Goal: Task Accomplishment & Management: Use online tool/utility

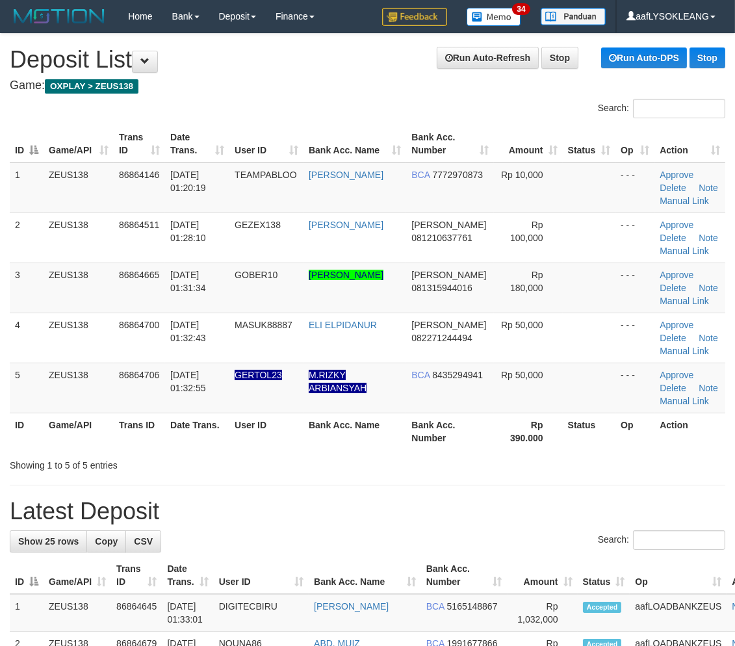
drag, startPoint x: 477, startPoint y: 488, endPoint x: 744, endPoint y: 481, distance: 267.1
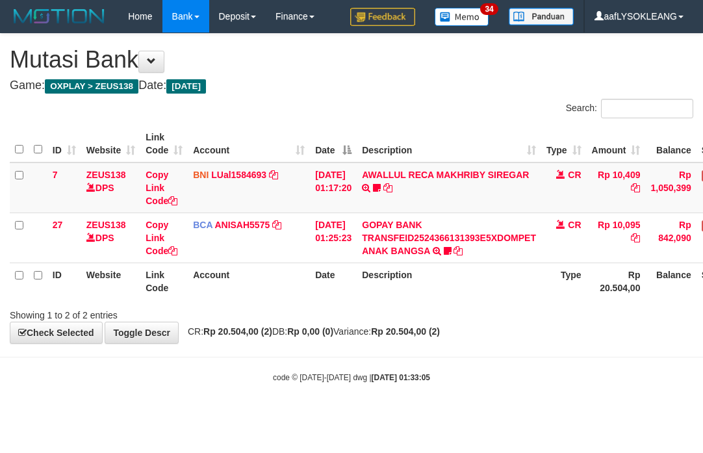
scroll to position [0, 93]
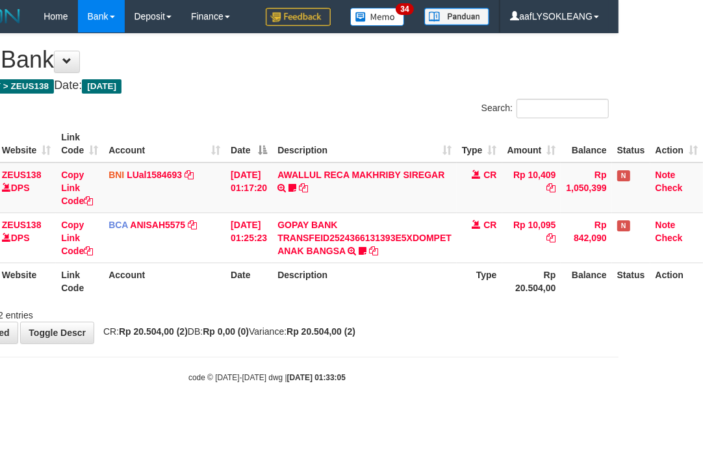
click at [401, 297] on th "Description" at bounding box center [364, 280] width 184 height 37
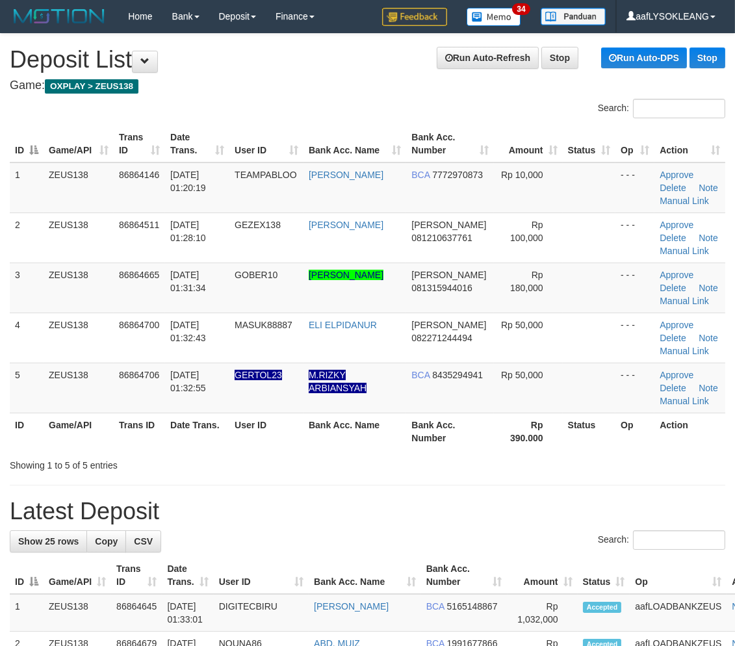
drag, startPoint x: 494, startPoint y: 479, endPoint x: 744, endPoint y: 474, distance: 250.8
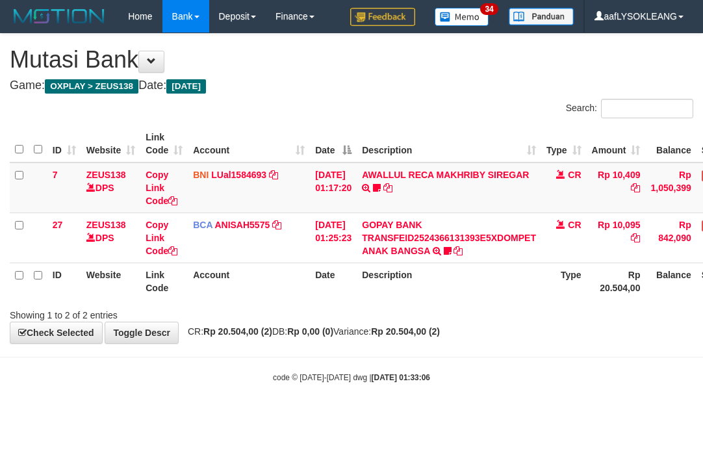
scroll to position [0, 93]
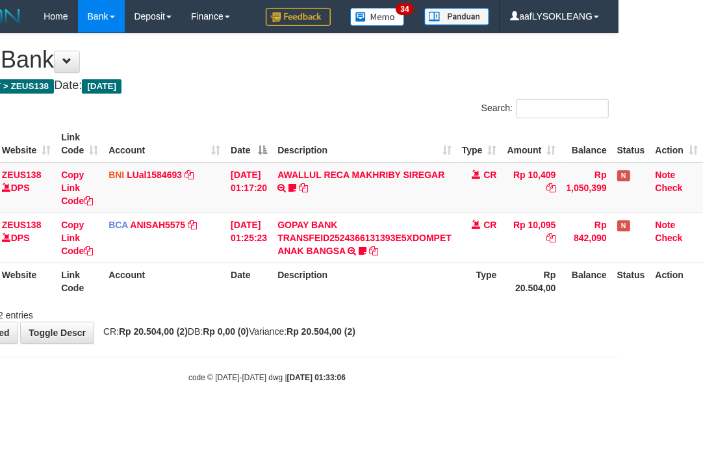
click at [358, 294] on th "Description" at bounding box center [364, 280] width 184 height 37
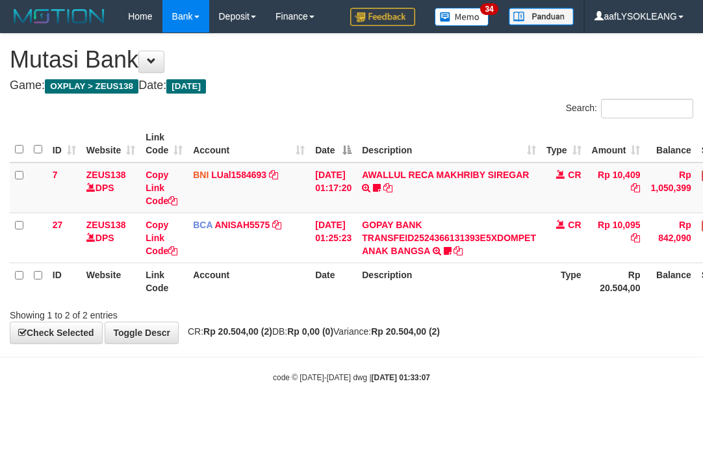
scroll to position [0, 93]
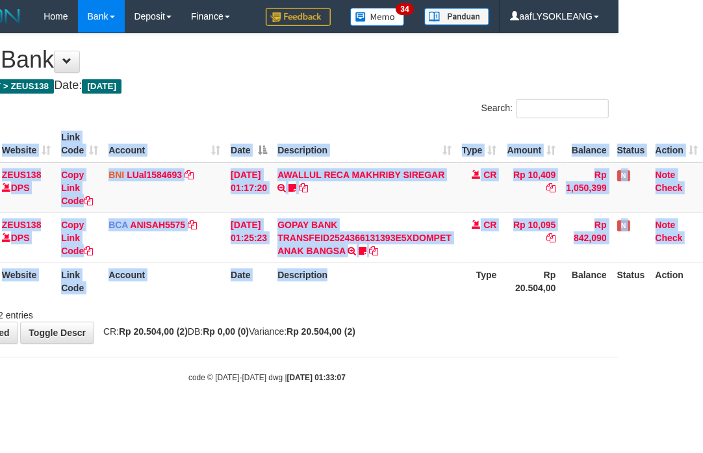
drag, startPoint x: 0, startPoint y: 0, endPoint x: 347, endPoint y: 299, distance: 458.2
click at [347, 299] on div "ID Website Link Code Account Date Description Type Amount Balance Status Action…" at bounding box center [267, 212] width 703 height 182
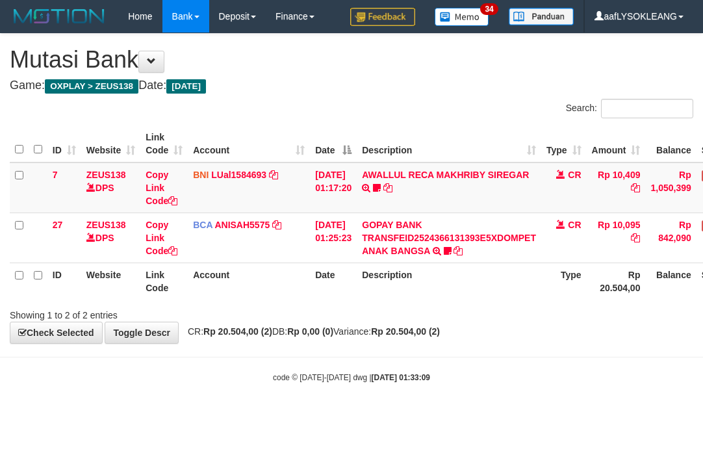
scroll to position [0, 93]
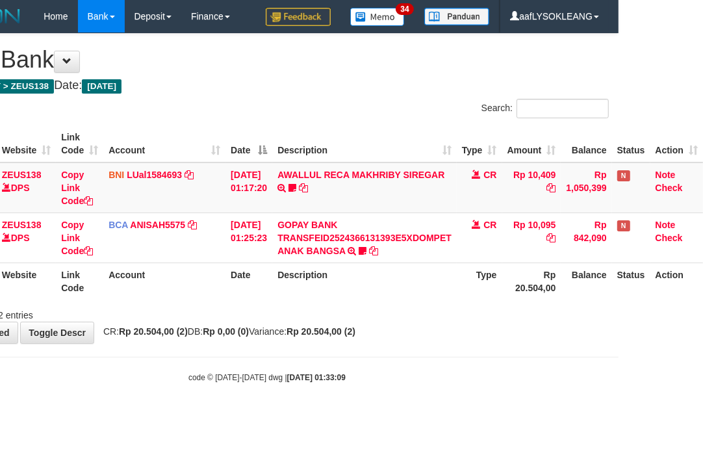
drag, startPoint x: 0, startPoint y: 0, endPoint x: 364, endPoint y: 290, distance: 465.9
click at [364, 290] on th "Description" at bounding box center [364, 280] width 184 height 37
click at [365, 293] on th "Description" at bounding box center [364, 280] width 184 height 37
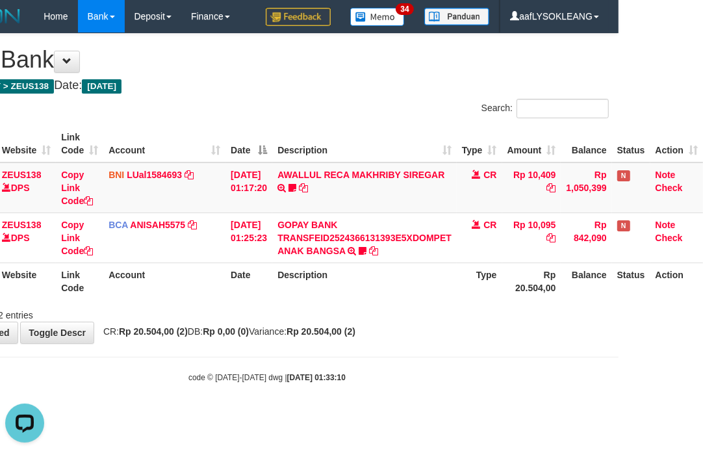
drag, startPoint x: 0, startPoint y: 0, endPoint x: 464, endPoint y: 360, distance: 587.5
click at [468, 362] on body "Toggle navigation Home Bank Account List Load By Website Group [OXPLAY] ZEUS138…" at bounding box center [267, 208] width 703 height 416
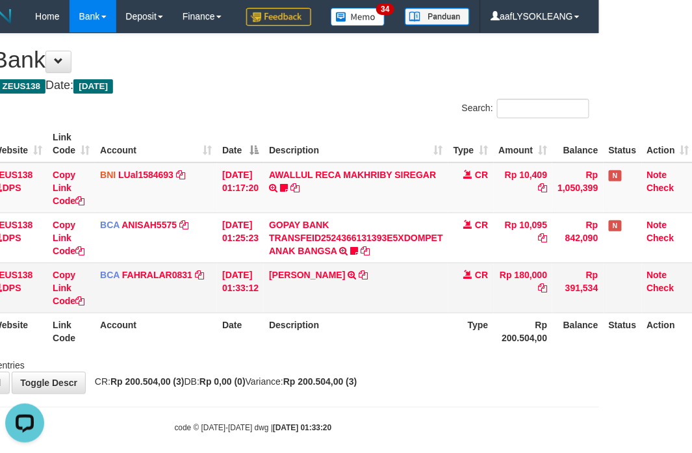
scroll to position [44, 93]
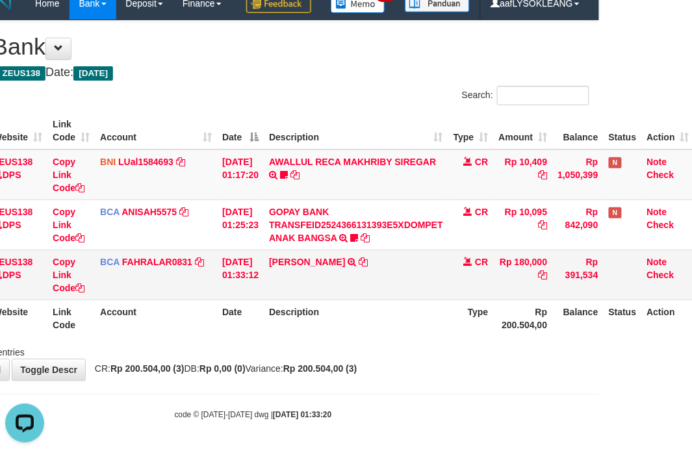
click at [452, 276] on tr "17 ZEUS138 DPS Copy Link Code BCA FAHRALAR0831 DPS FAHRAL ARROHMAN mutasi_20250…" at bounding box center [306, 274] width 778 height 50
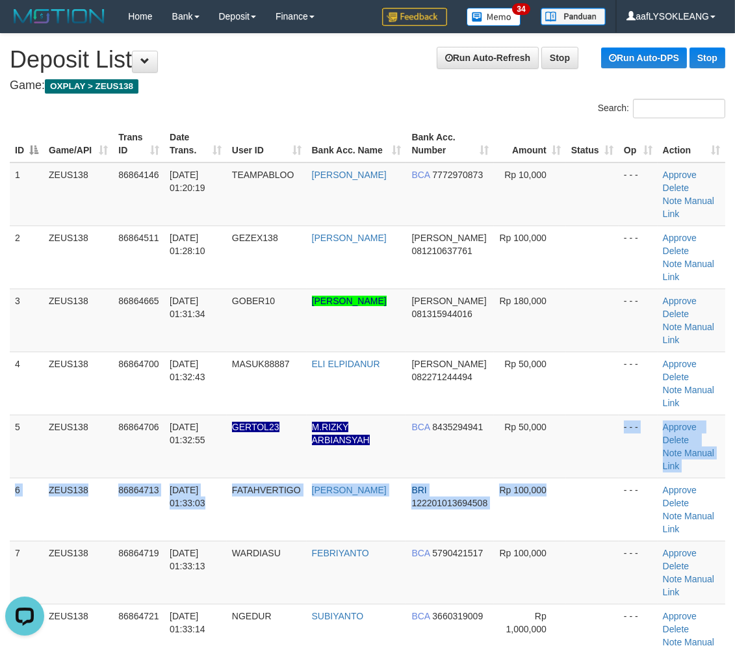
drag, startPoint x: 576, startPoint y: 421, endPoint x: 744, endPoint y: 417, distance: 168.9
click at [635, 405] on tbody "1 ZEUS138 86864146 01/09/2025 01:20:19 TEAMPABLOO ARDHIAN AKBAR SULA BCA 777297…" at bounding box center [367, 414] width 715 height 505
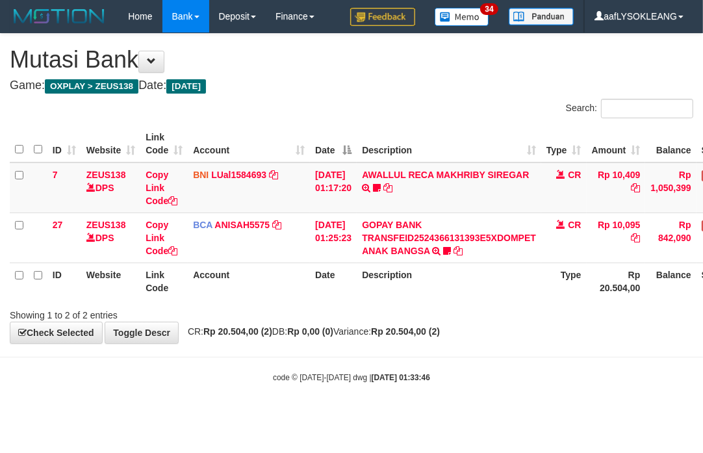
scroll to position [0, 1]
drag, startPoint x: 257, startPoint y: 296, endPoint x: 325, endPoint y: 285, distance: 69.1
click at [258, 293] on th "Account" at bounding box center [248, 280] width 122 height 37
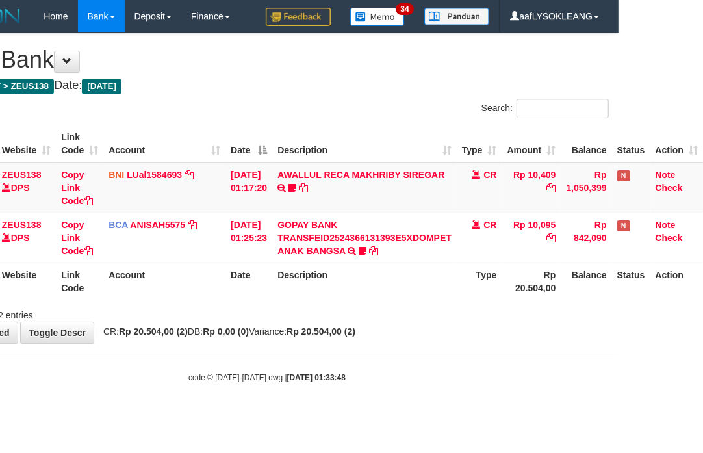
click at [598, 297] on div "Search: ID Website Link Code Account Date Description Type Amount Balance Statu…" at bounding box center [266, 210] width 683 height 223
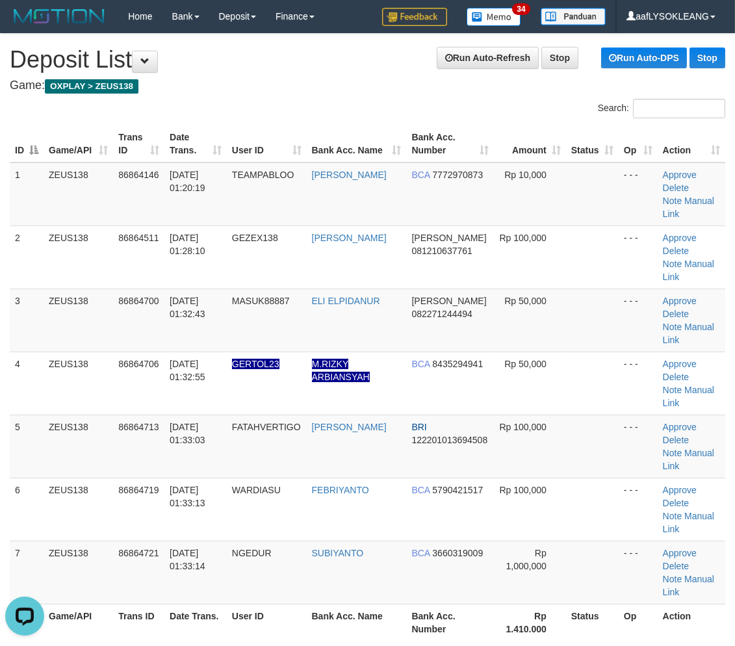
click at [536, 603] on tr "ID Game/API Trans ID Date Trans. User ID Bank Acc. Name Bank Acc. Number Rp 1.4…" at bounding box center [367, 621] width 715 height 37
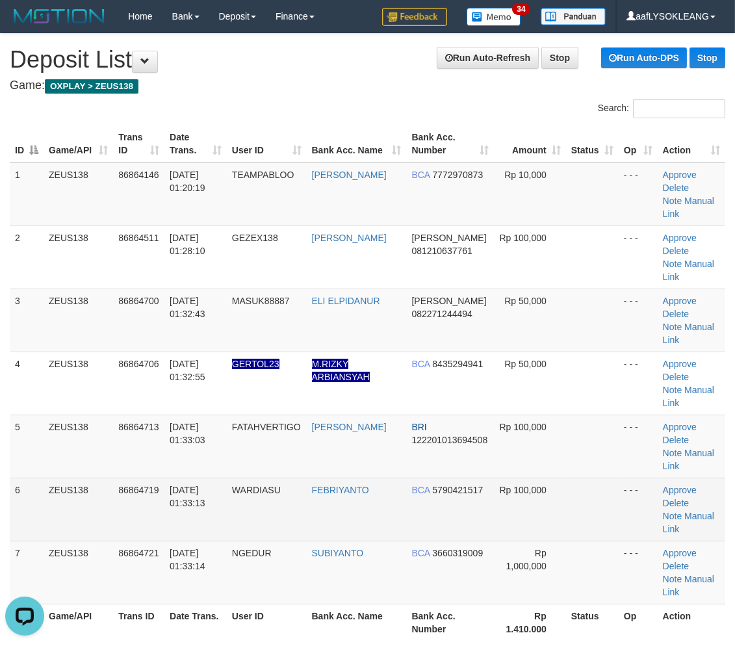
drag, startPoint x: 560, startPoint y: 440, endPoint x: 742, endPoint y: 429, distance: 182.2
click at [711, 477] on tr "6 ZEUS138 86864719 01/09/2025 01:33:13 WARDIASU FEBRIYANTO BCA 5790421517 Rp 10…" at bounding box center [367, 508] width 715 height 63
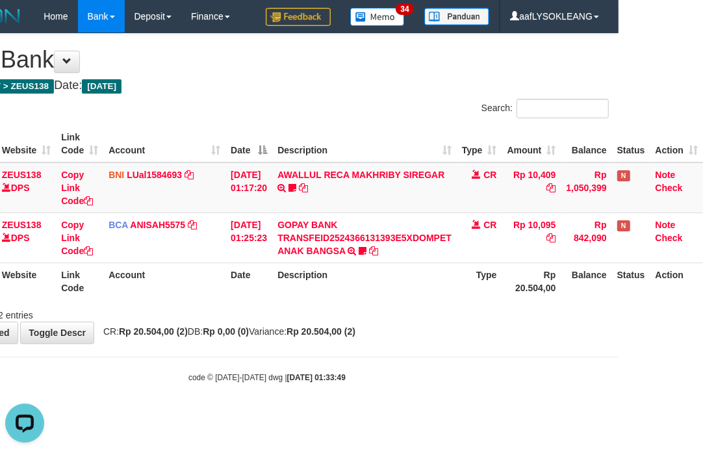
click at [459, 412] on html "Toggle navigation Home Bank Account List Load By Website Group [OXPLAY] ZEUS138…" at bounding box center [267, 208] width 703 height 416
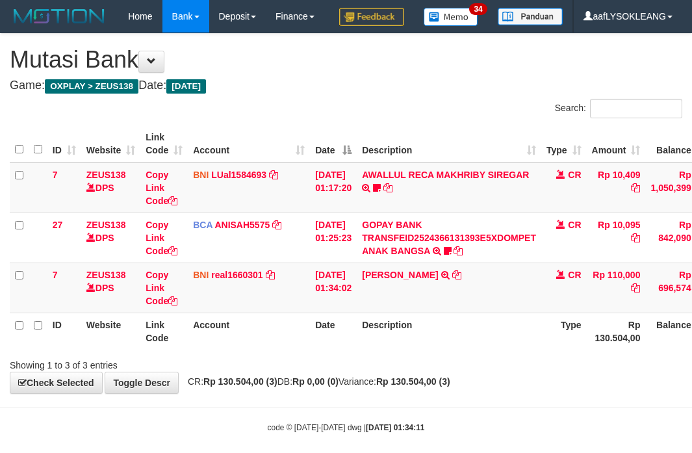
scroll to position [0, 93]
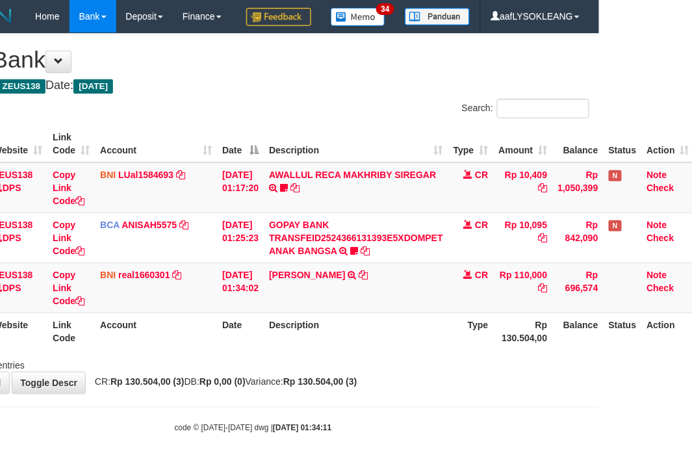
click at [514, 372] on div "Showing 1 to 3 of 3 entries" at bounding box center [253, 362] width 692 height 18
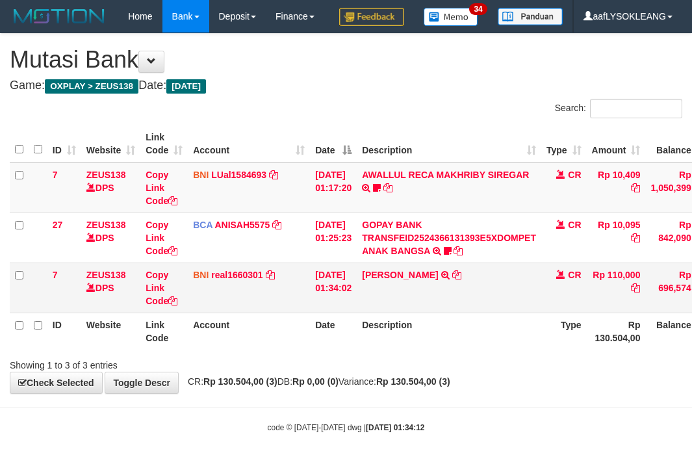
scroll to position [0, 93]
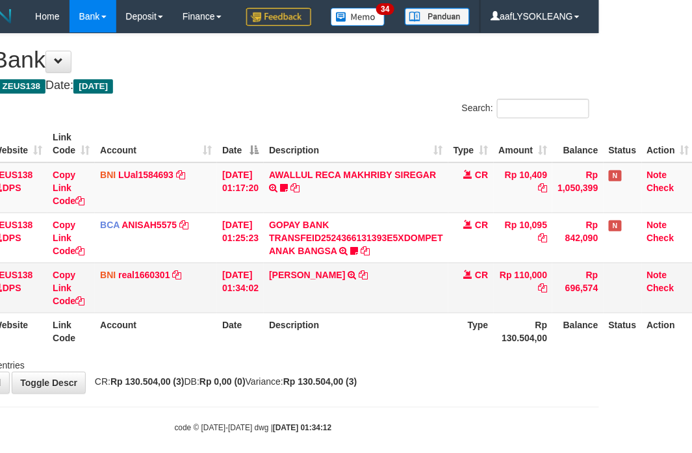
click at [284, 312] on td "[PERSON_NAME] TRANSFER DARI [PERSON_NAME]" at bounding box center [356, 287] width 184 height 50
click at [284, 312] on td "EDI SUPARYADI TRANSFER DARI EDI SUPARYADI" at bounding box center [356, 287] width 184 height 50
copy link "EDI"
drag, startPoint x: 329, startPoint y: 329, endPoint x: 218, endPoint y: 296, distance: 115.7
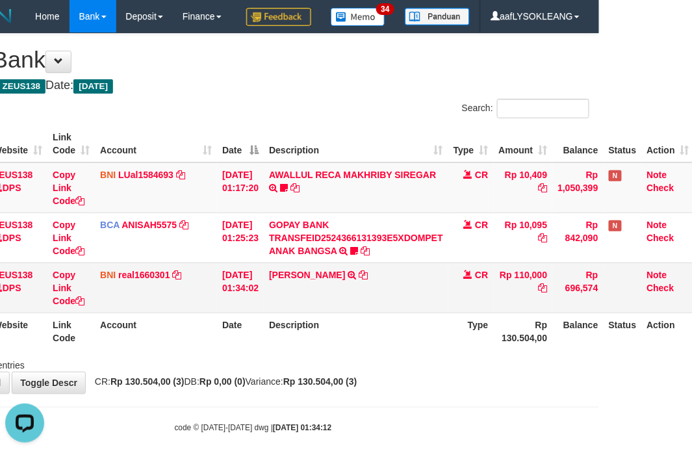
click at [334, 312] on td "EDI SUPARYADI TRANSFER DARI EDI SUPARYADI" at bounding box center [356, 287] width 184 height 50
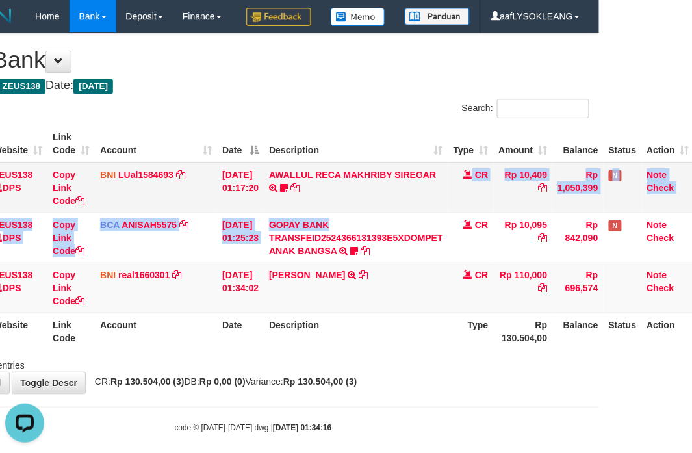
drag, startPoint x: 405, startPoint y: 243, endPoint x: 220, endPoint y: 231, distance: 185.5
click at [370, 253] on tbody "7 ZEUS138 DPS Copy Link Code BNI LUal1584693 DPS LUCKY ALAMSYAH mutasi_20250901…" at bounding box center [306, 237] width 778 height 151
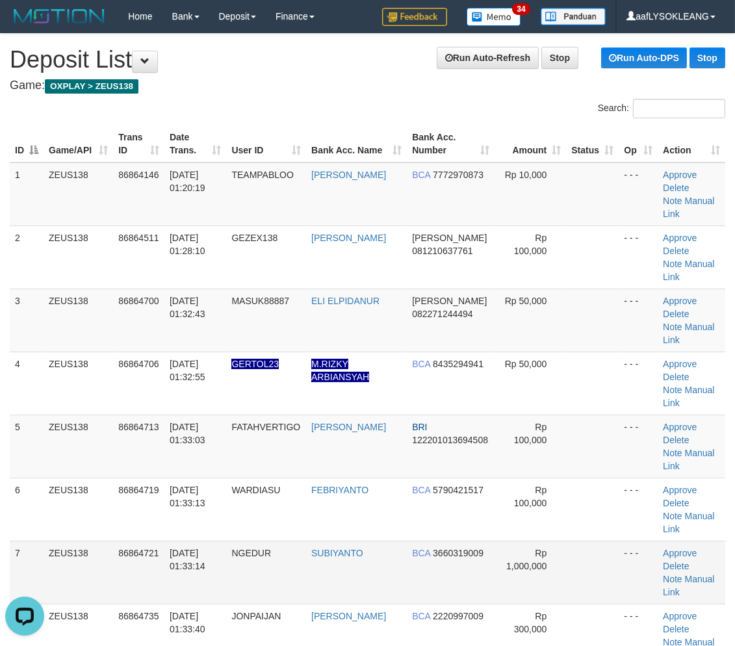
drag, startPoint x: 657, startPoint y: 431, endPoint x: 712, endPoint y: 462, distance: 62.5
click at [650, 477] on tr "6 ZEUS138 86864719 [DATE] 01:33:13 [GEOGRAPHIC_DATA] FEBRIYANTO BCA 5790421517 …" at bounding box center [367, 508] width 715 height 63
click at [637, 540] on td "- - -" at bounding box center [637, 571] width 39 height 63
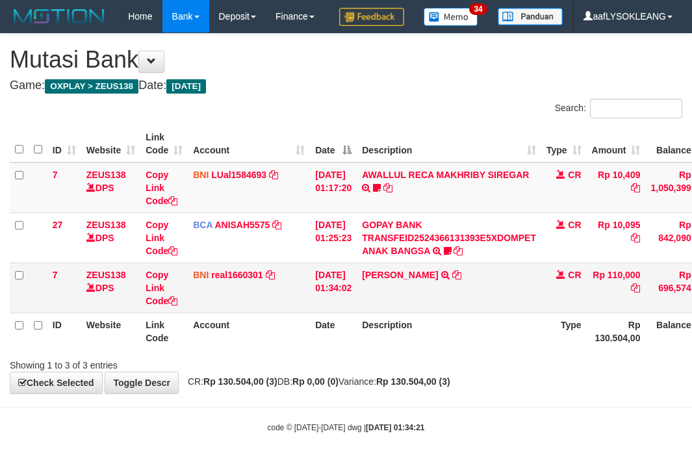
scroll to position [44, 93]
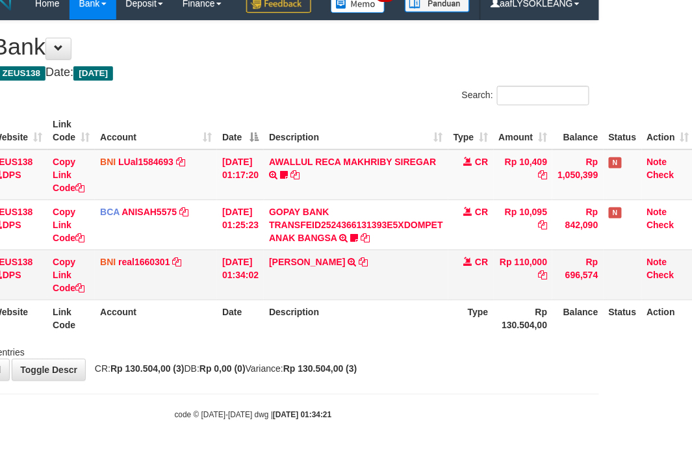
click at [323, 297] on td "EDI SUPARYADI TRANSFER DARI EDI SUPARYADI" at bounding box center [356, 274] width 184 height 50
drag, startPoint x: 385, startPoint y: 111, endPoint x: 367, endPoint y: 116, distance: 18.7
click at [368, 116] on div "ID Website Link Code Account Date Description Type Amount Balance Status Action…" at bounding box center [253, 224] width 692 height 232
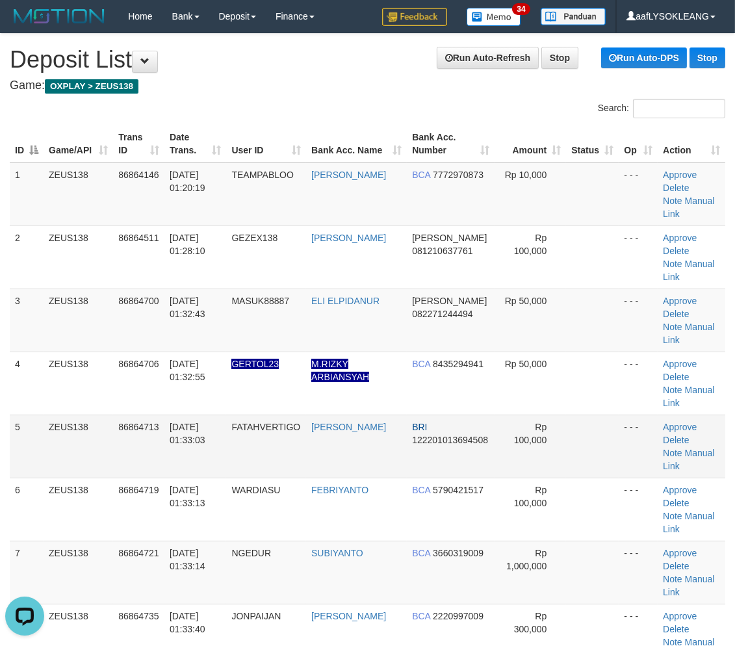
click at [479, 414] on td "BRI 122201013694508" at bounding box center [451, 445] width 88 height 63
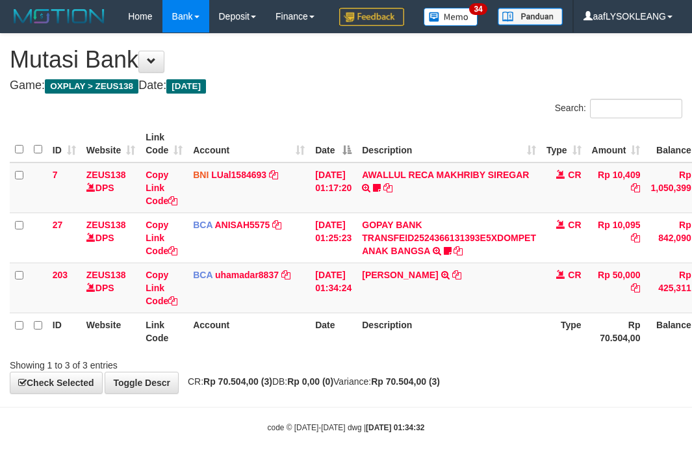
scroll to position [44, 93]
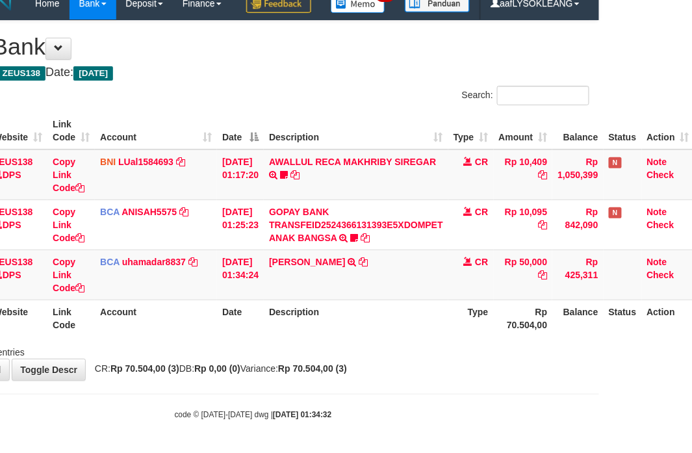
click at [283, 66] on div "**********" at bounding box center [253, 200] width 692 height 359
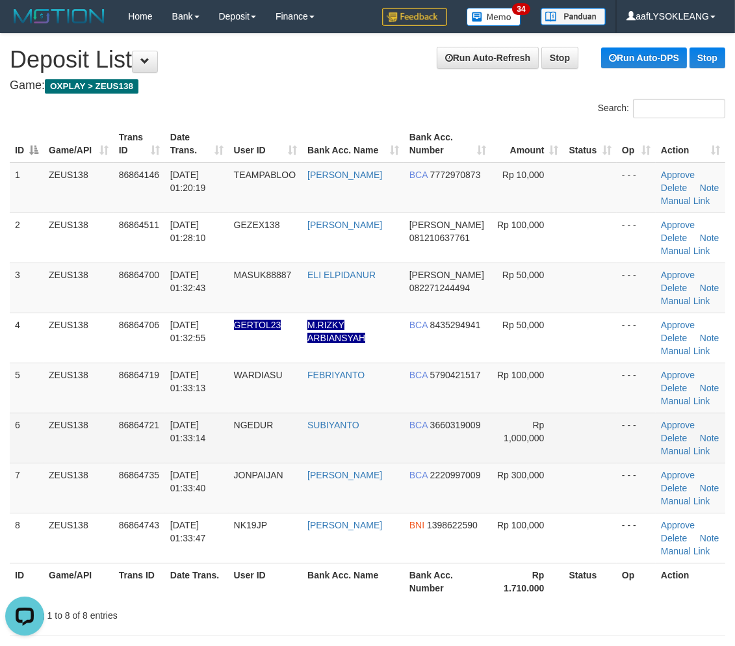
drag, startPoint x: 611, startPoint y: 425, endPoint x: 631, endPoint y: 425, distance: 20.1
click at [620, 425] on td "- - -" at bounding box center [635, 437] width 39 height 50
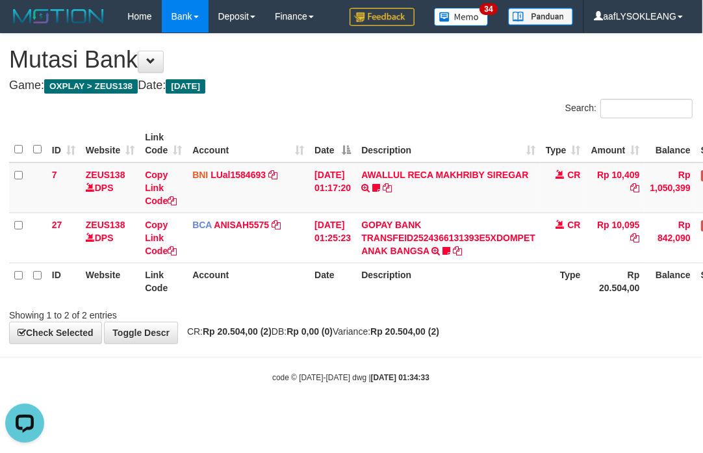
drag, startPoint x: 609, startPoint y: 364, endPoint x: 488, endPoint y: 338, distance: 124.2
click at [579, 360] on body "Toggle navigation Home Bank Account List Load By Website Group [OXPLAY] ZEUS138…" at bounding box center [350, 208] width 703 height 416
drag, startPoint x: 544, startPoint y: 303, endPoint x: 516, endPoint y: 301, distance: 28.0
click at [530, 303] on div at bounding box center [497, 303] width 410 height 1
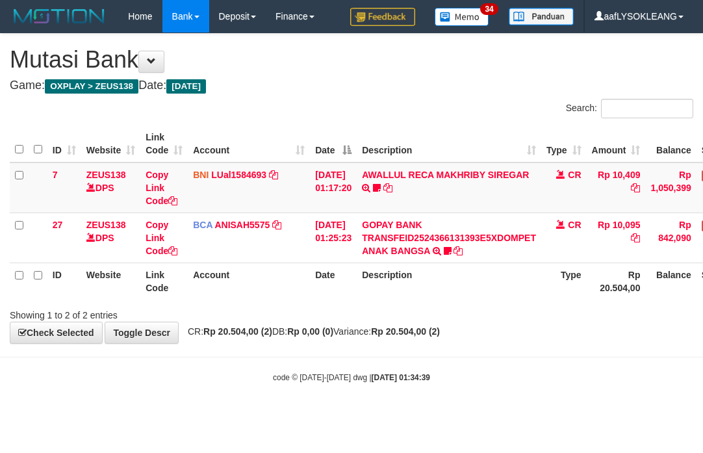
scroll to position [0, 1]
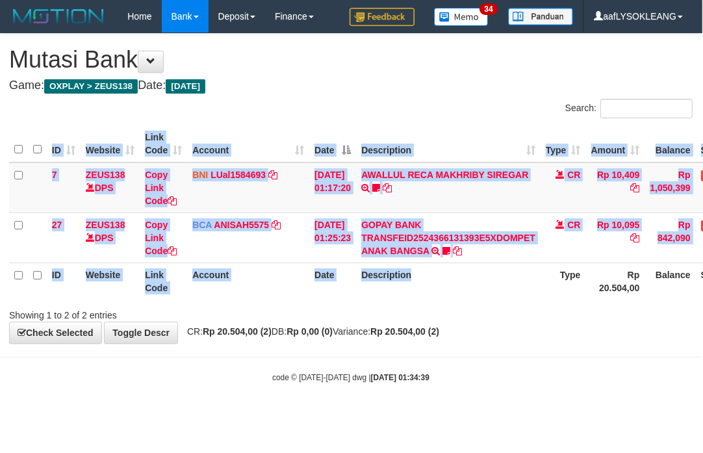
drag, startPoint x: 490, startPoint y: 297, endPoint x: 479, endPoint y: 296, distance: 11.2
click at [479, 296] on div "ID Website Link Code Account Date Description Type Amount Balance Status Action…" at bounding box center [350, 212] width 703 height 182
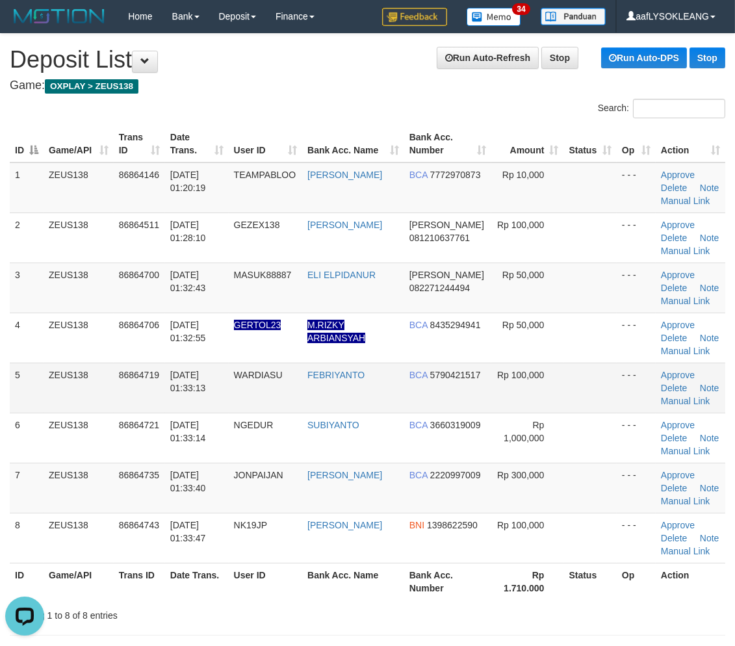
click at [544, 405] on td "Rp 100,000" at bounding box center [527, 387] width 73 height 50
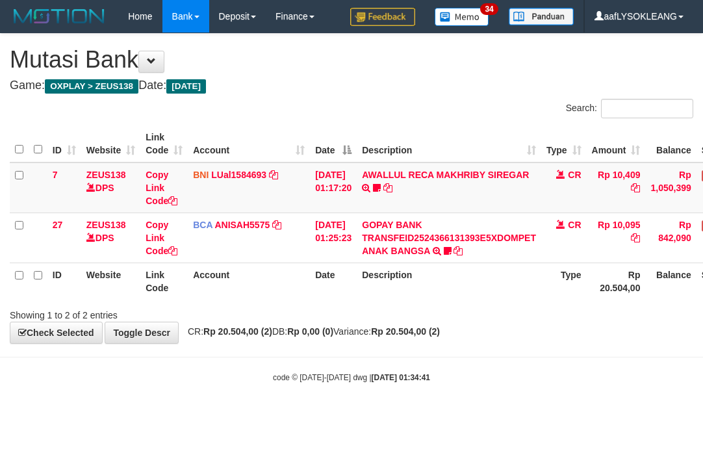
scroll to position [0, 1]
drag, startPoint x: 486, startPoint y: 344, endPoint x: 225, endPoint y: 293, distance: 266.1
click at [471, 335] on body "Toggle navigation Home Bank Account List Load By Website Group [OXPLAY] ZEUS138…" at bounding box center [350, 208] width 703 height 416
click at [581, 320] on div "**********" at bounding box center [350, 188] width 703 height 309
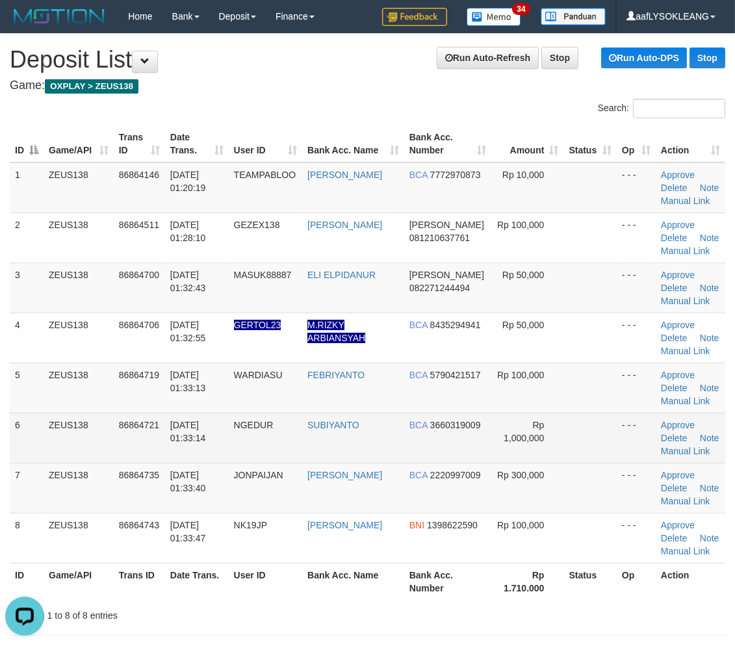
drag, startPoint x: 567, startPoint y: 401, endPoint x: 708, endPoint y: 414, distance: 141.5
click at [628, 401] on tr "5 ZEUS138 86864719 01/09/2025 01:33:13 WARDIASU FEBRIYANTO BCA 5790421517 Rp 10…" at bounding box center [367, 387] width 715 height 50
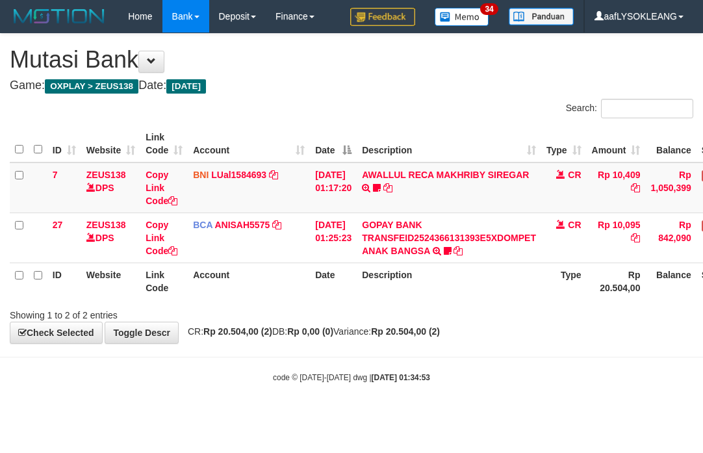
scroll to position [0, 1]
drag, startPoint x: 269, startPoint y: 267, endPoint x: 260, endPoint y: 267, distance: 9.1
click at [260, 267] on th "Account" at bounding box center [248, 280] width 122 height 37
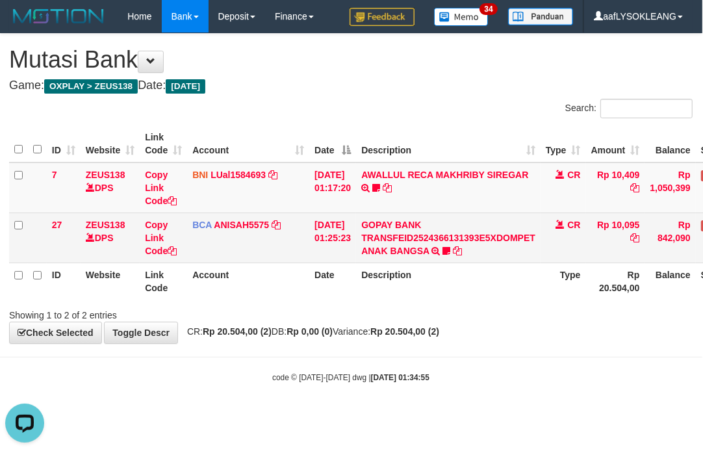
drag, startPoint x: 421, startPoint y: 206, endPoint x: 310, endPoint y: 245, distance: 117.7
click at [330, 236] on tbody "7 ZEUS138 DPS Copy Link Code BNI LUal1584693 DPS LUCKY ALAMSYAH mutasi_20250901…" at bounding box center [398, 212] width 778 height 101
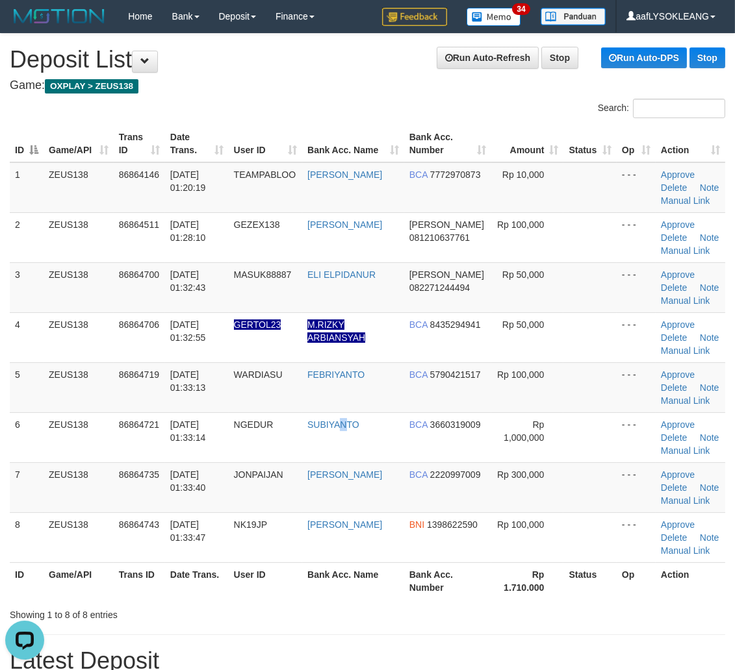
drag, startPoint x: 355, startPoint y: 431, endPoint x: 737, endPoint y: 463, distance: 383.3
click at [361, 427] on td "SUBIYANTO" at bounding box center [353, 437] width 102 height 50
drag, startPoint x: 516, startPoint y: 458, endPoint x: 742, endPoint y: 478, distance: 226.9
click at [544, 458] on td "Rp 1,000,000" at bounding box center [527, 437] width 73 height 50
drag, startPoint x: 677, startPoint y: 459, endPoint x: 763, endPoint y: 475, distance: 87.1
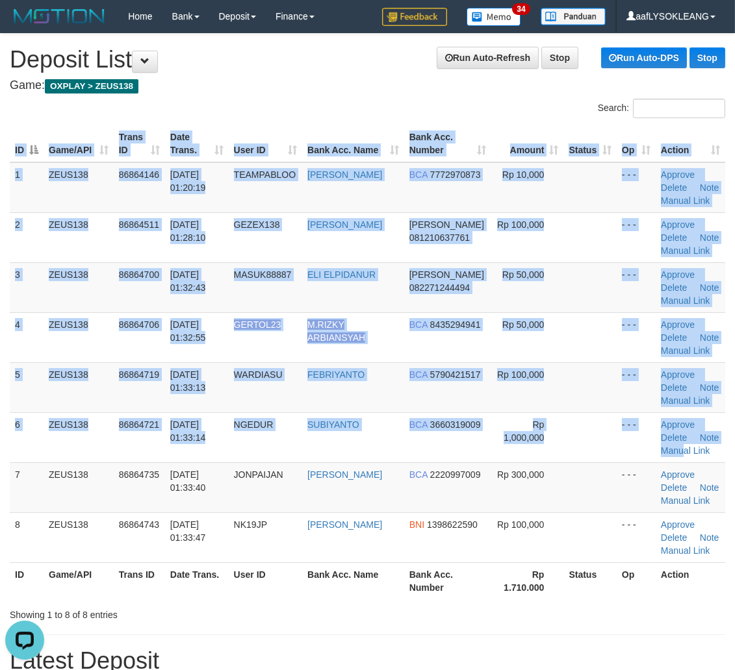
scroll to position [0, 18]
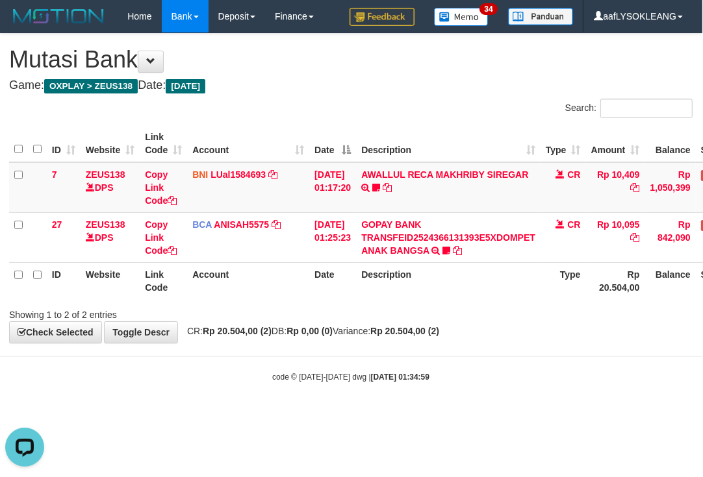
drag, startPoint x: 513, startPoint y: 272, endPoint x: 267, endPoint y: 303, distance: 248.2
click at [496, 278] on th "Description" at bounding box center [448, 280] width 184 height 37
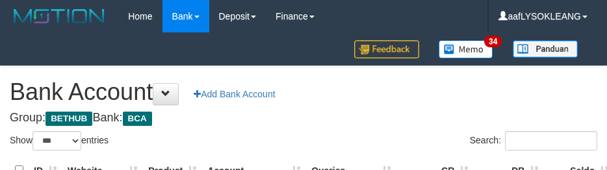
select select "***"
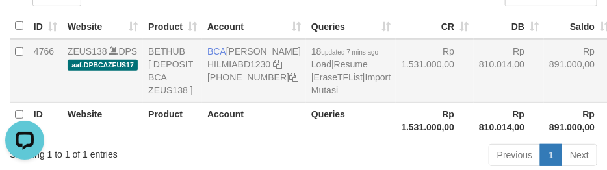
drag, startPoint x: 367, startPoint y: 83, endPoint x: 303, endPoint y: 117, distance: 72.1
click at [396, 86] on td "Rp 1.531.000,00" at bounding box center [435, 71] width 78 height 64
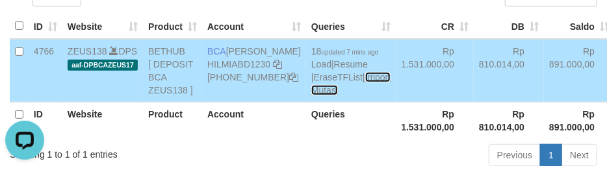
click at [311, 95] on link "Import Mutasi" at bounding box center [350, 83] width 79 height 23
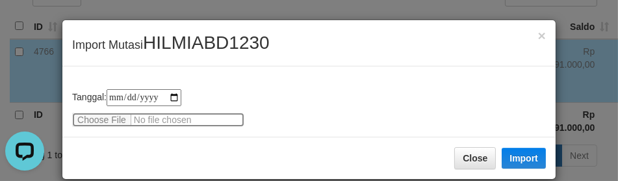
click at [117, 120] on input "file" at bounding box center [158, 119] width 172 height 14
type input "**********"
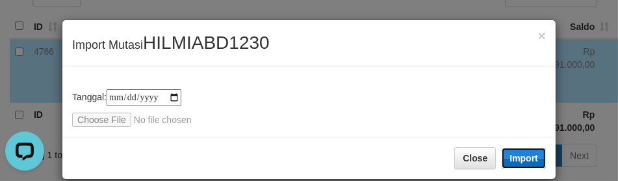
click at [528, 159] on button "Import" at bounding box center [523, 157] width 44 height 21
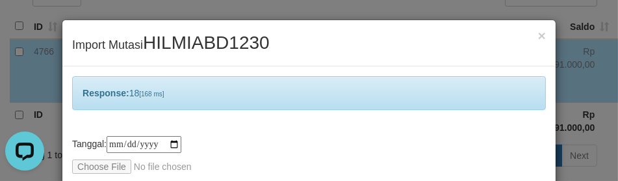
scroll to position [62, 0]
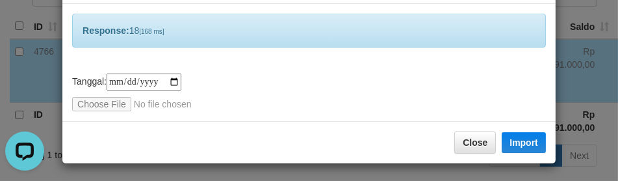
click at [366, 62] on div "**********" at bounding box center [308, 62] width 493 height 117
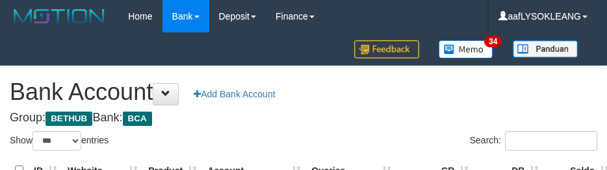
select select "***"
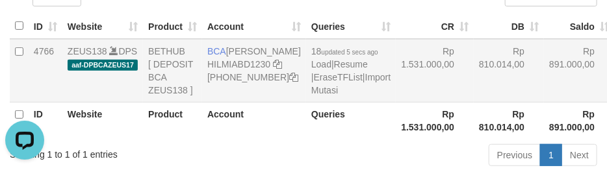
copy td "BCA HILMI ABDILLAH"
drag, startPoint x: 207, startPoint y: 50, endPoint x: 253, endPoint y: 62, distance: 48.4
click at [253, 62] on td "BCA HILMI ABDILLAH HILMIABD1230 749-521-4257" at bounding box center [254, 71] width 104 height 64
click at [544, 62] on td "Rp 891.000,00" at bounding box center [579, 71] width 70 height 64
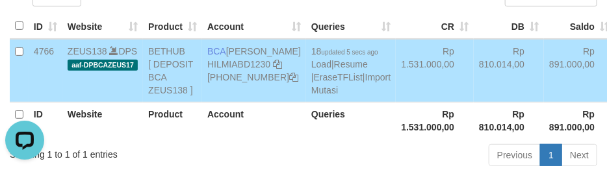
click at [544, 62] on td "Rp 891.000,00" at bounding box center [579, 71] width 70 height 64
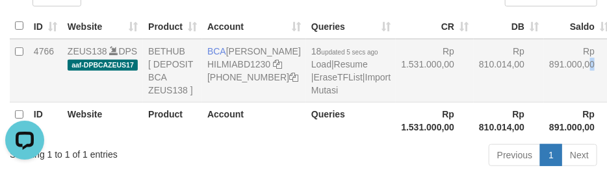
click at [544, 62] on td "Rp 891.000,00" at bounding box center [579, 71] width 70 height 64
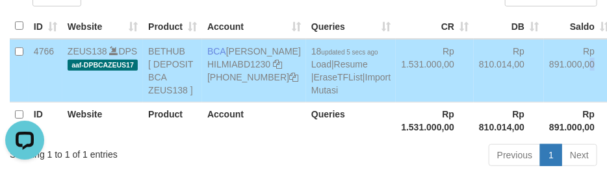
copy tr "Rp 891.000,00"
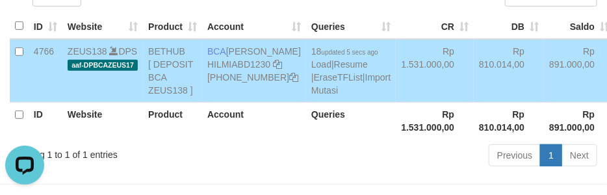
drag, startPoint x: 392, startPoint y: 120, endPoint x: 399, endPoint y: 122, distance: 6.8
click at [399, 103] on td "Rp 1.531.000,00" at bounding box center [435, 71] width 78 height 64
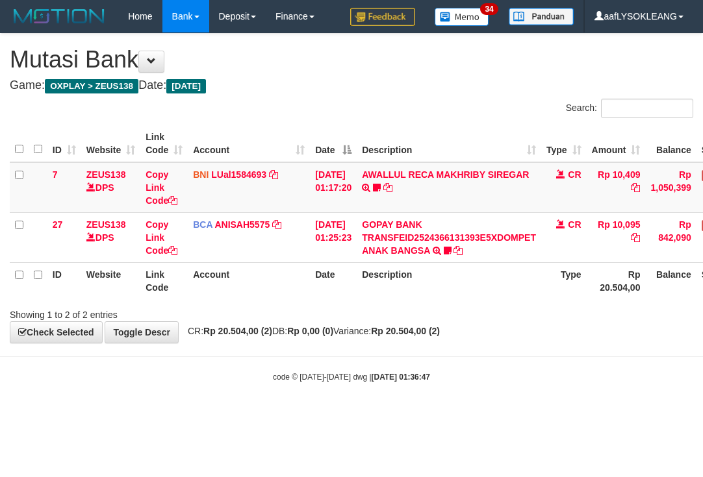
scroll to position [0, 1]
drag, startPoint x: 516, startPoint y: 300, endPoint x: 505, endPoint y: 299, distance: 11.1
click at [509, 300] on div "ID Website Link Code Account Date Description Type Amount Balance Status Action…" at bounding box center [350, 212] width 703 height 182
drag, startPoint x: 303, startPoint y: 303, endPoint x: 496, endPoint y: 291, distance: 192.7
click at [322, 303] on div "Showing 1 to 2 of 2 entries" at bounding box center [350, 312] width 703 height 18
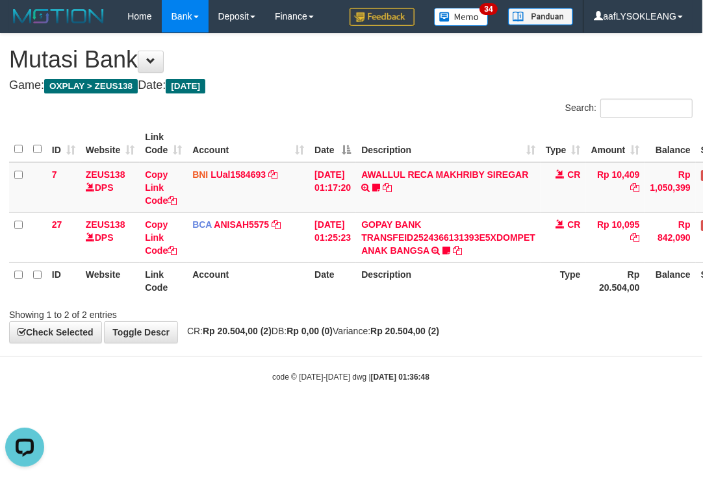
drag, startPoint x: 515, startPoint y: 368, endPoint x: 490, endPoint y: 353, distance: 28.9
click at [509, 364] on body "Toggle navigation Home Bank Account List Load By Website Group [OXPLAY] ZEUS138…" at bounding box center [350, 208] width 703 height 416
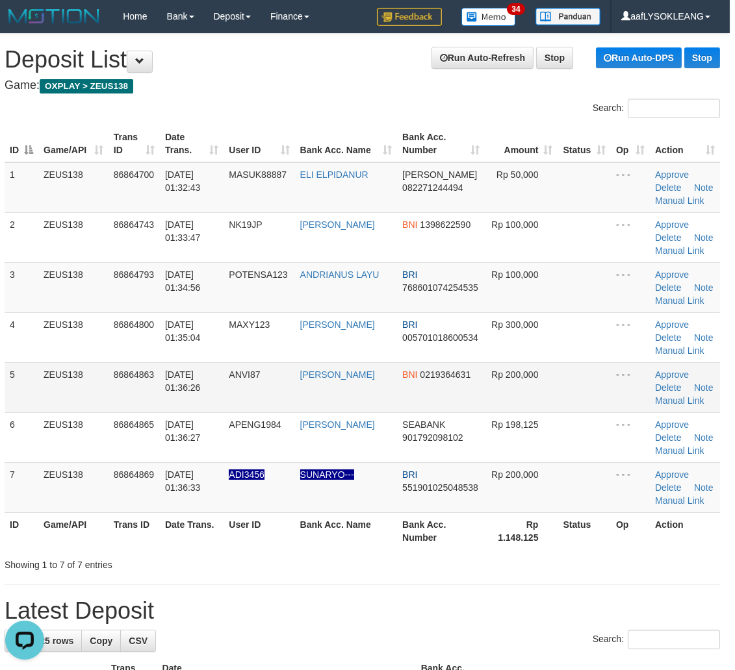
click at [606, 400] on tr "5 ZEUS138 86864863 01/09/2025 01:36:26 ANVI87 ANGGER KUSUMA BNI 0219364631 Rp 2…" at bounding box center [362, 387] width 715 height 50
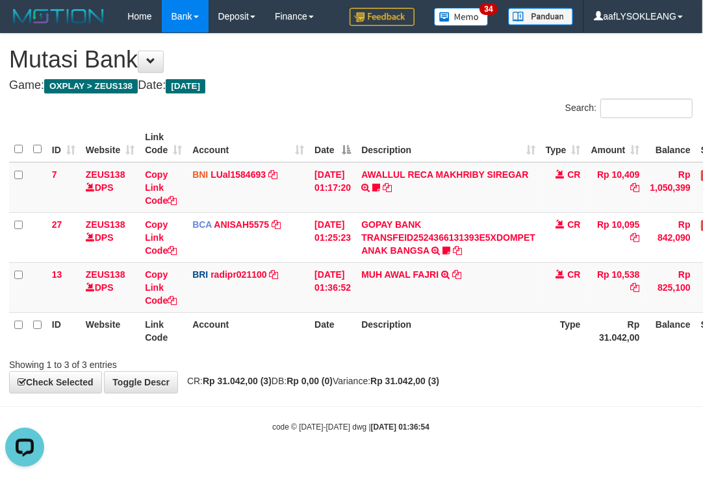
click at [511, 338] on th "Description" at bounding box center [448, 330] width 184 height 37
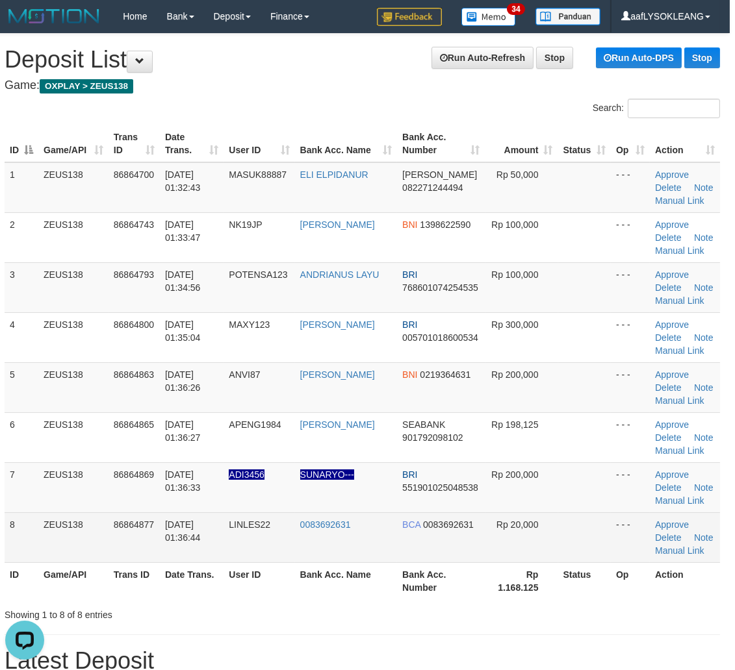
click at [543, 527] on td "Rp 20,000" at bounding box center [521, 537] width 73 height 50
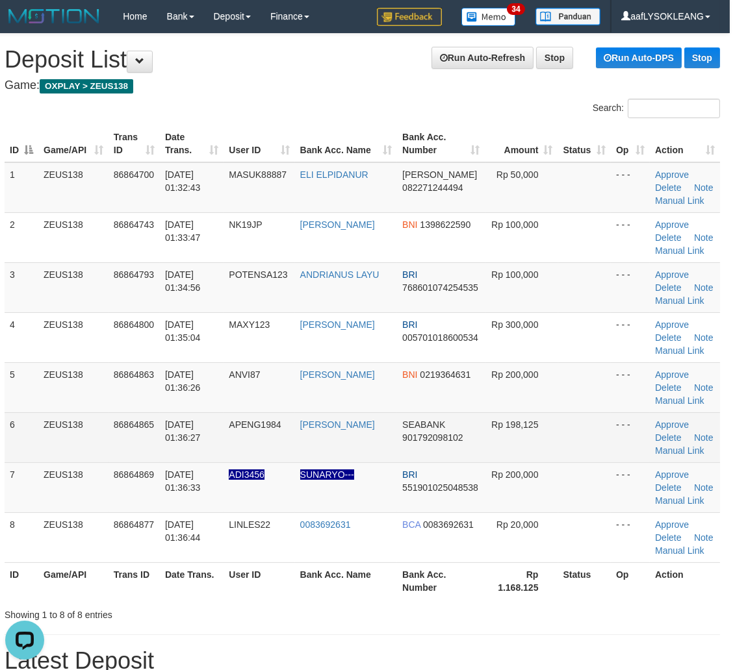
click at [600, 438] on td at bounding box center [584, 437] width 53 height 50
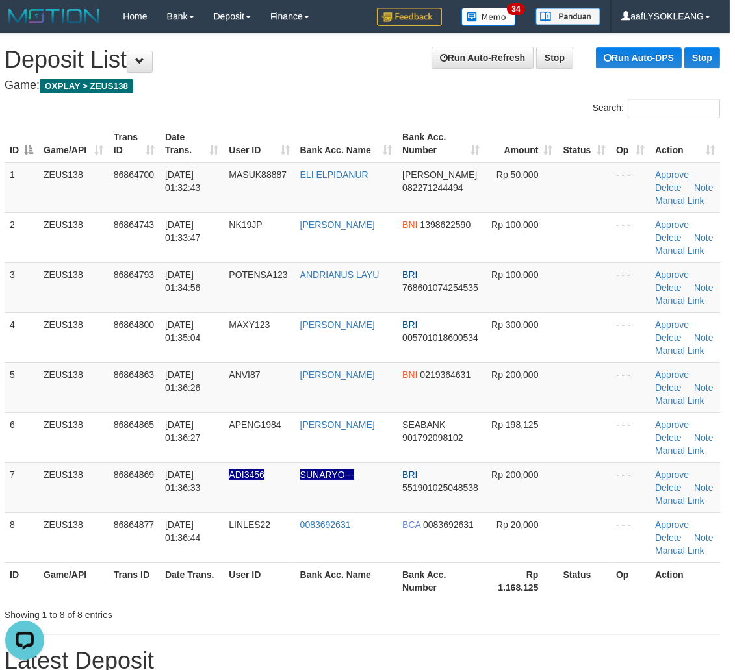
drag, startPoint x: 620, startPoint y: 479, endPoint x: 743, endPoint y: 494, distance: 123.8
click at [646, 481] on tr "7 ZEUS138 86864869 01/09/2025 01:36:33 ADI3456 SUNARYO--- BRI 551901025048538 R…" at bounding box center [362, 487] width 715 height 50
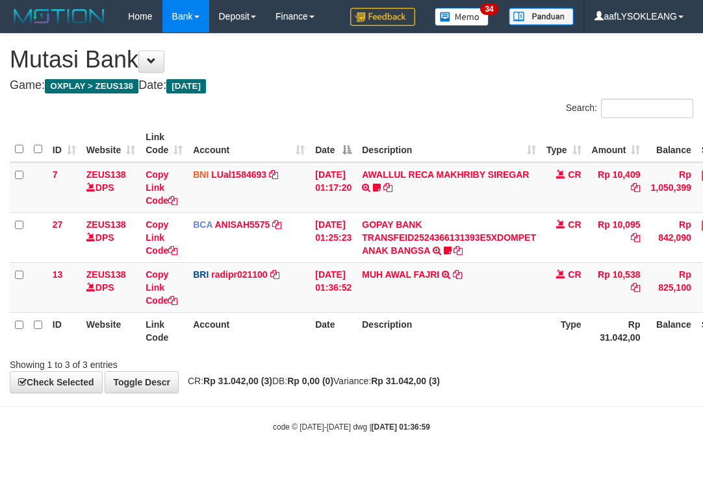
scroll to position [0, 1]
click at [399, 297] on td "MUH AWAL FAJRI TRANSFER NBMB MUH AWAL FAJRI TO [PERSON_NAME]" at bounding box center [448, 287] width 184 height 50
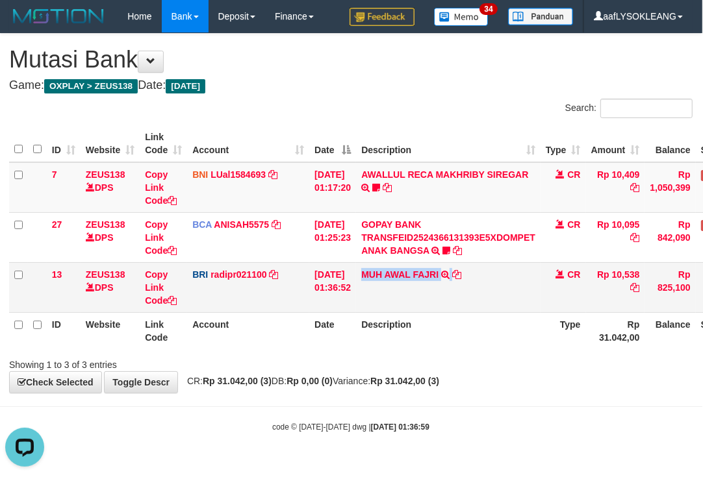
click at [399, 297] on td "MUH AWAL FAJRI TRANSFER NBMB MUH AWAL FAJRI TO REYNALDI ADI PRATAMA" at bounding box center [448, 287] width 184 height 50
copy td "MUH AWAL FAJRI"
drag, startPoint x: 253, startPoint y: 343, endPoint x: 84, endPoint y: 296, distance: 175.2
click at [251, 343] on th "Account" at bounding box center [248, 330] width 122 height 37
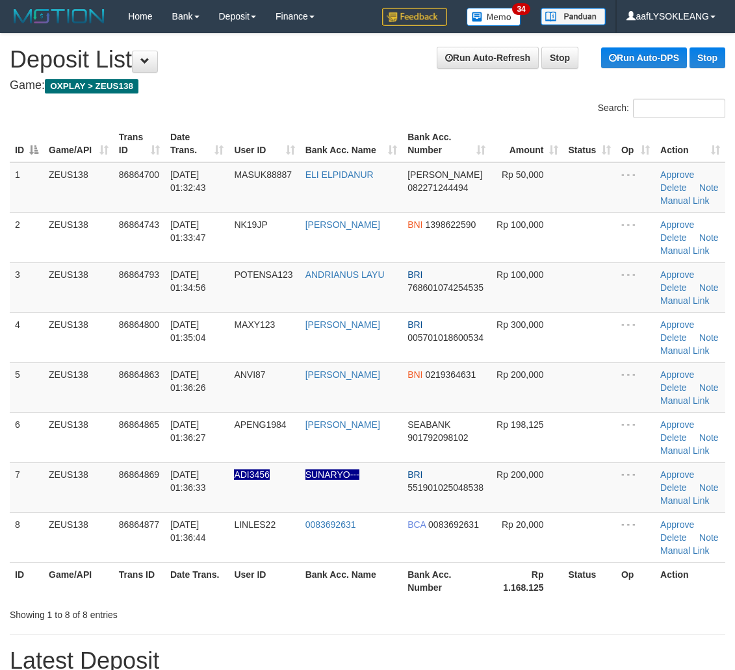
scroll to position [0, 5]
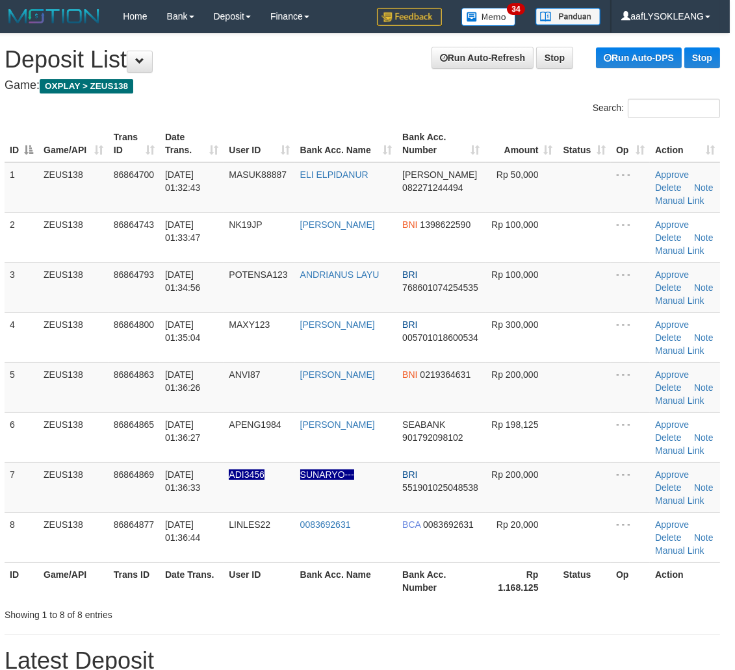
click at [609, 471] on tr "7 ZEUS138 86864869 01/09/2025 01:36:33 ADI3456 SUNARYO--- BRI 551901025048538 R…" at bounding box center [362, 487] width 715 height 50
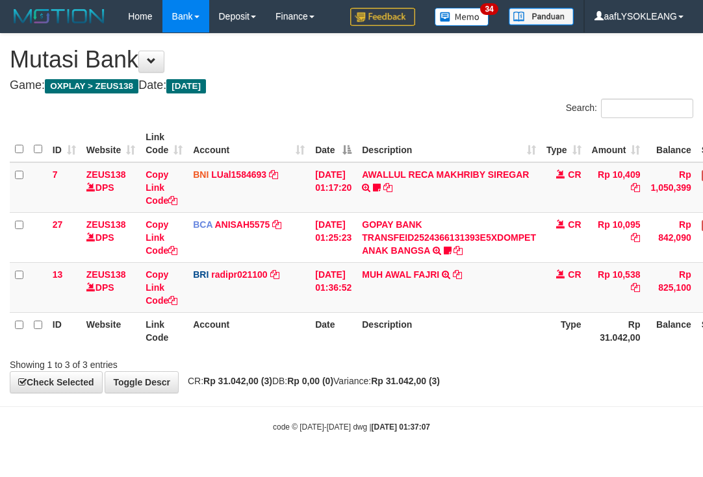
scroll to position [0, 1]
drag, startPoint x: 471, startPoint y: 362, endPoint x: 439, endPoint y: 348, distance: 34.6
click at [456, 353] on div "Showing 1 to 3 of 3 entries" at bounding box center [350, 362] width 703 height 18
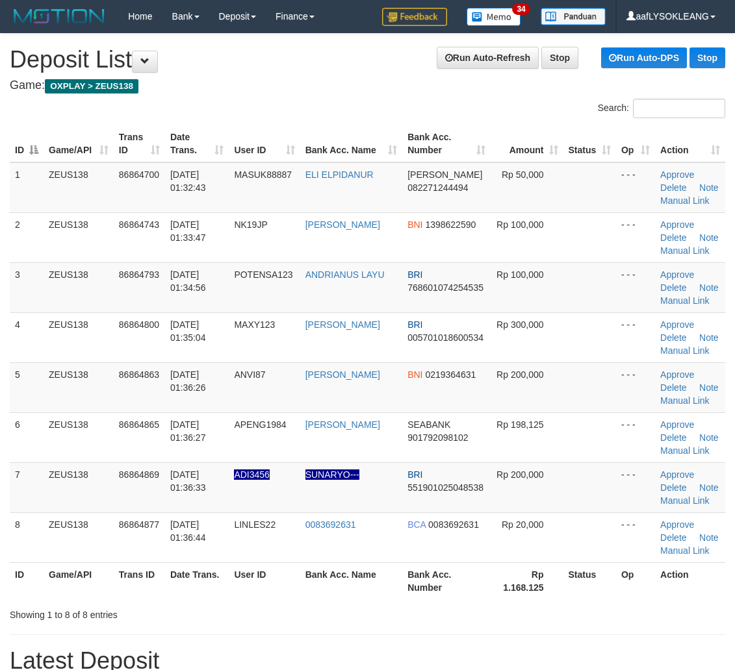
scroll to position [0, 5]
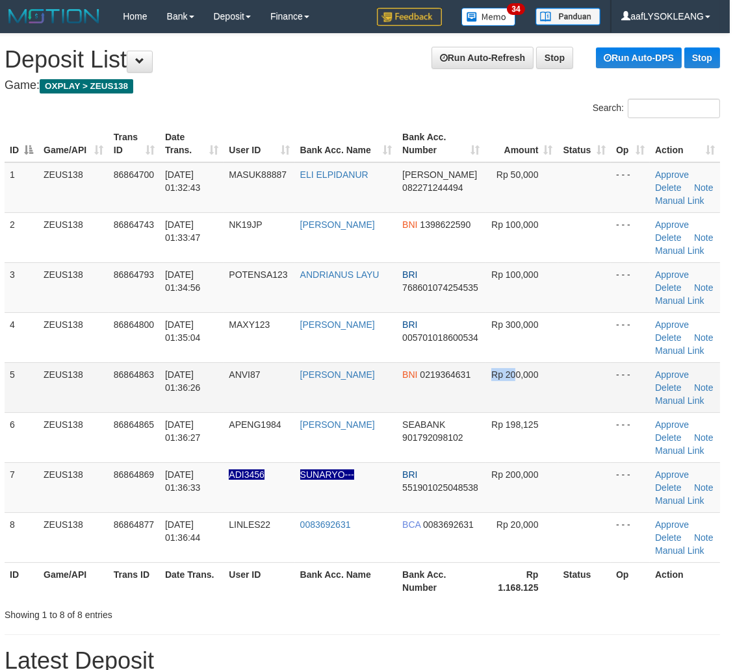
drag, startPoint x: 509, startPoint y: 400, endPoint x: 661, endPoint y: 405, distance: 151.4
click at [547, 399] on td "Rp 200,000" at bounding box center [521, 387] width 73 height 50
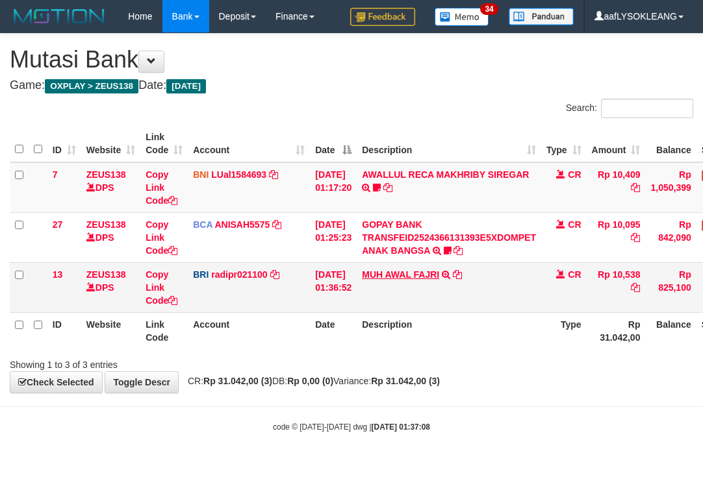
scroll to position [0, 1]
click at [385, 285] on td "MUH AWAL FAJRI TRANSFER NBMB MUH AWAL FAJRI TO REYNALDI ADI PRATAMA" at bounding box center [448, 287] width 184 height 50
copy link "MUH"
click at [385, 285] on td "MUH AWAL FAJRI TRANSFER NBMB MUH AWAL FAJRI TO REYNALDI ADI PRATAMA" at bounding box center [448, 287] width 184 height 50
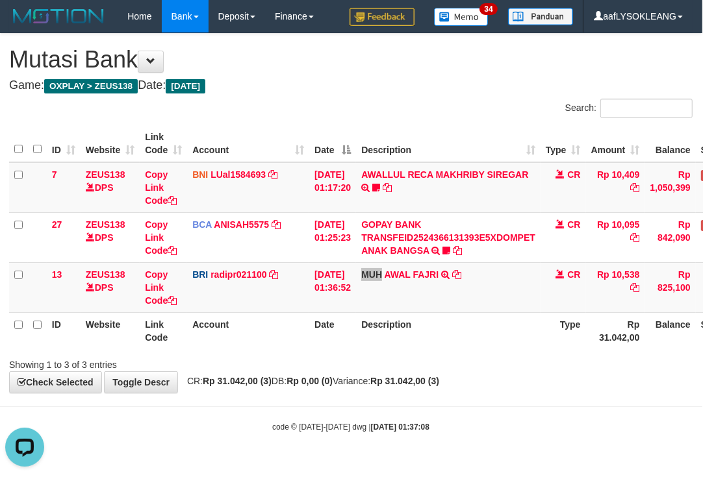
scroll to position [0, 0]
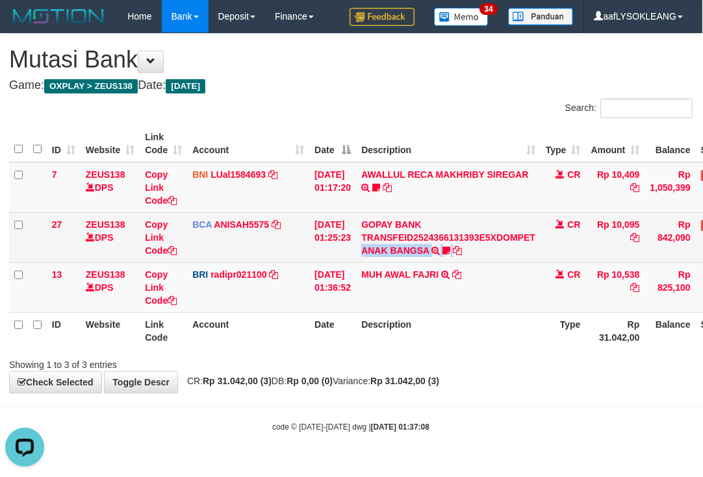
click at [547, 232] on tr "27 ZEUS138 DPS Copy Link Code BCA ANISAH5575 DPS ANISAH mutasi_20250901_3827 | …" at bounding box center [398, 237] width 778 height 50
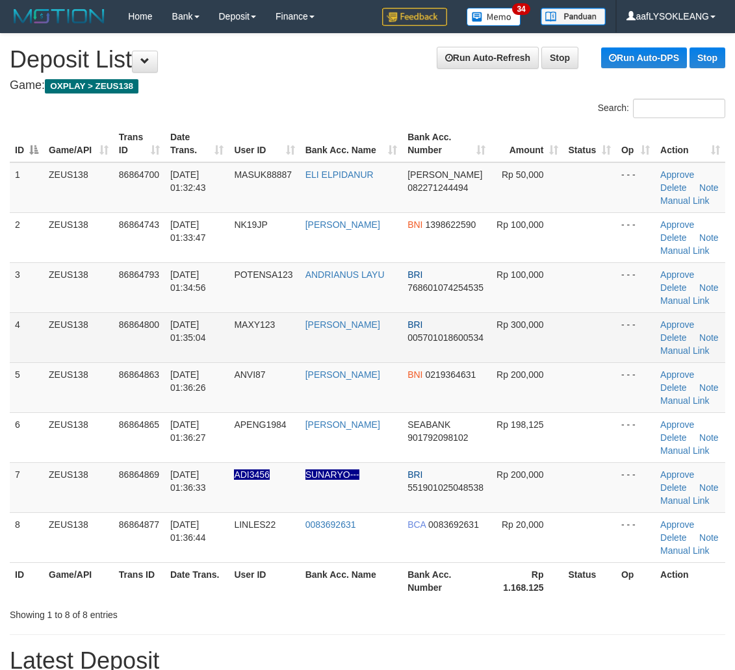
scroll to position [0, 5]
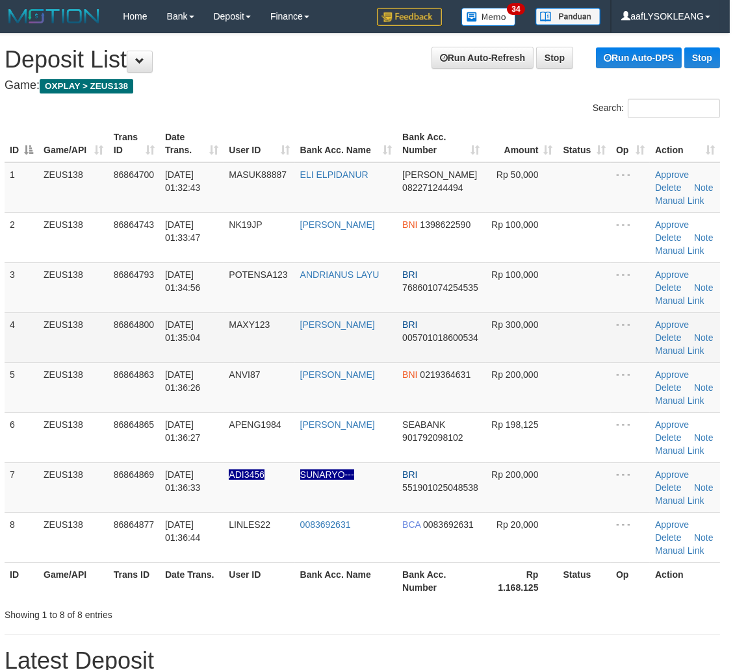
click at [520, 316] on td "Rp 300,000" at bounding box center [521, 337] width 73 height 50
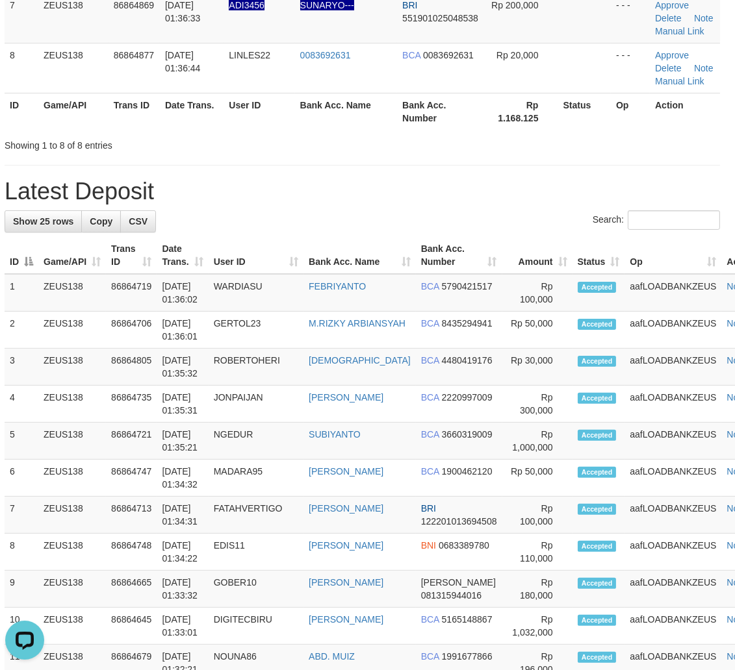
scroll to position [301, 5]
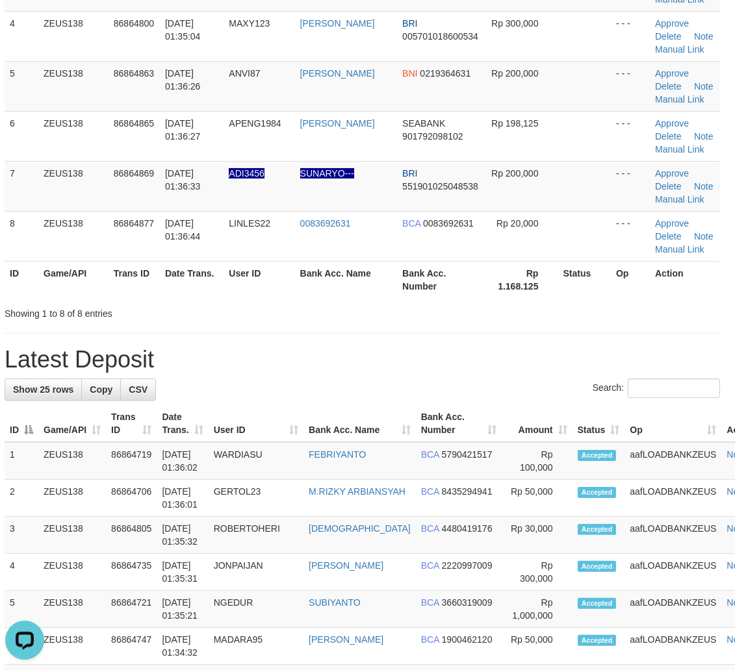
click at [581, 332] on div "**********" at bounding box center [362, 593] width 735 height 1723
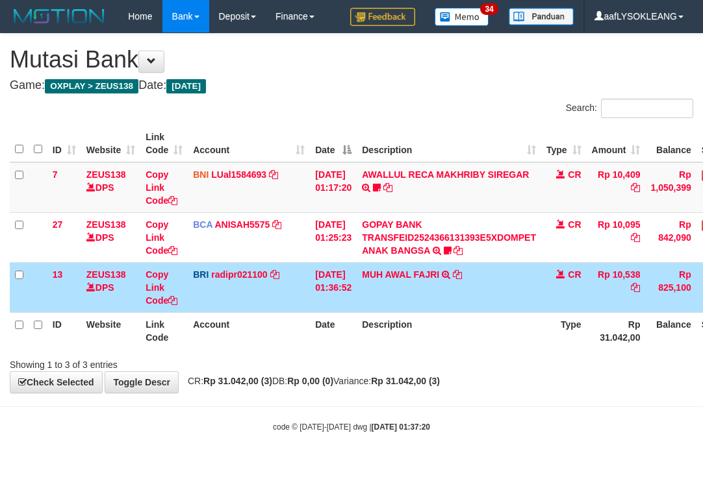
scroll to position [0, 1]
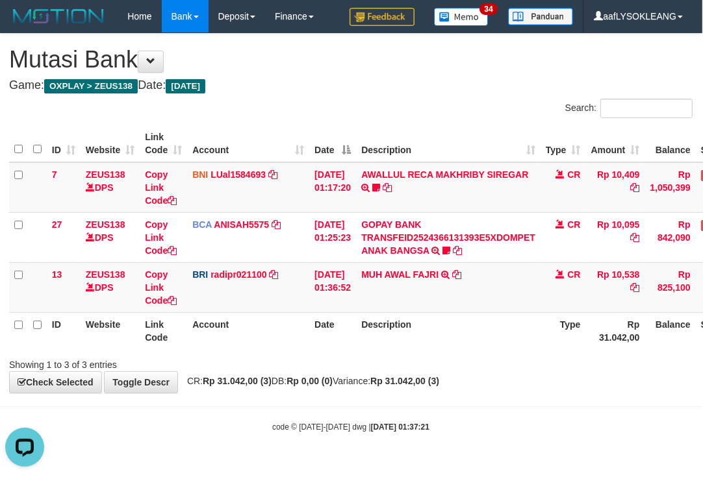
click at [422, 82] on h4 "Game: OXPLAY > ZEUS138 Date: Today" at bounding box center [350, 85] width 683 height 13
click at [481, 318] on th "Description" at bounding box center [448, 330] width 184 height 37
click at [469, 336] on th "Description" at bounding box center [448, 330] width 184 height 37
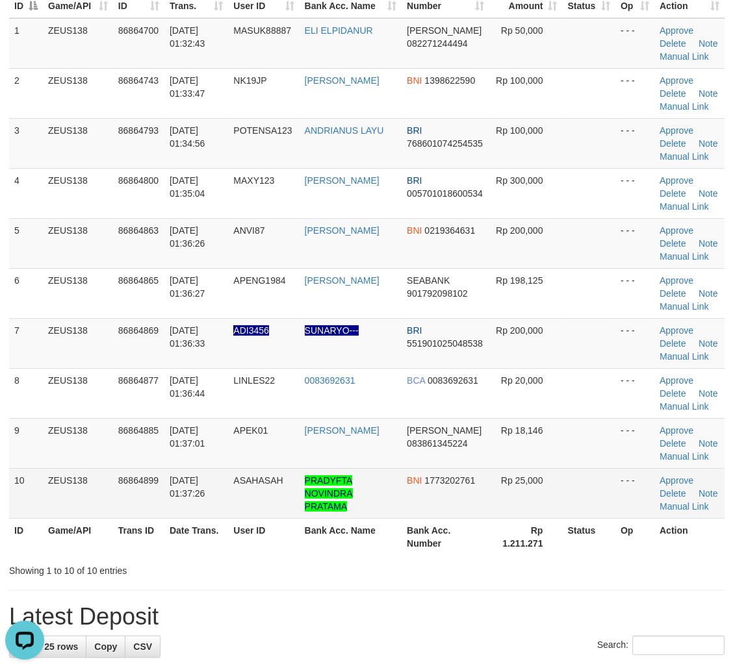
click at [551, 475] on td "Rp 25,000" at bounding box center [526, 493] width 73 height 50
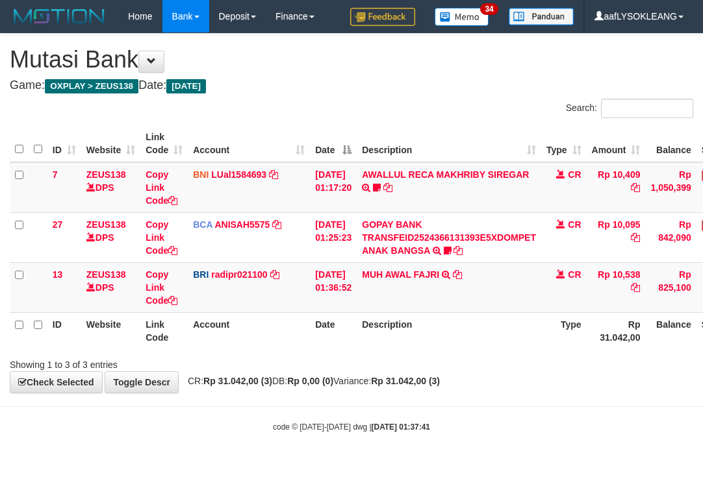
scroll to position [0, 1]
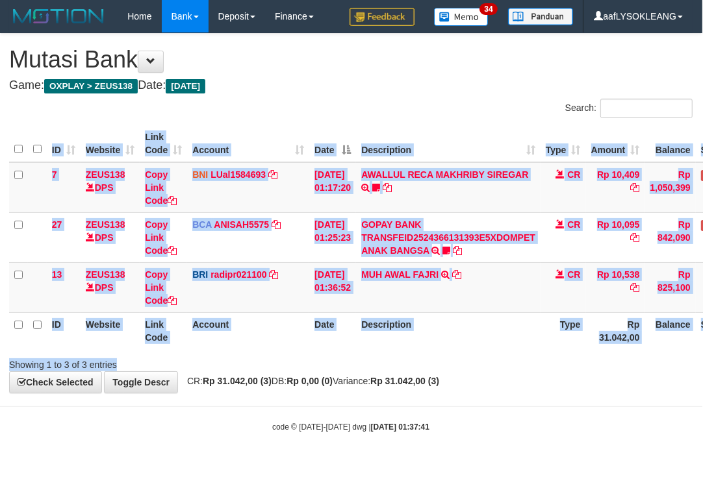
click at [464, 353] on div at bounding box center [497, 353] width 410 height 1
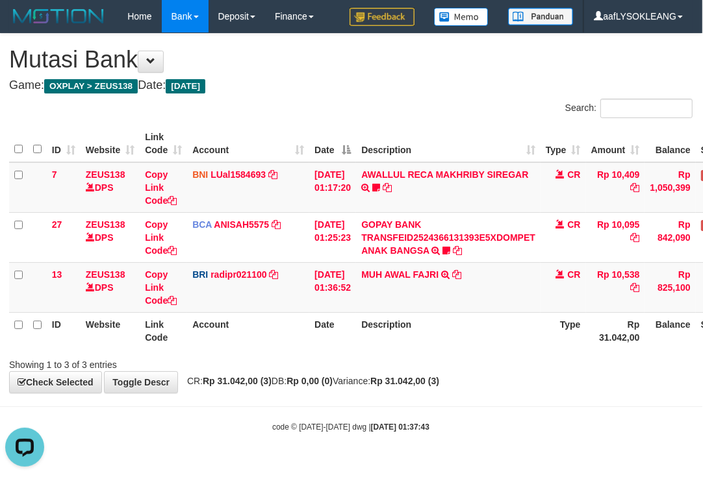
drag, startPoint x: 393, startPoint y: 66, endPoint x: 374, endPoint y: 66, distance: 18.8
click at [386, 67] on h1 "Mutasi Bank" at bounding box center [350, 60] width 683 height 26
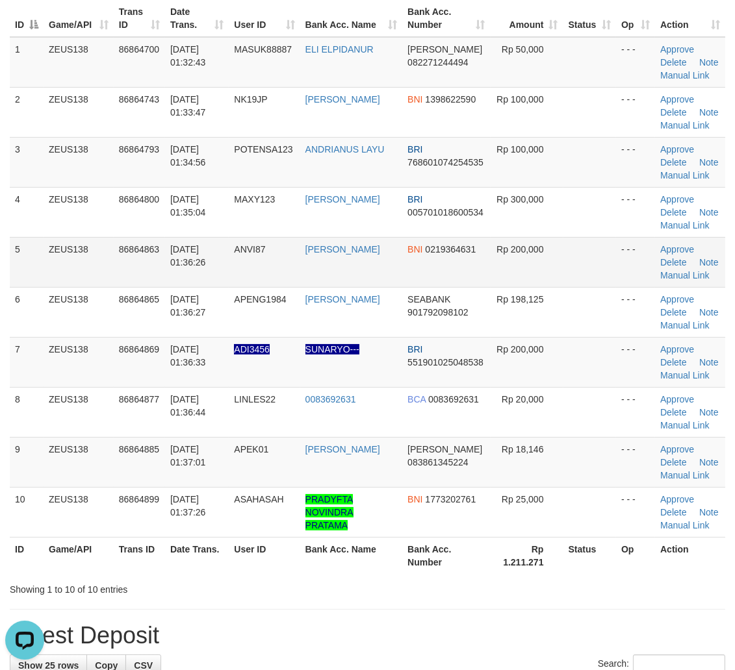
drag, startPoint x: 586, startPoint y: 246, endPoint x: 605, endPoint y: 249, distance: 19.1
click at [582, 247] on td at bounding box center [589, 262] width 53 height 50
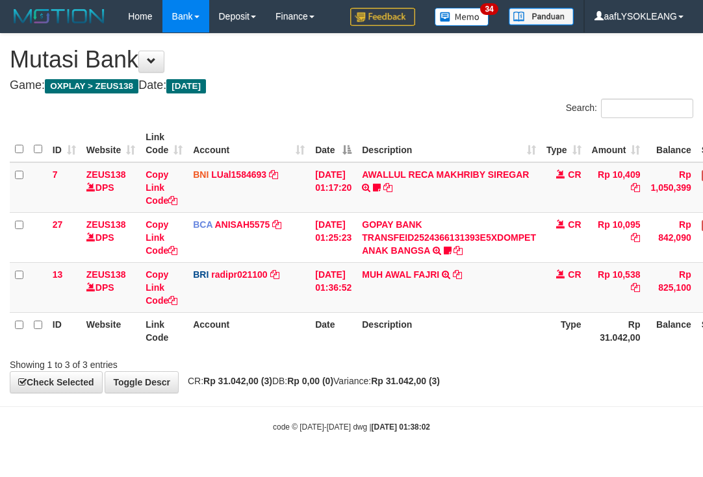
scroll to position [0, 1]
click at [418, 124] on div "ID Website Link Code Account Date Description Type Amount Balance Status Action…" at bounding box center [350, 237] width 703 height 232
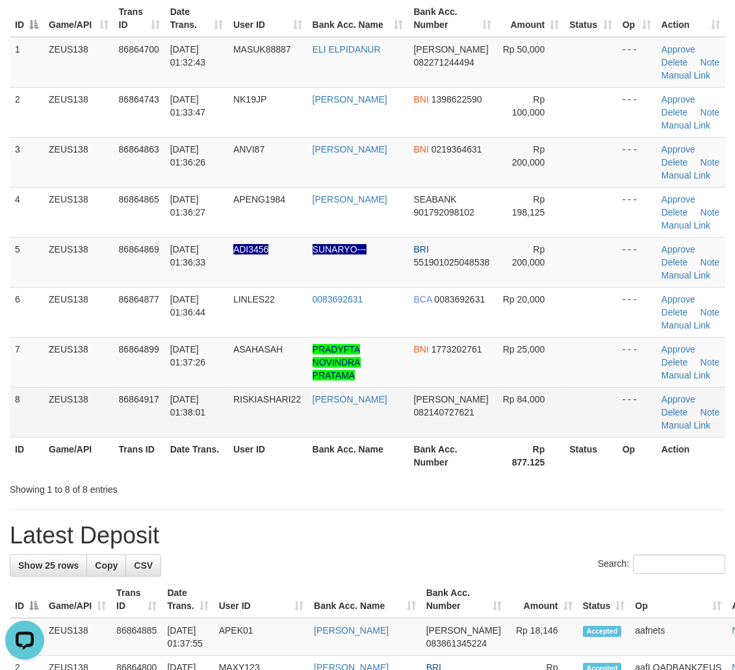
click at [472, 401] on td "DANA 082140727621" at bounding box center [453, 412] width 88 height 50
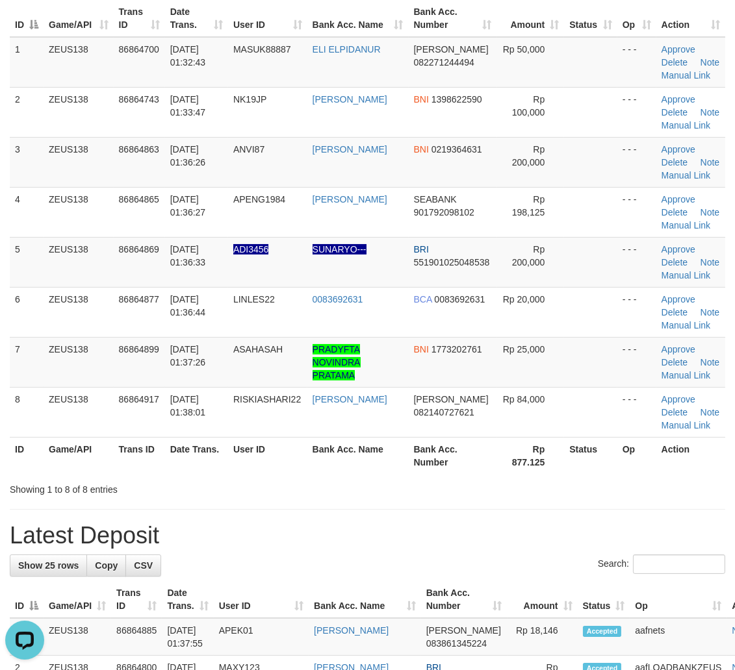
scroll to position [270, 0]
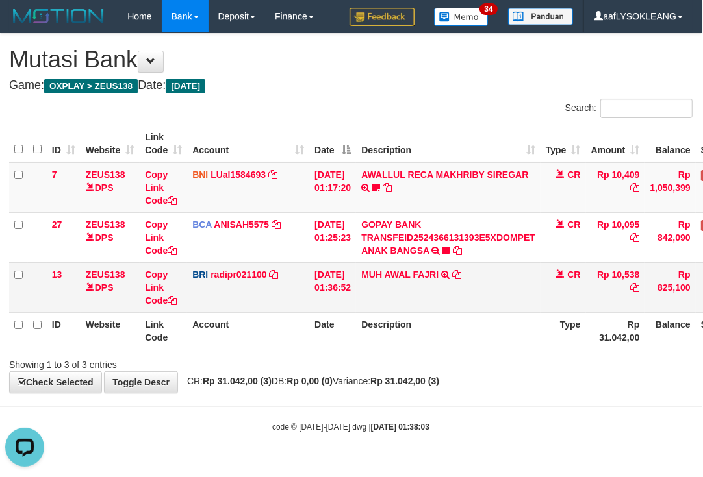
drag, startPoint x: 388, startPoint y: 281, endPoint x: 284, endPoint y: 270, distance: 104.4
click at [387, 281] on td "MUH AWAL FAJRI TRANSFER NBMB MUH AWAL FAJRI TO REYNALDI ADI PRATAMA" at bounding box center [448, 287] width 184 height 50
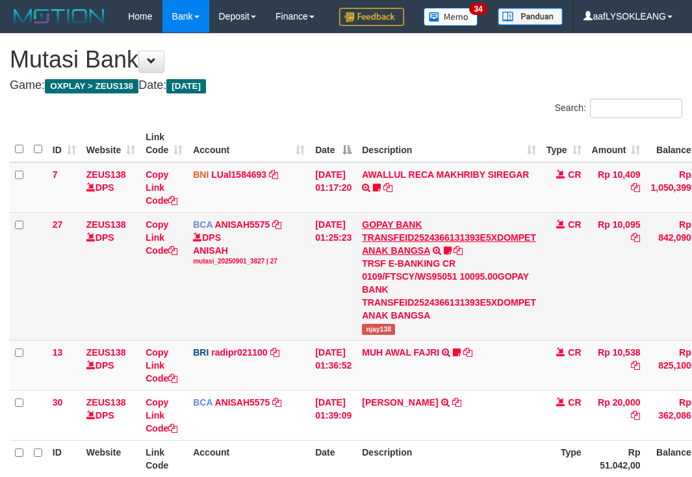
scroll to position [0, 1]
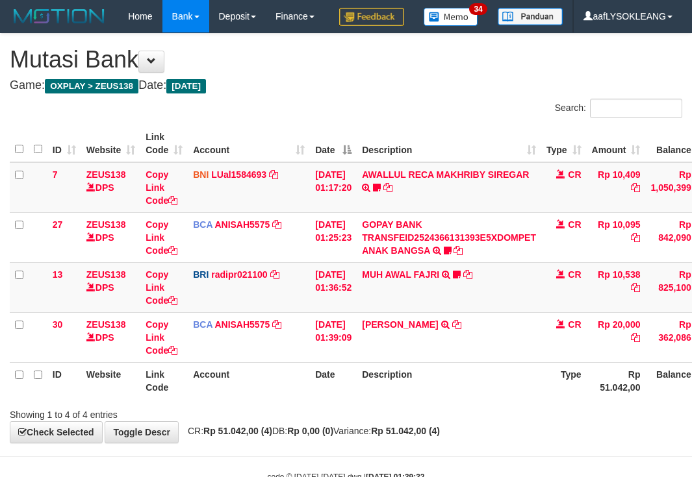
scroll to position [0, 1]
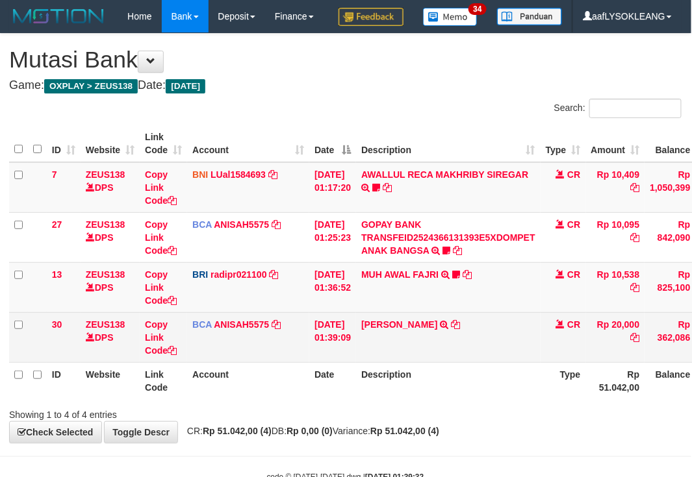
click at [396, 362] on td "LINDA LESTARI TRSF E-BANKING CR 0109/FTSCY/WS95031 20000.00LINDA LESTARI" at bounding box center [448, 337] width 184 height 50
click at [377, 362] on td "LINDA LESTARI TRSF E-BANKING CR 0109/FTSCY/WS95031 20000.00LINDA LESTARI" at bounding box center [448, 337] width 184 height 50
copy link "LINDA"
click at [379, 362] on td "LINDA LESTARI TRSF E-BANKING CR 0109/FTSCY/WS95031 20000.00LINDA LESTARI" at bounding box center [448, 337] width 184 height 50
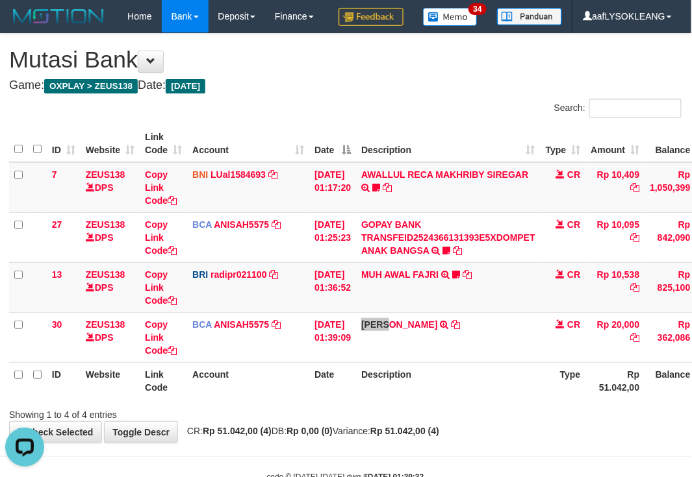
scroll to position [0, 0]
drag, startPoint x: 447, startPoint y: 414, endPoint x: 442, endPoint y: 409, distance: 7.3
click at [444, 399] on th "Description" at bounding box center [448, 380] width 184 height 37
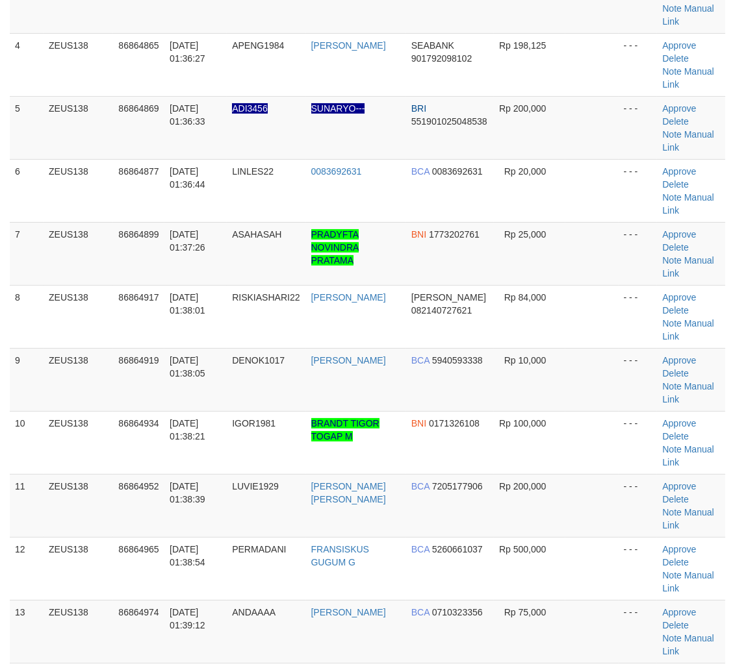
scroll to position [270, 0]
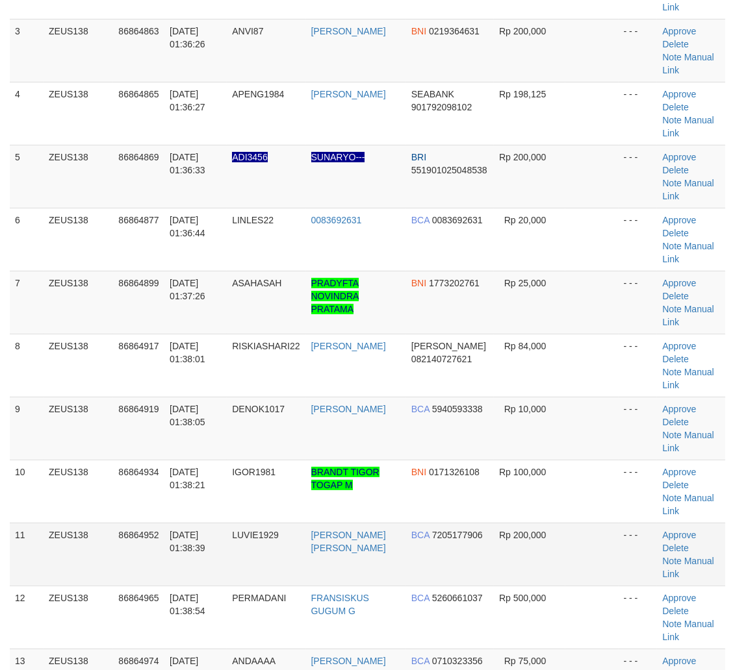
click at [460, 438] on tbody "1 ZEUS138 86864700 [DATE] 01:32:43 MASUK88887 [PERSON_NAME] ELPIDANUR [PERSON_N…" at bounding box center [367, 303] width 715 height 820
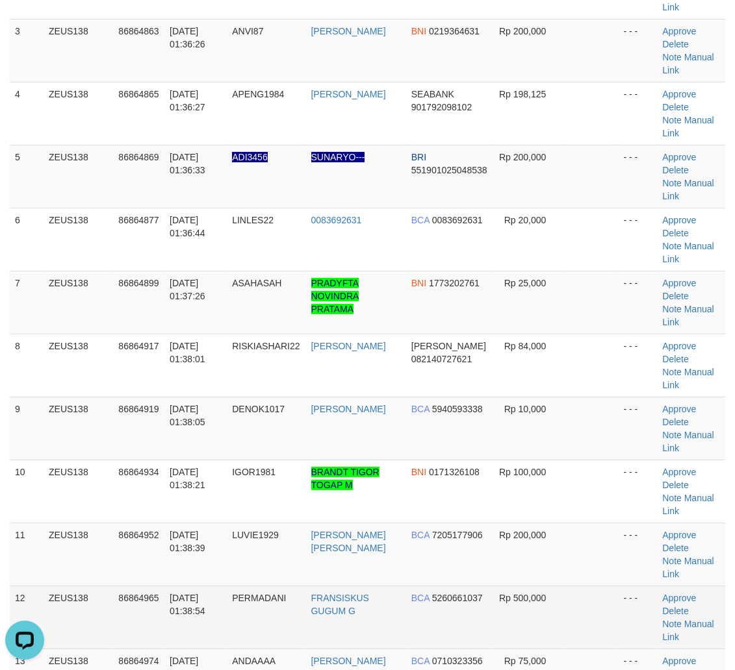
scroll to position [0, 0]
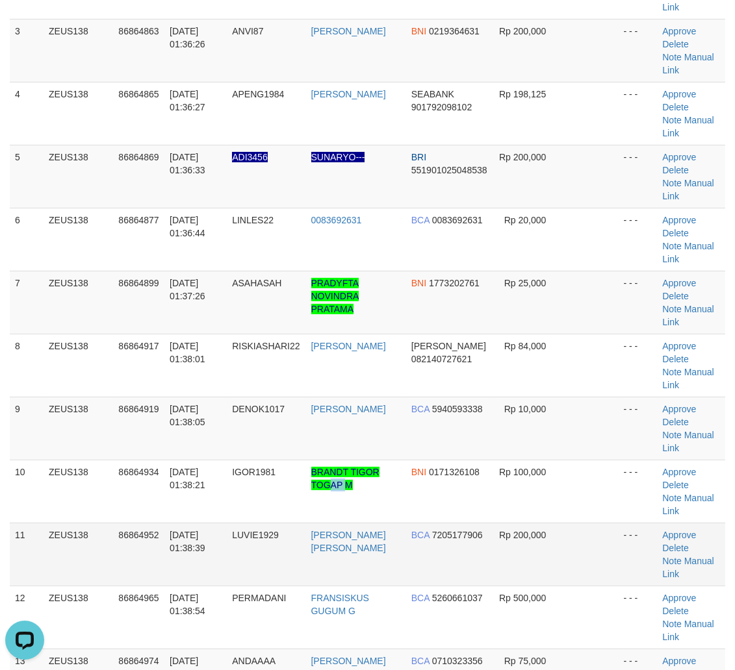
click at [390, 394] on tbody "1 ZEUS138 86864700 01/09/2025 01:32:43 MASUK88887 ELI ELPIDANUR DANA 0822712444…" at bounding box center [367, 303] width 715 height 820
drag, startPoint x: 512, startPoint y: 411, endPoint x: 730, endPoint y: 438, distance: 219.9
click at [530, 523] on td "Rp 200,000" at bounding box center [530, 554] width 72 height 63
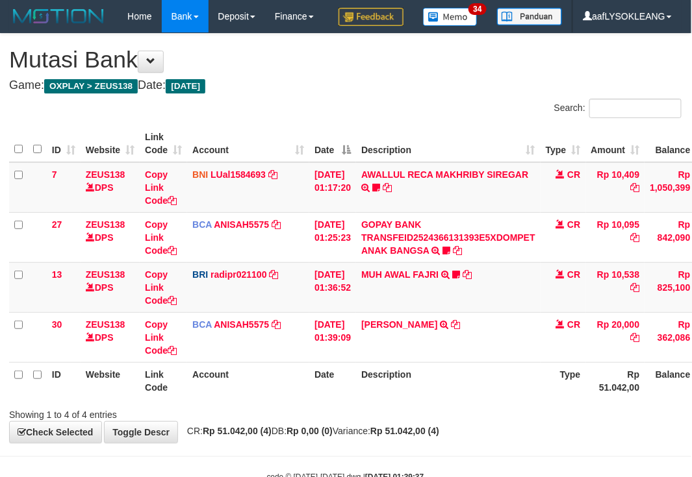
scroll to position [70, 1]
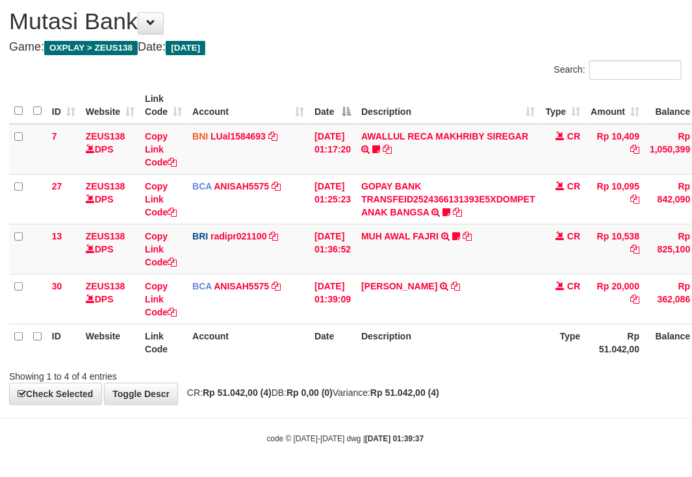
click at [508, 358] on div "Search: ID Website Link Code Account Date Description Type Amount Balance Statu…" at bounding box center [345, 221] width 672 height 323
click at [514, 346] on th "Description" at bounding box center [448, 342] width 184 height 37
drag, startPoint x: 430, startPoint y: 314, endPoint x: 431, endPoint y: 348, distance: 34.4
click at [433, 322] on td "LINDA LESTARI TRSF E-BANKING CR 0109/FTSCY/WS95031 20000.00LINDA LESTARI" at bounding box center [448, 299] width 184 height 50
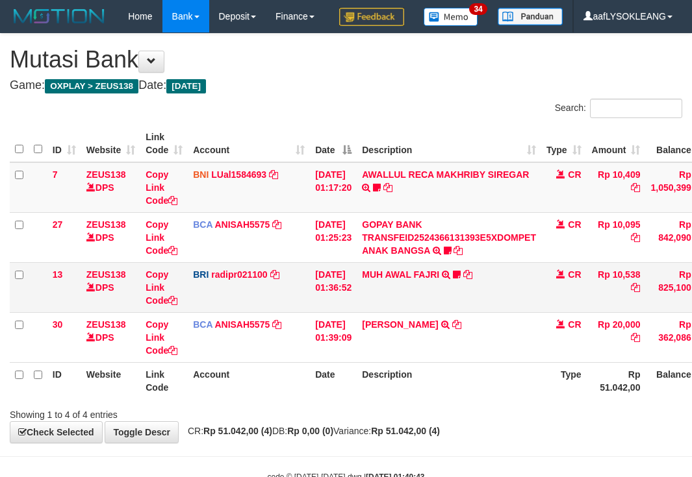
click at [375, 312] on td "LINDA LESTARI TRSF E-BANKING CR 0109/FTSCY/WS95031 20000.00LINDA LESTARI" at bounding box center [449, 337] width 184 height 50
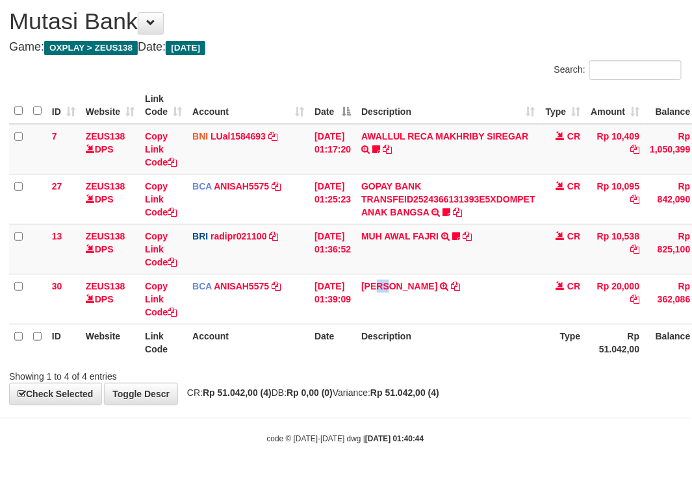
click at [370, 315] on td "LINDA LESTARI TRSF E-BANKING CR 0109/FTSCY/WS95031 20000.00LINDA LESTARI" at bounding box center [448, 299] width 184 height 50
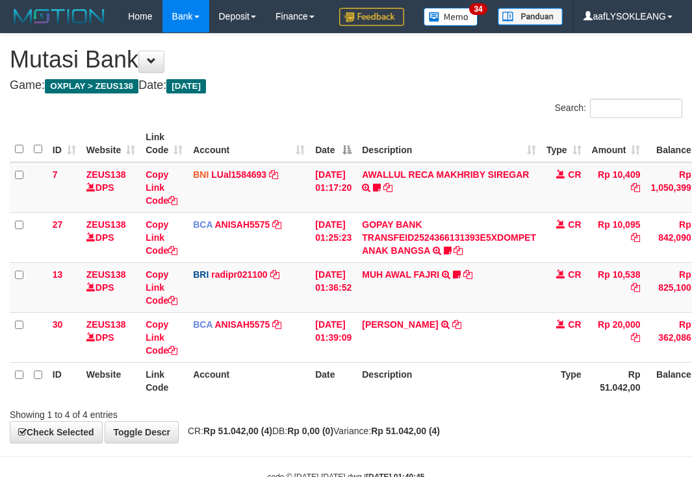
scroll to position [70, 1]
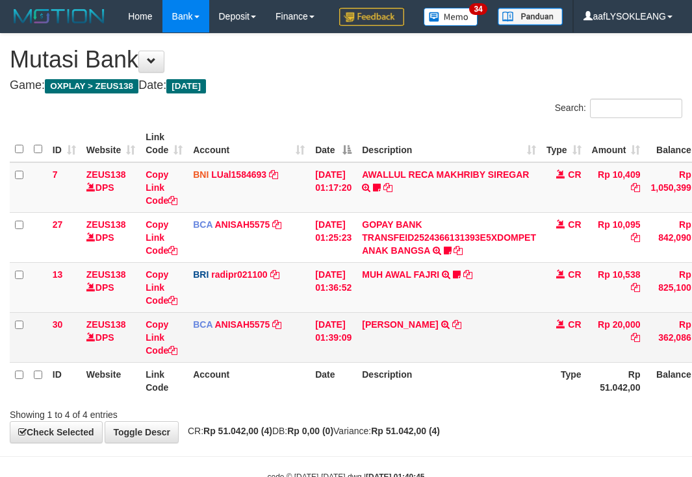
scroll to position [70, 1]
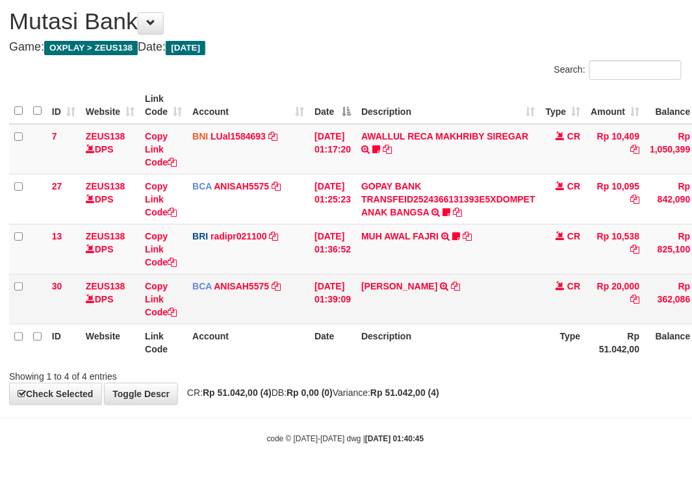
click at [398, 297] on td "[PERSON_NAME] TRSF E-BANKING CR 0109/FTSCY/WS95031 20000.00[PERSON_NAME]" at bounding box center [448, 299] width 184 height 50
click at [383, 297] on td "LINDA LESTARI TRSF E-BANKING CR 0109/FTSCY/WS95031 20000.00LINDA LESTARI" at bounding box center [448, 299] width 184 height 50
copy link "LINDA"
click at [383, 297] on td "LINDA LESTARI TRSF E-BANKING CR 0109/FTSCY/WS95031 20000.00LINDA LESTARI" at bounding box center [448, 299] width 184 height 50
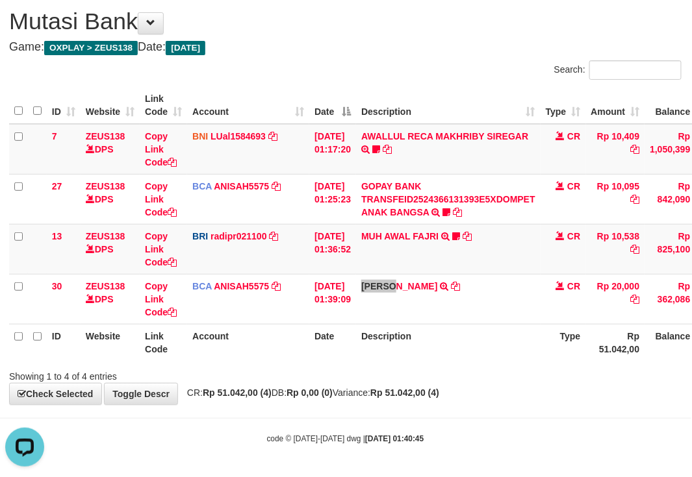
scroll to position [0, 0]
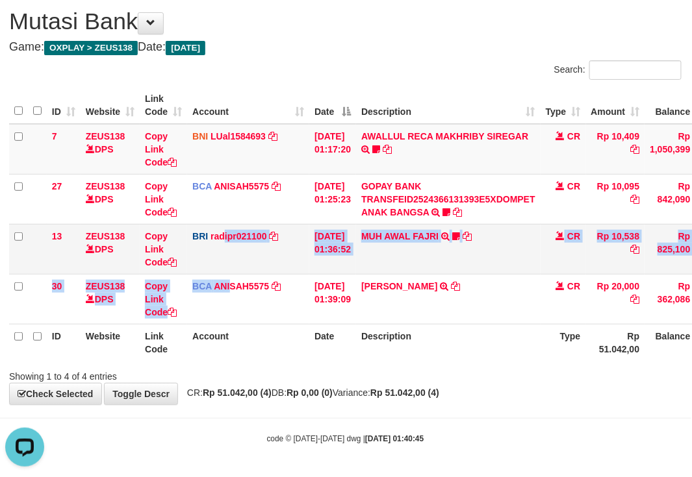
drag, startPoint x: 231, startPoint y: 278, endPoint x: 206, endPoint y: 271, distance: 26.3
click at [218, 272] on tbody "7 ZEUS138 DPS Copy Link Code BNI LUal1584693 DPS LUCKY ALAMSYAH mutasi_20250901…" at bounding box center [398, 224] width 778 height 201
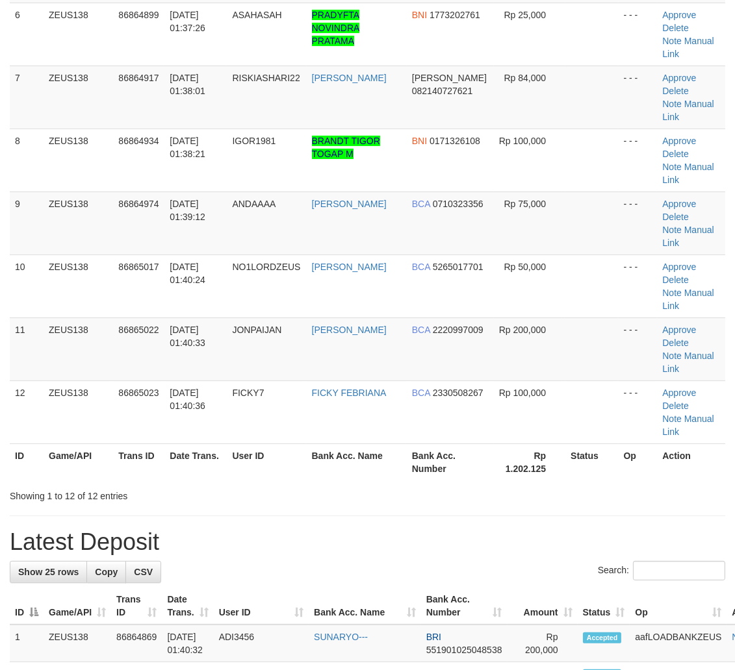
scroll to position [270, 0]
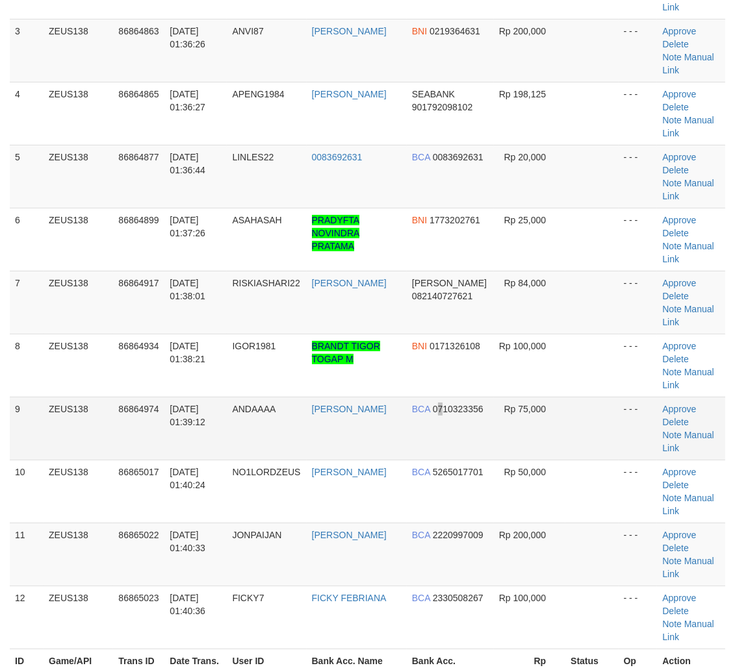
click at [418, 397] on td "BCA 0710323356" at bounding box center [450, 428] width 87 height 63
drag, startPoint x: 464, startPoint y: 407, endPoint x: 721, endPoint y: 438, distance: 259.1
click at [533, 523] on tr "11 ZEUS138 86865022 01/09/2025 01:40:33 JONPAIJAN JOHAN MAULANA BCA 2220997009 …" at bounding box center [367, 554] width 715 height 63
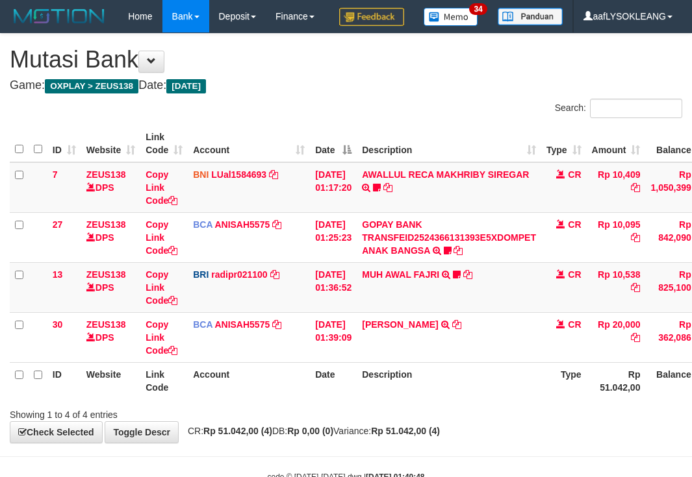
scroll to position [70, 1]
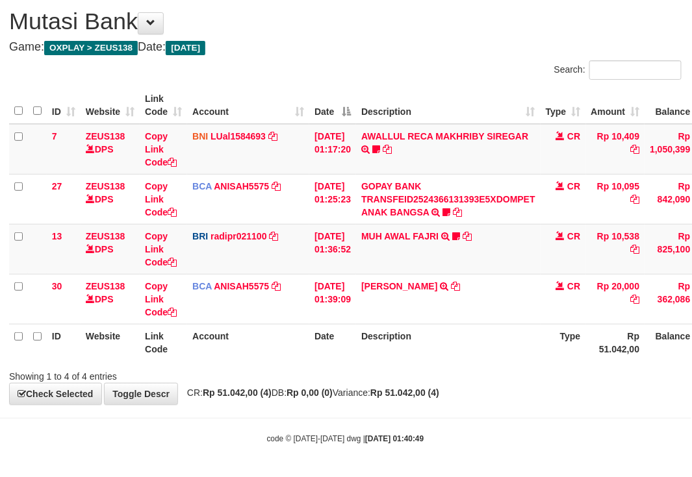
click at [391, 359] on th "Description" at bounding box center [448, 342] width 184 height 37
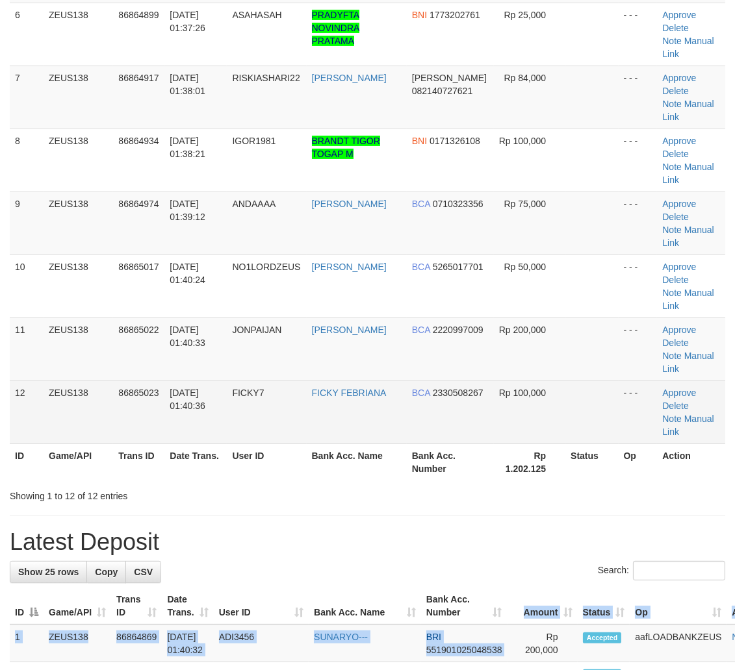
click at [485, 466] on div "**********" at bounding box center [367, 598] width 735 height 2079
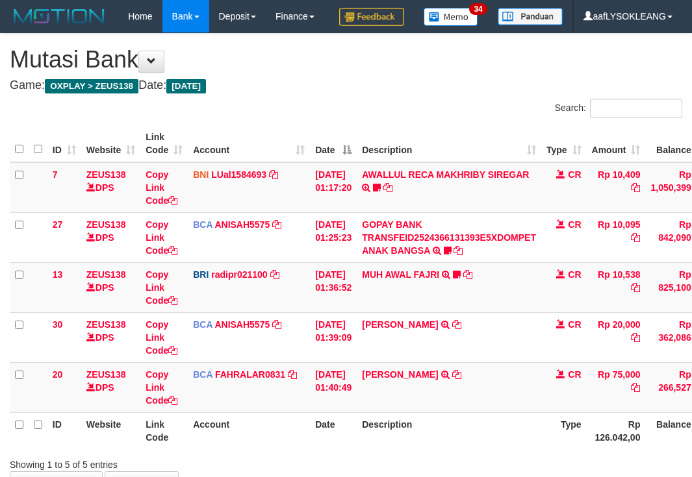
scroll to position [70, 1]
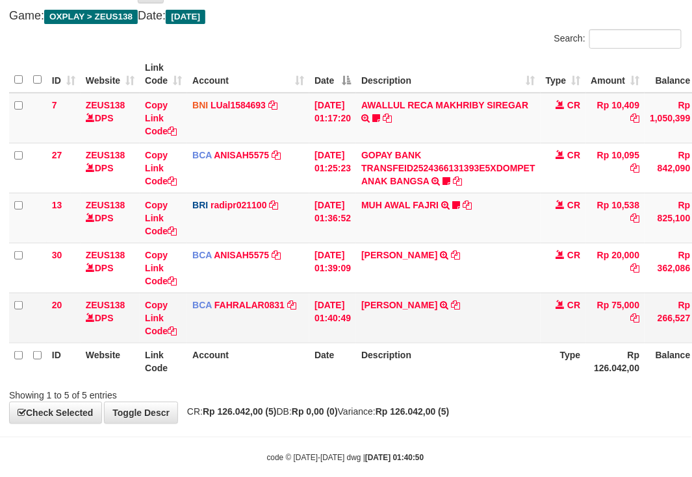
click at [390, 329] on td "[PERSON_NAME] TRSF E-BANKING CR 0109/FTSCY/WS95031 75000.00[PERSON_NAME]" at bounding box center [448, 318] width 184 height 50
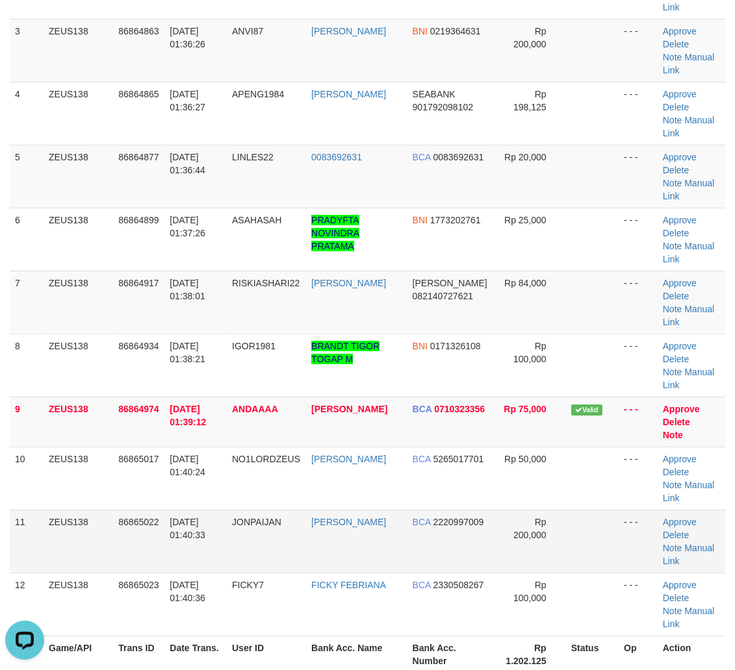
drag, startPoint x: 524, startPoint y: 390, endPoint x: 594, endPoint y: 396, distance: 70.4
click at [522, 517] on span "Rp 200,000" at bounding box center [529, 528] width 33 height 23
drag, startPoint x: 522, startPoint y: 390, endPoint x: 741, endPoint y: 431, distance: 223.4
click at [533, 517] on span "Rp 200,000" at bounding box center [529, 528] width 33 height 23
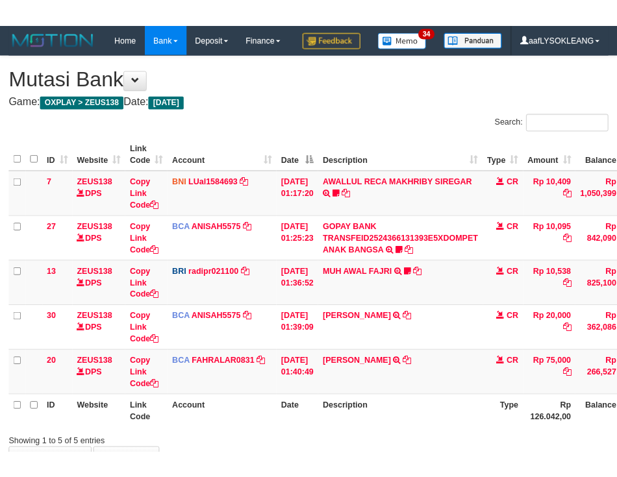
scroll to position [70, 1]
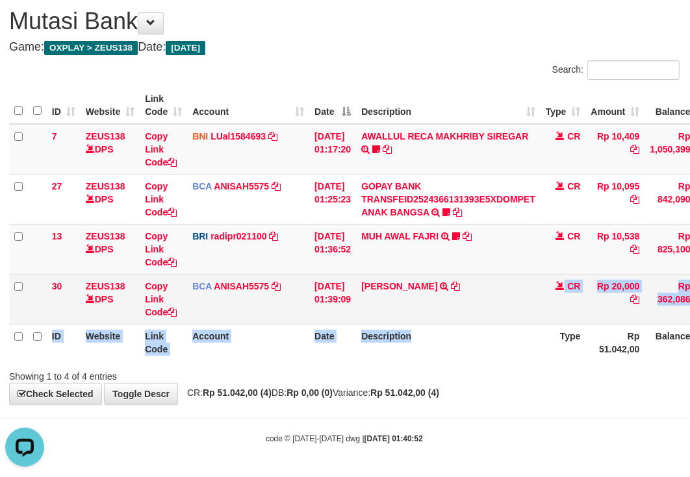
drag, startPoint x: 511, startPoint y: 322, endPoint x: 492, endPoint y: 317, distance: 19.5
click at [509, 322] on table "ID Website Link Code Account Date Description Type Amount Balance Status Action…" at bounding box center [398, 224] width 778 height 274
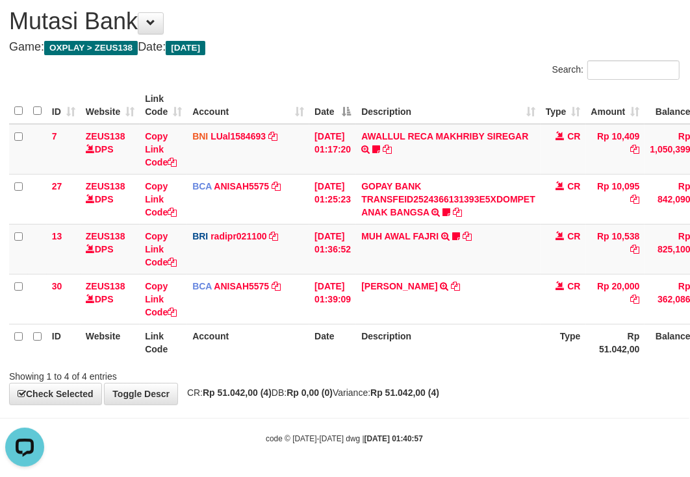
drag, startPoint x: 434, startPoint y: 68, endPoint x: 305, endPoint y: 113, distance: 136.2
click at [427, 73] on div "Search:" at bounding box center [516, 71] width 325 height 23
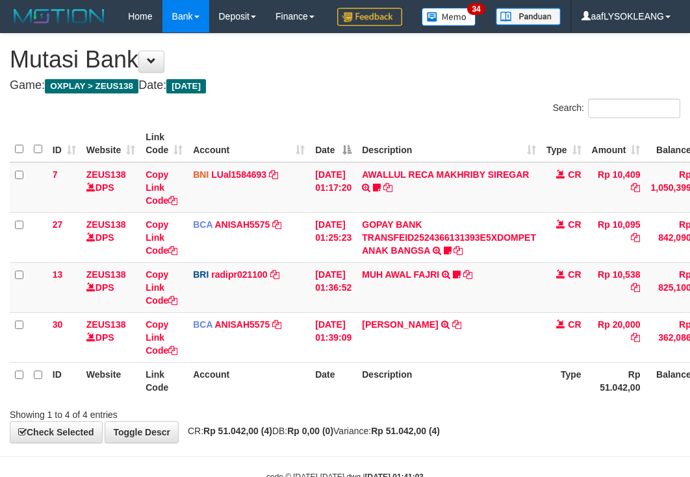
scroll to position [70, 1]
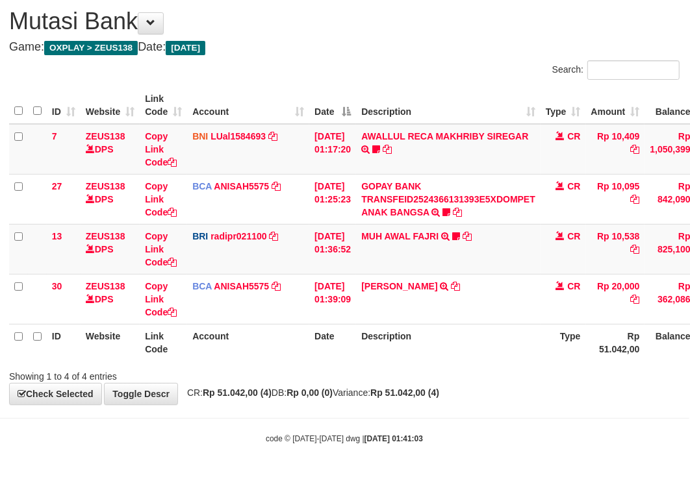
drag, startPoint x: 368, startPoint y: 309, endPoint x: 1, endPoint y: 249, distance: 371.2
click at [360, 309] on tr "30 ZEUS138 DPS Copy Link Code BCA ANISAH5575 DPS ANISAH mutasi_20250901_3827 | …" at bounding box center [398, 299] width 778 height 50
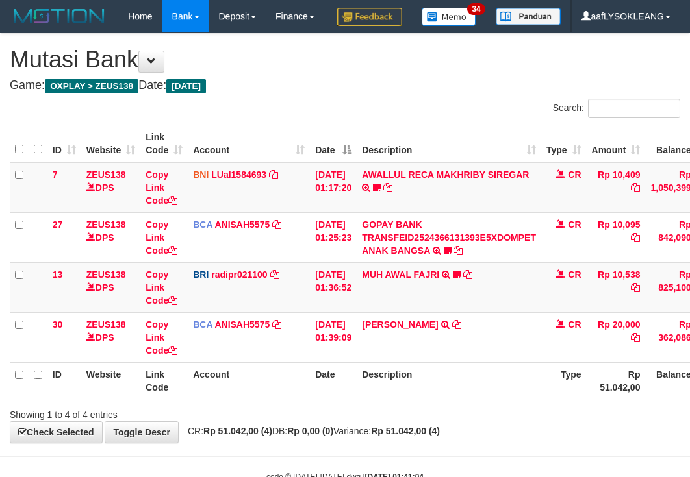
click at [294, 262] on td "BRI radipr021100 DPS REYNALDI ADI PRATAMA mutasi_20250901_3774 | 13 mutasi_2025…" at bounding box center [249, 287] width 122 height 50
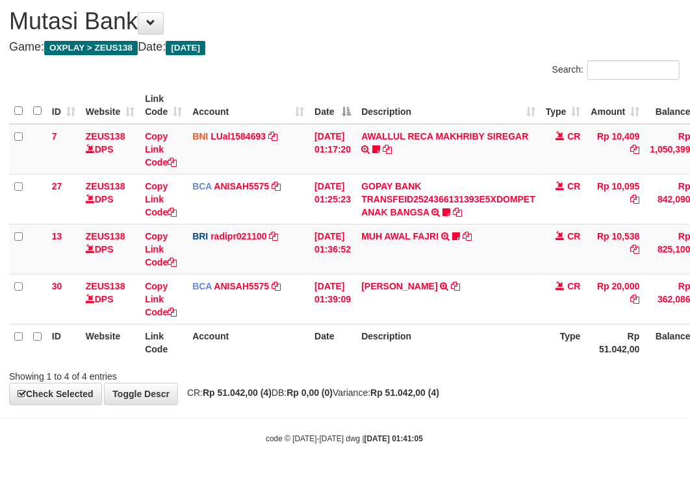
drag, startPoint x: 472, startPoint y: 329, endPoint x: 459, endPoint y: 330, distance: 13.1
click at [462, 330] on th "Description" at bounding box center [448, 342] width 184 height 37
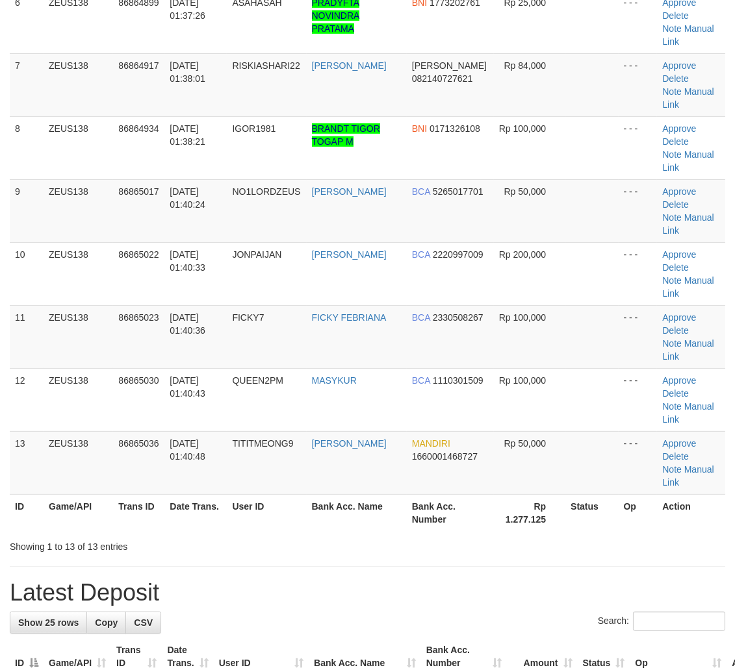
scroll to position [270, 0]
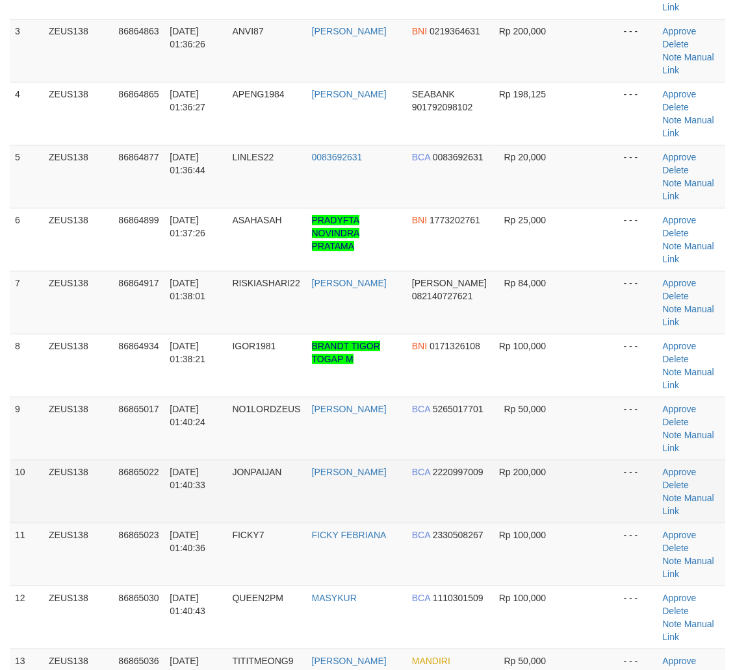
drag, startPoint x: 591, startPoint y: 373, endPoint x: 640, endPoint y: 385, distance: 50.3
click at [608, 460] on td at bounding box center [591, 491] width 53 height 63
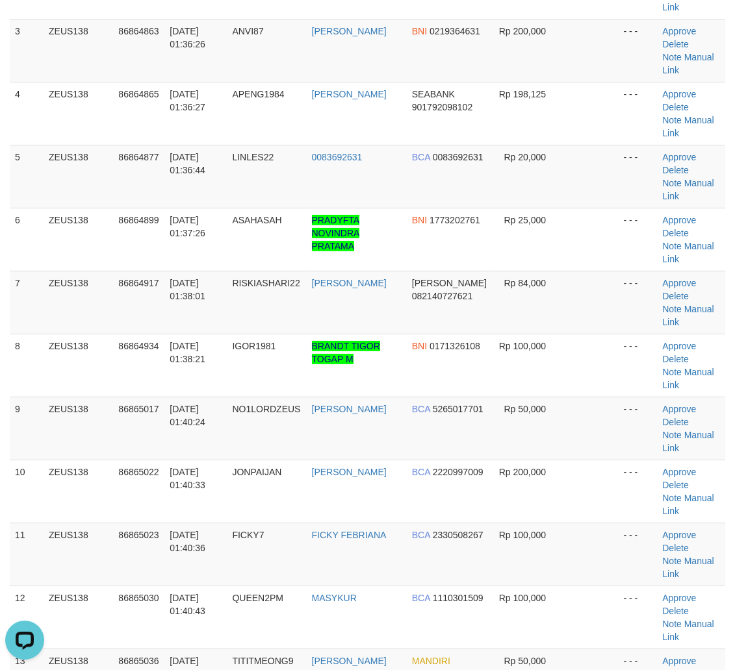
scroll to position [0, 0]
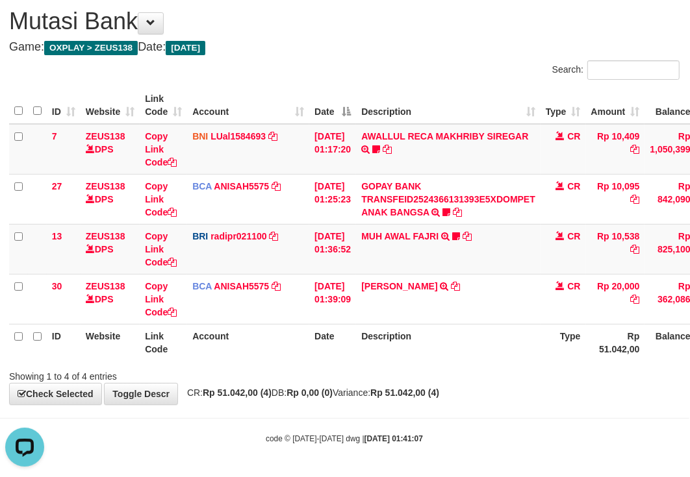
drag, startPoint x: 498, startPoint y: 355, endPoint x: 481, endPoint y: 345, distance: 19.5
click at [492, 349] on th "Description" at bounding box center [448, 342] width 184 height 37
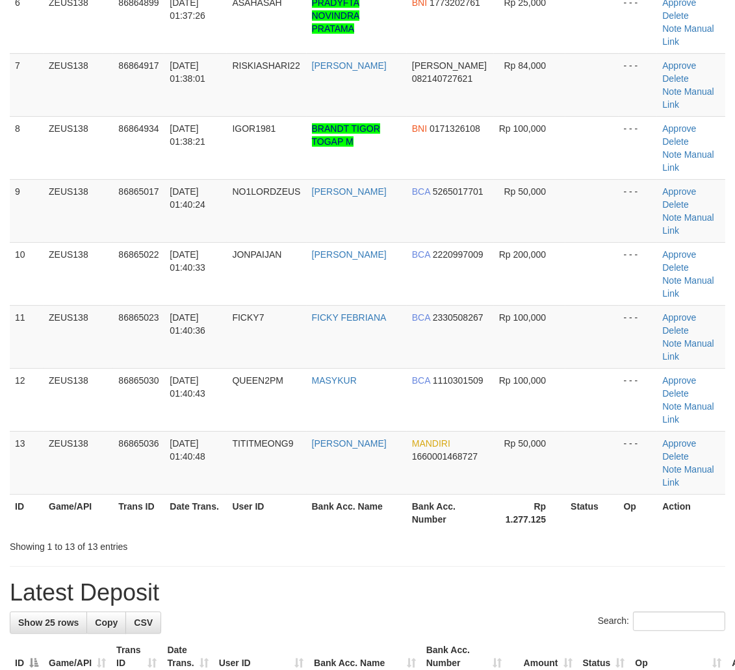
scroll to position [270, 0]
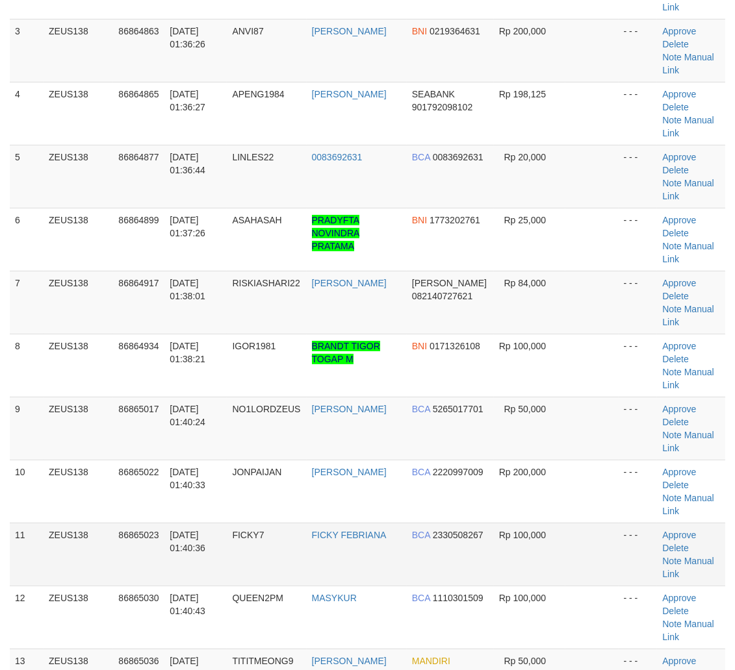
drag, startPoint x: 556, startPoint y: 426, endPoint x: 641, endPoint y: 450, distance: 88.4
click at [567, 523] on tr "11 ZEUS138 86865023 01/09/2025 01:40:36 FICKY7 FICKY FEBRIANA BCA 2330508267 Rp…" at bounding box center [367, 554] width 715 height 63
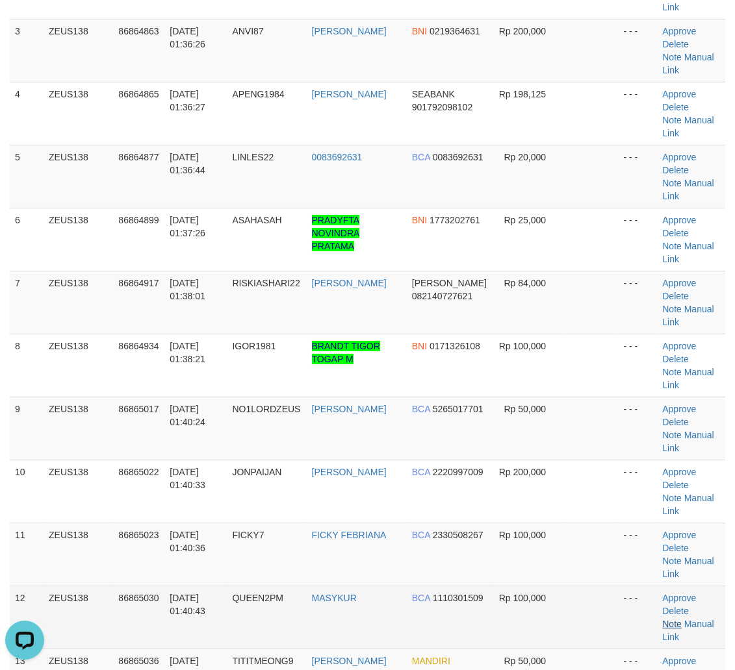
scroll to position [0, 0]
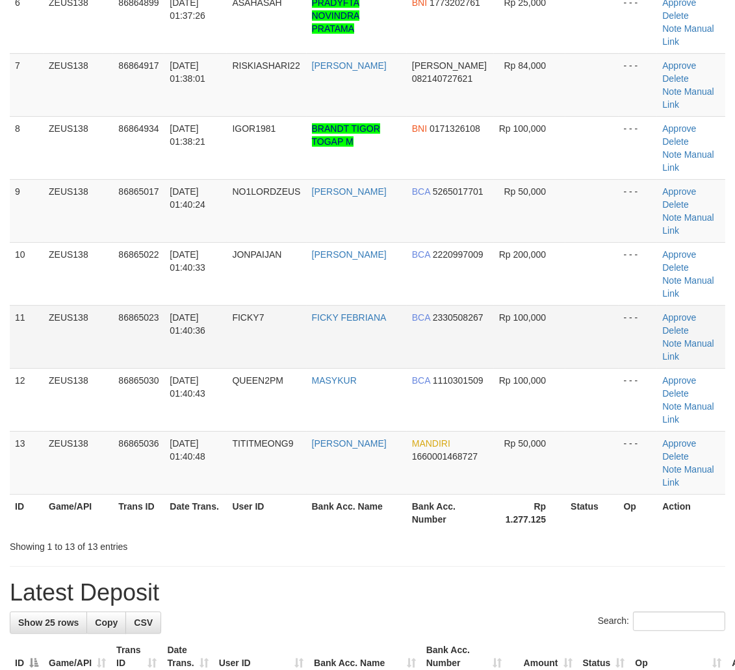
scroll to position [270, 0]
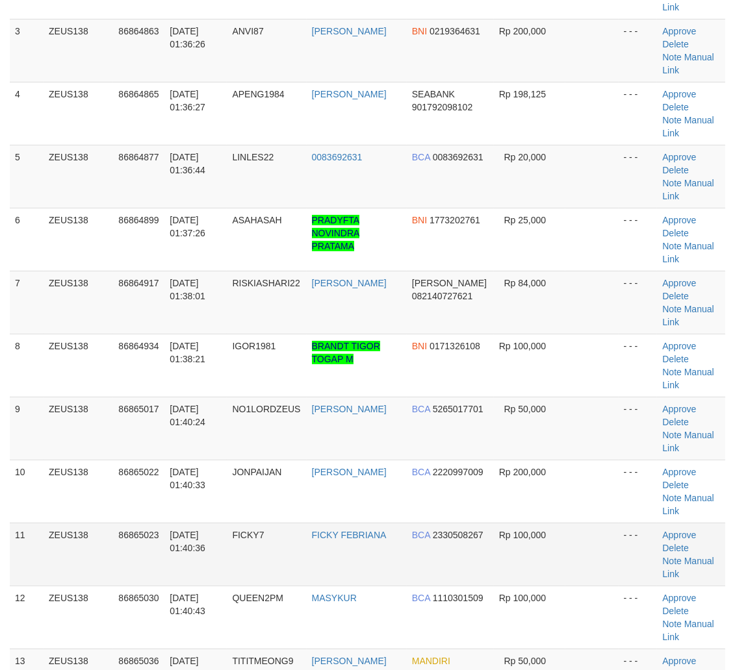
drag, startPoint x: 551, startPoint y: 423, endPoint x: 561, endPoint y: 423, distance: 9.7
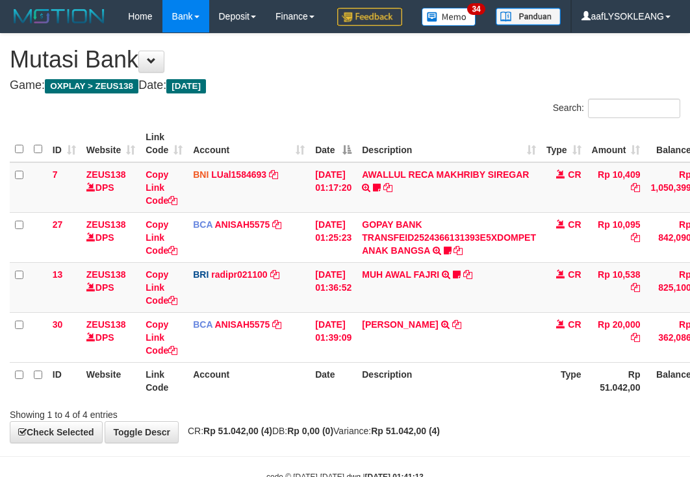
scroll to position [70, 1]
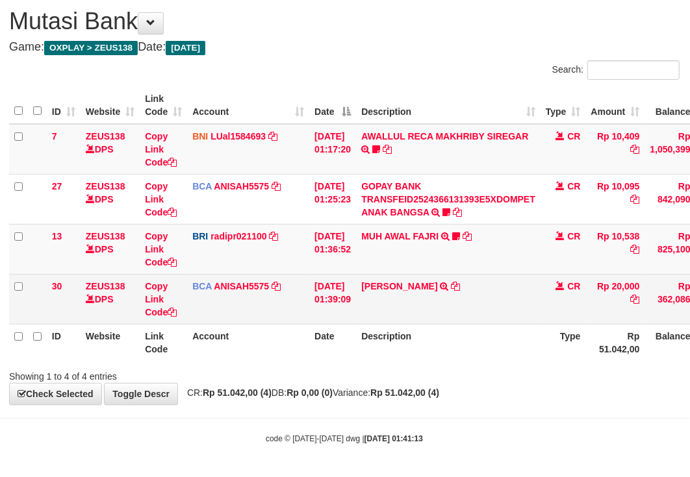
drag, startPoint x: 489, startPoint y: 327, endPoint x: 418, endPoint y: 318, distance: 72.0
click at [490, 328] on th "Description" at bounding box center [448, 342] width 184 height 37
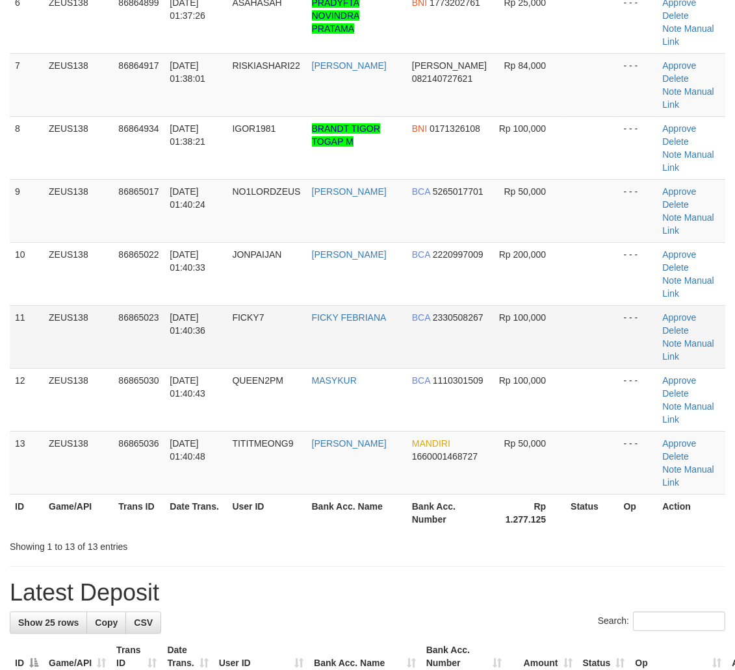
drag, startPoint x: 397, startPoint y: 414, endPoint x: 416, endPoint y: 412, distance: 18.9
click at [398, 580] on h1 "Latest Deposit" at bounding box center [367, 593] width 715 height 26
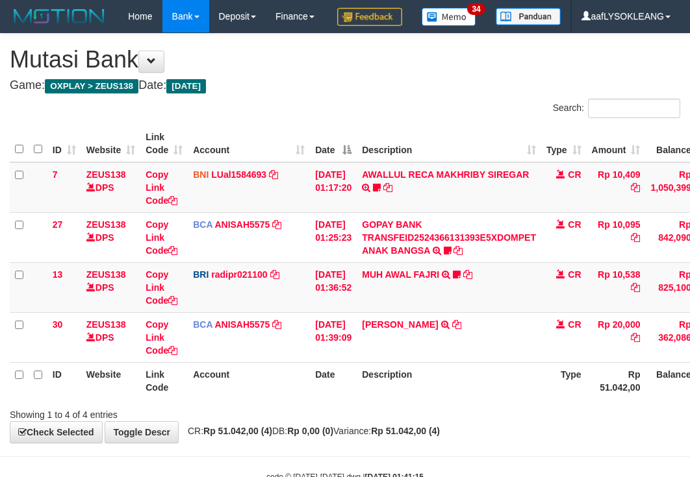
scroll to position [70, 1]
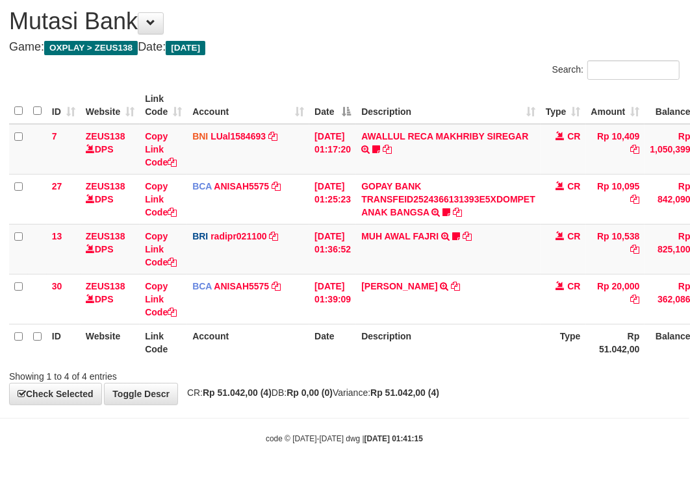
drag, startPoint x: 498, startPoint y: 346, endPoint x: 435, endPoint y: 338, distance: 62.8
click at [477, 346] on th "Description" at bounding box center [448, 342] width 184 height 37
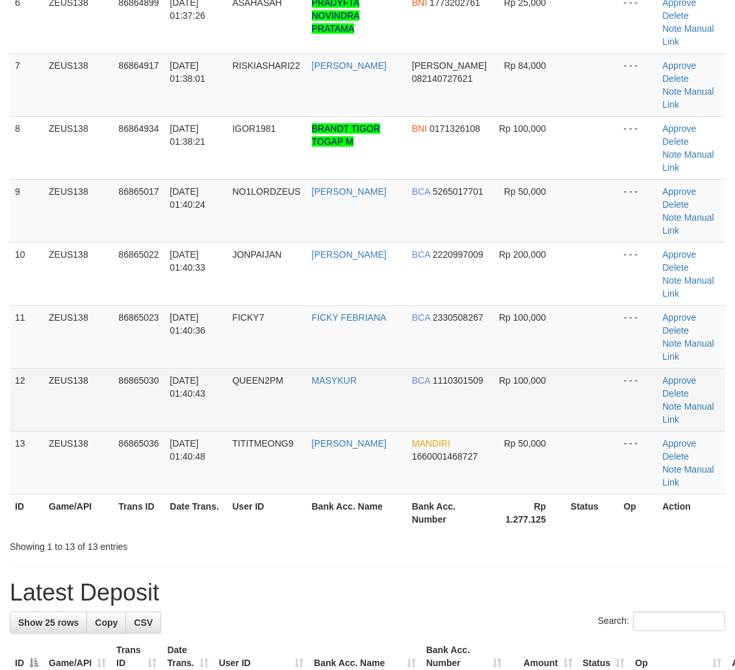
scroll to position [270, 0]
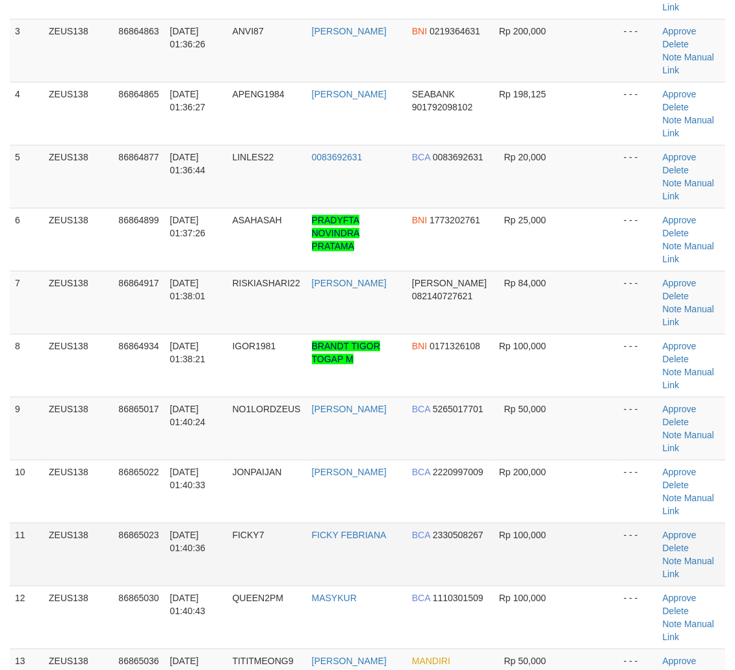
drag, startPoint x: 384, startPoint y: 414, endPoint x: 405, endPoint y: 418, distance: 21.9
click at [391, 523] on td "FICKY FEBRIANA" at bounding box center [357, 554] width 100 height 63
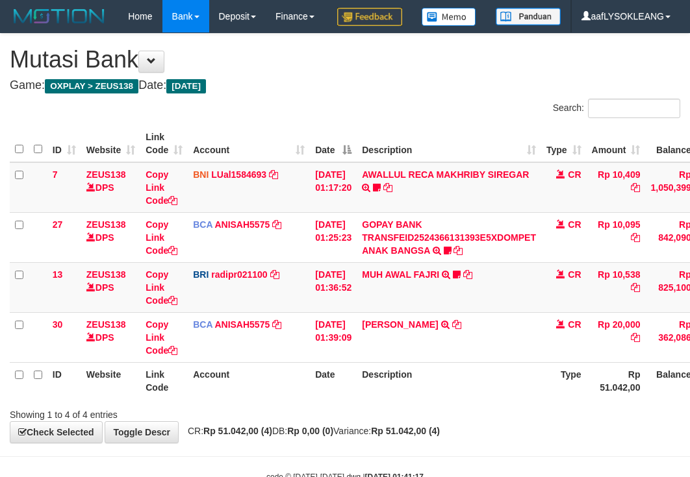
scroll to position [70, 1]
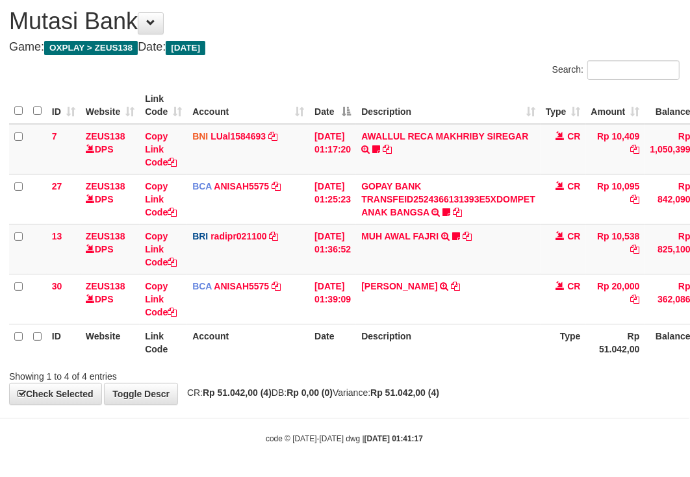
drag, startPoint x: 490, startPoint y: 360, endPoint x: 483, endPoint y: 356, distance: 8.5
click at [483, 356] on th "Description" at bounding box center [448, 342] width 184 height 37
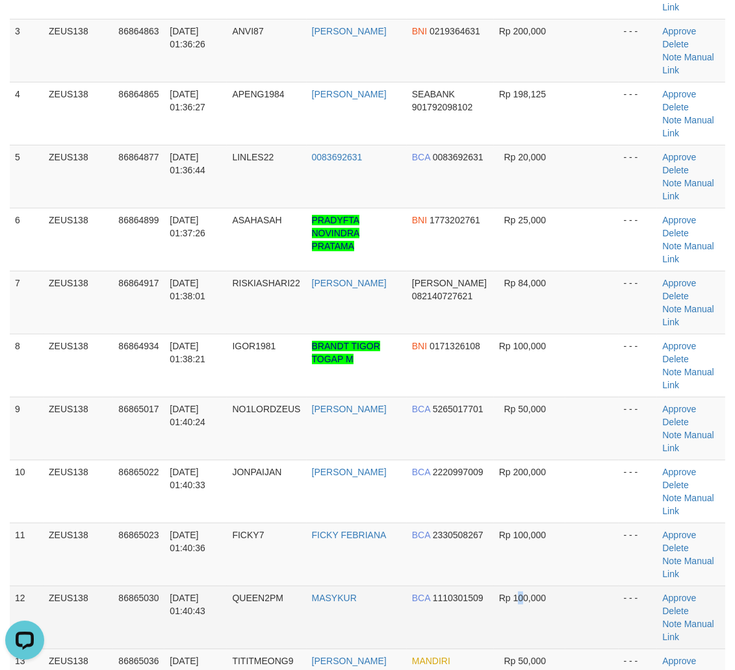
click at [529, 586] on td "Rp 100,000" at bounding box center [530, 617] width 72 height 63
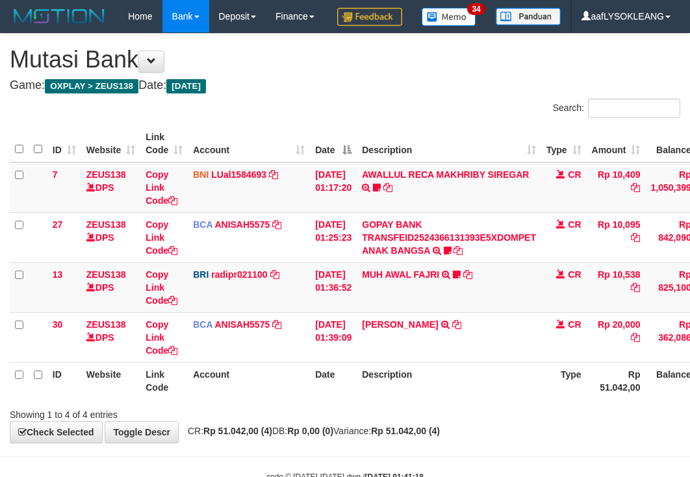
scroll to position [70, 1]
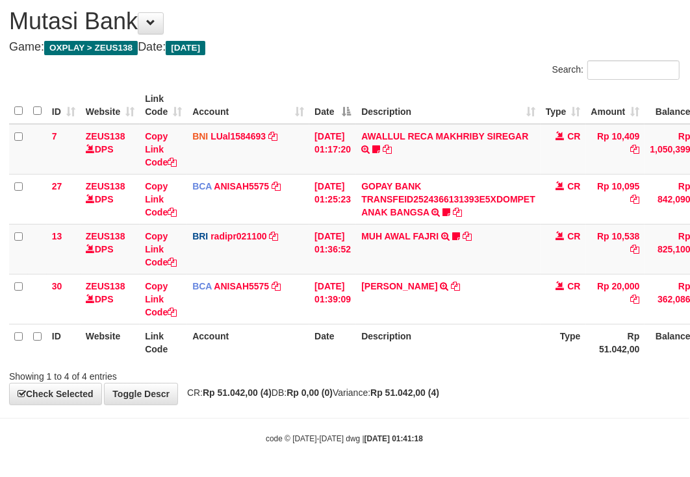
drag, startPoint x: 434, startPoint y: 380, endPoint x: 693, endPoint y: 296, distance: 272.6
click at [436, 378] on div "Showing 1 to 4 of 4 entries" at bounding box center [344, 374] width 690 height 18
drag, startPoint x: 540, startPoint y: 390, endPoint x: 510, endPoint y: 379, distance: 31.9
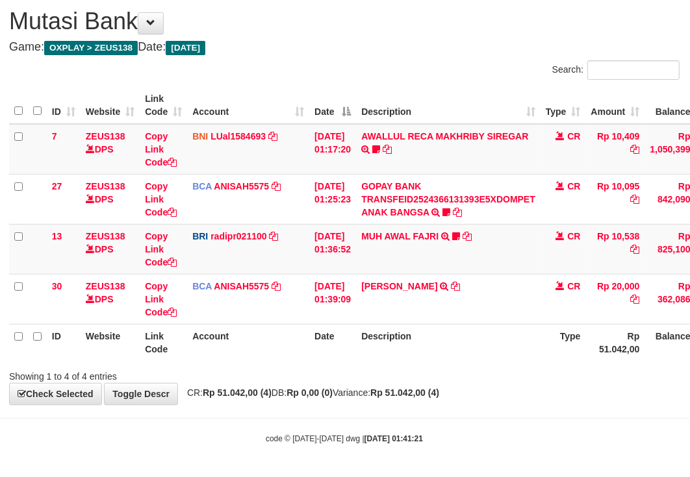
click at [515, 381] on div "**********" at bounding box center [344, 199] width 690 height 409
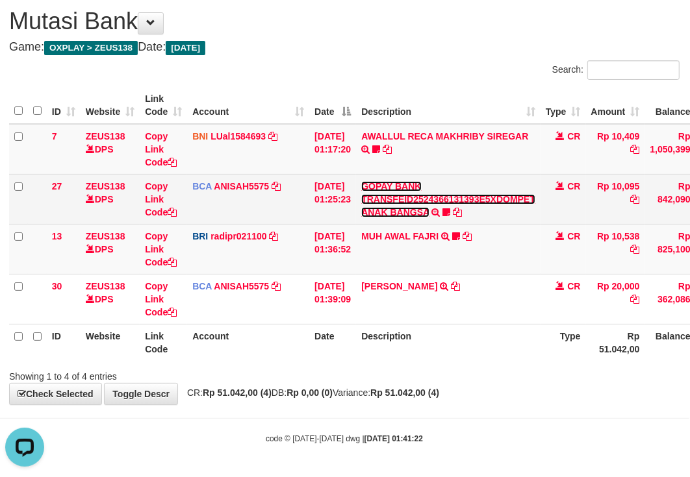
scroll to position [46, 1]
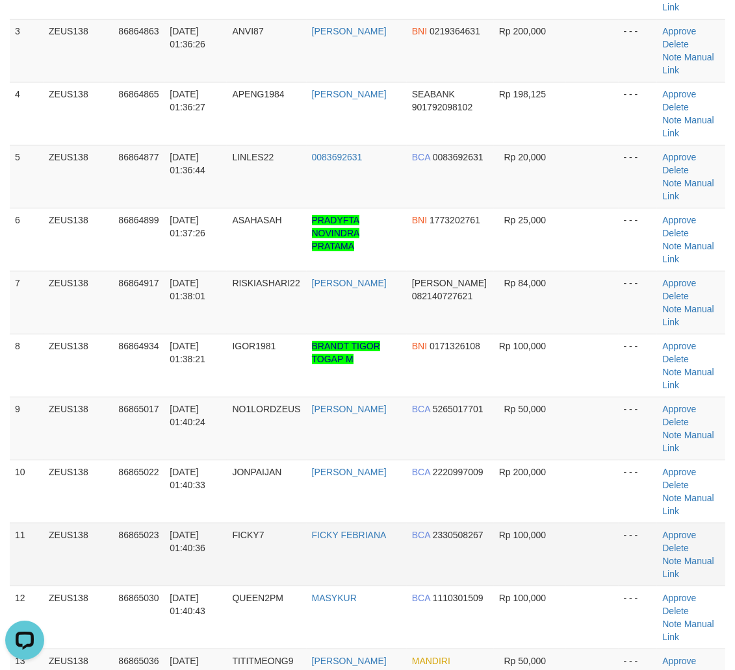
drag, startPoint x: 592, startPoint y: 405, endPoint x: 624, endPoint y: 408, distance: 32.0
click at [614, 523] on tr "11 ZEUS138 86865023 01/09/2025 01:40:36 FICKY7 FICKY FEBRIANA BCA 2330508267 Rp…" at bounding box center [367, 554] width 715 height 63
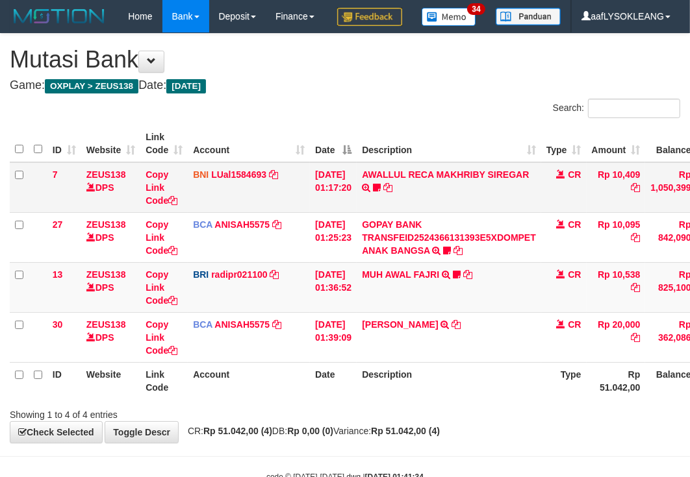
scroll to position [70, 0]
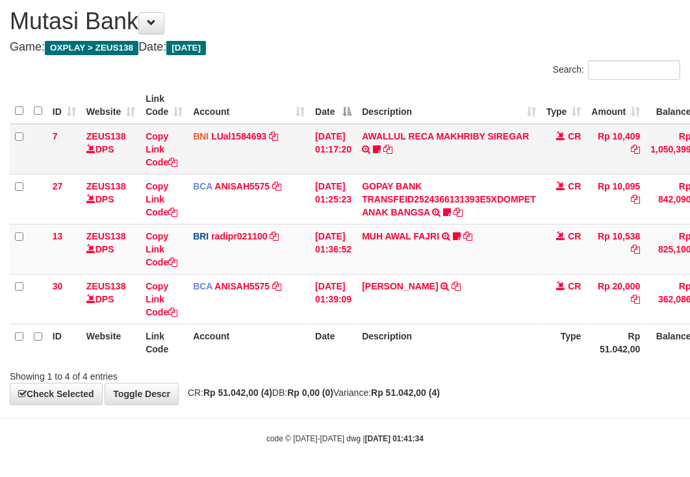
drag, startPoint x: 431, startPoint y: 158, endPoint x: 420, endPoint y: 153, distance: 12.8
click at [430, 155] on td "AWALLUL RECA MAKHRIBY SIREGAR TRANSFER DARI SDR AWALLUL RECA MAKHRIBY SIREGAR R…" at bounding box center [449, 149] width 184 height 51
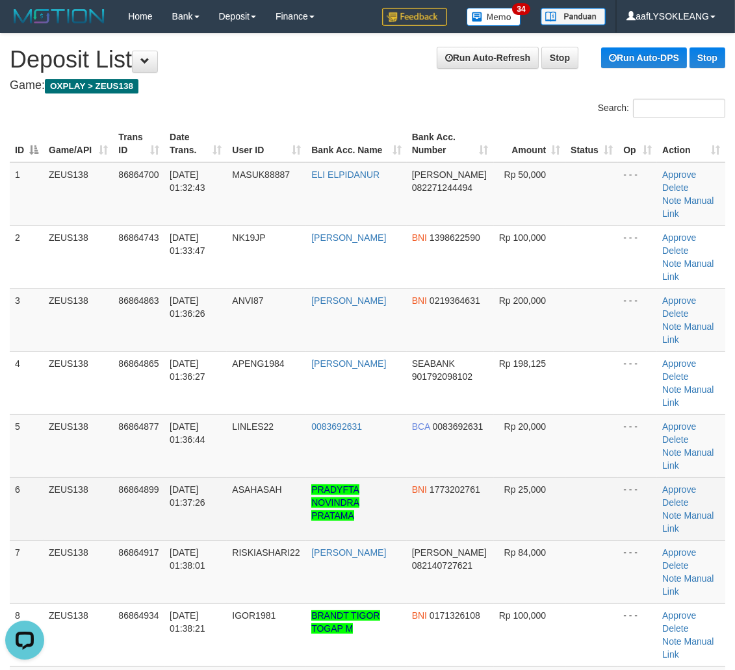
drag, startPoint x: 547, startPoint y: 459, endPoint x: 562, endPoint y: 457, distance: 15.1
click at [562, 477] on td "Rp 25,000" at bounding box center [530, 508] width 72 height 63
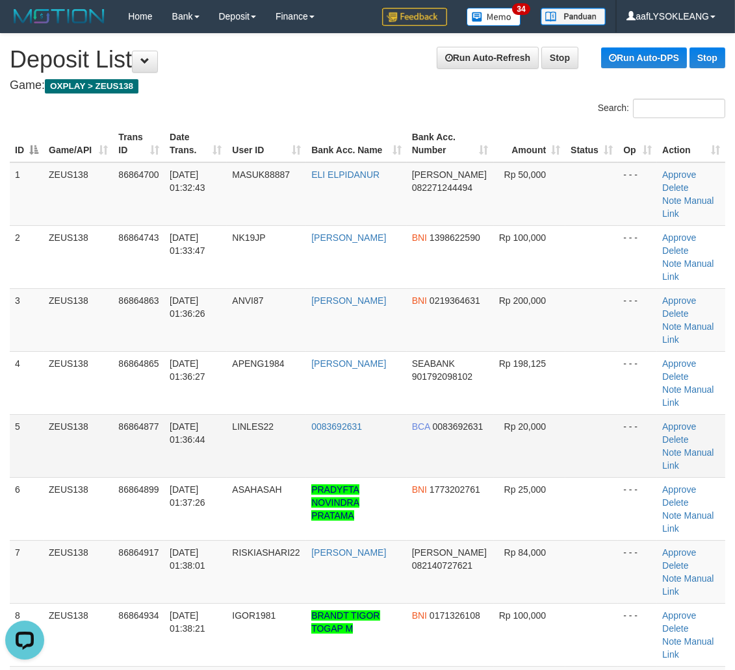
click at [246, 414] on td "LINLES22" at bounding box center [266, 445] width 79 height 63
copy span "LINLES22"
drag, startPoint x: 459, startPoint y: 391, endPoint x: 744, endPoint y: 468, distance: 295.3
click at [475, 414] on td "BCA 0083692631" at bounding box center [450, 445] width 87 height 63
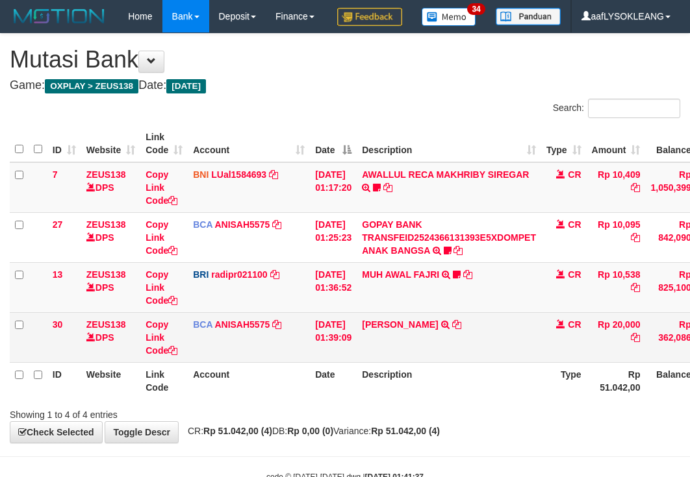
scroll to position [70, 0]
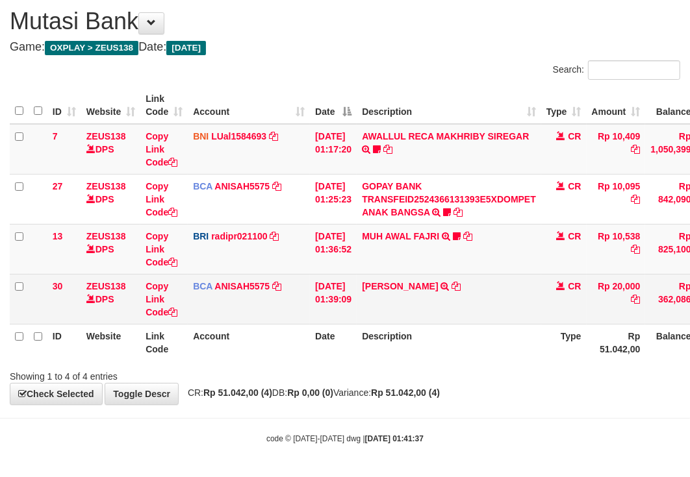
click at [373, 301] on td "LINDA LESTARI TRSF E-BANKING CR 0109/FTSCY/WS95031 20000.00LINDA LESTARI" at bounding box center [449, 299] width 184 height 50
copy link "LINDA"
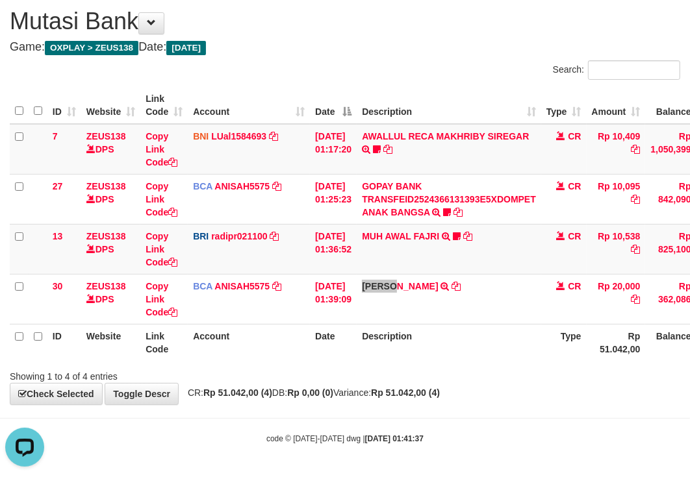
scroll to position [0, 0]
drag, startPoint x: 427, startPoint y: 278, endPoint x: 401, endPoint y: 272, distance: 27.4
click at [395, 274] on td "[PERSON_NAME] TRSF E-BANKING CR 0109/FTSCY/WS95031 20000.00[PERSON_NAME]" at bounding box center [449, 299] width 184 height 50
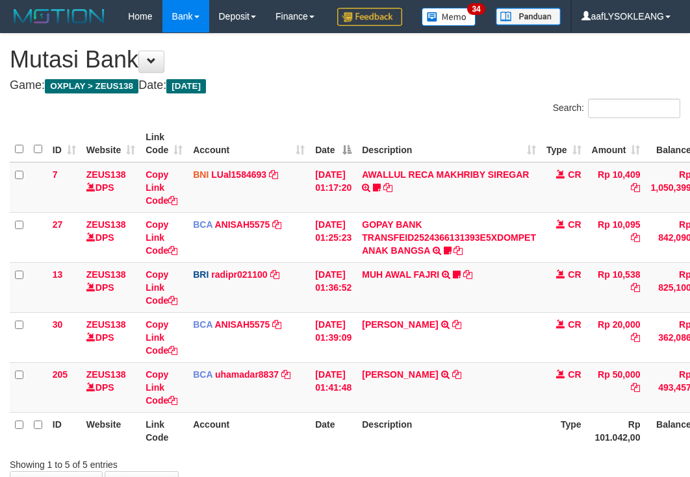
scroll to position [70, 0]
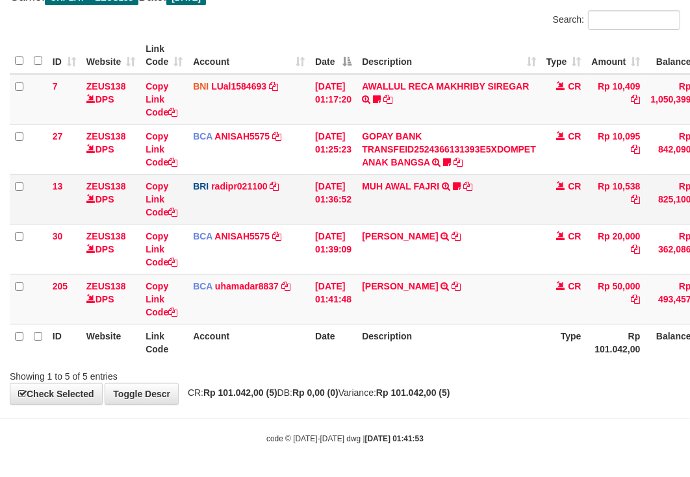
click at [520, 221] on td "MUH AWAL FAJRI TRANSFER NBMB MUH AWAL FAJRI TO REYNALDI ADI PRATAMA Mullega777" at bounding box center [449, 199] width 184 height 50
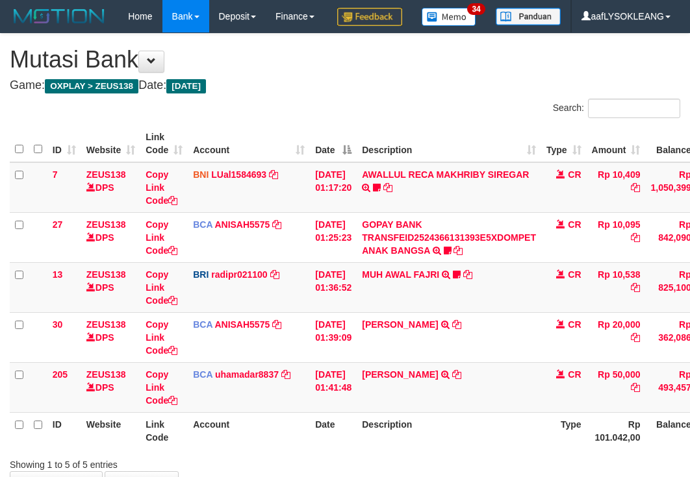
scroll to position [120, 0]
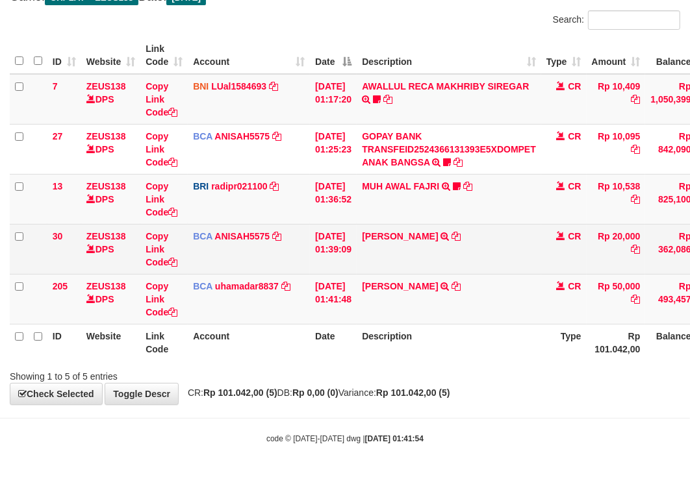
drag, startPoint x: 344, startPoint y: 254, endPoint x: 320, endPoint y: 260, distance: 24.7
click at [325, 259] on td "[DATE] 01:39:09" at bounding box center [333, 249] width 47 height 50
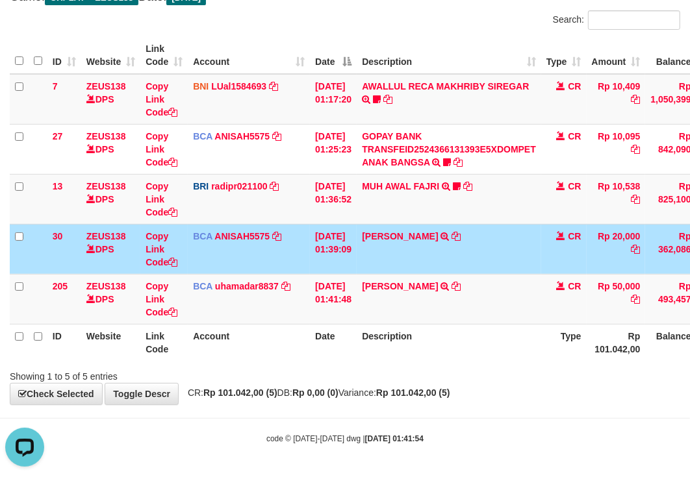
scroll to position [0, 0]
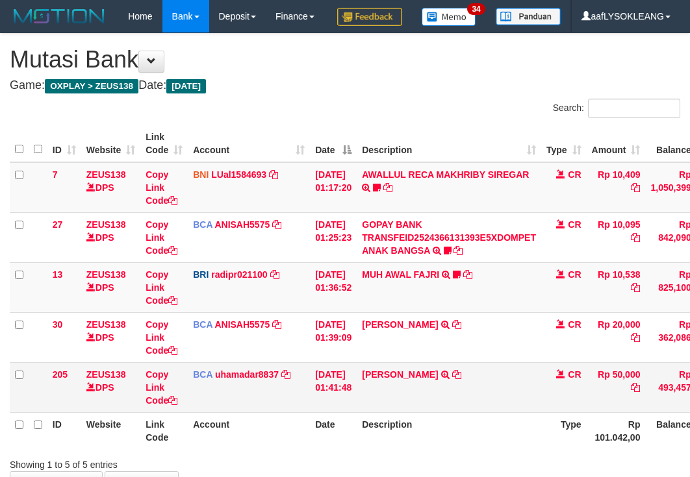
click at [266, 412] on tr "ID Website Link Code Account Date Description Type Rp 101.042,00 Balance Status…" at bounding box center [399, 430] width 778 height 37
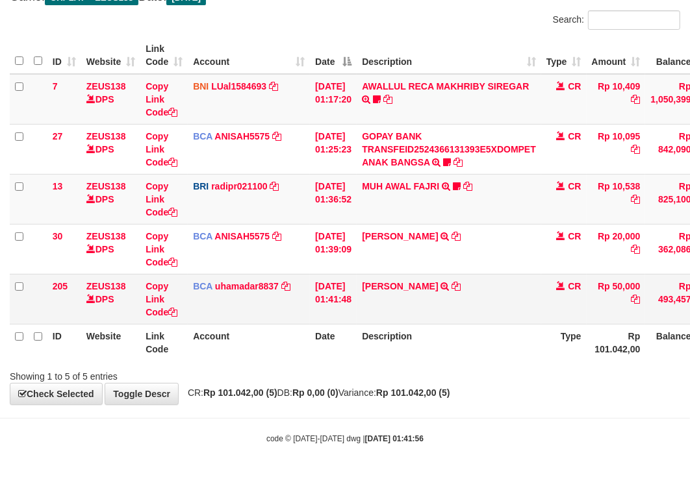
click at [380, 303] on td "OKY PRASETYA TRSF E-BANKING CR 0109/FTSCY/WS95271 50000.00OKY PRASETYA" at bounding box center [449, 299] width 184 height 50
copy link "OKY"
click at [381, 303] on td "OKY PRASETYA TRSF E-BANKING CR 0109/FTSCY/WS95271 50000.00OKY PRASETYA" at bounding box center [449, 299] width 184 height 50
click at [319, 333] on th "Date" at bounding box center [333, 342] width 47 height 37
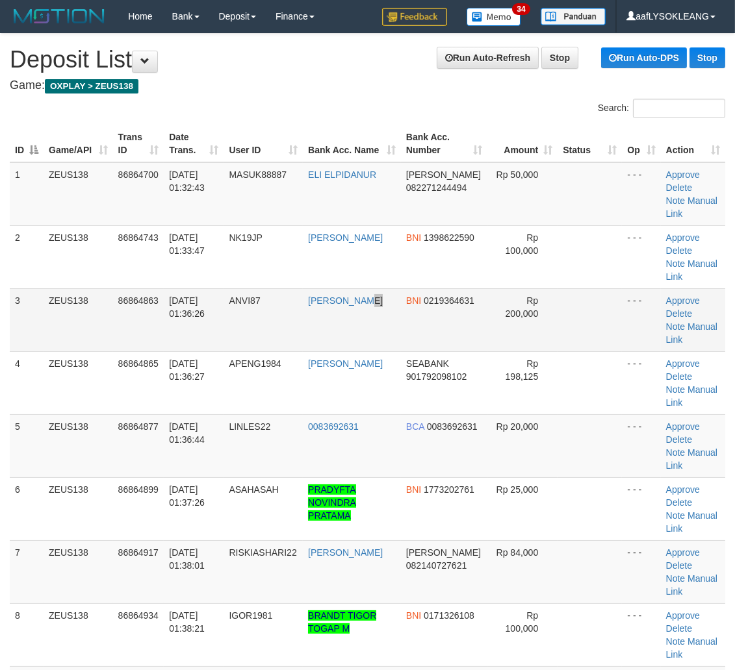
drag, startPoint x: 374, startPoint y: 320, endPoint x: 377, endPoint y: 332, distance: 12.8
click at [377, 332] on td "ANGGER KUSUMA" at bounding box center [352, 319] width 98 height 63
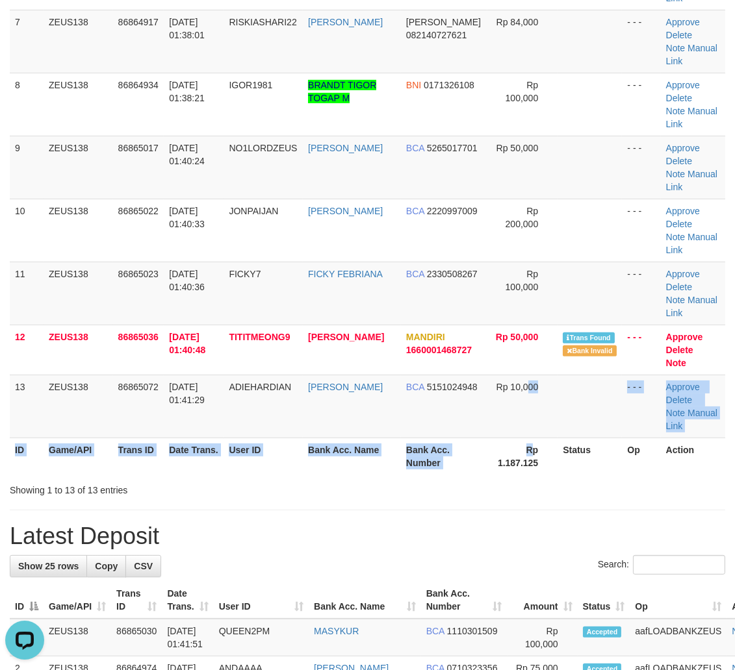
drag, startPoint x: 526, startPoint y: 434, endPoint x: 555, endPoint y: 444, distance: 30.8
click at [554, 443] on tr "ID Game/API Trans ID Date Trans. User ID Bank Acc. Name Bank Acc. Number Rp 1.1…" at bounding box center [367, 456] width 715 height 37
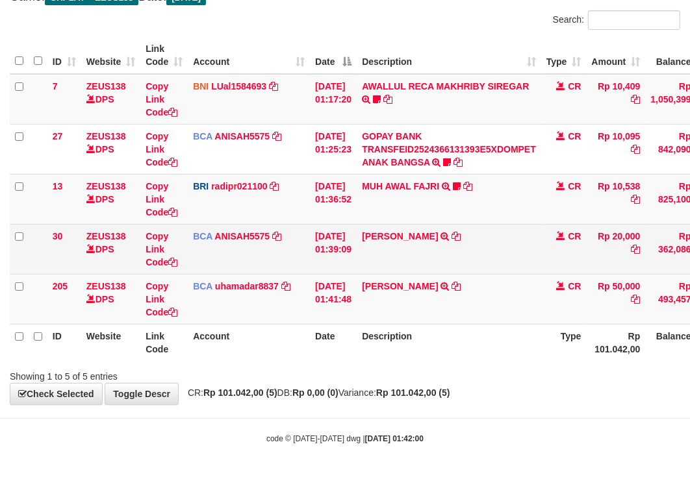
scroll to position [120, 0]
click at [401, 246] on td "[PERSON_NAME] TRSF E-BANKING CR 0109/FTSCY/WS95031 20000.00[PERSON_NAME]" at bounding box center [449, 249] width 184 height 50
click at [403, 246] on td "[PERSON_NAME] TRSF E-BANKING CR 0109/FTSCY/WS95031 20000.00[PERSON_NAME]" at bounding box center [449, 249] width 184 height 50
copy link "LESTARI"
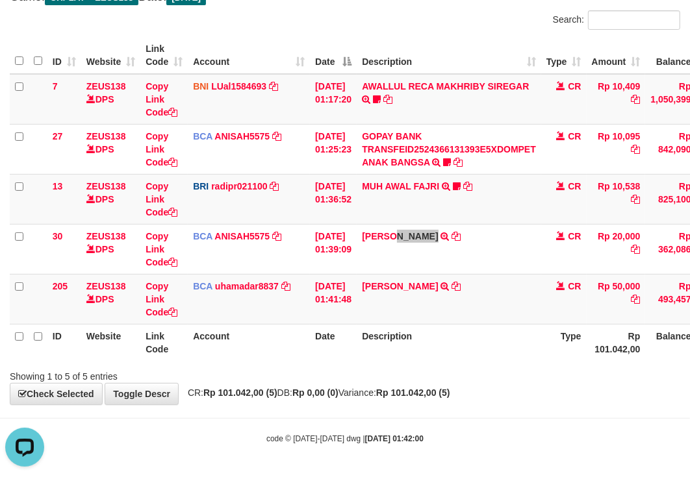
scroll to position [0, 0]
drag, startPoint x: 307, startPoint y: 309, endPoint x: 299, endPoint y: 309, distance: 7.2
click at [307, 309] on td "BCA uhamadar8837 DPS [PERSON_NAME] MAFIUDIN mutasi_20250901_4239 | 205 mutasi_2…" at bounding box center [249, 299] width 122 height 50
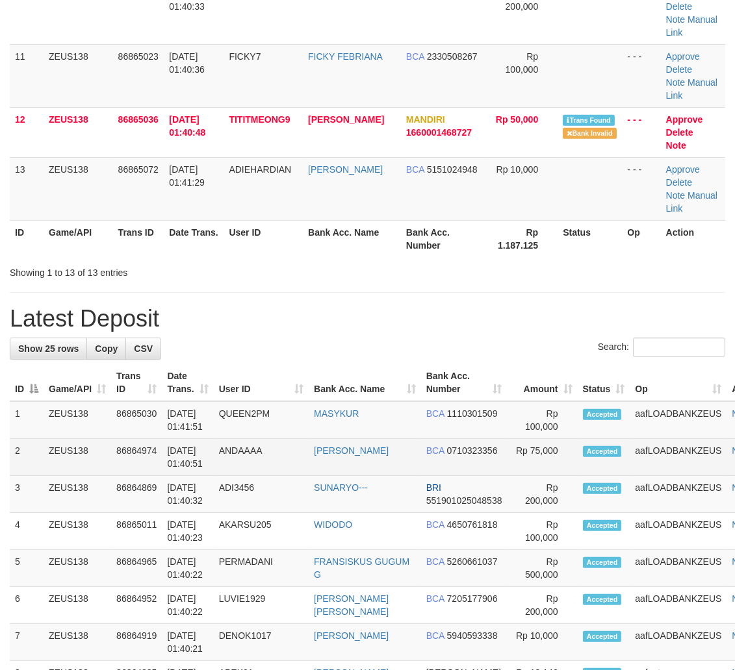
click at [640, 439] on td "aafLOADBANKZEUS" at bounding box center [677, 457] width 97 height 37
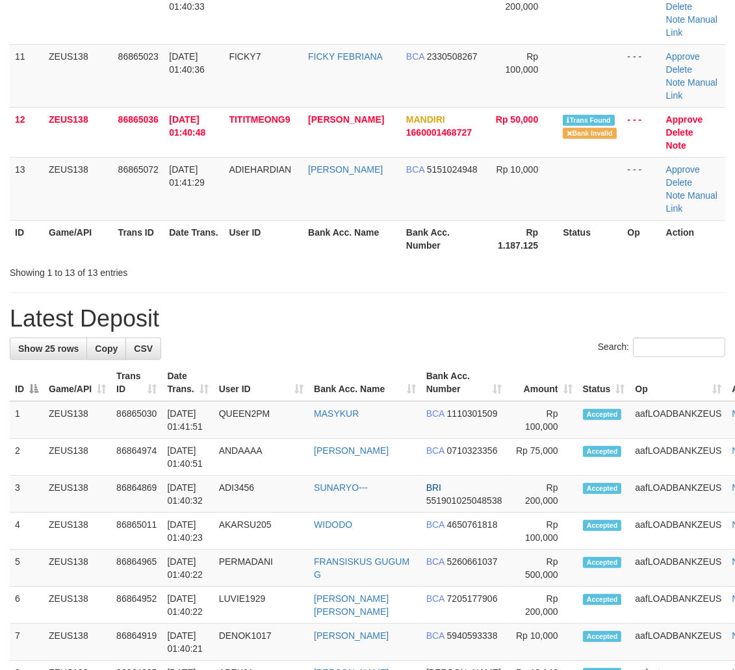
scroll to position [531, 0]
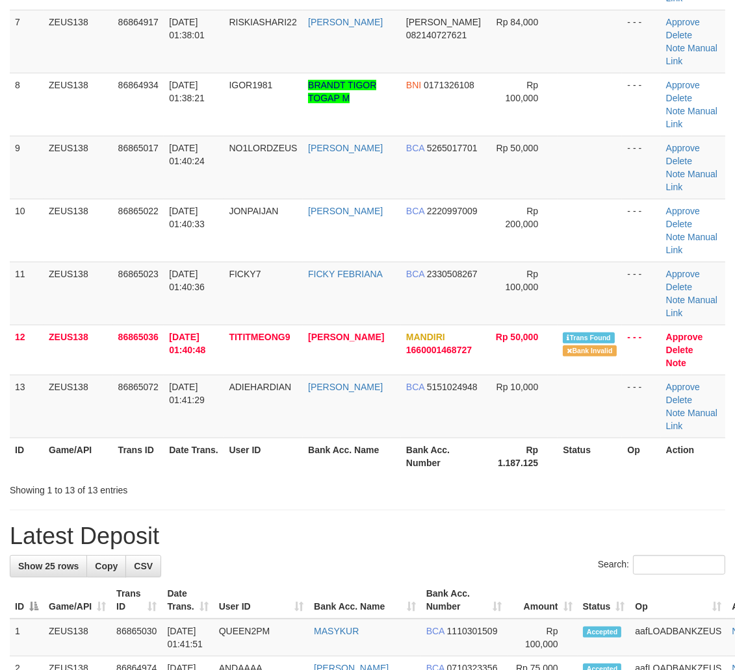
drag, startPoint x: 539, startPoint y: 449, endPoint x: 574, endPoint y: 456, distance: 35.0
click at [540, 449] on th "Rp 1.187.125" at bounding box center [522, 456] width 70 height 37
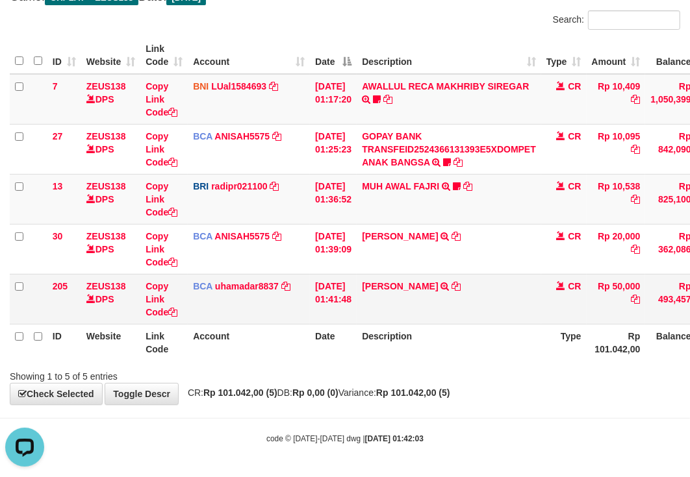
drag, startPoint x: 291, startPoint y: 286, endPoint x: 280, endPoint y: 290, distance: 11.7
click at [286, 292] on td "BCA uhamadar8837 DPS [PERSON_NAME] MAFIUDIN mutasi_20250901_4239 | 205 mutasi_2…" at bounding box center [249, 299] width 122 height 50
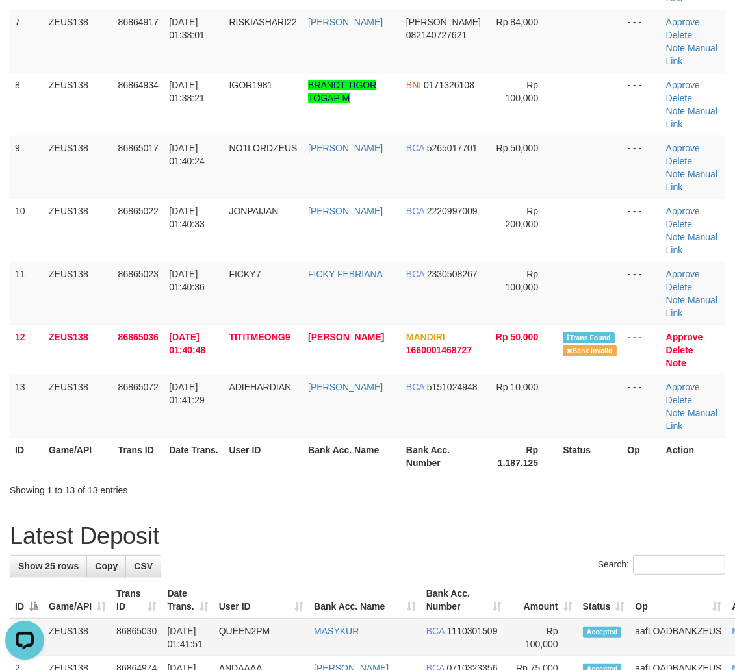
scroll to position [724, 0]
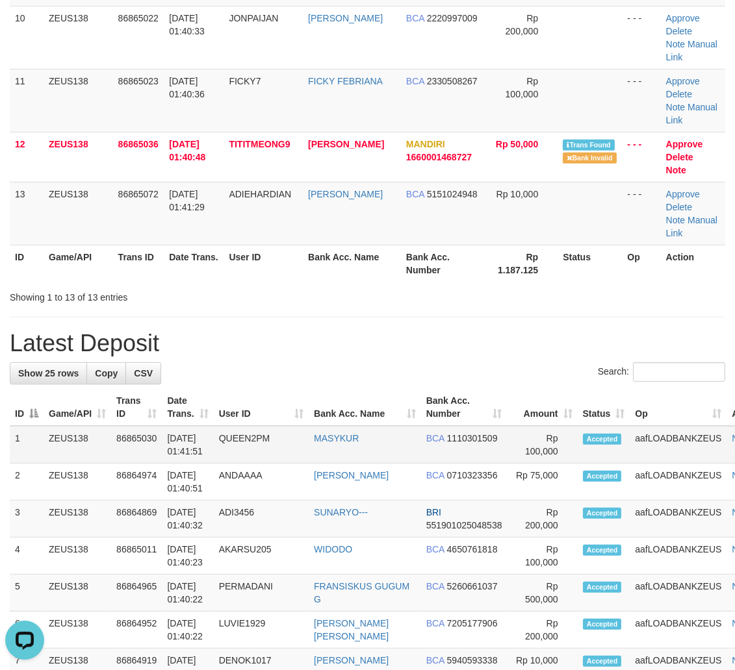
drag, startPoint x: 488, startPoint y: 434, endPoint x: 521, endPoint y: 443, distance: 34.4
click at [514, 442] on td "Rp 100,000" at bounding box center [542, 445] width 70 height 38
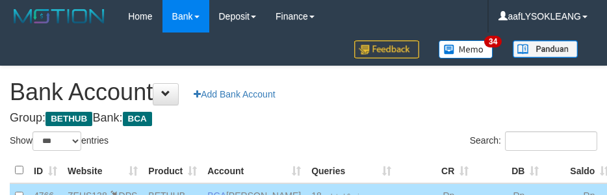
select select "***"
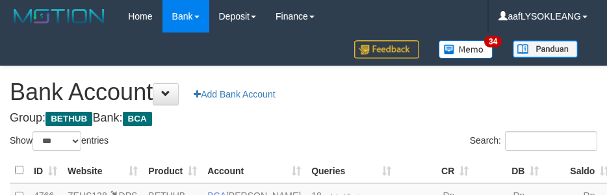
select select "***"
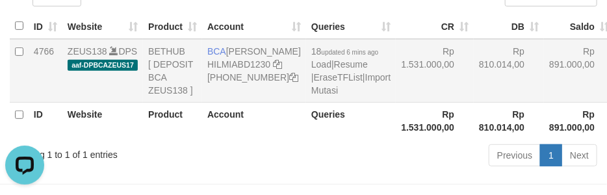
click at [400, 103] on td "Rp 1.531.000,00" at bounding box center [435, 71] width 78 height 64
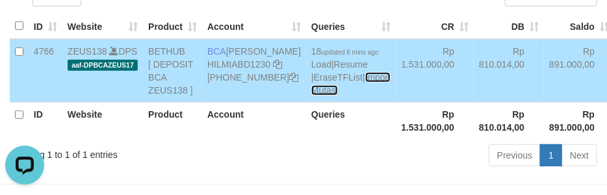
click at [311, 95] on link "Import Mutasi" at bounding box center [350, 83] width 79 height 23
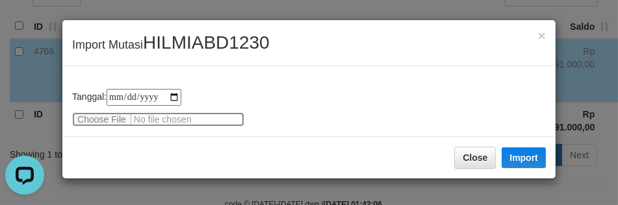
click at [112, 112] on input "file" at bounding box center [158, 119] width 172 height 14
type input "**********"
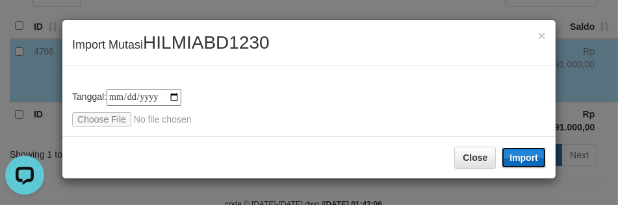
drag, startPoint x: 517, startPoint y: 150, endPoint x: 615, endPoint y: 204, distance: 111.9
click at [517, 151] on button "Import" at bounding box center [523, 157] width 44 height 21
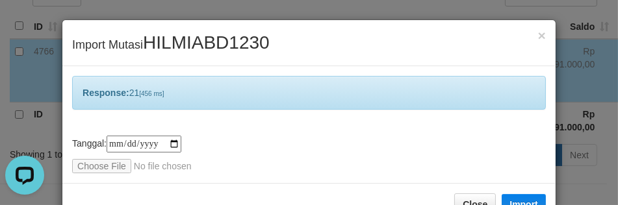
scroll to position [38, 0]
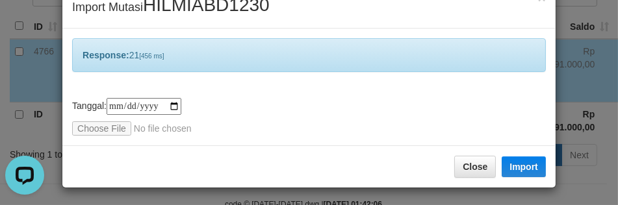
click at [368, 112] on div "**********" at bounding box center [309, 117] width 474 height 38
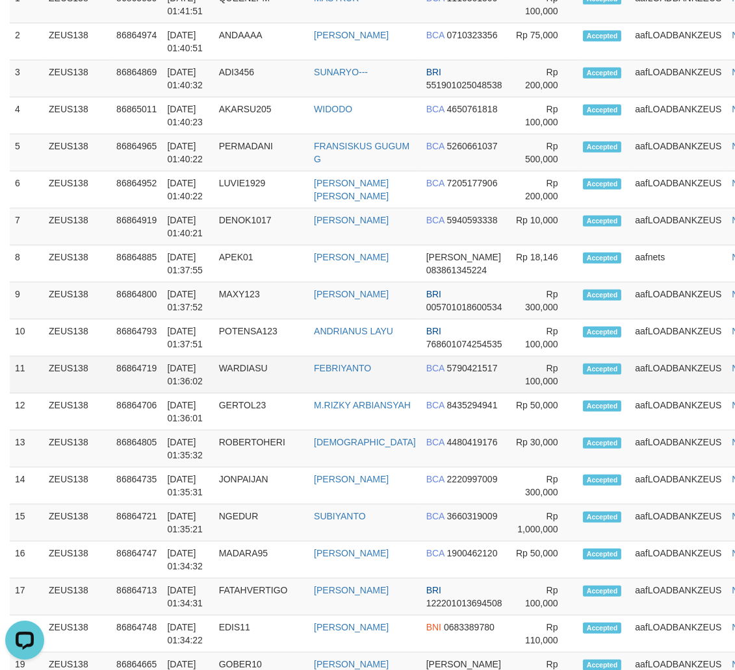
click at [550, 400] on tbody "1 ZEUS138 86865030 01/09/2025 01:41:51 QUEEN2PM MASYKUR BCA 1110301509 Rp 100,0…" at bounding box center [395, 449] width 770 height 926
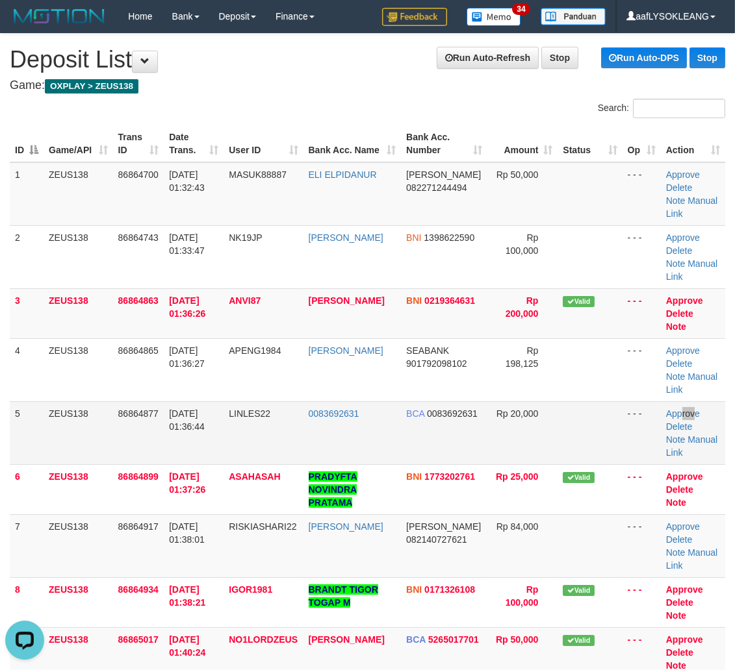
click at [682, 407] on td "Approve Delete Note Manual Link" at bounding box center [693, 432] width 64 height 63
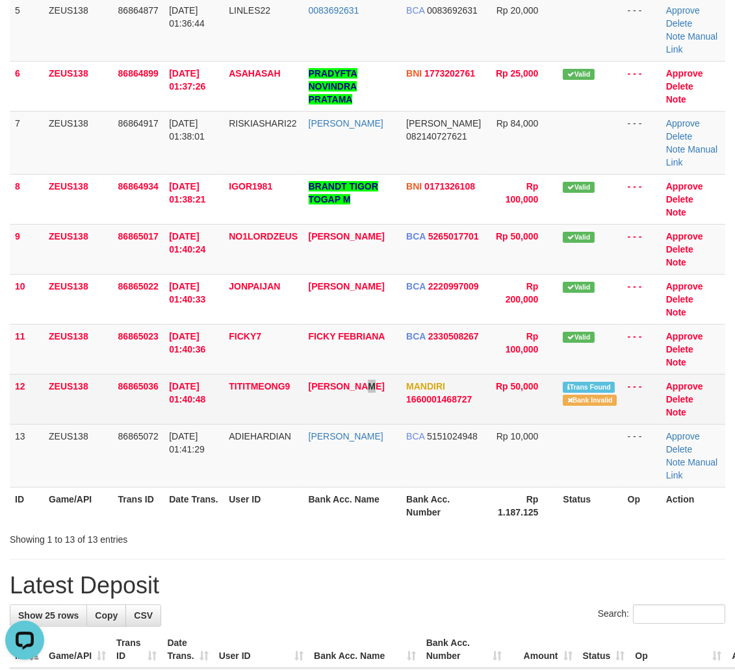
drag, startPoint x: 367, startPoint y: 399, endPoint x: 373, endPoint y: 398, distance: 6.6
click at [373, 401] on td "[PERSON_NAME]" at bounding box center [352, 399] width 98 height 50
click at [420, 413] on td "MANDIRI 1660001468727" at bounding box center [444, 399] width 86 height 50
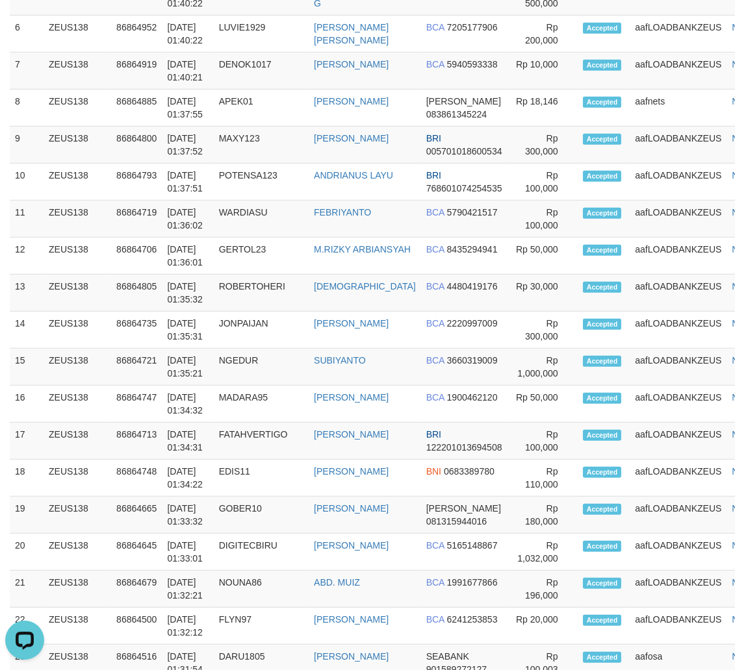
scroll to position [353, 0]
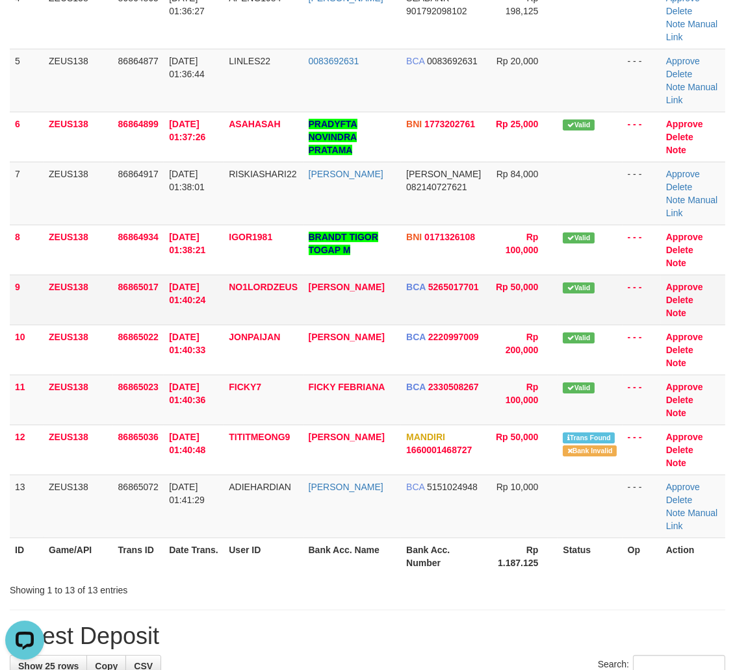
click at [561, 301] on td "Valid" at bounding box center [589, 300] width 64 height 50
drag, startPoint x: 464, startPoint y: 479, endPoint x: 742, endPoint y: 499, distance: 278.7
click at [483, 483] on tr "13 ZEUS138 86865072 01/09/2025 01:41:29 ADIEHARDIAN YADI HARDIYANSYAH BCA 51510…" at bounding box center [367, 506] width 715 height 63
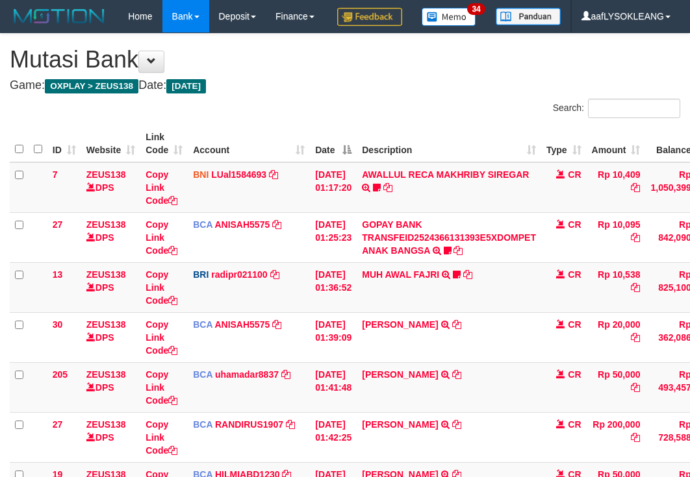
scroll to position [120, 0]
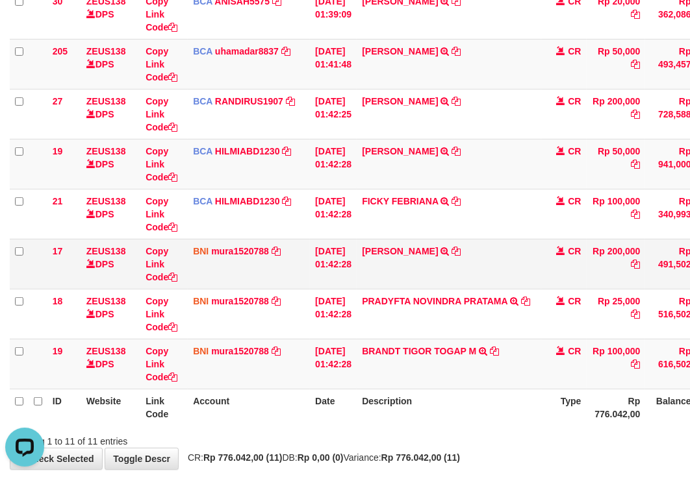
click at [386, 289] on td "ANGGER KUSUMA TRANSFER DARI SDR ANGGER KUSUMA" at bounding box center [449, 264] width 184 height 50
copy link "ANGGER"
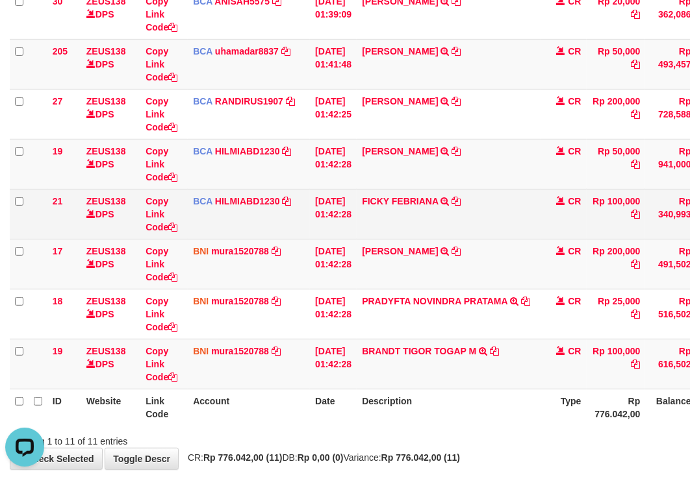
click at [387, 239] on td "FICKY FEBRIANA TRSF E-BANKING CR 0109/FTSCY/WS95271 100000.00FICKY FEBRIANA" at bounding box center [449, 214] width 184 height 50
copy link "FICKY"
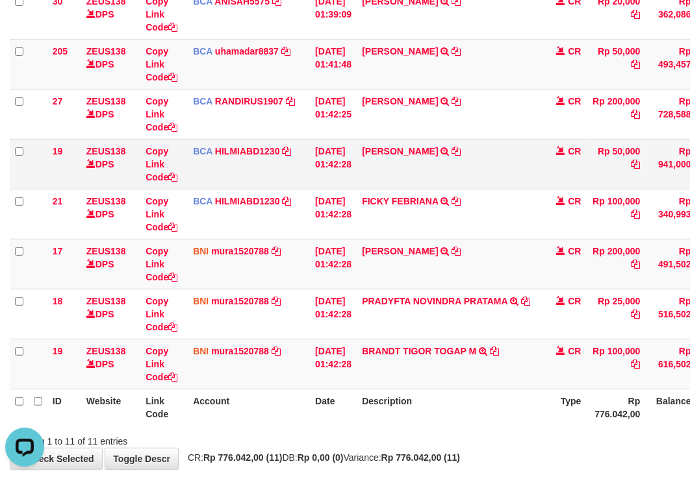
click at [375, 189] on td "ADIT PRIYATNA TRSF E-BANKING CR 0109/FTSCY/WS95031 50000.00ADIT PRIYATNA" at bounding box center [449, 164] width 184 height 50
copy link "ADIT"
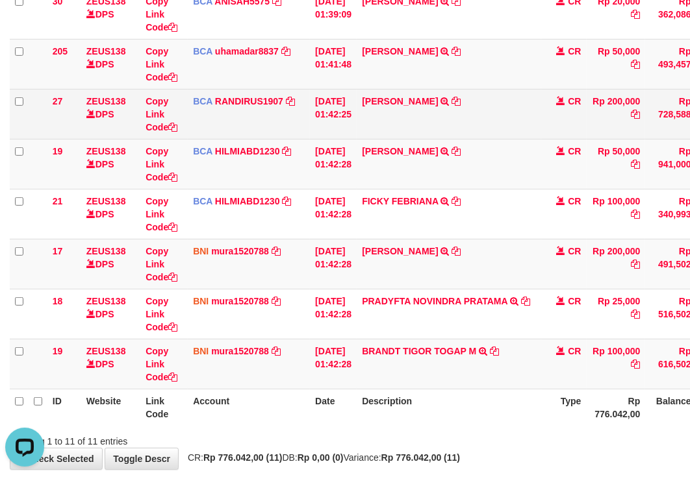
click at [381, 139] on td "JOHAN MAULANA TRSF E-BANKING CR 0109/FTSCY/WS95031 200000.00JOHAN MAULANA" at bounding box center [449, 114] width 184 height 50
copy link "JOHAN"
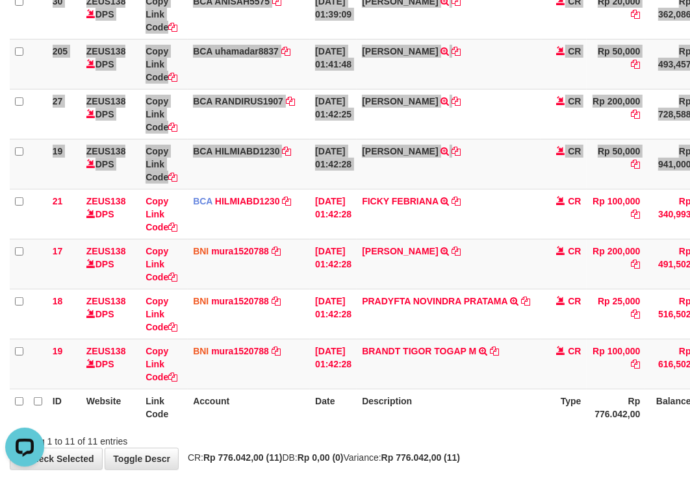
drag, startPoint x: -2, startPoint y: 241, endPoint x: -9, endPoint y: 246, distance: 8.5
click at [0, 246] on html "Toggle navigation Home Bank Account List Load By Website Group [OXPLAY] ZEUS138…" at bounding box center [345, 110] width 690 height 866
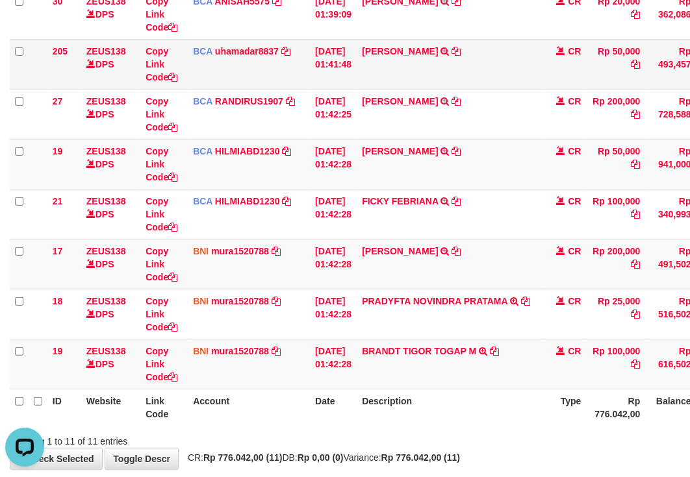
click at [378, 89] on td "OKY PRASETYA TRSF E-BANKING CR 0109/FTSCY/WS95271 50000.00OKY PRASETYA" at bounding box center [449, 64] width 184 height 50
copy link "OKY"
drag, startPoint x: 425, startPoint y: 264, endPoint x: 420, endPoint y: 271, distance: 8.7
click at [425, 239] on td "FICKY FEBRIANA TRSF E-BANKING CR 0109/FTSCY/WS95271 100000.00FICKY FEBRIANA" at bounding box center [449, 214] width 184 height 50
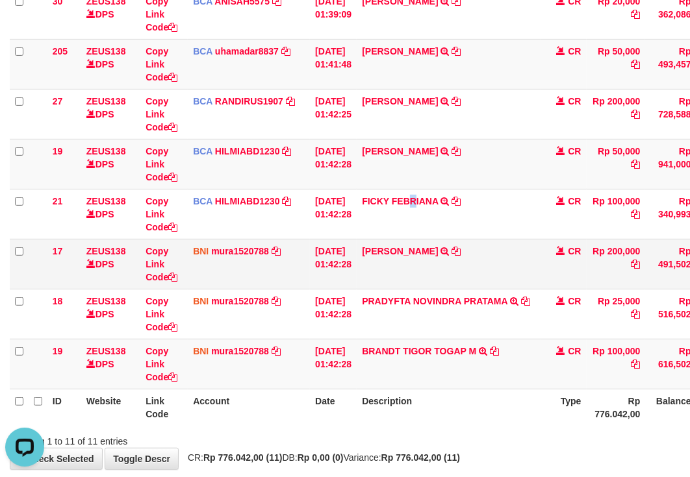
scroll to position [179, 0]
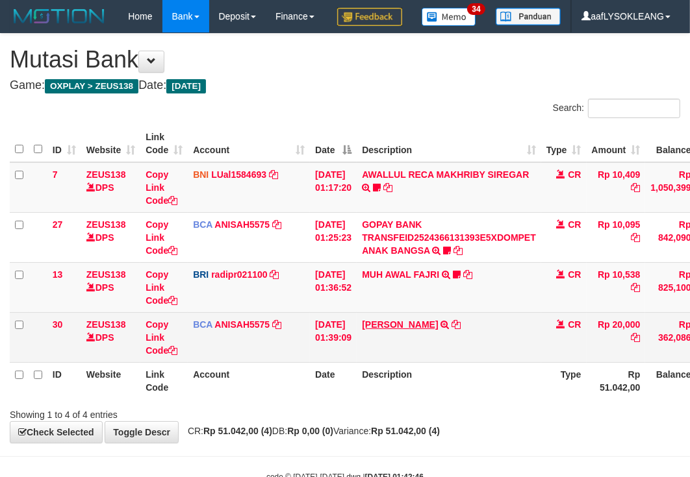
scroll to position [70, 0]
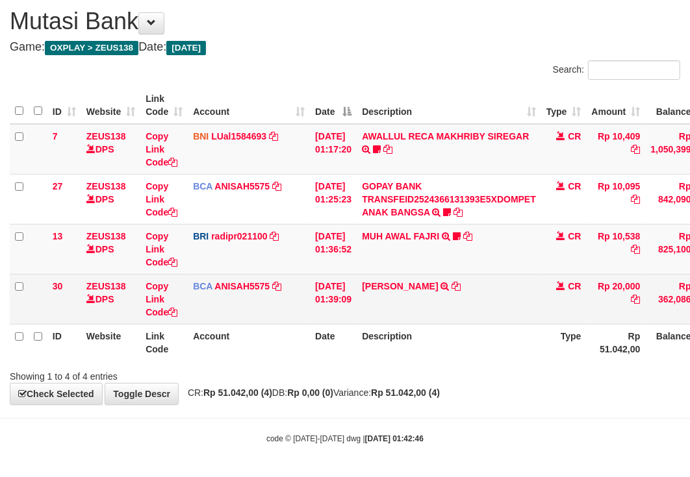
click at [425, 293] on td "[PERSON_NAME] TRSF E-BANKING CR 0109/FTSCY/WS95031 20000.00[PERSON_NAME]" at bounding box center [449, 299] width 184 height 50
copy td "LESTARI"
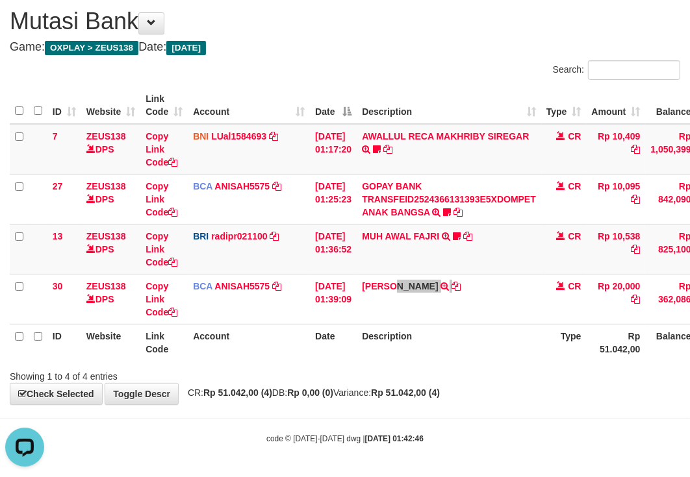
scroll to position [0, 0]
click at [466, 238] on td "MUH AWAL FAJRI TRANSFER NBMB MUH AWAL FAJRI TO REYNALDI ADI PRATAMA Mullega777" at bounding box center [449, 249] width 184 height 50
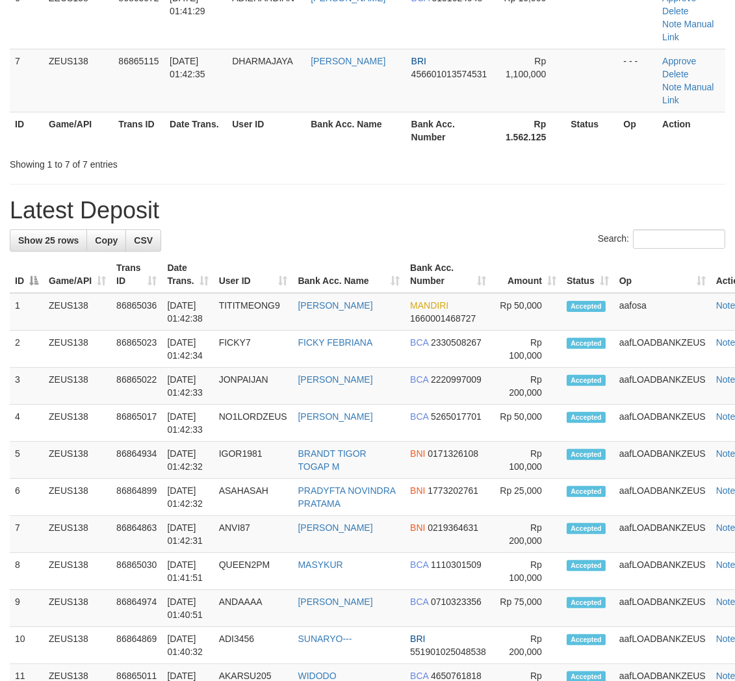
scroll to position [353, 0]
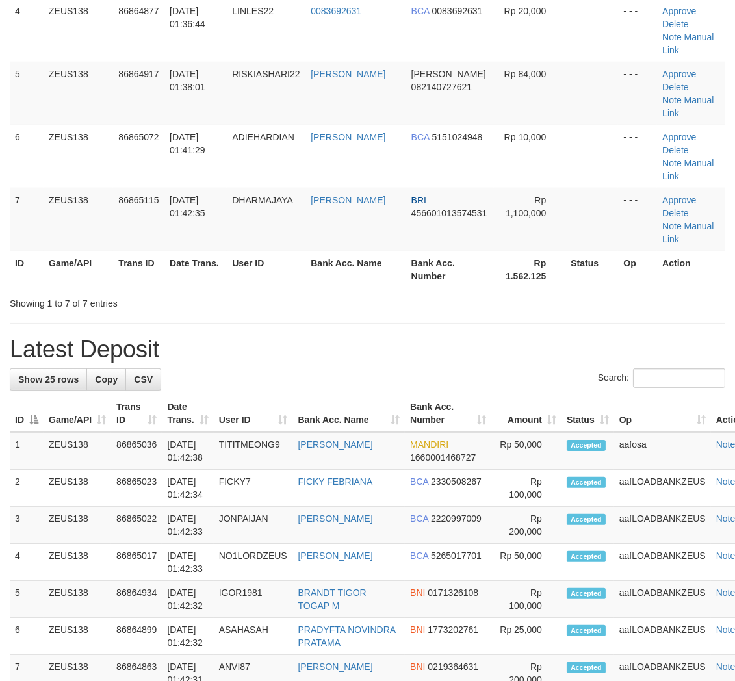
drag, startPoint x: 465, startPoint y: 355, endPoint x: 474, endPoint y: 359, distance: 9.7
click at [473, 360] on h1 "Latest Deposit" at bounding box center [367, 349] width 715 height 26
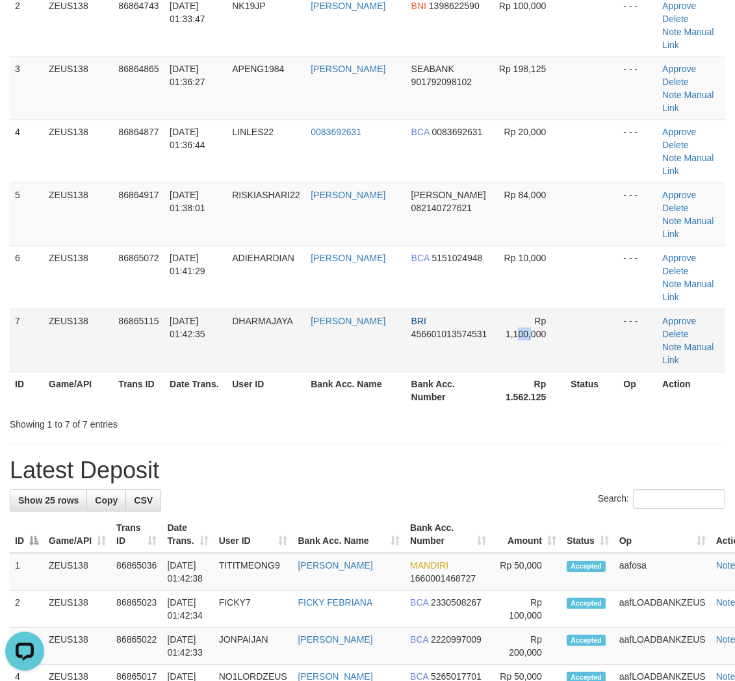
drag, startPoint x: 518, startPoint y: 358, endPoint x: 612, endPoint y: 364, distance: 93.8
click at [535, 360] on td "Rp 1,100,000" at bounding box center [530, 340] width 72 height 63
click at [581, 401] on th "Status" at bounding box center [591, 390] width 53 height 37
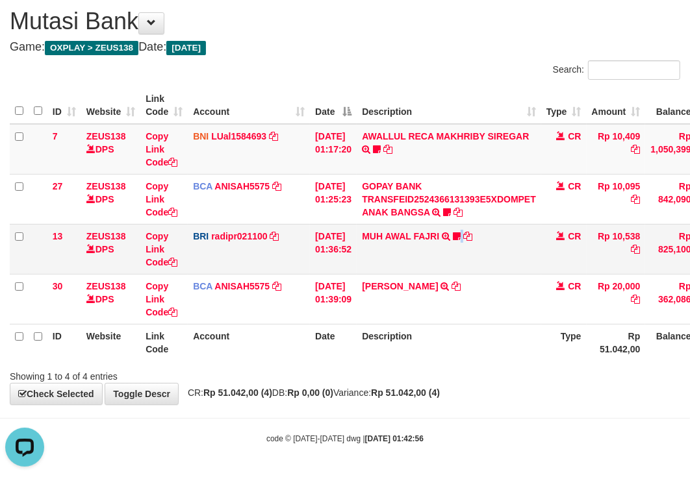
drag, startPoint x: 471, startPoint y: 265, endPoint x: 88, endPoint y: 225, distance: 385.3
click at [450, 260] on td "MUH AWAL FAJRI TRANSFER NBMB MUH AWAL FAJRI TO REYNALDI ADI PRATAMA Mullega777" at bounding box center [449, 249] width 184 height 50
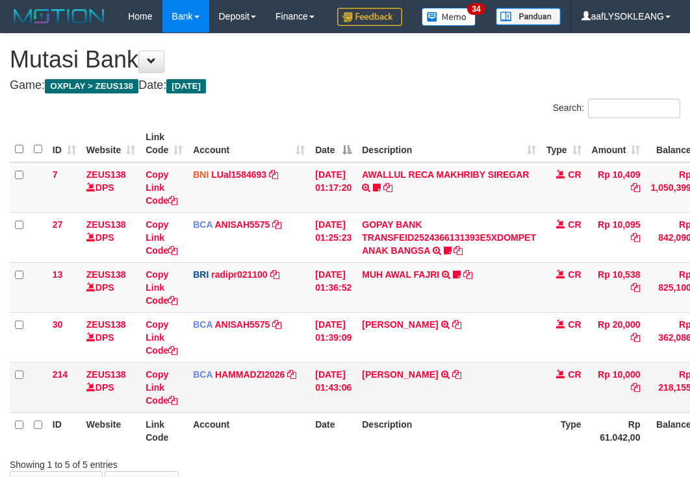
scroll to position [120, 0]
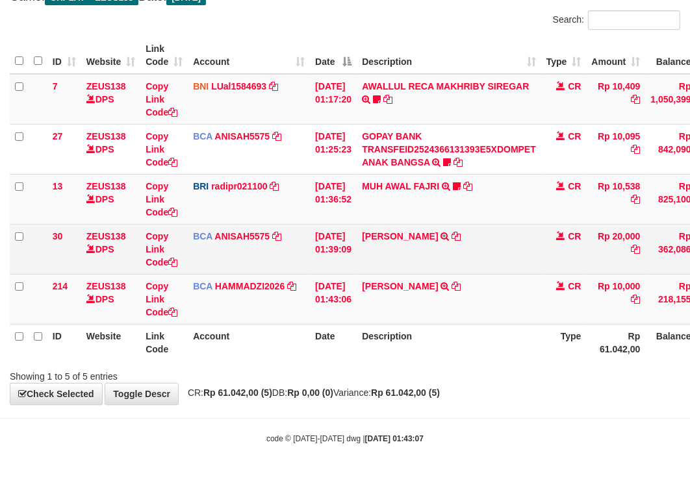
click at [377, 249] on td "[PERSON_NAME] TRSF E-BANKING CR 0109/FTSCY/WS95031 20000.00[PERSON_NAME]" at bounding box center [449, 249] width 184 height 50
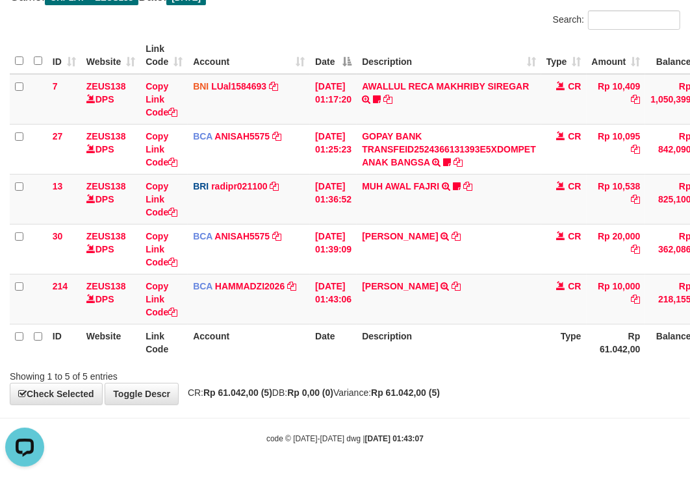
drag, startPoint x: 356, startPoint y: 336, endPoint x: 6, endPoint y: 222, distance: 367.7
click at [310, 326] on th "Date" at bounding box center [333, 342] width 47 height 37
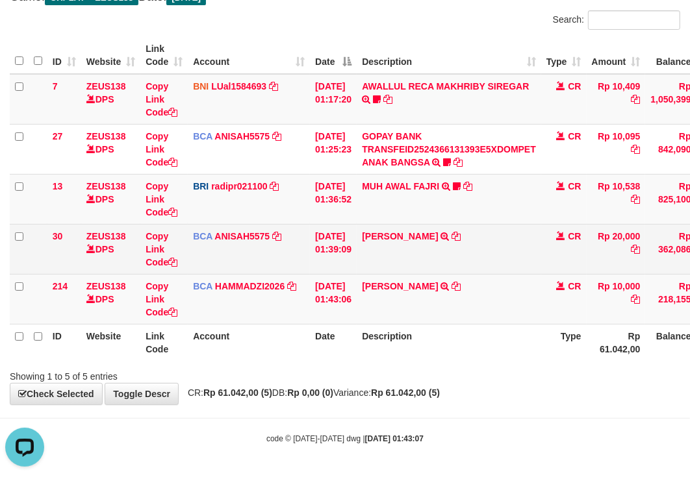
drag, startPoint x: 514, startPoint y: 285, endPoint x: 367, endPoint y: 270, distance: 148.2
click at [496, 288] on td "YADI HARDIYANSYAH TRSF E-BANKING CR 0109/FTSCY/WS95031 10000.00YADI HARDIYANSYAH" at bounding box center [449, 299] width 184 height 50
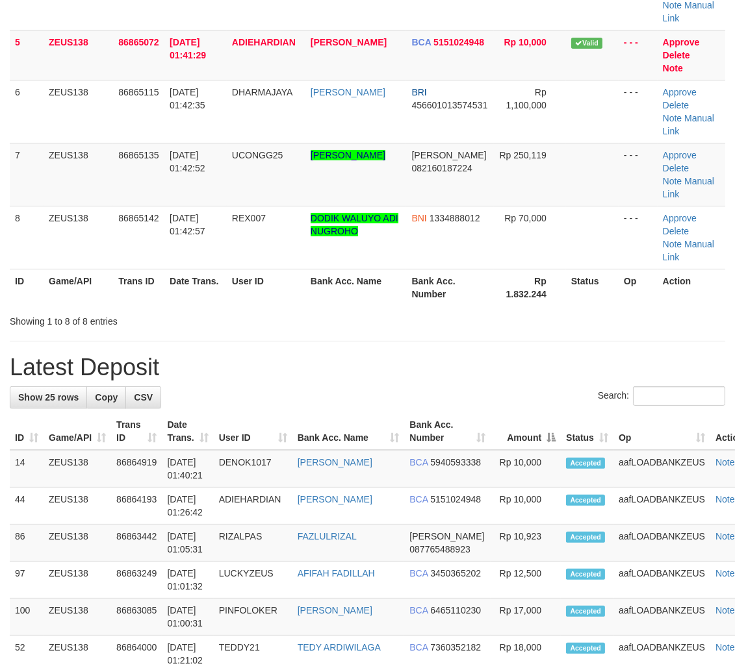
scroll to position [232, 0]
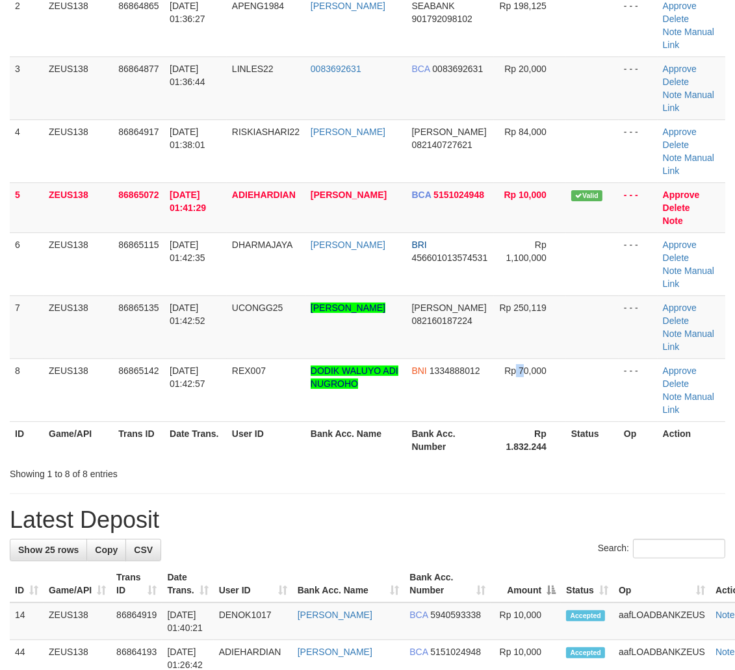
drag, startPoint x: 487, startPoint y: 348, endPoint x: 744, endPoint y: 404, distance: 263.4
click at [576, 373] on tr "8 ZEUS138 86865142 01/09/2025 01:42:57 REX007 DODIK WALUYO ADI NUGROHO BNI 1334…" at bounding box center [367, 390] width 715 height 63
drag, startPoint x: 372, startPoint y: 346, endPoint x: 388, endPoint y: 352, distance: 18.1
click at [381, 351] on td "RIKARDO SIMANGUNSONG" at bounding box center [355, 327] width 101 height 63
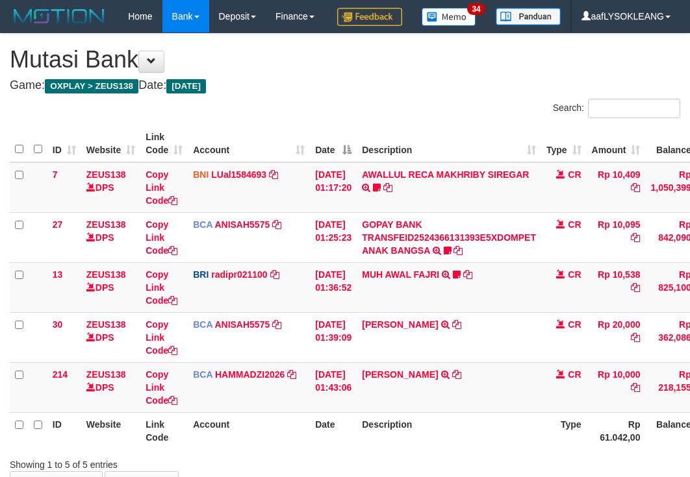
scroll to position [120, 0]
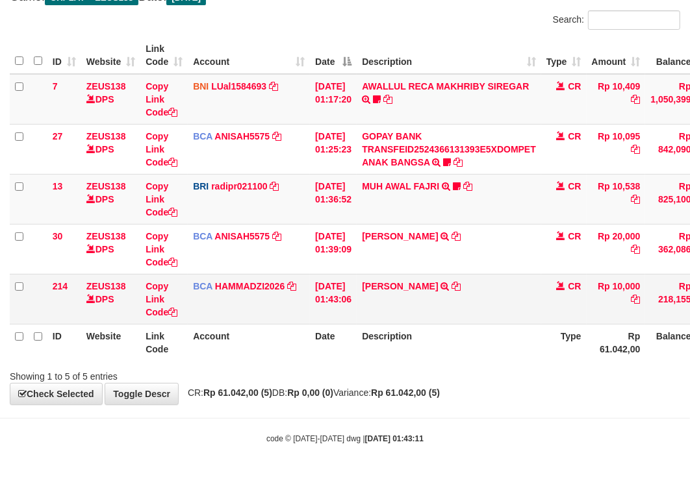
drag, startPoint x: 463, startPoint y: 329, endPoint x: 294, endPoint y: 275, distance: 178.1
click at [451, 322] on table "ID Website Link Code Account Date Description Type Amount Balance Status Action…" at bounding box center [399, 199] width 778 height 324
drag, startPoint x: 434, startPoint y: 209, endPoint x: 416, endPoint y: 197, distance: 21.3
click at [430, 205] on td "MUH AWAL FAJRI TRANSFER NBMB MUH AWAL FAJRI TO REYNALDI ADI PRATAMA Mullega777" at bounding box center [449, 199] width 184 height 50
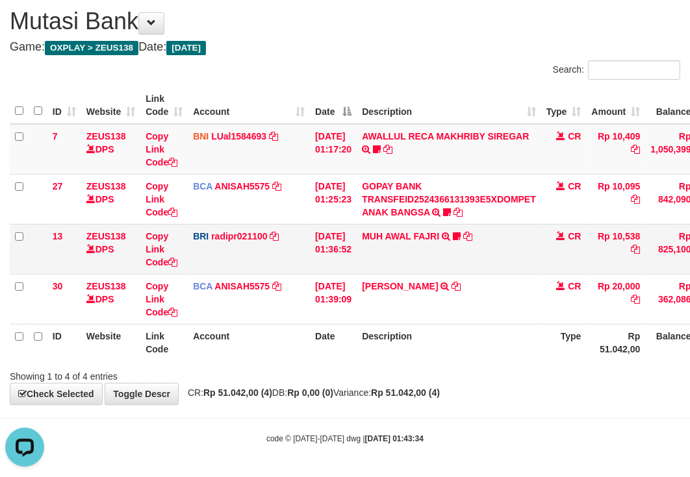
drag, startPoint x: 459, startPoint y: 308, endPoint x: 78, endPoint y: 256, distance: 384.2
click at [464, 317] on td "[PERSON_NAME] TRSF E-BANKING CR 0109/FTSCY/WS95031 20000.00[PERSON_NAME]" at bounding box center [449, 299] width 184 height 50
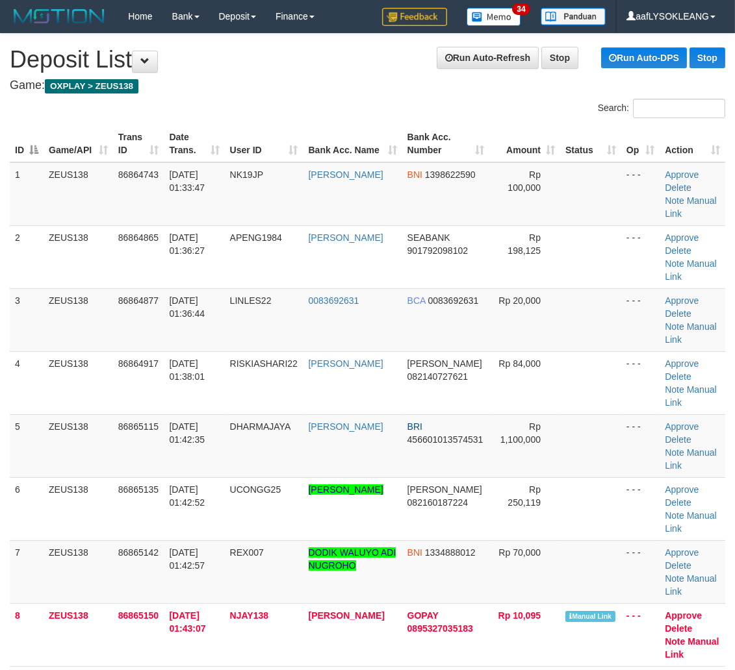
scroll to position [168, 0]
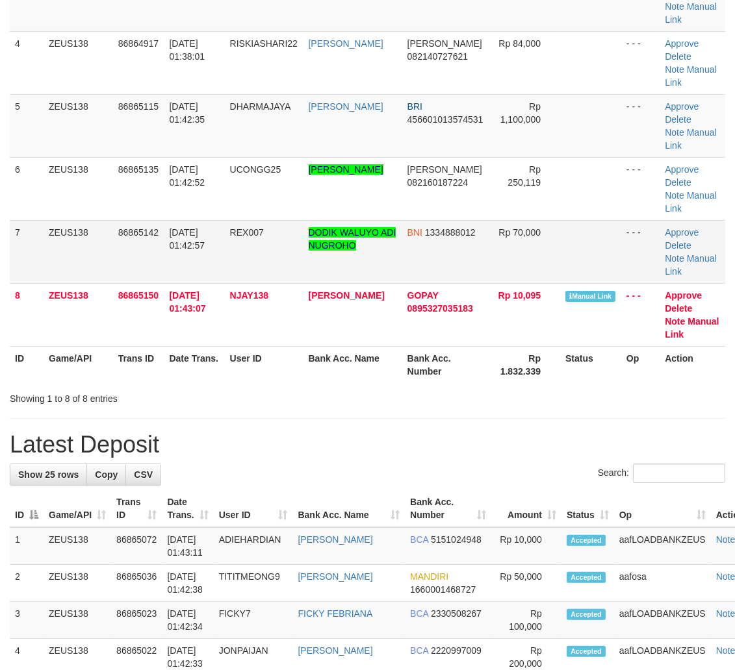
scroll to position [168, 0]
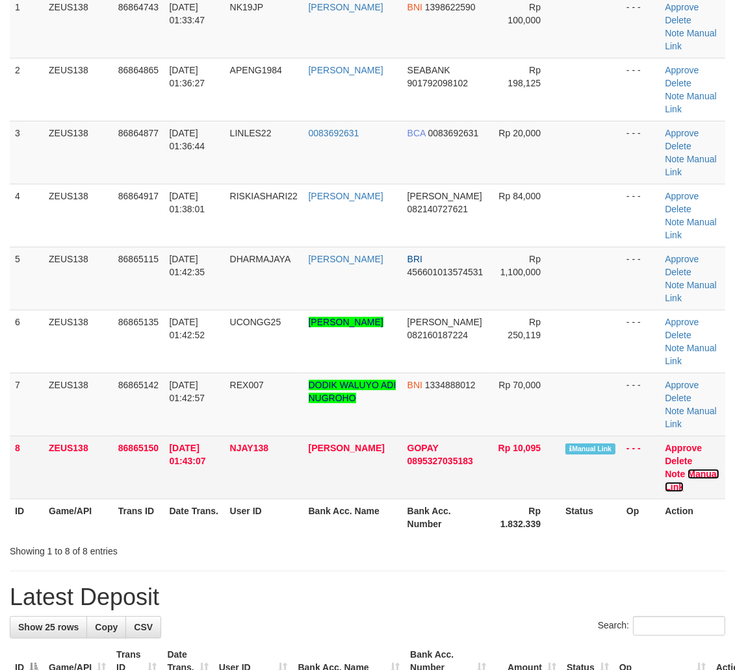
click at [698, 485] on link "Manual Link" at bounding box center [691, 480] width 54 height 23
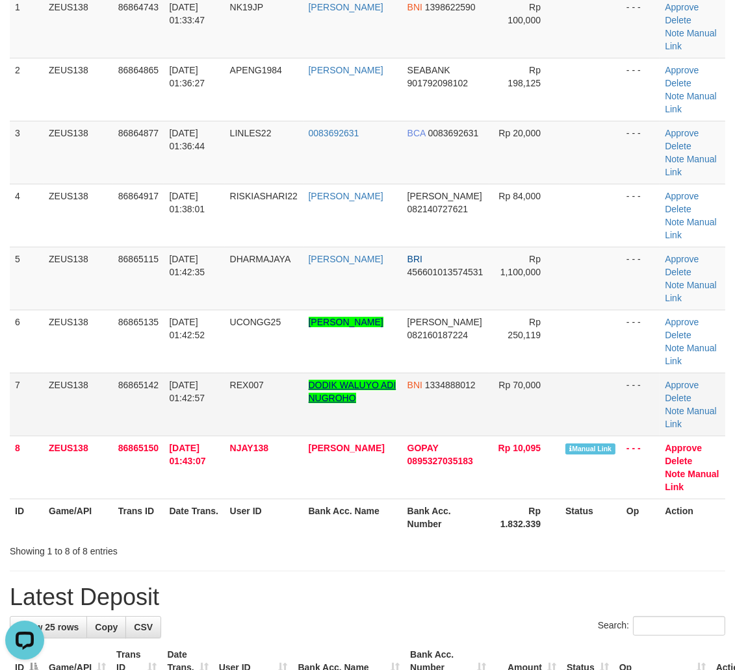
scroll to position [0, 0]
click at [401, 392] on td "DODIK WALUYO ADI NUGROHO" at bounding box center [352, 404] width 99 height 63
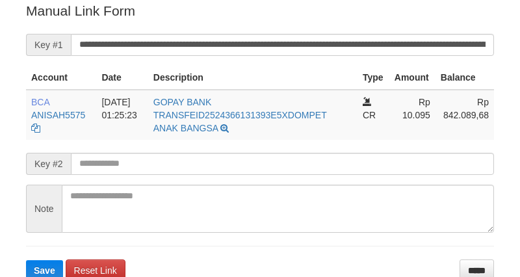
click at [416, 37] on input "**********" at bounding box center [282, 45] width 423 height 22
click at [26, 260] on button "Save" at bounding box center [44, 270] width 37 height 21
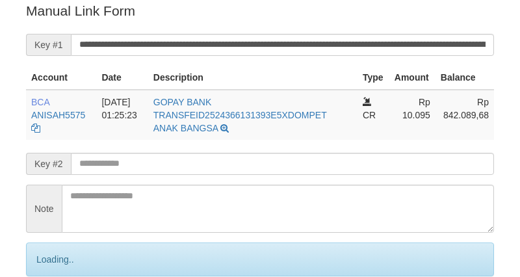
scroll to position [262, 0]
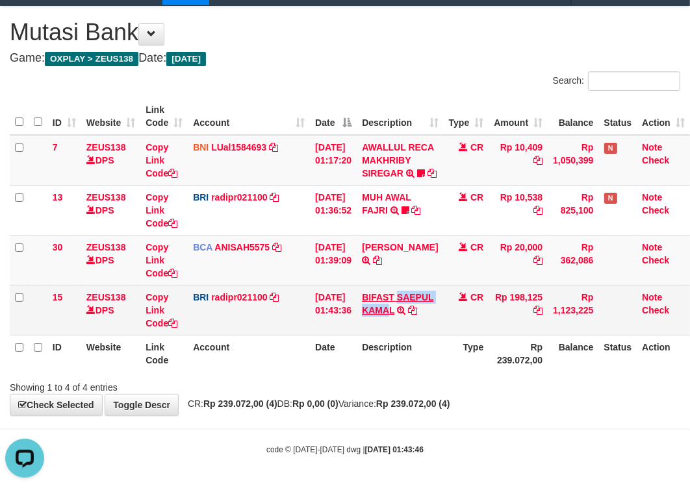
copy link "SAEPUL KAMA"
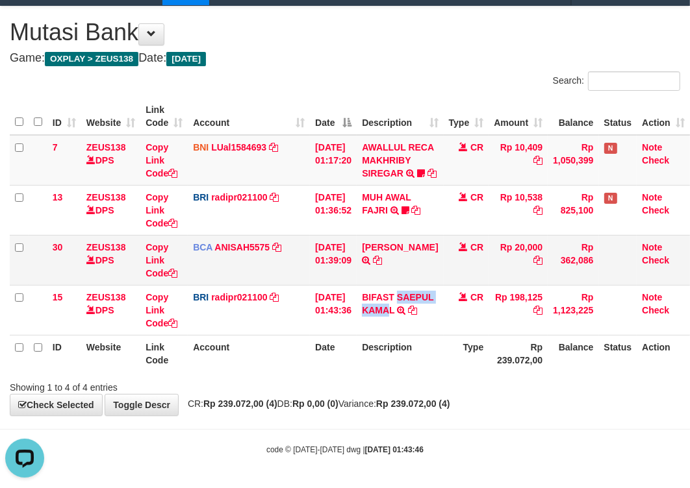
drag, startPoint x: 391, startPoint y: 320, endPoint x: 55, endPoint y: 260, distance: 341.1
click at [397, 325] on td "BIFAST SAEPUL KAMAL TRANSFER NBMB BIFAST SAEPUL KAMAL TO REYNALDI ADI PRATAMA" at bounding box center [400, 310] width 86 height 50
click at [408, 240] on td "LINDA LESTARI TRSF E-BANKING CR 0109/FTSCY/WS95031 20000.00LINDA LESTARI" at bounding box center [400, 260] width 86 height 50
copy link "LINDA"
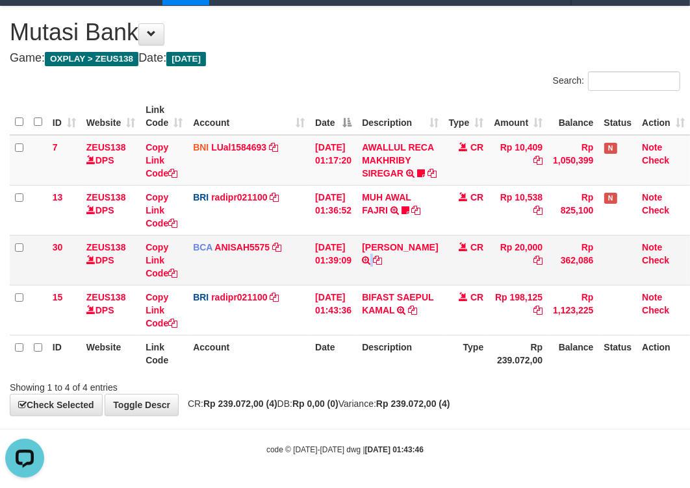
drag, startPoint x: 423, startPoint y: 264, endPoint x: 412, endPoint y: 262, distance: 10.6
click at [414, 262] on td "[PERSON_NAME] TRSF E-BANKING CR 0109/FTSCY/WS95031 20000.00[PERSON_NAME]" at bounding box center [400, 260] width 86 height 50
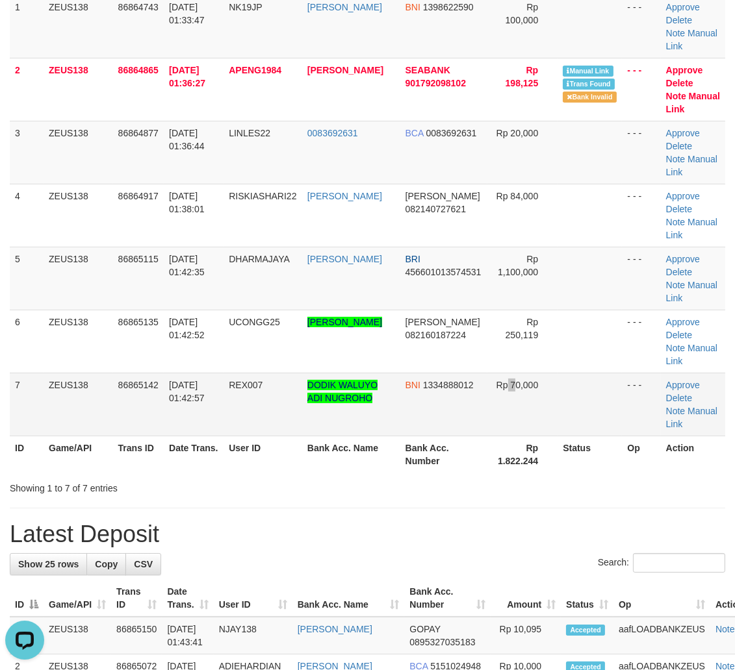
click at [505, 429] on td "Rp 70,000" at bounding box center [522, 404] width 70 height 63
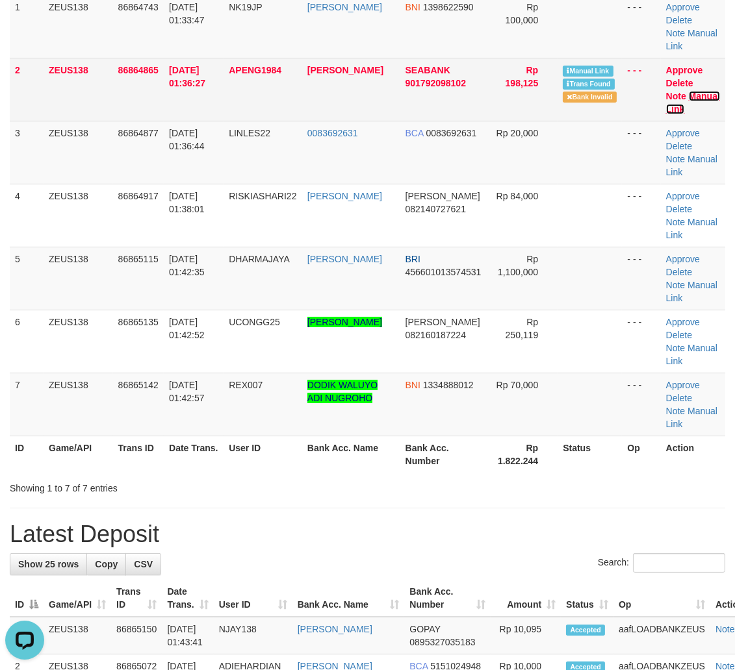
click at [692, 103] on link "Manual Link" at bounding box center [693, 102] width 54 height 23
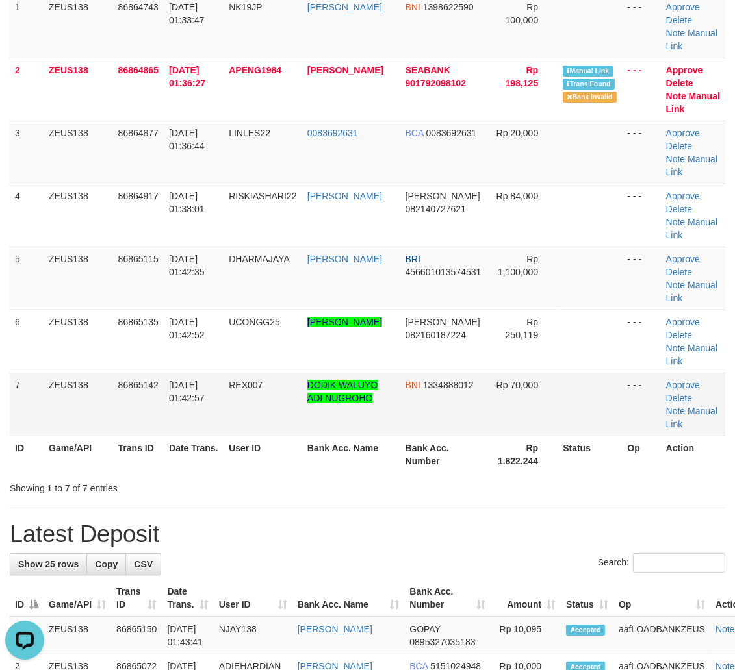
drag, startPoint x: 586, startPoint y: 384, endPoint x: 635, endPoint y: 400, distance: 52.0
click at [593, 391] on td at bounding box center [589, 404] width 64 height 63
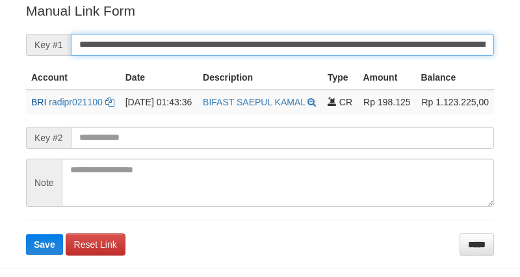
click at [26, 234] on button "Save" at bounding box center [44, 244] width 37 height 21
click at [449, 37] on input "**********" at bounding box center [282, 45] width 423 height 22
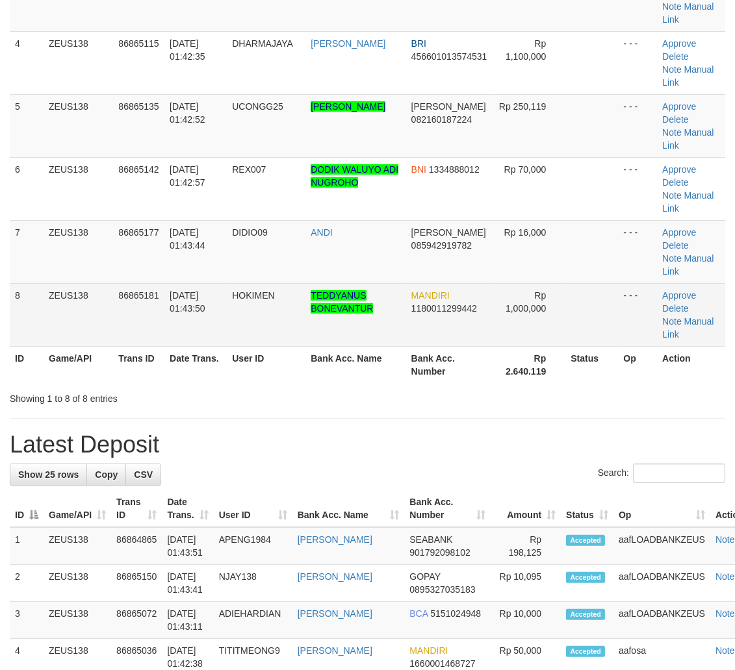
scroll to position [168, 0]
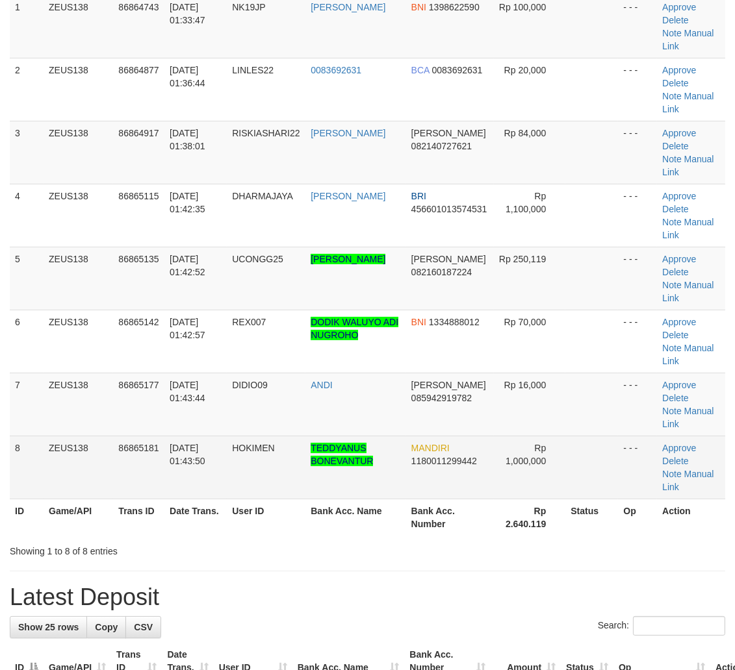
click at [538, 440] on tr "8 ZEUS138 86865181 [DATE] 01:43:50 [GEOGRAPHIC_DATA] TEDDYANUS BONEVANTUR MANDI…" at bounding box center [367, 467] width 715 height 63
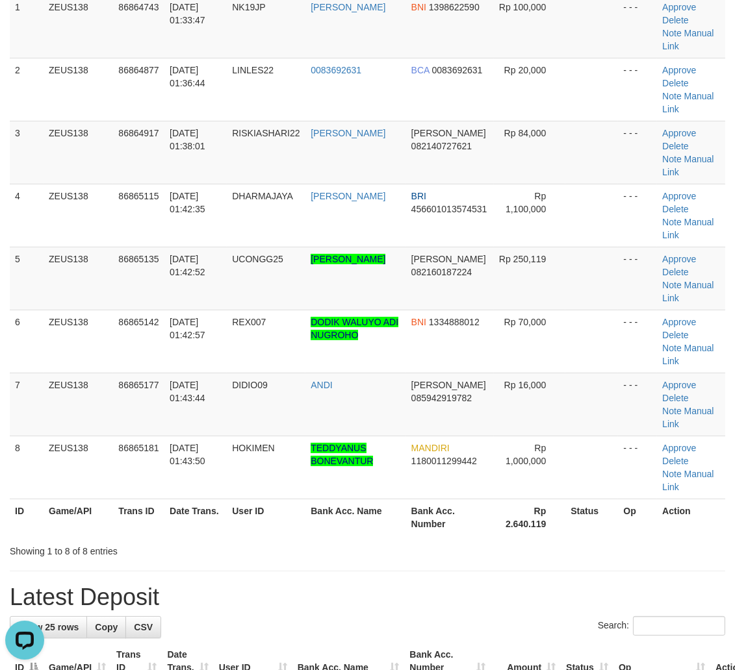
scroll to position [0, 0]
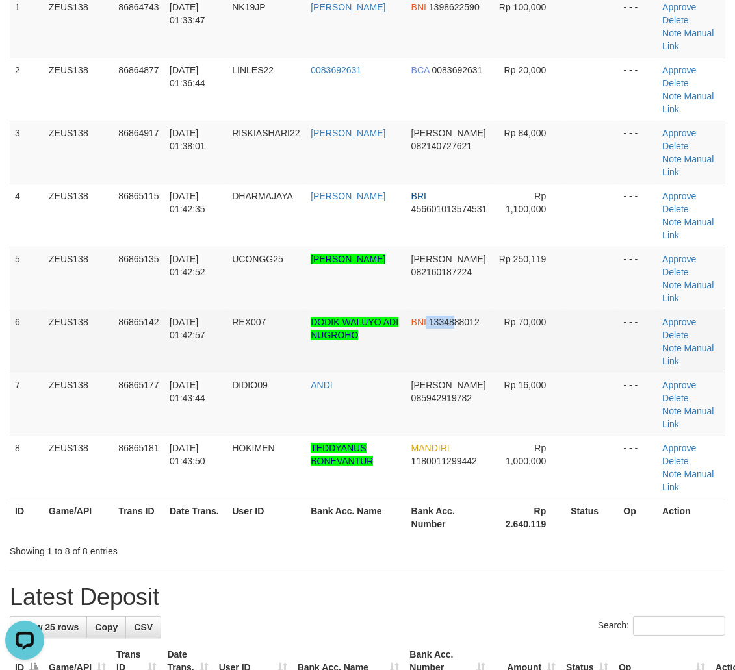
drag, startPoint x: 443, startPoint y: 343, endPoint x: 479, endPoint y: 346, distance: 35.9
click at [461, 348] on td "BNI 1334888012" at bounding box center [450, 341] width 88 height 63
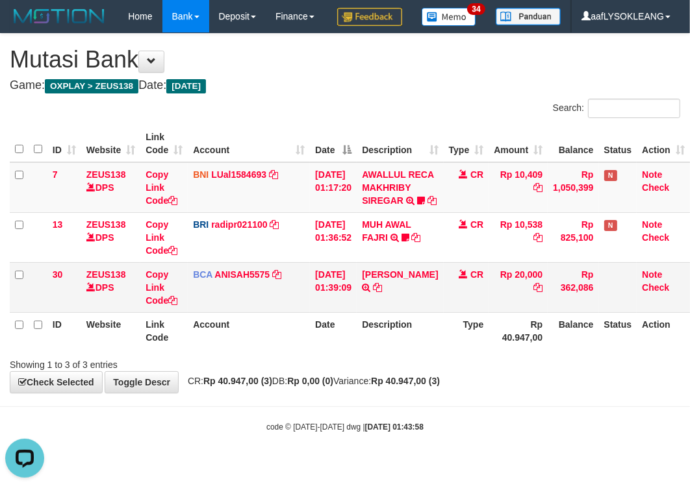
click at [405, 292] on td "[PERSON_NAME] TRSF E-BANKING CR 0109/FTSCY/WS95031 20000.00[PERSON_NAME]" at bounding box center [400, 287] width 86 height 50
click at [405, 292] on td "LINDA LESTARI TRSF E-BANKING CR 0109/FTSCY/WS95031 20000.00LINDA LESTARI" at bounding box center [400, 287] width 86 height 50
copy link "LINDA"
drag, startPoint x: 425, startPoint y: 340, endPoint x: 418, endPoint y: 339, distance: 7.2
click at [419, 339] on th "Description" at bounding box center [400, 330] width 86 height 37
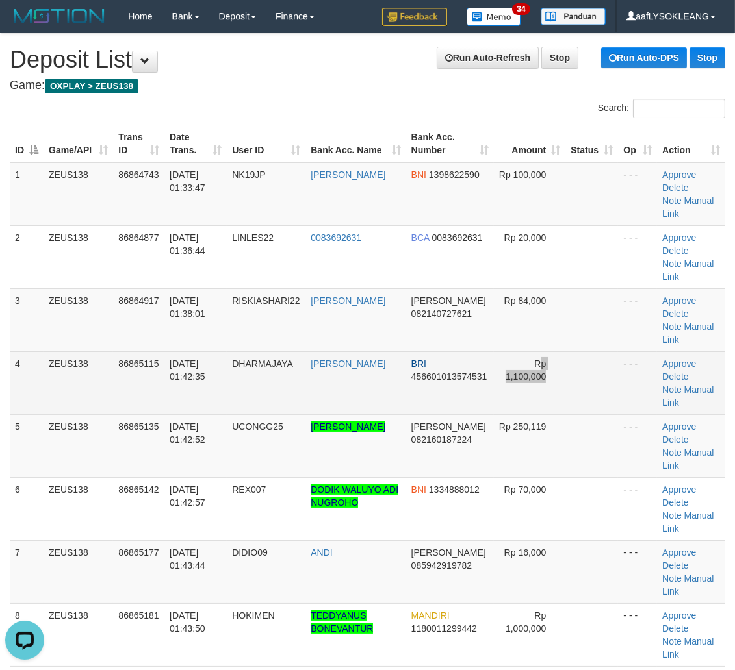
click at [540, 368] on td "Rp 1,100,000" at bounding box center [530, 382] width 72 height 63
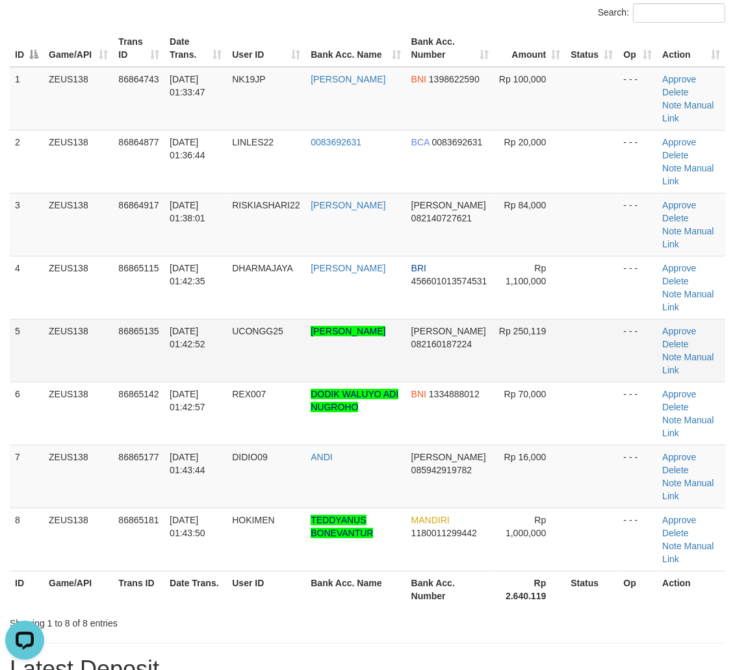
scroll to position [120, 0]
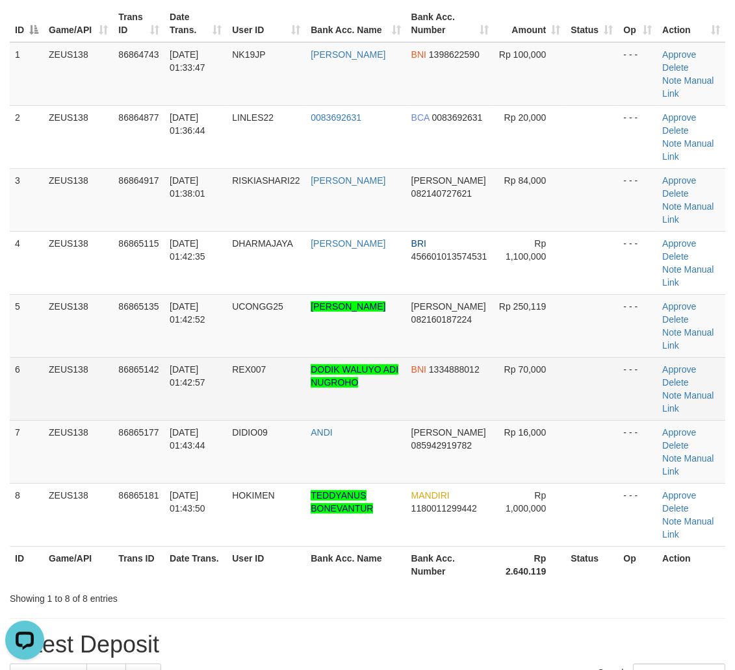
click at [575, 414] on td at bounding box center [591, 388] width 53 height 63
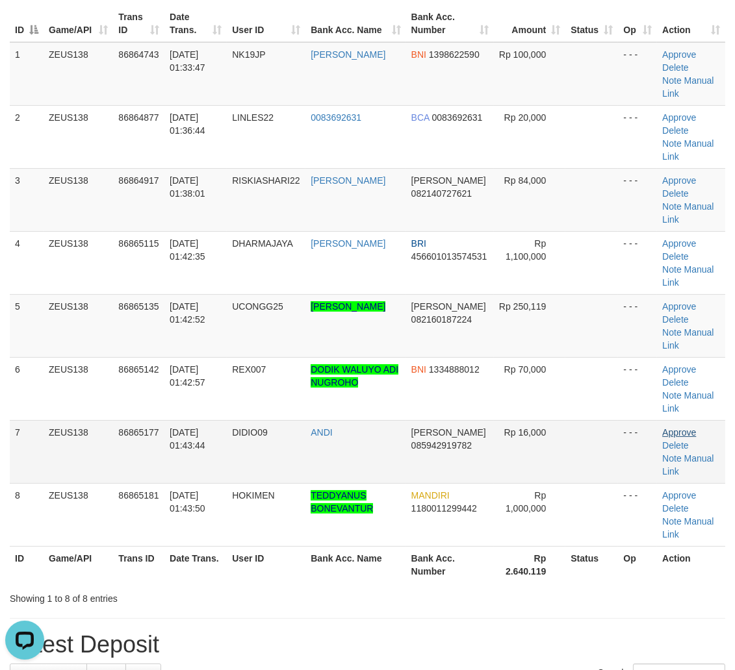
drag, startPoint x: 572, startPoint y: 412, endPoint x: 676, endPoint y: 430, distance: 106.1
click at [659, 426] on tbody "1 ZEUS138 86864743 01/09/2025 01:33:47 NK19JP BUDI IRAWAN BNI 1398622590 Rp 100…" at bounding box center [367, 294] width 715 height 505
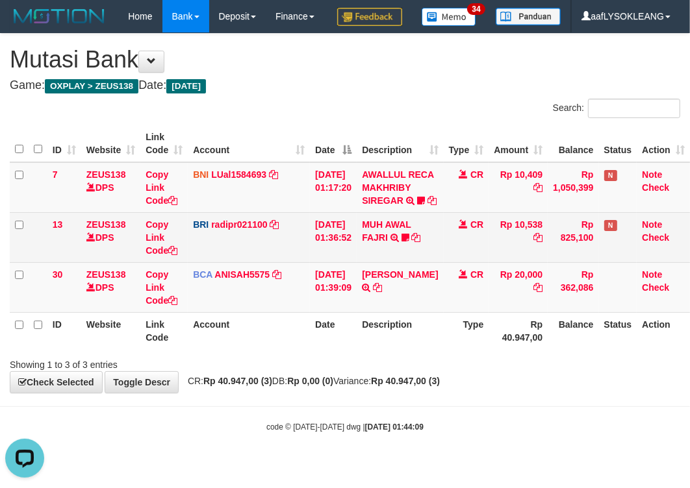
drag, startPoint x: 293, startPoint y: 256, endPoint x: 289, endPoint y: 270, distance: 14.8
click at [295, 262] on td "BRI radipr021100 DPS REYNALDI ADI PRATAMA mutasi_20250901_3774 | 13 mutasi_2025…" at bounding box center [249, 237] width 122 height 50
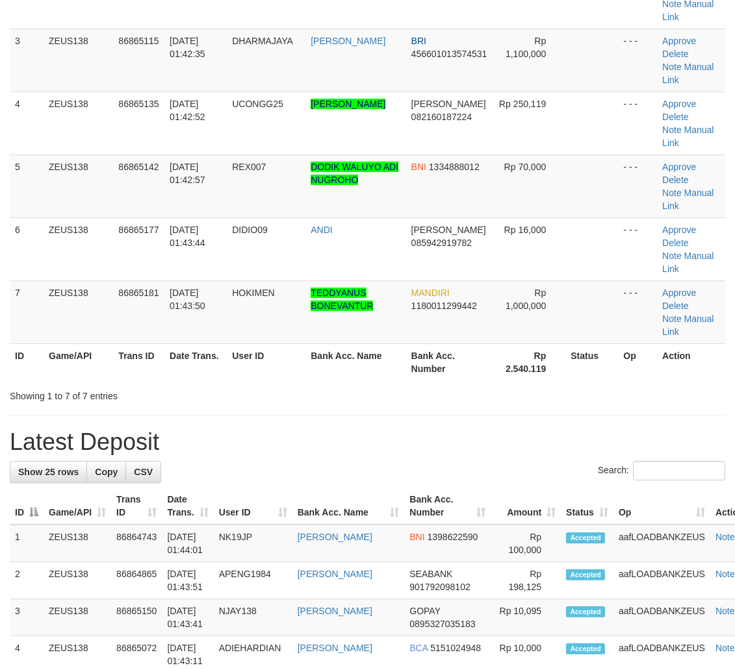
scroll to position [120, 0]
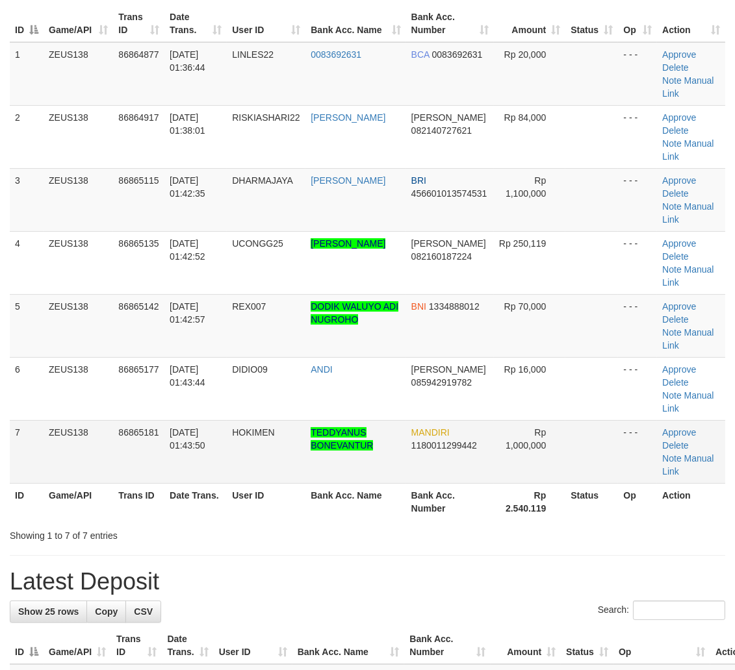
drag, startPoint x: 561, startPoint y: 484, endPoint x: 587, endPoint y: 481, distance: 26.2
click at [562, 483] on th "Rp 2.540.119" at bounding box center [530, 501] width 72 height 37
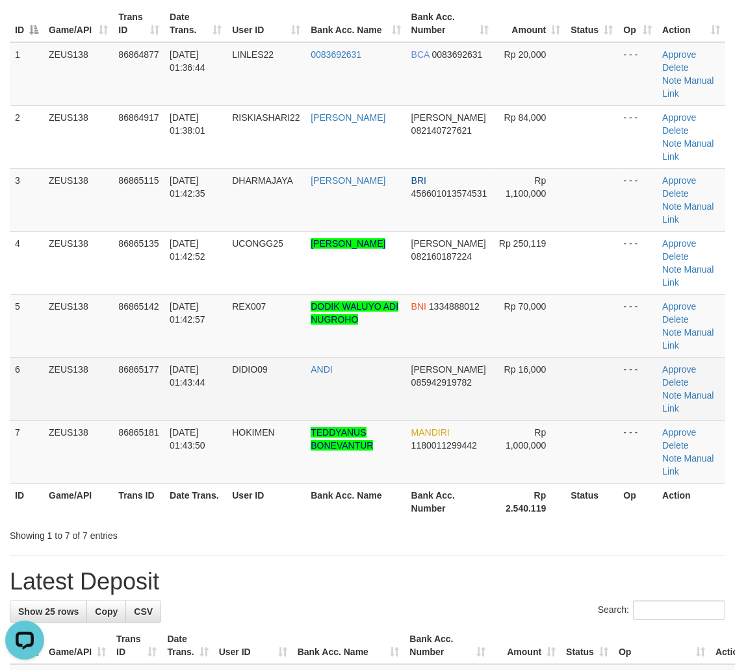
drag, startPoint x: 618, startPoint y: 385, endPoint x: 646, endPoint y: 392, distance: 28.8
click at [639, 390] on tr "6 ZEUS138 86865177 01/09/2025 01:43:44 DIDIO09 ANDI DANA 085942919782 Rp 16,000…" at bounding box center [367, 388] width 715 height 63
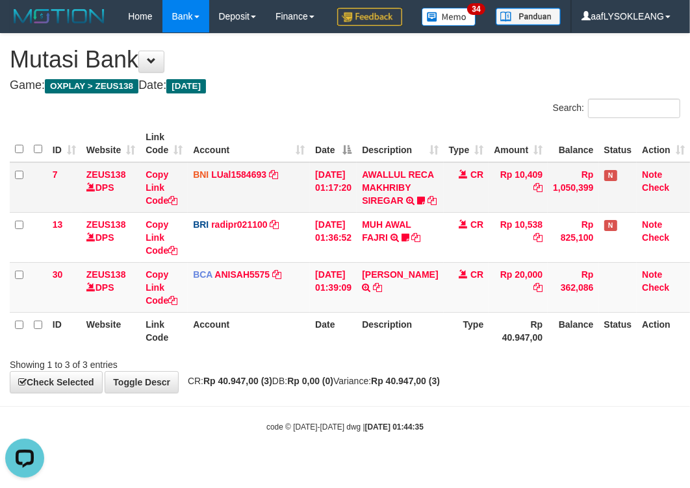
click at [340, 179] on td "[DATE] 01:17:20" at bounding box center [333, 187] width 47 height 51
click at [423, 312] on td "LINDA LESTARI TRSF E-BANKING CR 0109/FTSCY/WS95031 20000.00LINDA LESTARI" at bounding box center [400, 287] width 86 height 50
click at [381, 372] on div "Search: ID Website Link Code Account Date Description Type Amount Balance Statu…" at bounding box center [345, 235] width 670 height 273
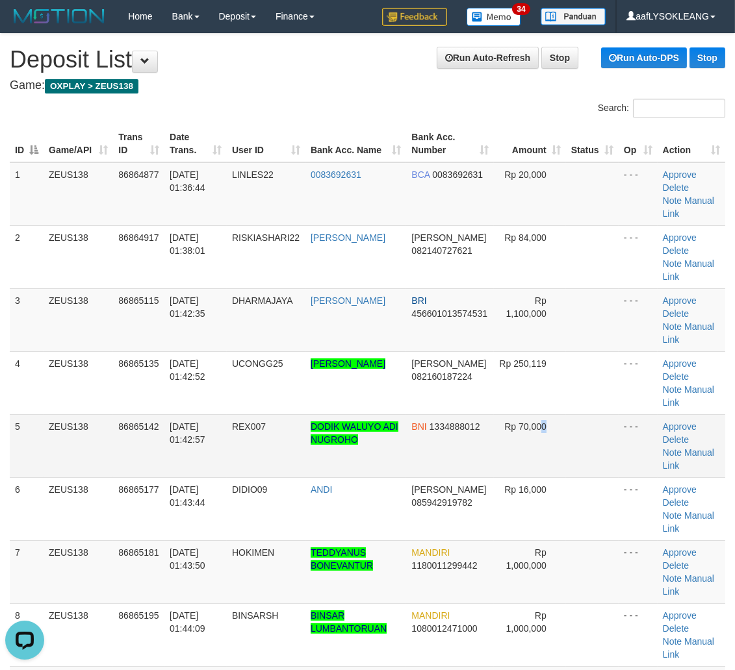
drag, startPoint x: 563, startPoint y: 463, endPoint x: 542, endPoint y: 456, distance: 22.0
click at [542, 457] on td "Rp 70,000" at bounding box center [529, 445] width 71 height 63
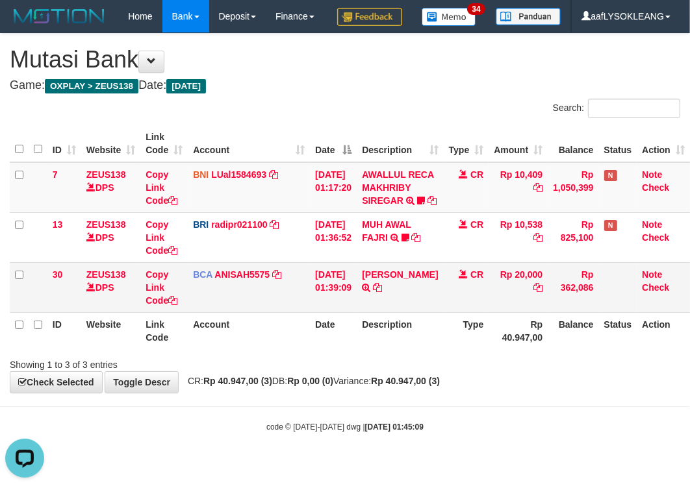
drag, startPoint x: 183, startPoint y: 322, endPoint x: 99, endPoint y: 309, distance: 85.5
click at [179, 312] on td "Copy Link Code" at bounding box center [163, 287] width 47 height 50
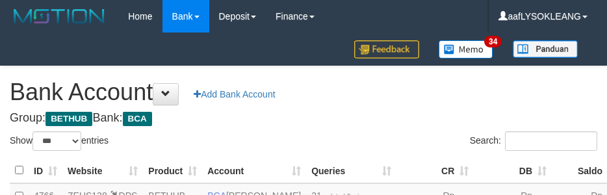
select select "***"
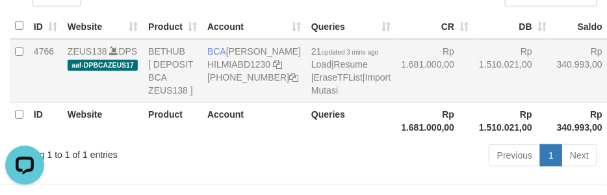
click at [482, 103] on td "Rp 1.510.021,00" at bounding box center [513, 71] width 78 height 64
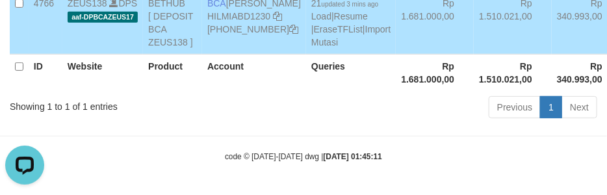
scroll to position [184, 0]
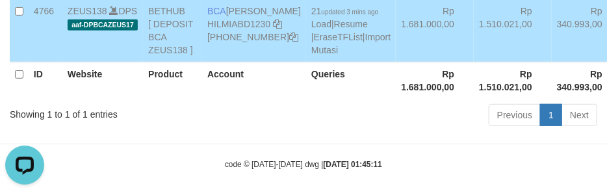
click at [474, 62] on td "Rp 1.510.021,00" at bounding box center [513, 31] width 78 height 64
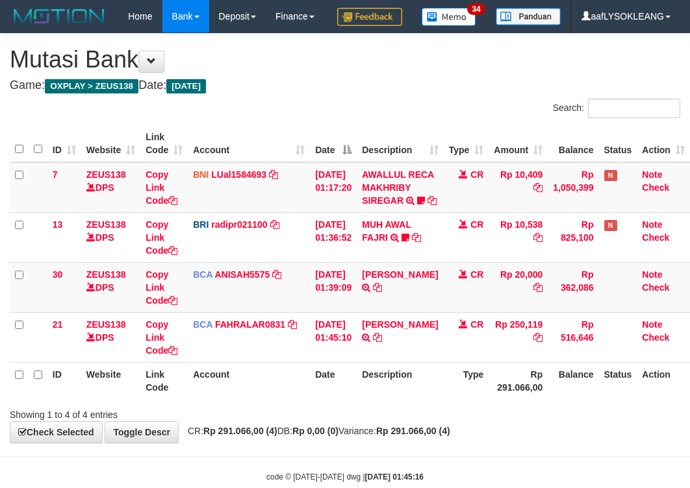
scroll to position [34, 0]
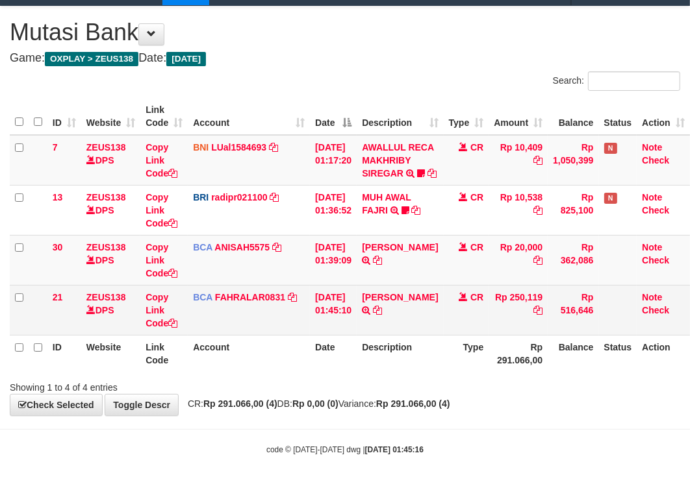
click at [386, 335] on td "RIKARDO SIMA TRSF E-BANKING CR 0109/FTSCY/WS95051 250119.002025090173943343 TRF…" at bounding box center [400, 310] width 86 height 50
copy td "RIKARDO SIMA"
click at [386, 335] on td "RIKARDO SIMA TRSF E-BANKING CR 0109/FTSCY/WS95051 250119.002025090173943343 TRF…" at bounding box center [400, 310] width 86 height 50
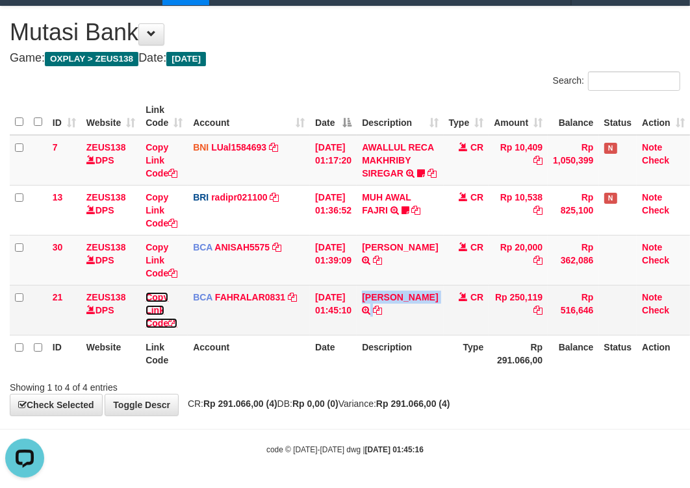
click at [151, 329] on link "Copy Link Code" at bounding box center [161, 310] width 32 height 36
copy td "RIKARDO SIMA"
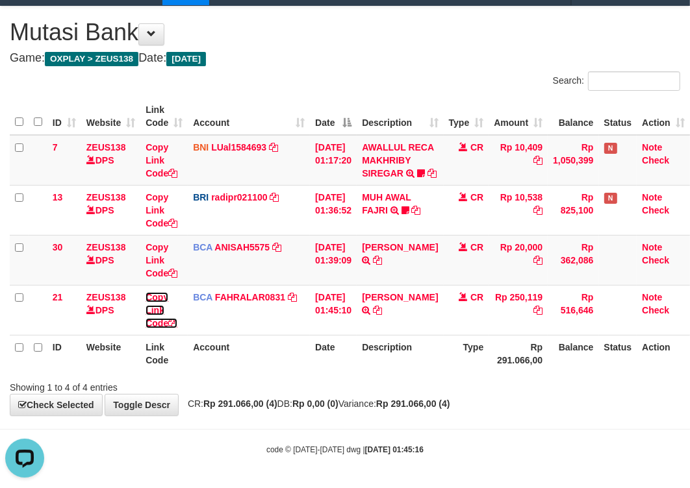
drag, startPoint x: 151, startPoint y: 374, endPoint x: 1, endPoint y: 316, distance: 161.6
click at [140, 335] on td "Copy Link Code" at bounding box center [163, 310] width 47 height 50
drag, startPoint x: 423, startPoint y: 414, endPoint x: 321, endPoint y: 412, distance: 102.0
click at [417, 372] on th "Description" at bounding box center [400, 353] width 86 height 37
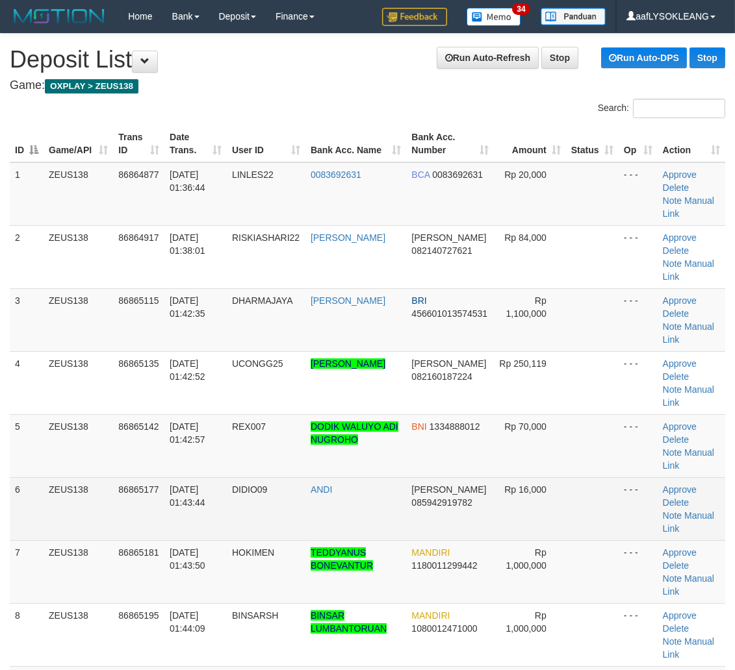
click at [540, 501] on td "Rp 16,000" at bounding box center [529, 508] width 71 height 63
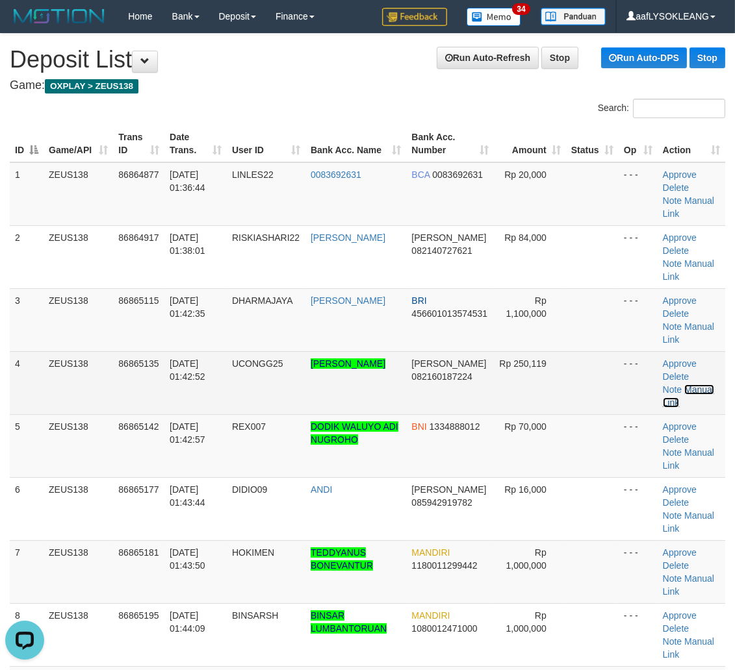
click at [705, 386] on link "Manual Link" at bounding box center [688, 396] width 51 height 23
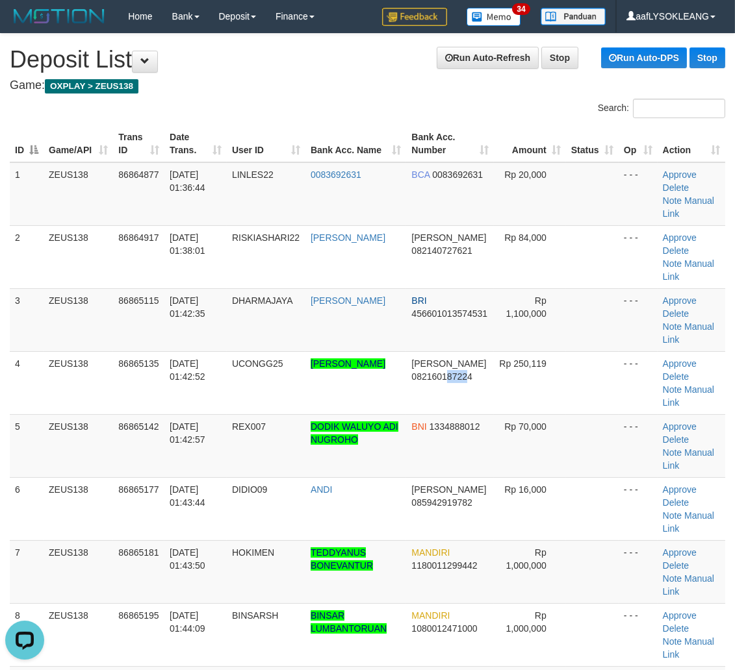
drag, startPoint x: 443, startPoint y: 394, endPoint x: 742, endPoint y: 507, distance: 320.1
click at [485, 412] on td "DANA 082160187224" at bounding box center [450, 382] width 88 height 63
click at [594, 453] on td at bounding box center [592, 445] width 53 height 63
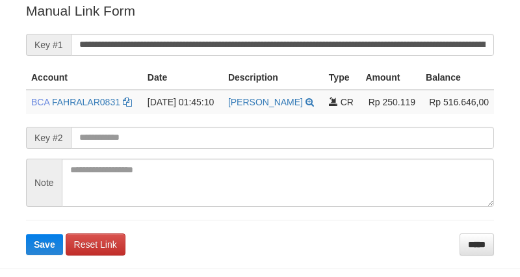
scroll to position [262, 0]
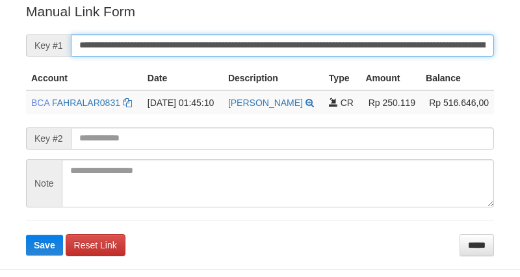
click at [26, 234] on button "Save" at bounding box center [44, 244] width 37 height 21
click at [328, 39] on input "**********" at bounding box center [282, 45] width 423 height 22
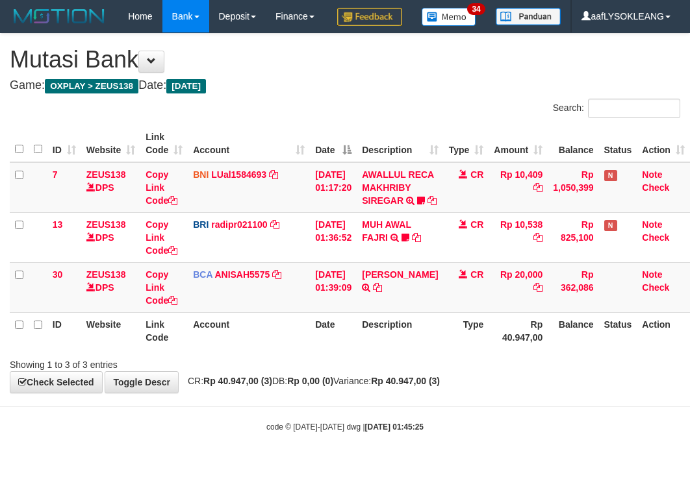
scroll to position [34, 0]
click at [340, 342] on table "ID Website Link Code Account Date Description Type Amount Balance Status Action…" at bounding box center [350, 237] width 680 height 224
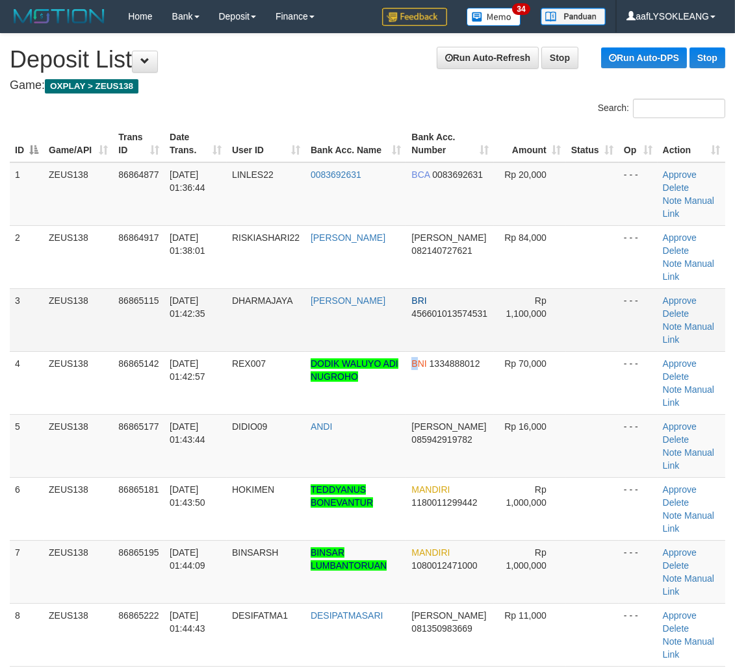
drag, startPoint x: 407, startPoint y: 369, endPoint x: 268, endPoint y: 296, distance: 157.8
click at [412, 368] on td "BNI 1334888012" at bounding box center [450, 382] width 88 height 63
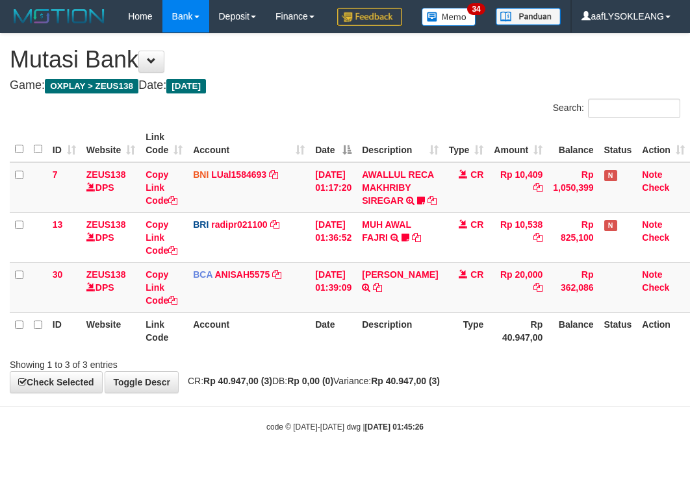
scroll to position [34, 0]
click at [400, 349] on th "Description" at bounding box center [400, 330] width 86 height 37
click at [353, 312] on td "01/09/2025 01:39:09" at bounding box center [333, 287] width 47 height 50
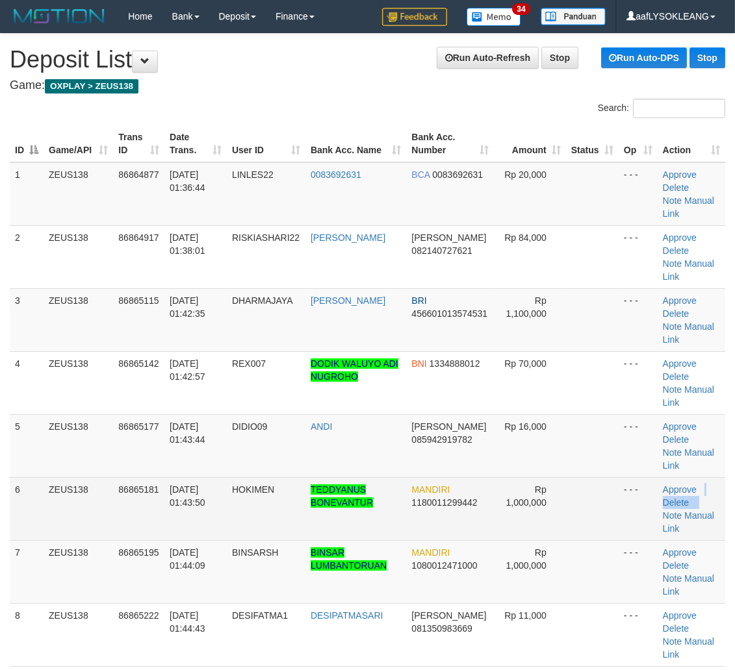
click at [704, 494] on td "Approve Delete Note Manual Link" at bounding box center [691, 508] width 68 height 63
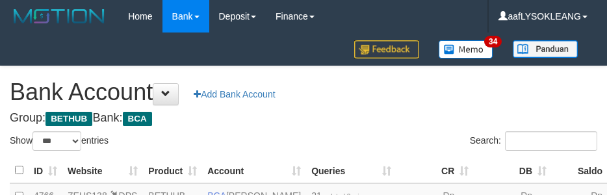
select select "***"
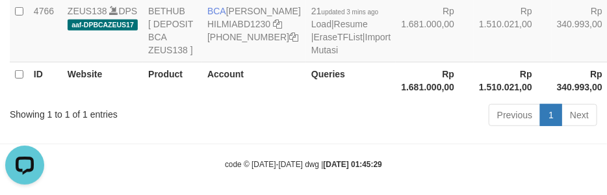
drag, startPoint x: 370, startPoint y: 88, endPoint x: 396, endPoint y: 138, distance: 56.4
click at [396, 62] on td "Rp 1.681.000,00" at bounding box center [435, 31] width 78 height 64
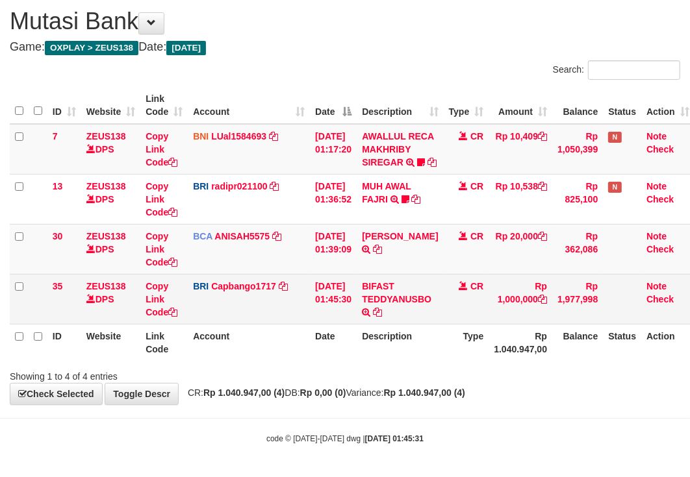
scroll to position [95, 0]
drag, startPoint x: 319, startPoint y: 281, endPoint x: 329, endPoint y: 280, distance: 9.8
click at [329, 280] on td "01/09/2025 01:45:30" at bounding box center [333, 299] width 47 height 50
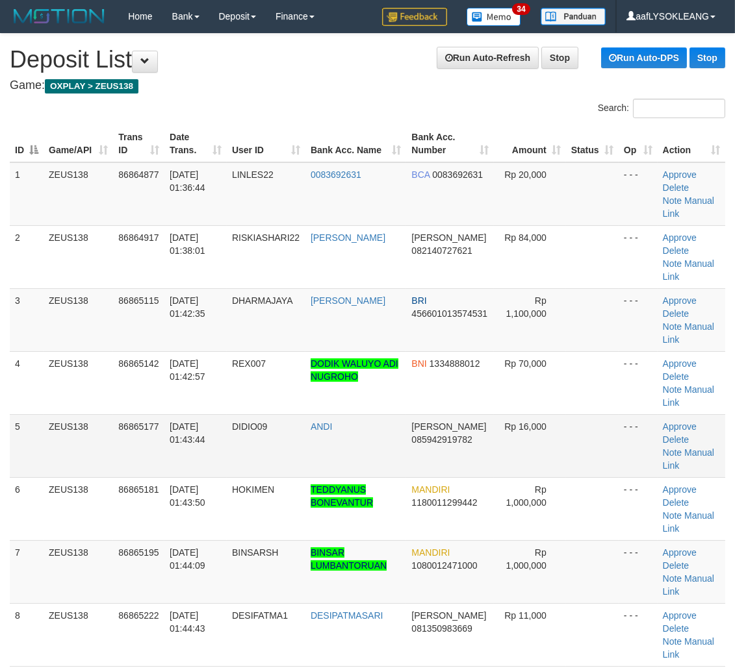
drag, startPoint x: 513, startPoint y: 455, endPoint x: 743, endPoint y: 476, distance: 230.9
click at [565, 460] on td "Rp 16,000" at bounding box center [529, 445] width 71 height 63
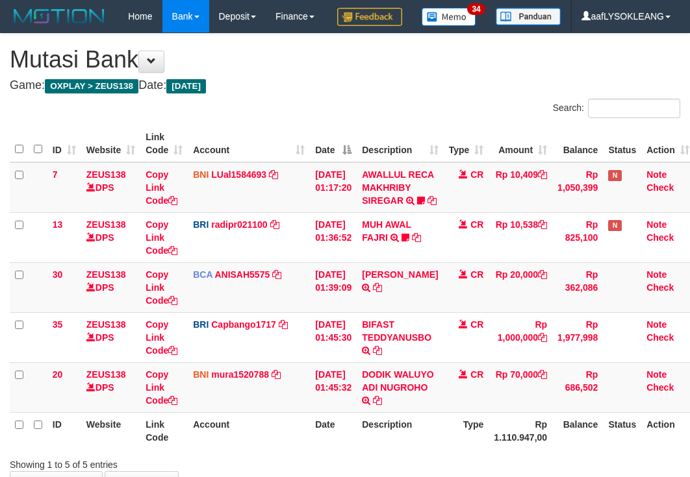
scroll to position [96, 0]
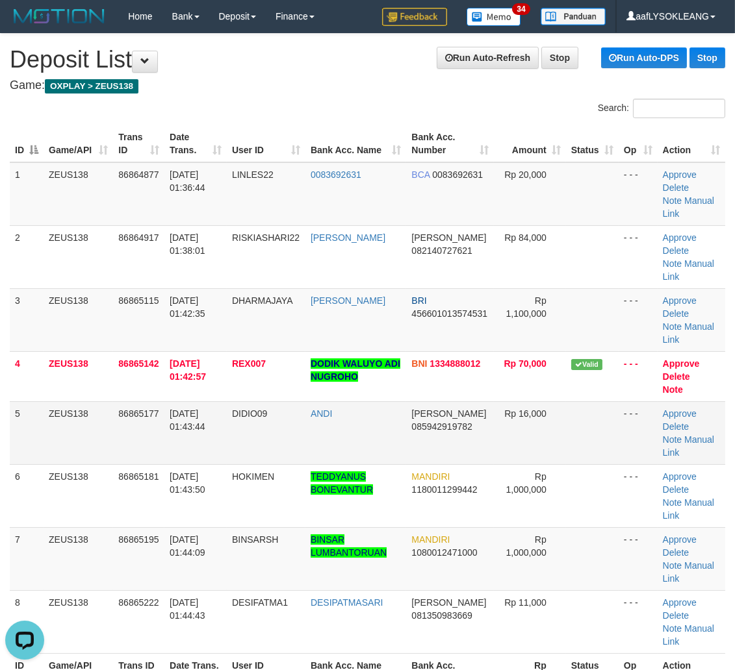
drag, startPoint x: 669, startPoint y: 430, endPoint x: 689, endPoint y: 427, distance: 20.3
click at [677, 430] on tr "5 ZEUS138 86865177 01/09/2025 01:43:44 DIDIO09 ANDI DANA 085942919782 Rp 16,000…" at bounding box center [367, 432] width 715 height 63
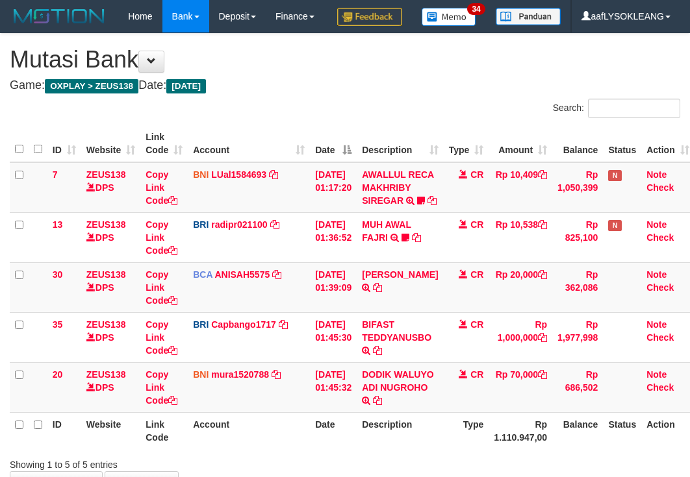
scroll to position [158, 0]
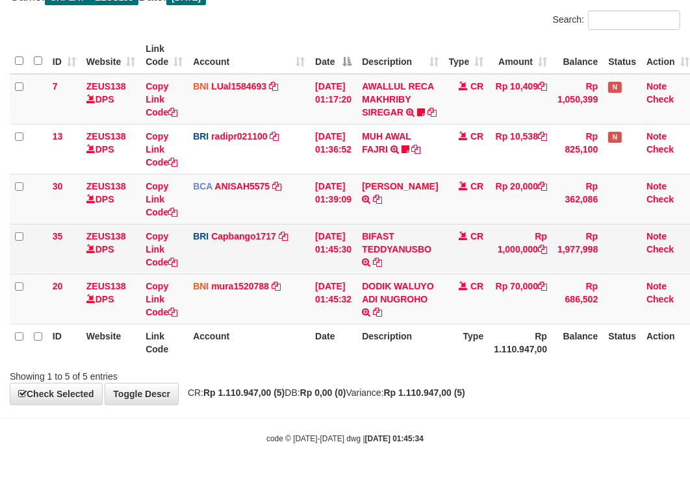
drag, startPoint x: 427, startPoint y: 307, endPoint x: 82, endPoint y: 260, distance: 348.2
click at [424, 306] on td "DODIK WALUYO ADI NUGROHO TRANSFER DARI SDR DODIK WALUYO ADI NUGROHO" at bounding box center [400, 299] width 86 height 50
copy link "[PERSON_NAME]"
drag, startPoint x: 370, startPoint y: 234, endPoint x: 395, endPoint y: 236, distance: 24.7
click at [395, 236] on td "BIFAST TEDDYANUSBO TRANSFER NBMB BIFAST TEDDYANUSBO TO HELMI" at bounding box center [400, 249] width 86 height 50
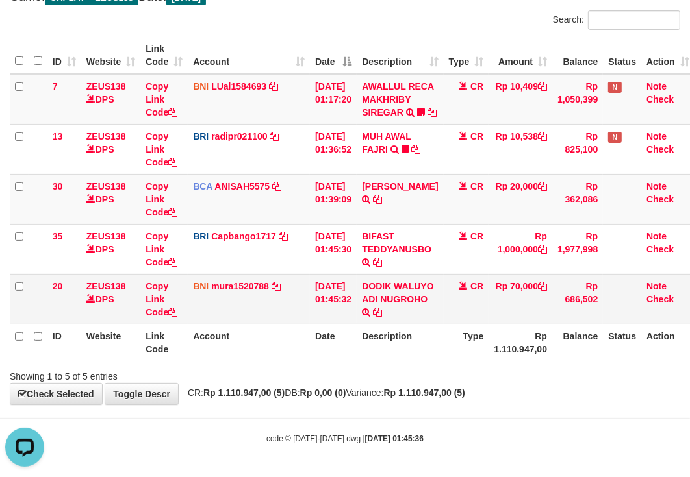
drag, startPoint x: 196, startPoint y: 368, endPoint x: 112, endPoint y: 323, distance: 95.3
click at [205, 375] on div "Showing 1 to 5 of 5 entries" at bounding box center [144, 374] width 268 height 18
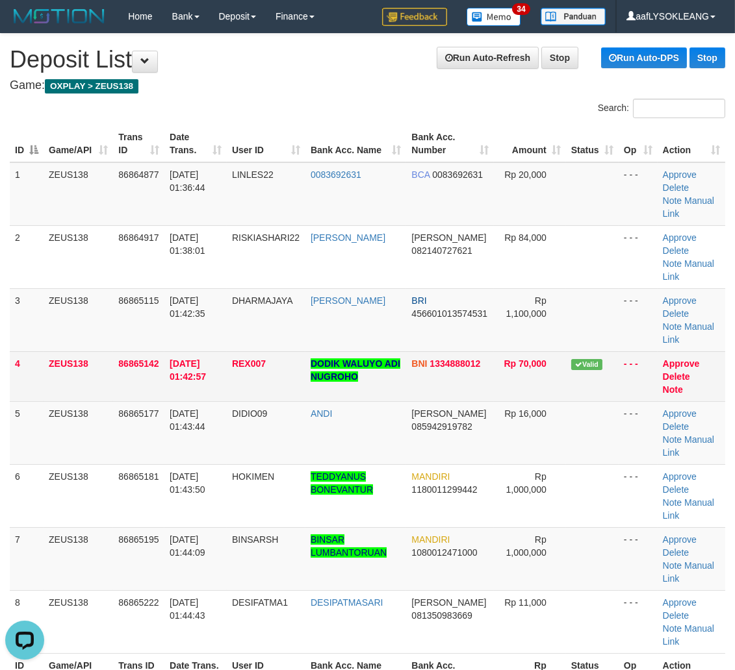
click at [604, 356] on td "Valid" at bounding box center [592, 376] width 53 height 50
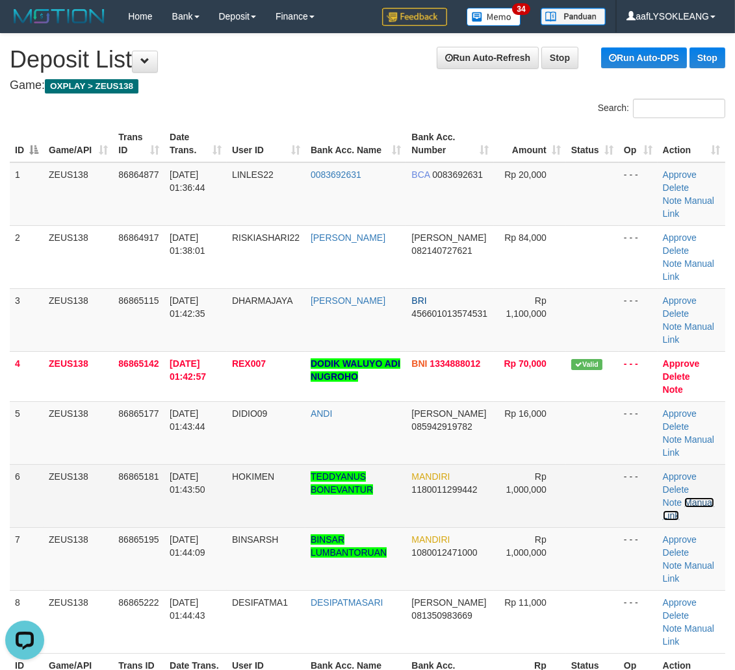
click at [703, 503] on link "Manual Link" at bounding box center [688, 509] width 51 height 23
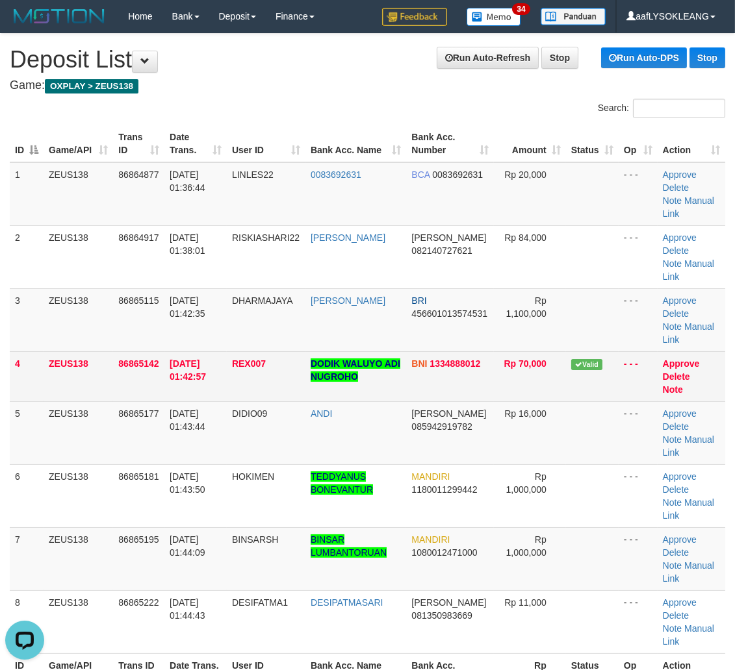
drag, startPoint x: 387, startPoint y: 385, endPoint x: 451, endPoint y: 366, distance: 66.8
click at [388, 375] on td "DODIK WALUYO ADI NUGROHO" at bounding box center [355, 376] width 101 height 50
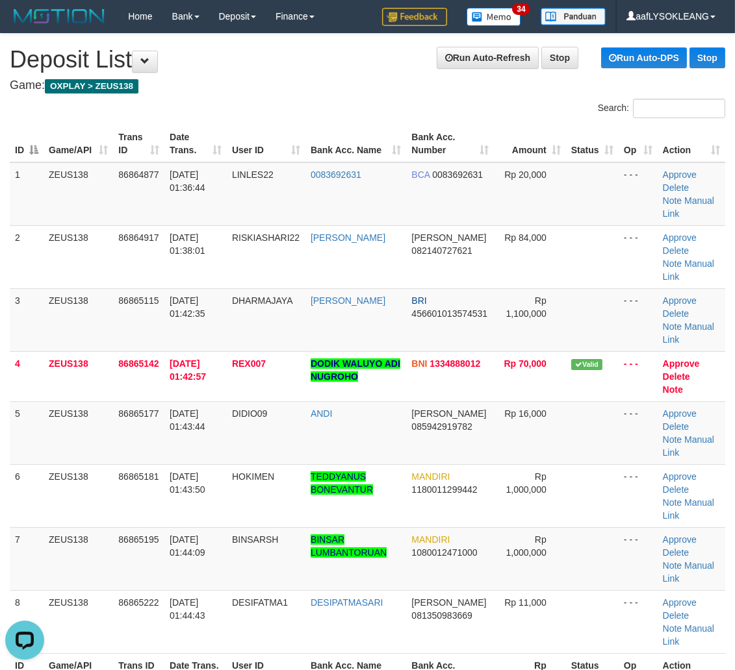
drag, startPoint x: 527, startPoint y: 407, endPoint x: 741, endPoint y: 501, distance: 234.1
click at [537, 411] on span "Rp 16,000" at bounding box center [525, 414] width 42 height 10
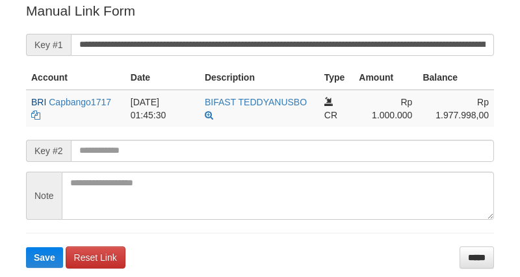
scroll to position [262, 0]
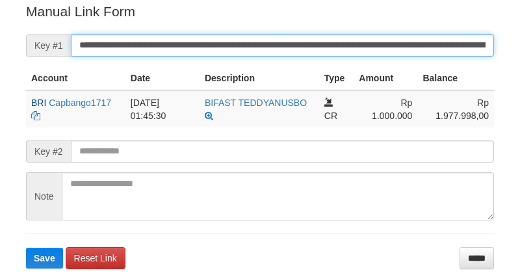
click at [26, 247] on button "Save" at bounding box center [44, 257] width 37 height 21
click at [174, 39] on input "**********" at bounding box center [282, 45] width 423 height 22
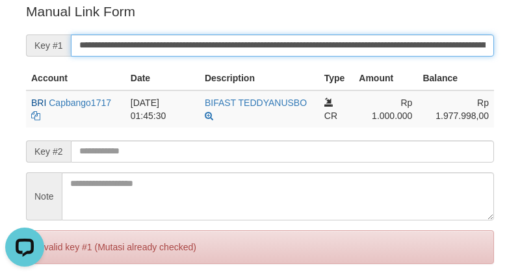
scroll to position [0, 0]
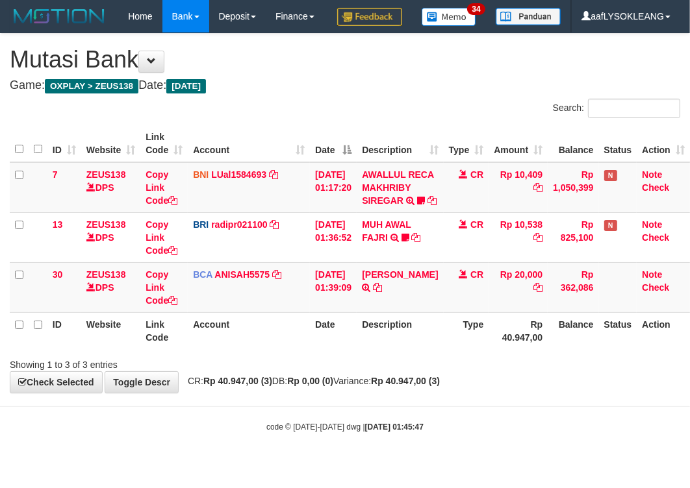
scroll to position [34, 0]
click at [420, 301] on td "[PERSON_NAME] TRSF E-BANKING CR 0109/FTSCY/WS95031 20000.00[PERSON_NAME]" at bounding box center [400, 287] width 86 height 50
copy link "LINDA"
click at [420, 301] on td "LINDA LESTARI TRSF E-BANKING CR 0109/FTSCY/WS95031 20000.00LINDA LESTARI" at bounding box center [400, 287] width 86 height 50
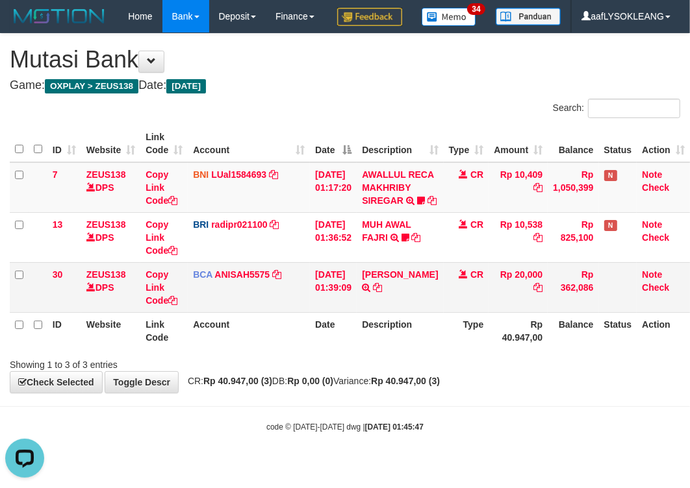
drag, startPoint x: 334, startPoint y: 325, endPoint x: 221, endPoint y: 315, distance: 113.4
click at [314, 312] on td "01/09/2025 01:39:09" at bounding box center [333, 287] width 47 height 50
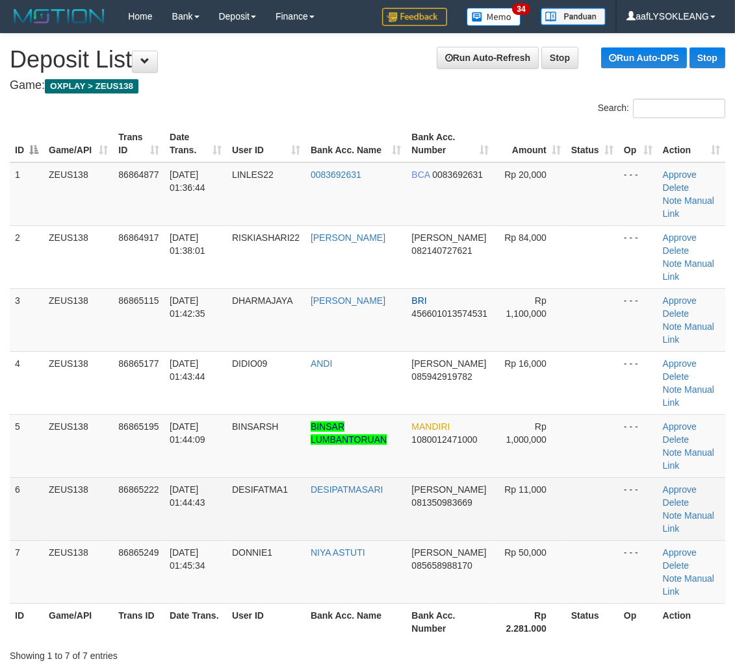
drag, startPoint x: 608, startPoint y: 511, endPoint x: 615, endPoint y: 508, distance: 7.8
click at [609, 509] on tr "6 ZEUS138 86865222 01/09/2025 01:44:43 DESIFATMA1 DESIPATMASARI DANA 0813509836…" at bounding box center [367, 508] width 715 height 63
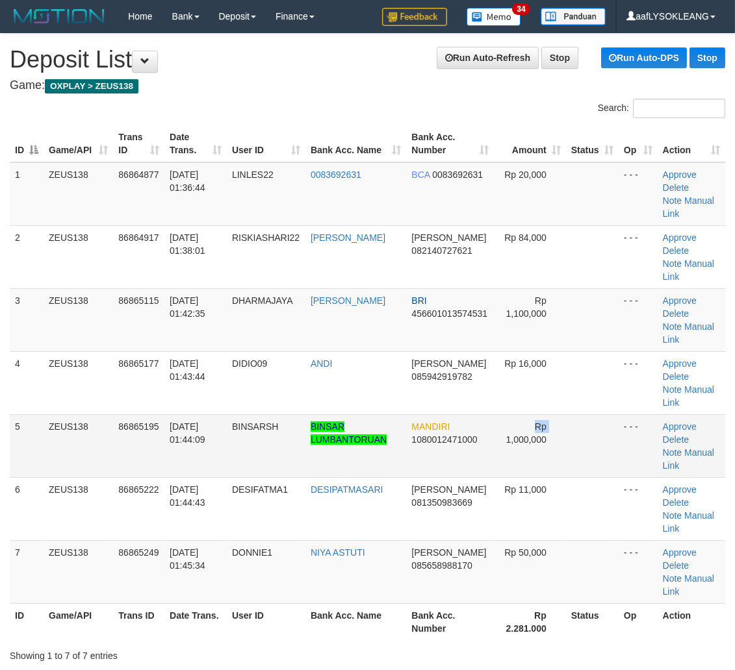
click at [494, 449] on tr "5 ZEUS138 86865195 01/09/2025 01:44:09 BINSARSH BINSAR LUMBANTORUAN MANDIRI 108…" at bounding box center [367, 445] width 715 height 63
click at [516, 442] on span "Rp 1,000,000" at bounding box center [526, 433] width 40 height 23
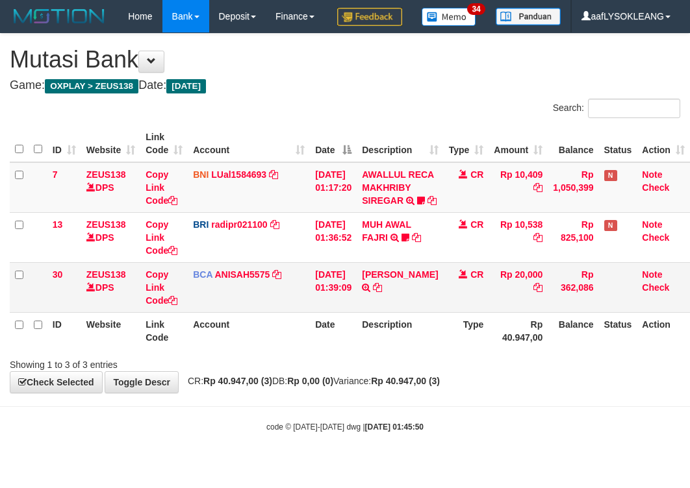
scroll to position [34, 0]
click at [420, 312] on td "LINDA LESTARI TRSF E-BANKING CR 0109/FTSCY/WS95031 20000.00LINDA LESTARI" at bounding box center [400, 287] width 86 height 50
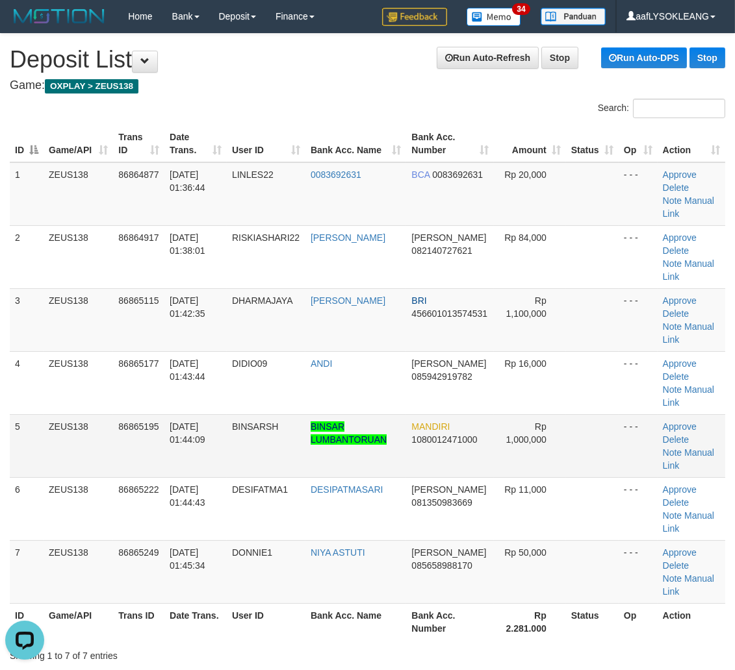
click at [593, 459] on td at bounding box center [592, 445] width 53 height 63
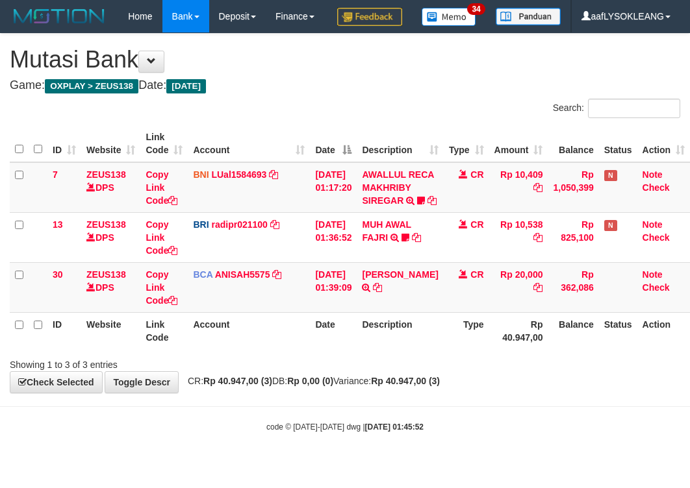
scroll to position [34, 0]
click at [429, 344] on th "Description" at bounding box center [400, 330] width 86 height 37
click at [283, 304] on td "BCA ANISAH5575 DPS ANISAH mutasi_20250901_3827 | 30 mutasi_20250901_3827 | 30" at bounding box center [249, 287] width 122 height 50
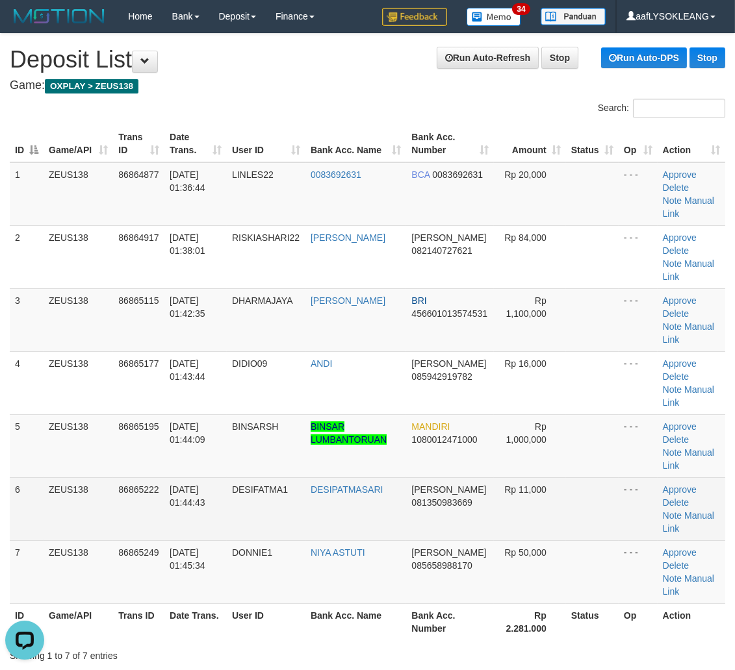
drag, startPoint x: 557, startPoint y: 517, endPoint x: 658, endPoint y: 513, distance: 101.4
click at [574, 511] on tr "6 ZEUS138 86865222 01/09/2025 01:44:43 DESIFATMA1 DESIPATMASARI DANA 0813509836…" at bounding box center [367, 508] width 715 height 63
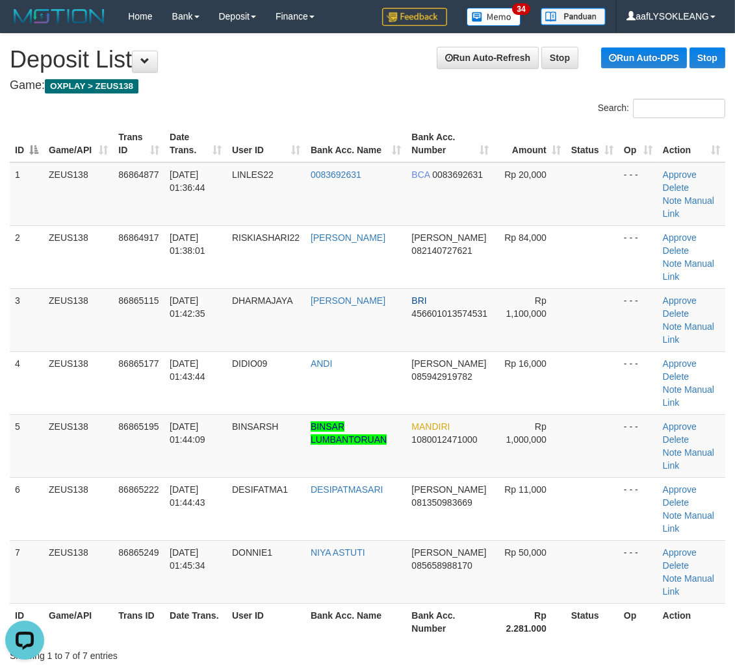
drag, startPoint x: 626, startPoint y: 492, endPoint x: 743, endPoint y: 500, distance: 117.8
click at [632, 492] on td "- - -" at bounding box center [637, 508] width 39 height 63
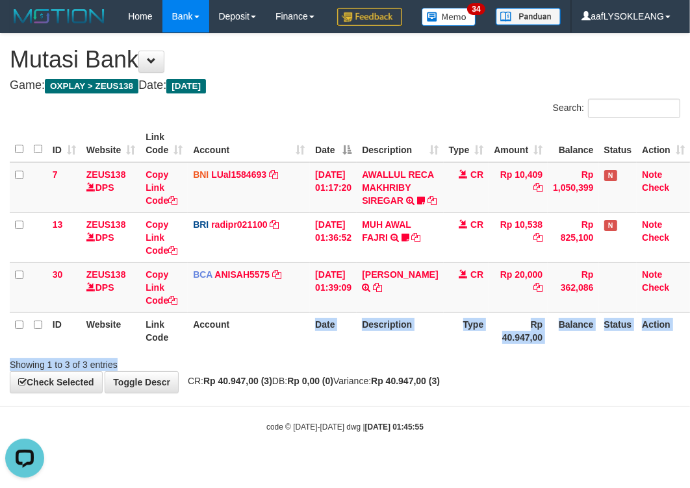
drag, startPoint x: 307, startPoint y: 372, endPoint x: 24, endPoint y: 345, distance: 283.8
click at [295, 370] on div "Search: ID Website Link Code Account Date Description Type Amount Balance Statu…" at bounding box center [345, 235] width 670 height 273
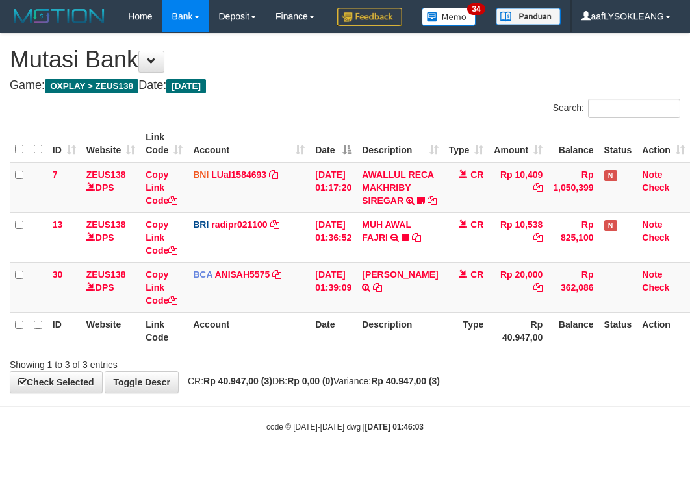
scroll to position [34, 0]
drag, startPoint x: 475, startPoint y: 333, endPoint x: 481, endPoint y: 326, distance: 9.2
click at [475, 312] on td "CR" at bounding box center [466, 287] width 45 height 50
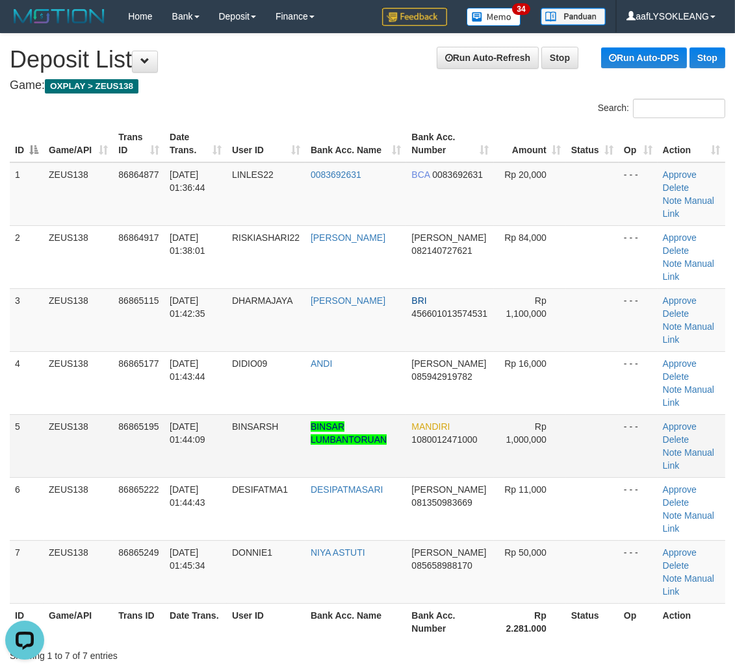
click at [574, 455] on td at bounding box center [592, 445] width 53 height 63
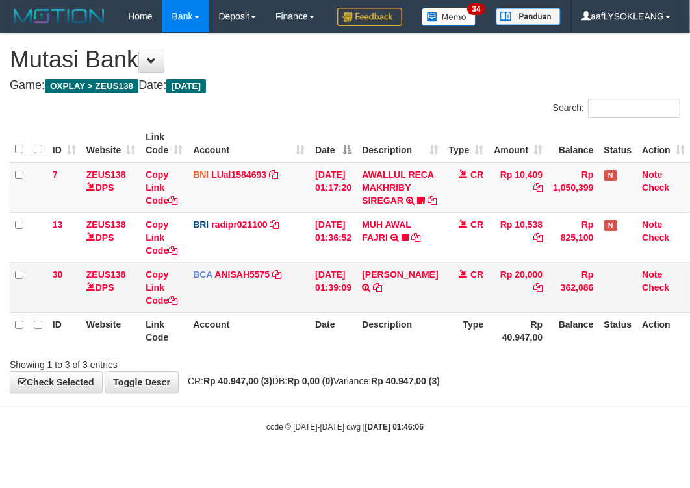
click at [310, 349] on table "ID Website Link Code Account Date Description Type Amount Balance Status Action…" at bounding box center [350, 237] width 680 height 224
drag, startPoint x: 329, startPoint y: 347, endPoint x: 313, endPoint y: 341, distance: 16.6
click at [325, 346] on th "Date" at bounding box center [333, 330] width 47 height 37
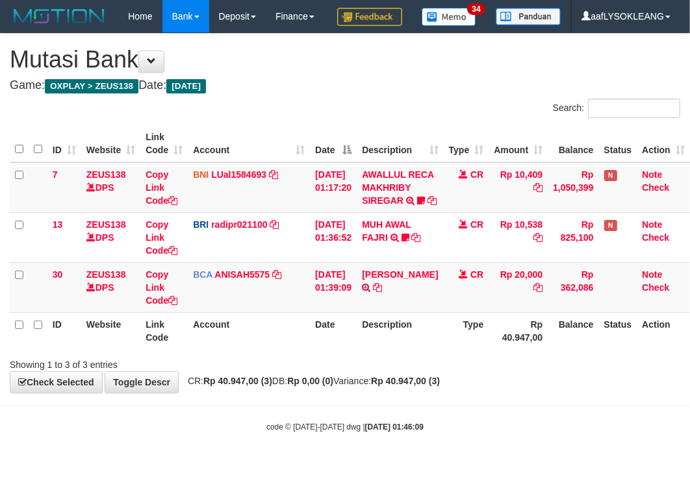
drag, startPoint x: 300, startPoint y: 356, endPoint x: 286, endPoint y: 353, distance: 14.0
click at [296, 349] on tr "ID Website Link Code Account Date Description Type Rp 40.947,00 Balance Status …" at bounding box center [350, 330] width 680 height 37
drag, startPoint x: 407, startPoint y: 366, endPoint x: 357, endPoint y: 354, distance: 51.4
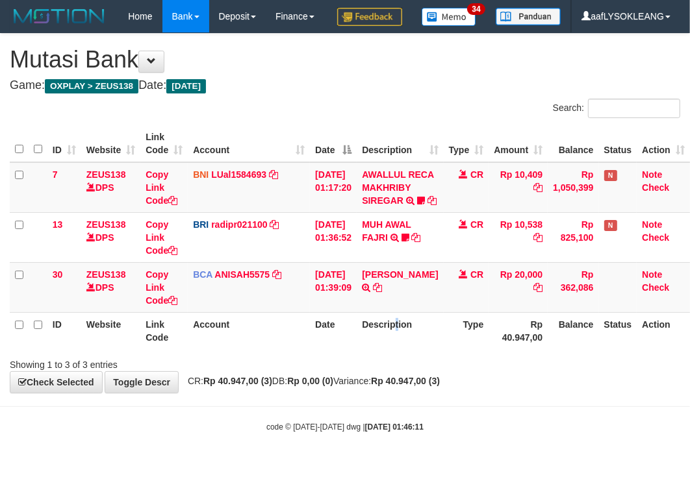
click at [386, 349] on th "Description" at bounding box center [400, 330] width 86 height 37
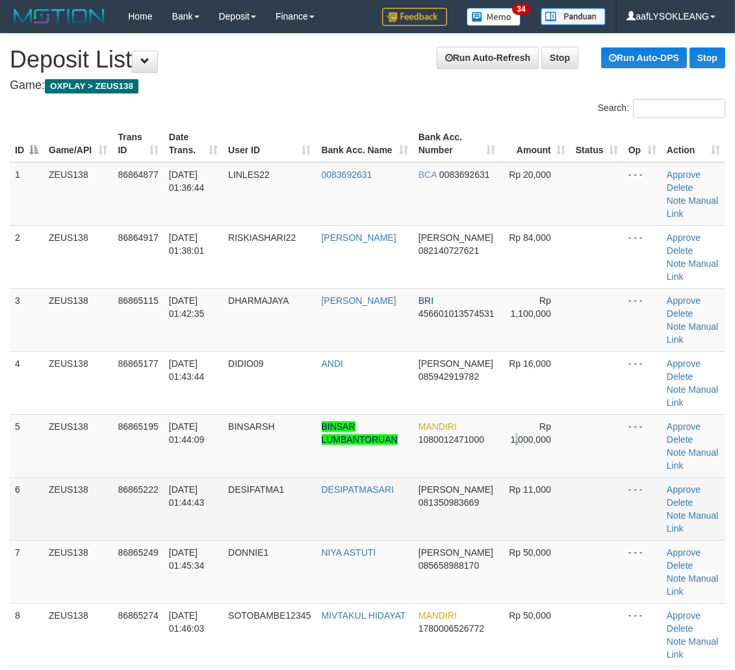
drag, startPoint x: 514, startPoint y: 473, endPoint x: 527, endPoint y: 476, distance: 13.4
click at [527, 476] on tbody "1 ZEUS138 86864877 01/09/2025 01:36:44 LINLES22 0083692631 BCA 0083692631 Rp 20…" at bounding box center [367, 414] width 715 height 505
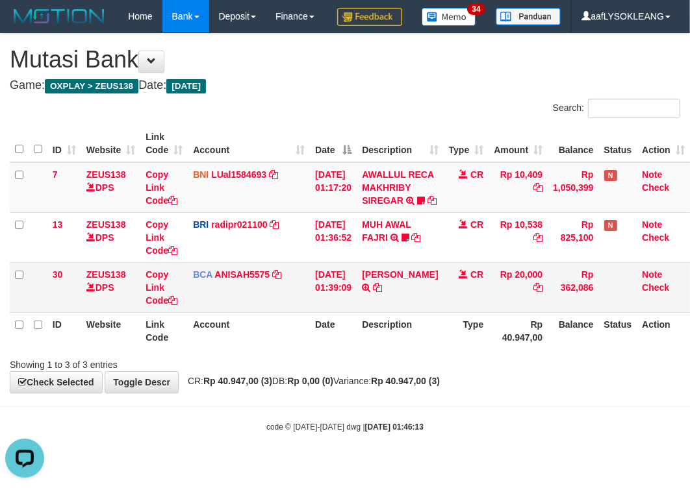
drag, startPoint x: 327, startPoint y: 293, endPoint x: 288, endPoint y: 287, distance: 39.4
click at [317, 293] on td "01/09/2025 01:39:09" at bounding box center [333, 287] width 47 height 50
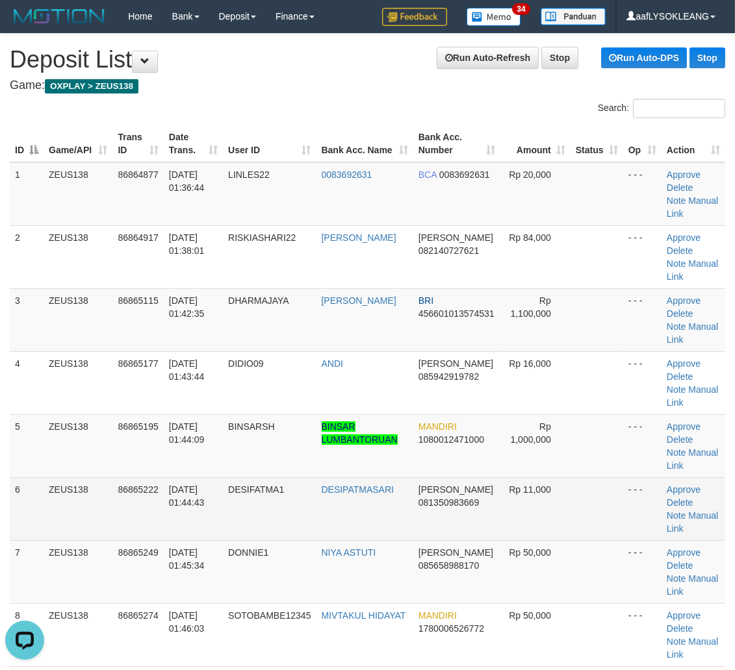
drag, startPoint x: 508, startPoint y: 477, endPoint x: 609, endPoint y: 491, distance: 101.6
click at [529, 484] on td "Rp 11,000" at bounding box center [535, 508] width 70 height 63
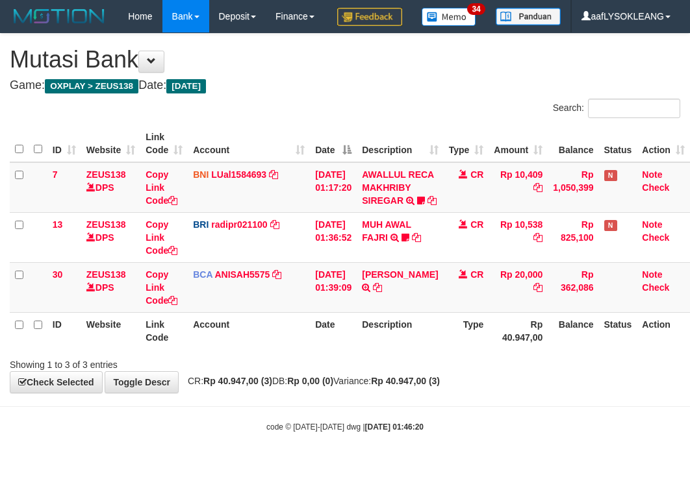
scroll to position [34, 0]
drag, startPoint x: 199, startPoint y: 306, endPoint x: 186, endPoint y: 296, distance: 15.7
click at [194, 303] on td "BCA ANISAH5575 DPS ANISAH mutasi_20250901_3827 | 30 mutasi_20250901_3827 | 30" at bounding box center [249, 287] width 122 height 50
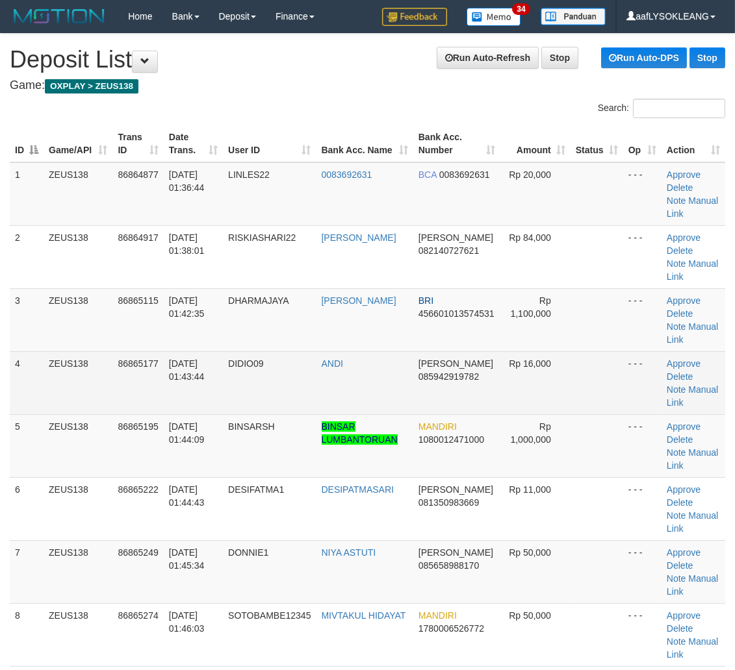
drag, startPoint x: 322, startPoint y: 390, endPoint x: 316, endPoint y: 386, distance: 6.9
click at [317, 387] on tr "4 ZEUS138 86865177 01/09/2025 01:43:44 DIDIO09 ANDI DANA 085942919782 Rp 16,000…" at bounding box center [367, 382] width 715 height 63
click at [316, 385] on td "DIDIO09" at bounding box center [269, 382] width 93 height 63
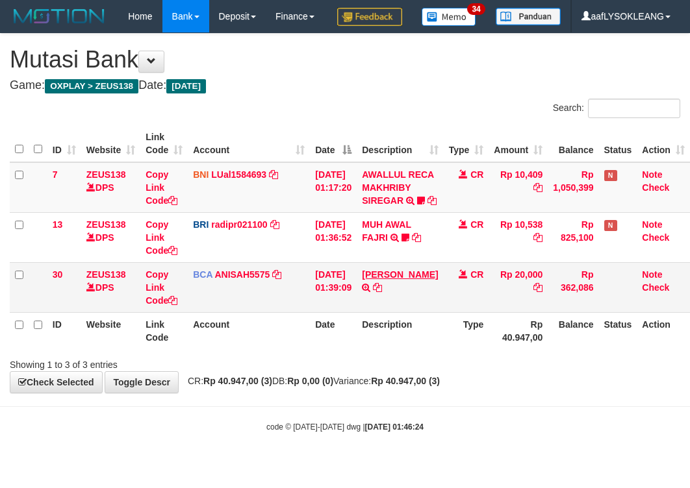
scroll to position [34, 0]
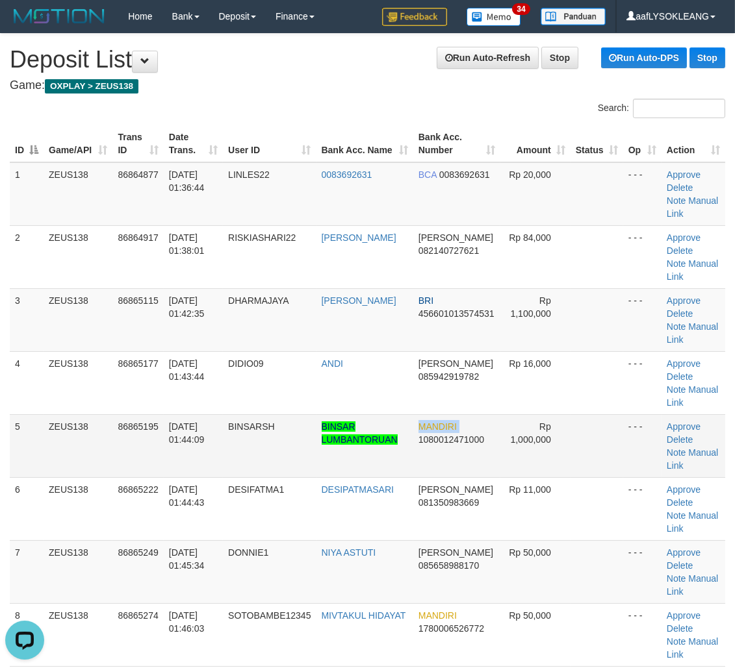
click at [413, 451] on tr "5 ZEUS138 86865195 01/09/2025 01:44:09 BINSARSH BINSAR LUMBANTORUAN MANDIRI 108…" at bounding box center [367, 445] width 715 height 63
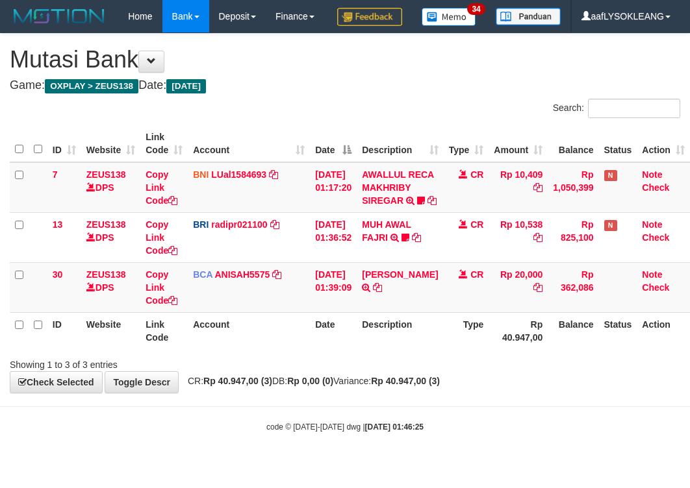
scroll to position [34, 0]
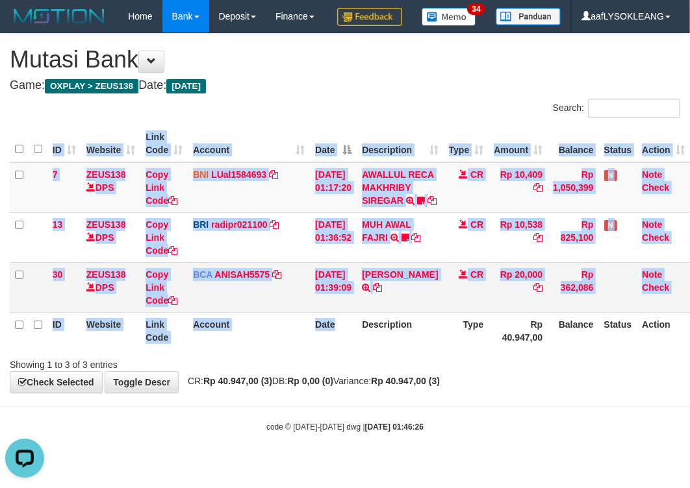
drag, startPoint x: 359, startPoint y: 372, endPoint x: 84, endPoint y: 335, distance: 276.6
click at [336, 353] on div "ID Website Link Code Account Date Description Type Amount Balance Status Action…" at bounding box center [345, 237] width 690 height 232
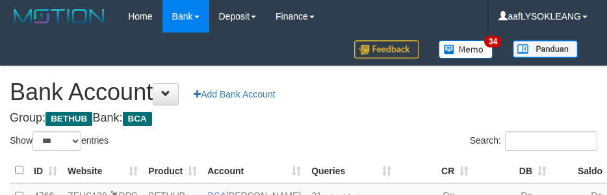
select select "***"
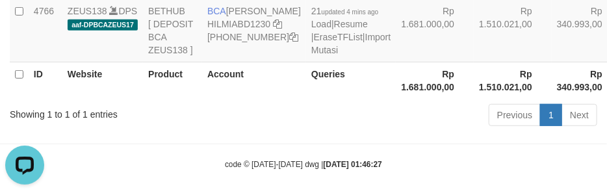
drag, startPoint x: 429, startPoint y: 92, endPoint x: 494, endPoint y: 205, distance: 130.0
click at [474, 62] on td "Rp 1.510.021,00" at bounding box center [513, 31] width 78 height 64
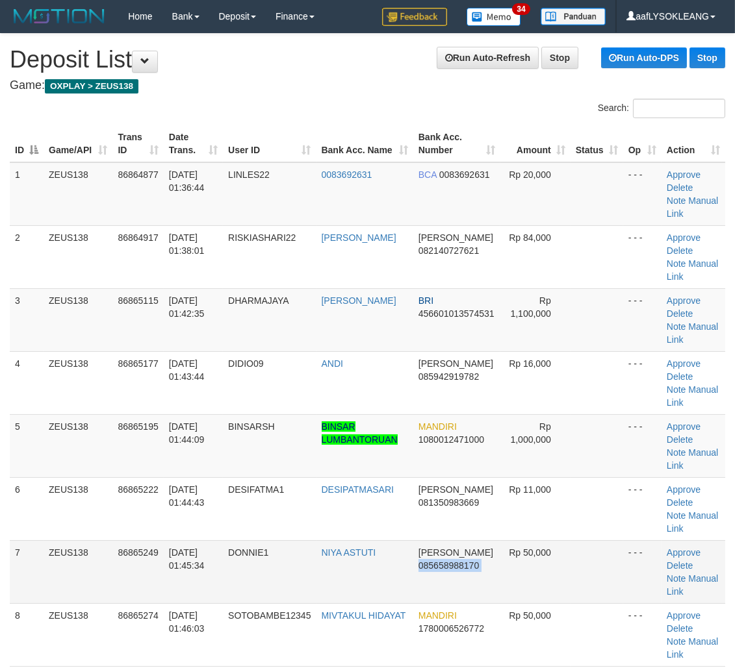
click at [499, 549] on tr "7 ZEUS138 86865249 01/09/2025 01:45:34 DONNIE1 NIYA ASTUTI DANA 085658988170 Rp…" at bounding box center [367, 571] width 715 height 63
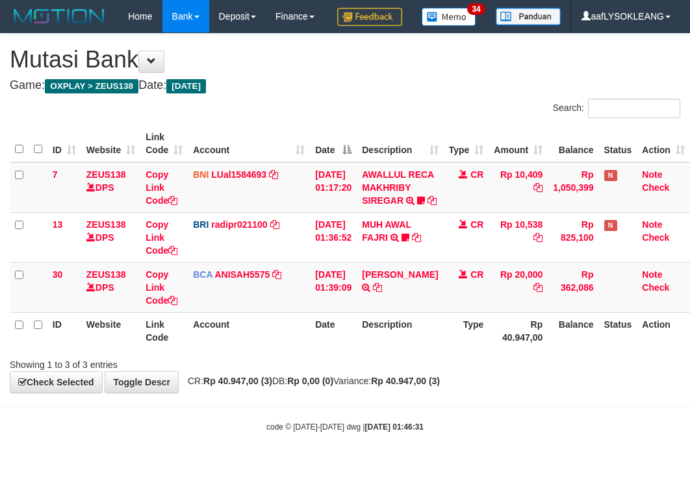
scroll to position [34, 0]
drag, startPoint x: 381, startPoint y: 372, endPoint x: 375, endPoint y: 367, distance: 7.9
click at [378, 349] on th "Description" at bounding box center [400, 330] width 86 height 37
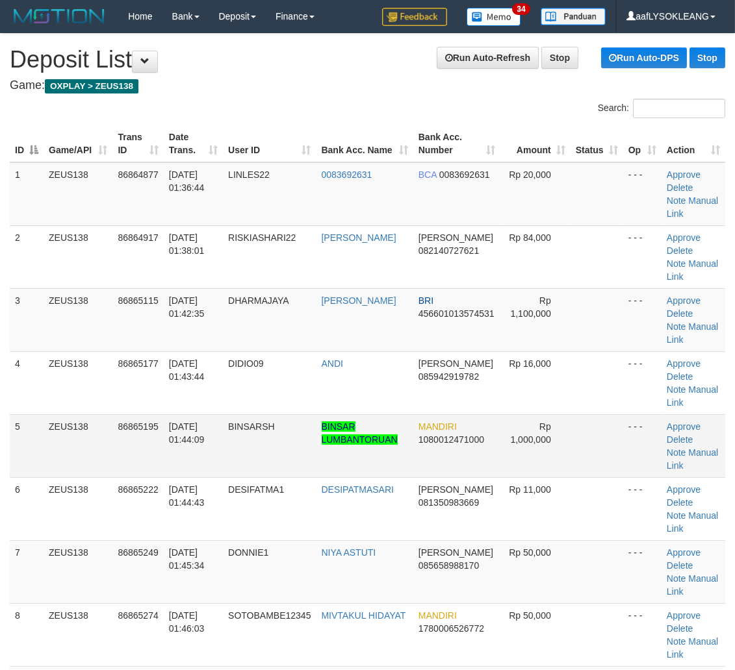
click at [487, 457] on td "MANDIRI 1080012471000" at bounding box center [456, 445] width 87 height 63
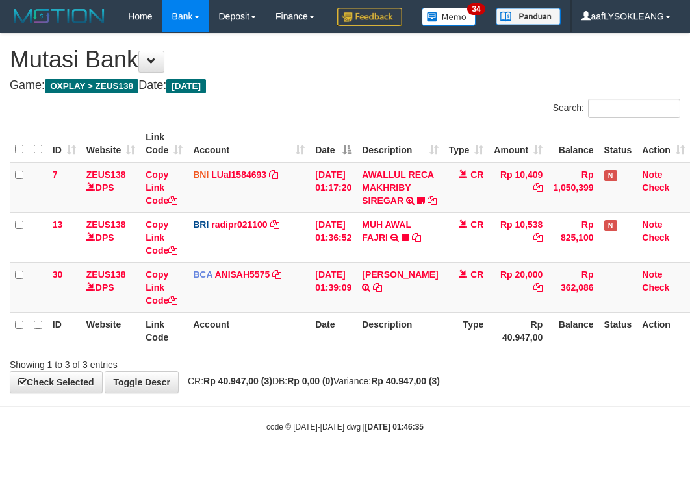
scroll to position [34, 0]
drag, startPoint x: 469, startPoint y: 364, endPoint x: 463, endPoint y: 360, distance: 7.0
click at [465, 349] on th "Type" at bounding box center [466, 330] width 45 height 37
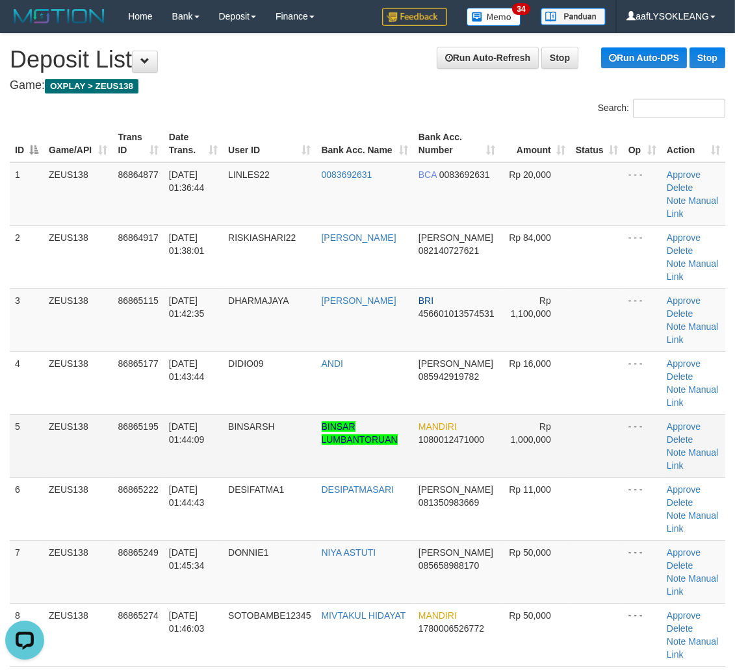
click at [632, 455] on td "- - -" at bounding box center [642, 445] width 38 height 63
drag, startPoint x: 583, startPoint y: 426, endPoint x: 656, endPoint y: 433, distance: 73.7
click at [608, 425] on td at bounding box center [596, 445] width 53 height 63
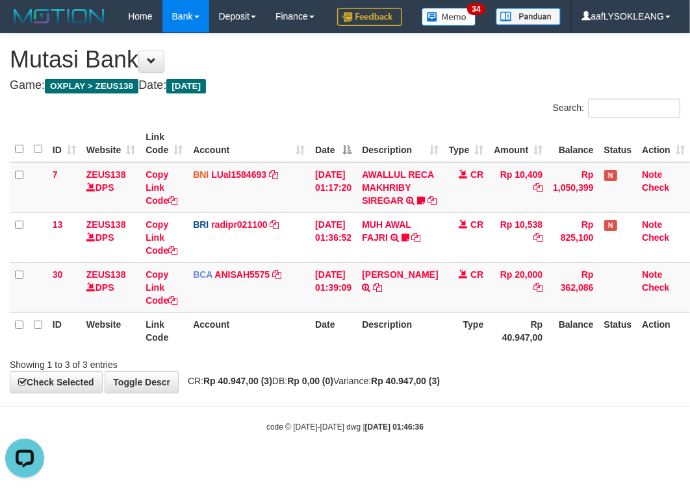
drag, startPoint x: 510, startPoint y: 371, endPoint x: 431, endPoint y: 355, distance: 80.1
click at [501, 349] on th "Rp 40.947,00" at bounding box center [517, 330] width 59 height 37
drag, startPoint x: 438, startPoint y: 355, endPoint x: 218, endPoint y: 303, distance: 226.9
click at [439, 349] on th "Description" at bounding box center [400, 330] width 86 height 37
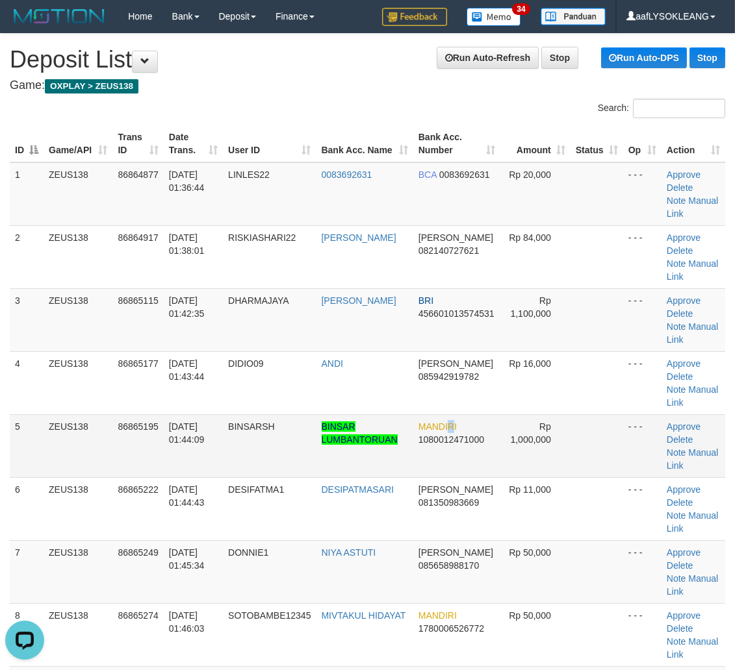
click at [453, 427] on span "MANDIRI" at bounding box center [437, 427] width 38 height 10
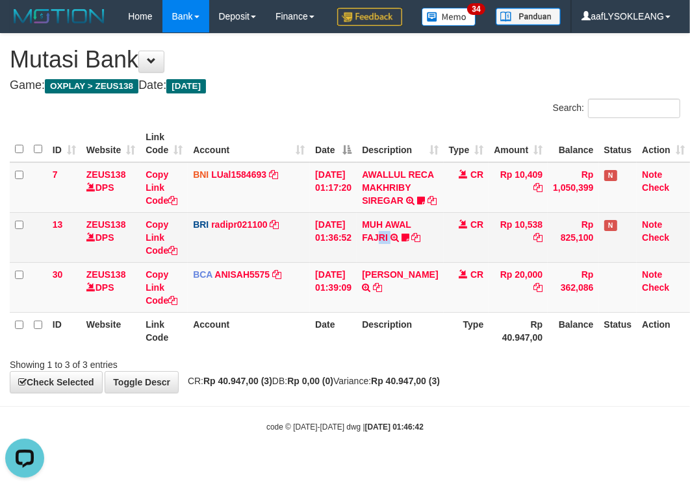
drag, startPoint x: 401, startPoint y: 284, endPoint x: 384, endPoint y: 281, distance: 17.1
click at [390, 262] on td "MUH AWAL FAJRI TRANSFER NBMB MUH AWAL FAJRI TO REYNALDI ADI PRATAMA Mullega777" at bounding box center [400, 237] width 86 height 50
click at [404, 262] on td "MUH AWAL FAJRI TRANSFER NBMB MUH AWAL FAJRI TO REYNALDI ADI PRATAMA Mullega777" at bounding box center [400, 237] width 86 height 50
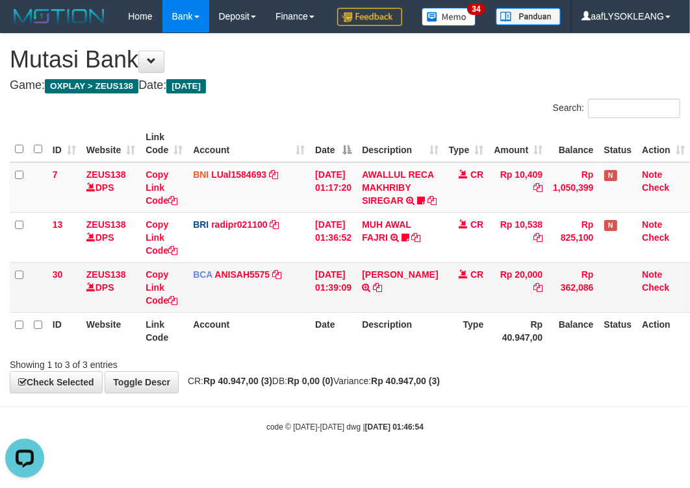
drag, startPoint x: 286, startPoint y: 364, endPoint x: 252, endPoint y: 341, distance: 41.6
click at [284, 312] on td "BCA ANISAH5575 DPS ANISAH mutasi_20250901_3827 | 30 mutasi_20250901_3827 | 30" at bounding box center [249, 287] width 122 height 50
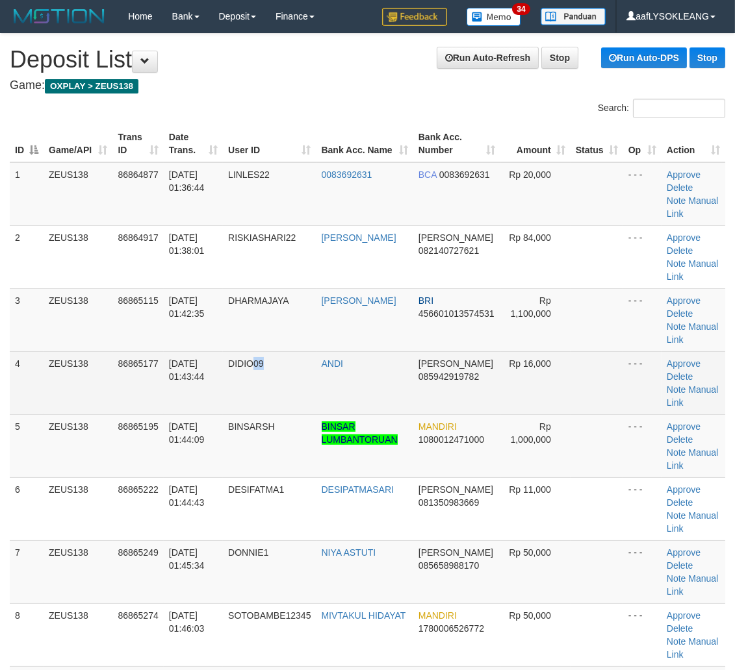
drag, startPoint x: 262, startPoint y: 386, endPoint x: 277, endPoint y: 383, distance: 15.9
click at [259, 383] on td "DIDIO09" at bounding box center [269, 382] width 93 height 63
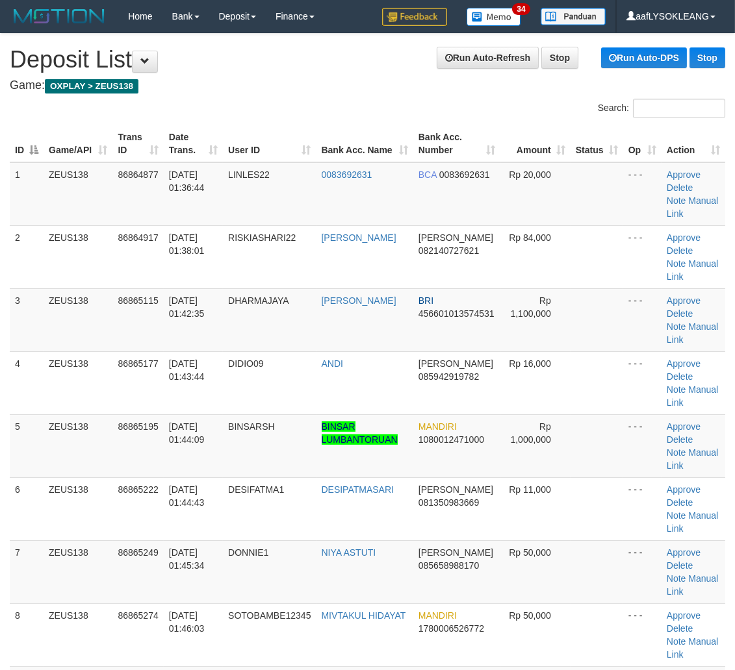
drag, startPoint x: 345, startPoint y: 242, endPoint x: 742, endPoint y: 432, distance: 440.7
click at [348, 243] on td "RIZKY ASHARI" at bounding box center [364, 256] width 97 height 63
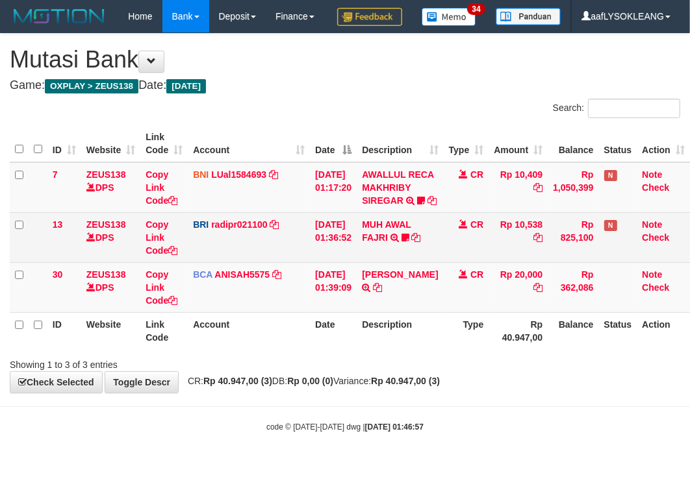
drag, startPoint x: 237, startPoint y: 299, endPoint x: 215, endPoint y: 291, distance: 23.4
click at [226, 262] on td "BRI radipr021100 DPS REYNALDI ADI PRATAMA mutasi_20250901_3774 | 13 mutasi_2025…" at bounding box center [249, 237] width 122 height 50
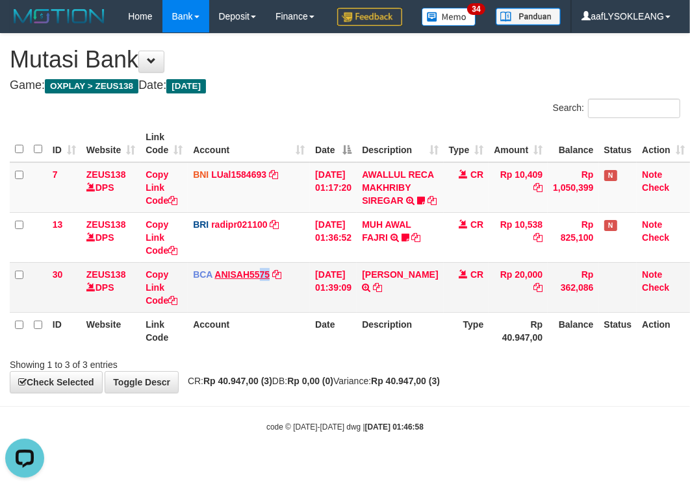
drag, startPoint x: 271, startPoint y: 342, endPoint x: 237, endPoint y: 330, distance: 36.0
click at [244, 312] on td "BCA ANISAH5575 DPS ANISAH mutasi_20250901_3827 | 30 mutasi_20250901_3827 | 30" at bounding box center [249, 287] width 122 height 50
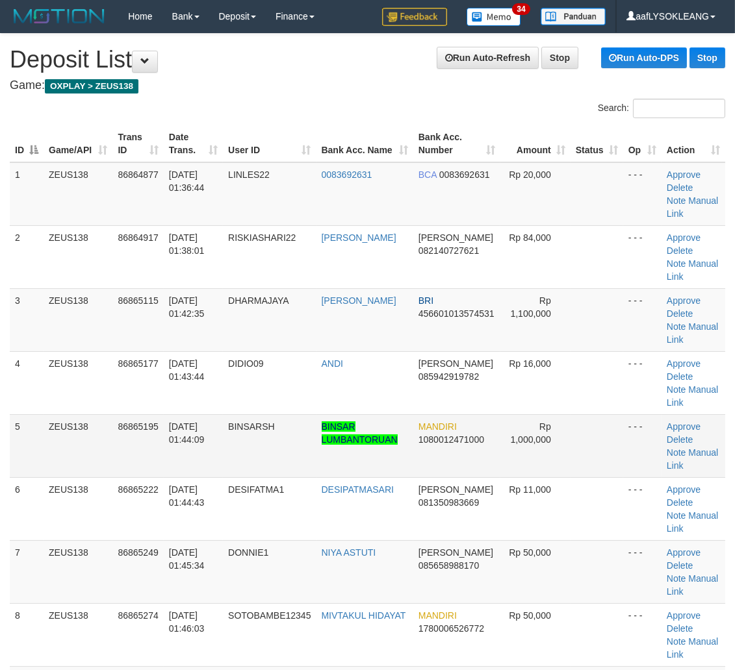
drag, startPoint x: 435, startPoint y: 425, endPoint x: 444, endPoint y: 424, distance: 9.2
click at [436, 425] on span "MANDIRI" at bounding box center [437, 427] width 38 height 10
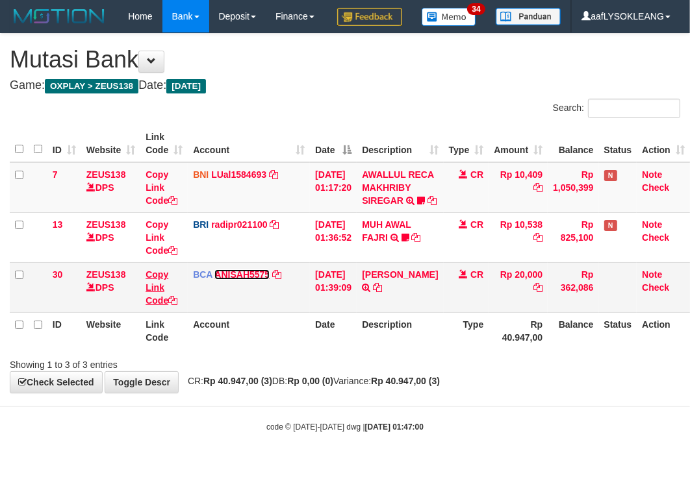
drag, startPoint x: 231, startPoint y: 331, endPoint x: 165, endPoint y: 310, distance: 69.6
click at [230, 280] on link "ANISAH5575" at bounding box center [241, 275] width 55 height 10
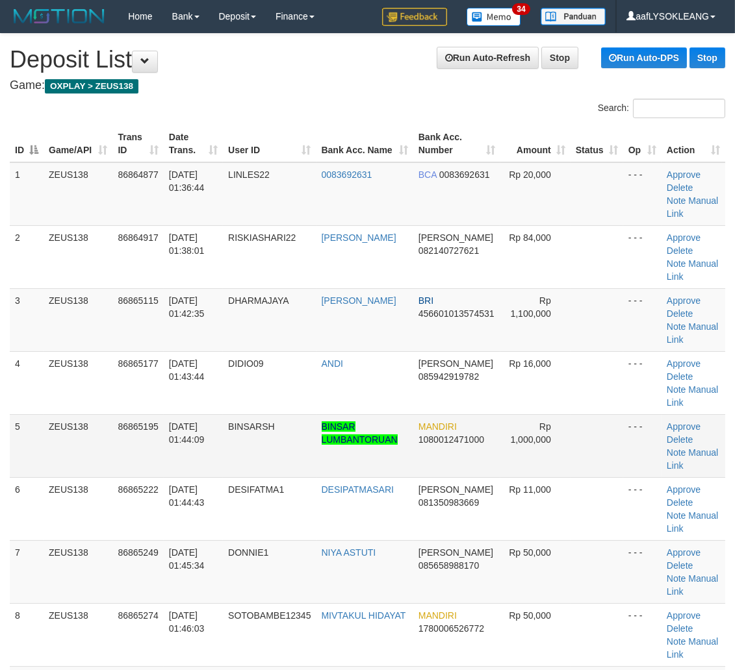
drag, startPoint x: 600, startPoint y: 451, endPoint x: 611, endPoint y: 448, distance: 11.3
click at [600, 450] on td at bounding box center [596, 445] width 53 height 63
click at [579, 468] on td at bounding box center [596, 445] width 53 height 63
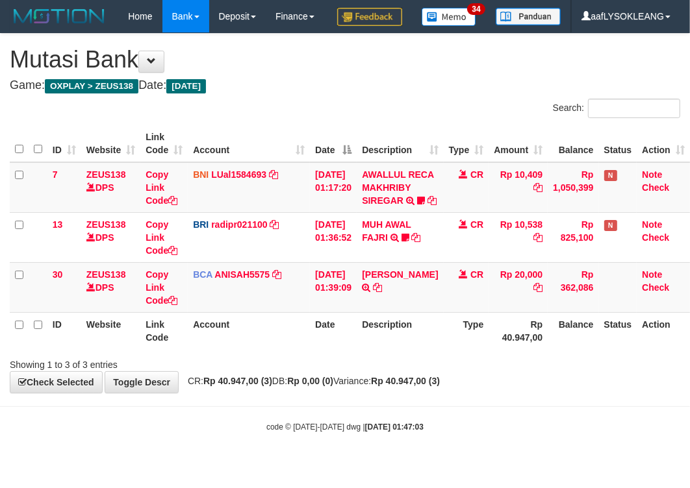
scroll to position [34, 0]
drag, startPoint x: 375, startPoint y: 368, endPoint x: 365, endPoint y: 362, distance: 11.0
click at [372, 349] on th "Description" at bounding box center [400, 330] width 86 height 37
drag, startPoint x: 229, startPoint y: 320, endPoint x: 221, endPoint y: 322, distance: 7.6
click at [225, 312] on td "BCA ANISAH5575 DPS ANISAH mutasi_20250901_3827 | 30 mutasi_20250901_3827 | 30" at bounding box center [249, 287] width 122 height 50
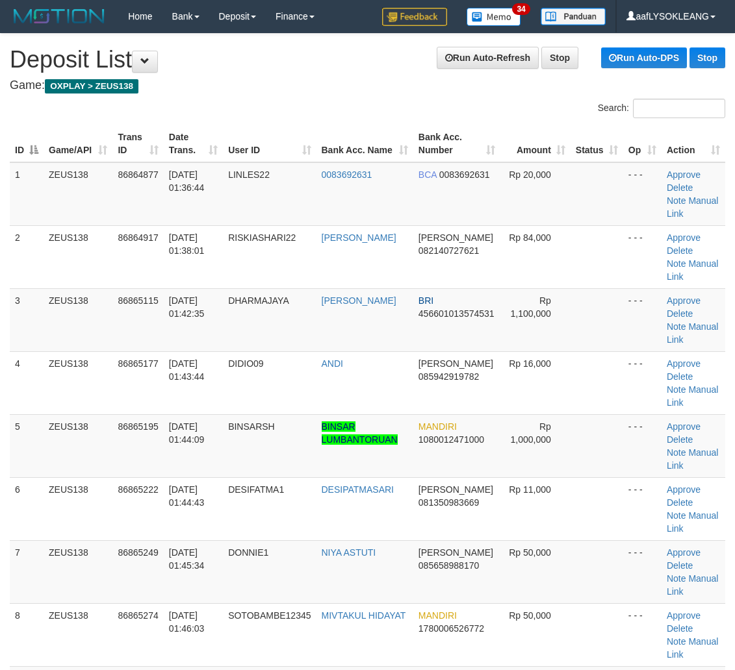
click at [618, 466] on tr "5 ZEUS138 86865195 01/09/2025 01:44:09 BINSARSH BINSAR LUMBANTORUAN MANDIRI 108…" at bounding box center [367, 445] width 715 height 63
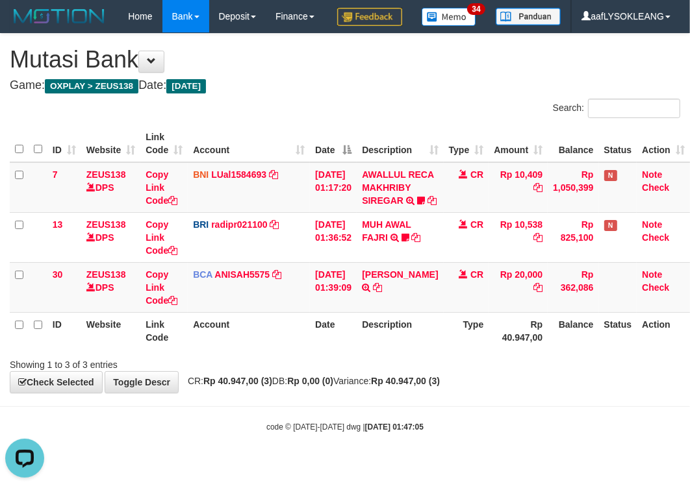
drag, startPoint x: 346, startPoint y: 383, endPoint x: 369, endPoint y: 367, distance: 27.9
click at [346, 372] on div "Showing 1 to 3 of 3 entries" at bounding box center [345, 362] width 690 height 18
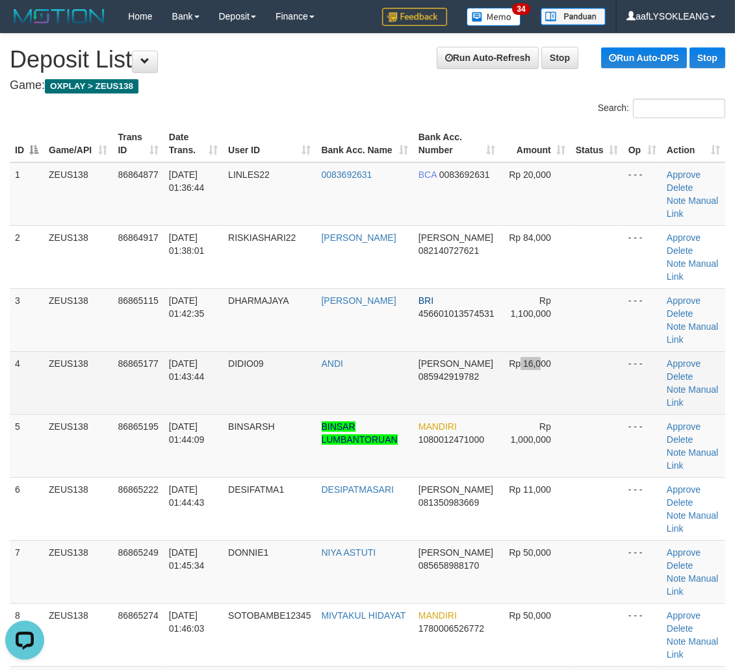
click at [522, 379] on td "Rp 16,000" at bounding box center [535, 382] width 70 height 63
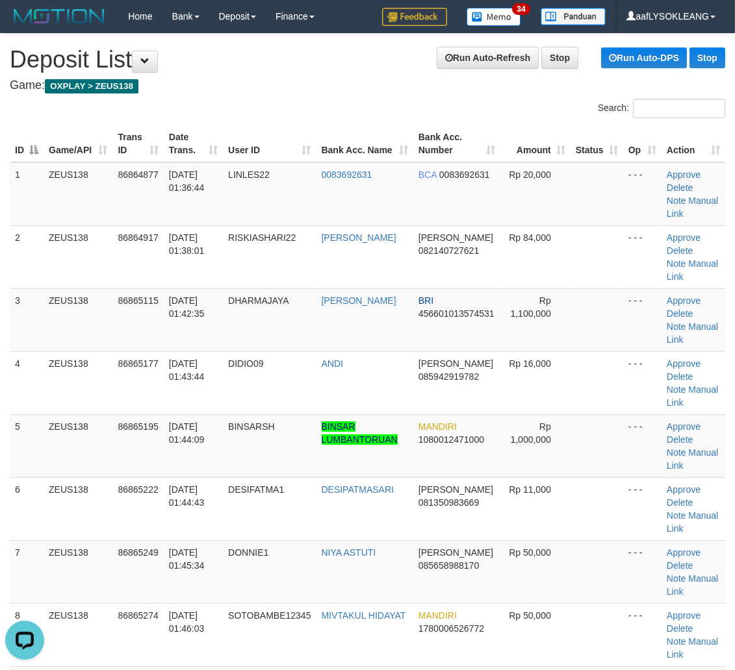
scroll to position [1043, 0]
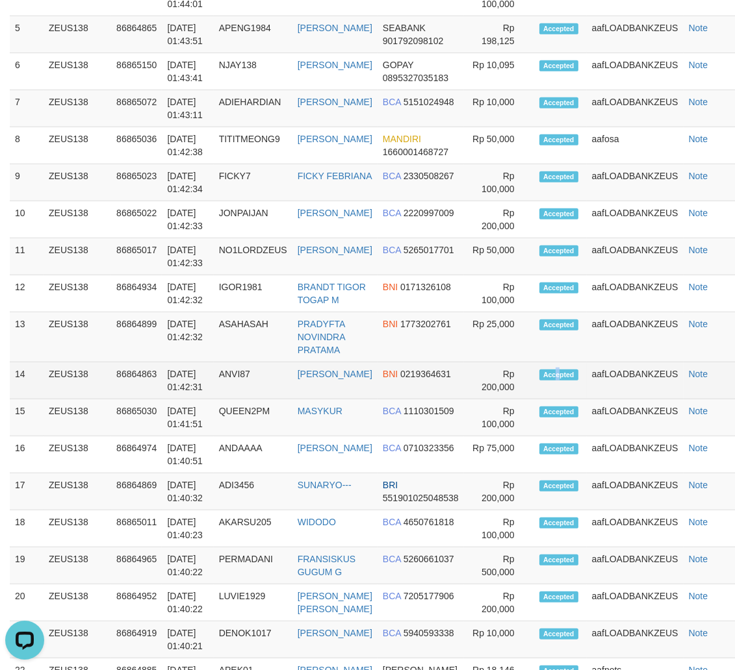
click at [559, 362] on td "Accepted" at bounding box center [560, 380] width 53 height 37
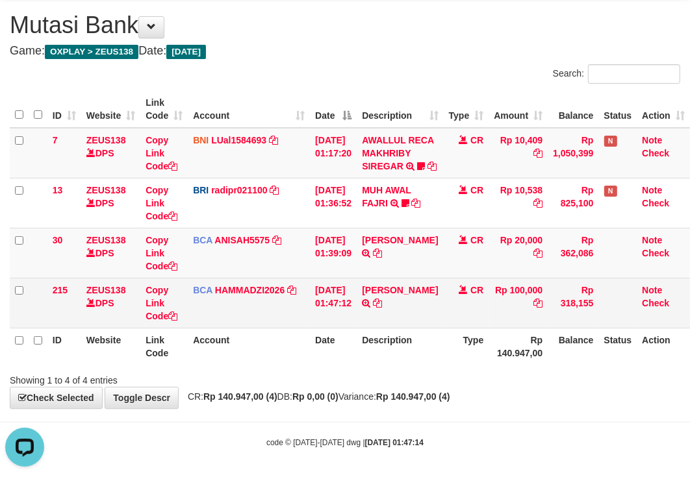
click at [410, 328] on td "[PERSON_NAME] TRSF E-BANKING CR 0109/FTSCY/WS95031 100000.00[PERSON_NAME]" at bounding box center [400, 303] width 86 height 50
copy link "INDRA"
click at [410, 328] on td "INDRA HENDRIANSYAH TRSF E-BANKING CR 0109/FTSCY/WS95031 100000.00INDRA HENDRIAN…" at bounding box center [400, 303] width 86 height 50
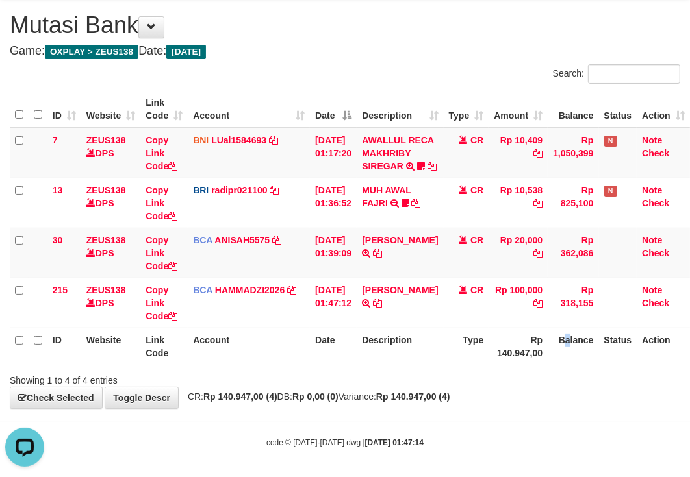
drag, startPoint x: 569, startPoint y: 373, endPoint x: 562, endPoint y: 372, distance: 7.3
click at [566, 365] on th "Balance" at bounding box center [573, 346] width 51 height 37
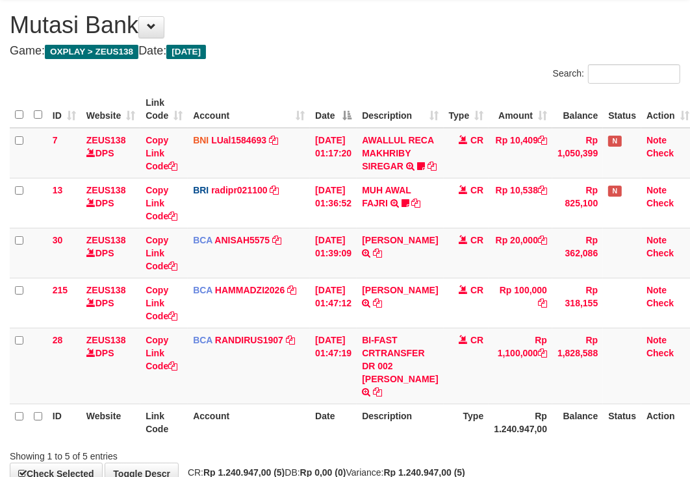
scroll to position [158, 0]
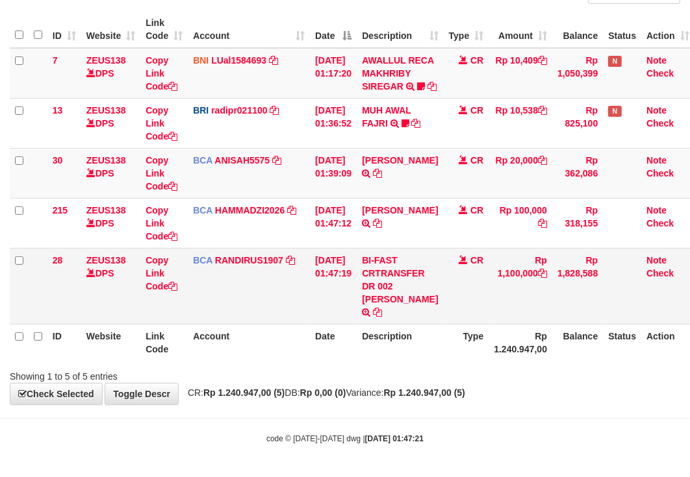
click at [394, 294] on td "BI-FAST CRTRANSFER DR 002 DARMAWAN SUSANTO" at bounding box center [400, 286] width 86 height 76
copy td "DARMAWAN"
drag, startPoint x: 386, startPoint y: 349, endPoint x: 344, endPoint y: 346, distance: 42.3
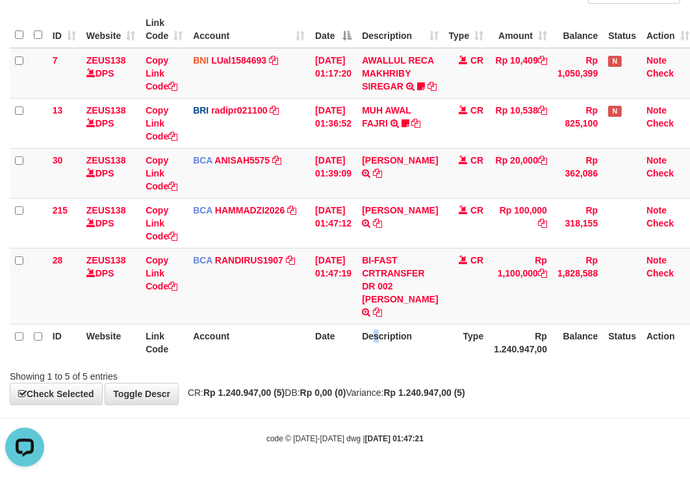
click at [377, 353] on th "Description" at bounding box center [400, 342] width 86 height 37
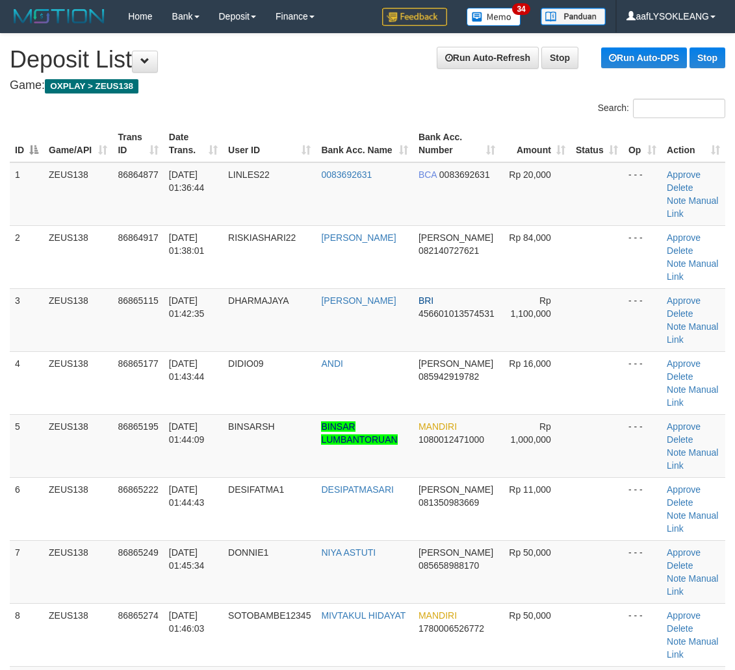
scroll to position [1065, 0]
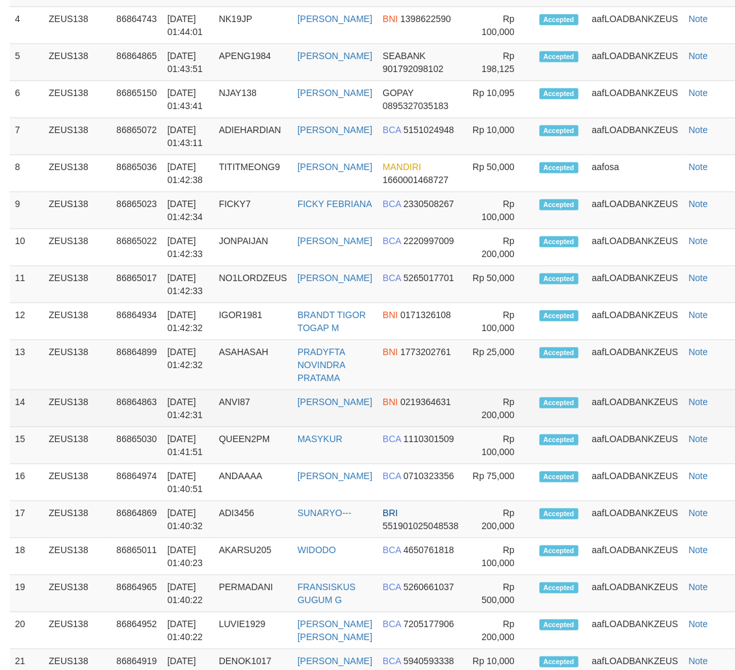
click at [554, 418] on td "Accepted" at bounding box center [560, 408] width 53 height 37
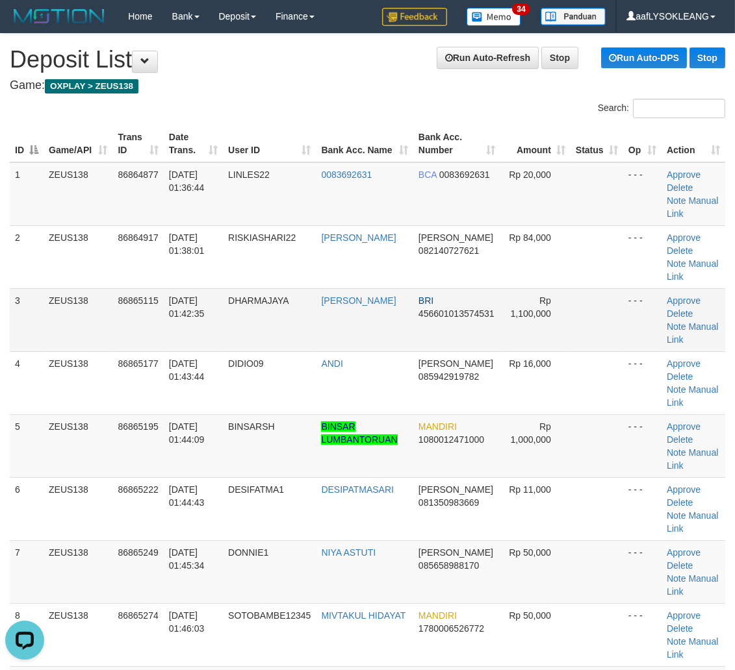
scroll to position [0, 0]
click at [707, 329] on td "Approve Delete Note Manual Link" at bounding box center [693, 319] width 64 height 63
click at [698, 323] on link "Manual Link" at bounding box center [691, 333] width 51 height 23
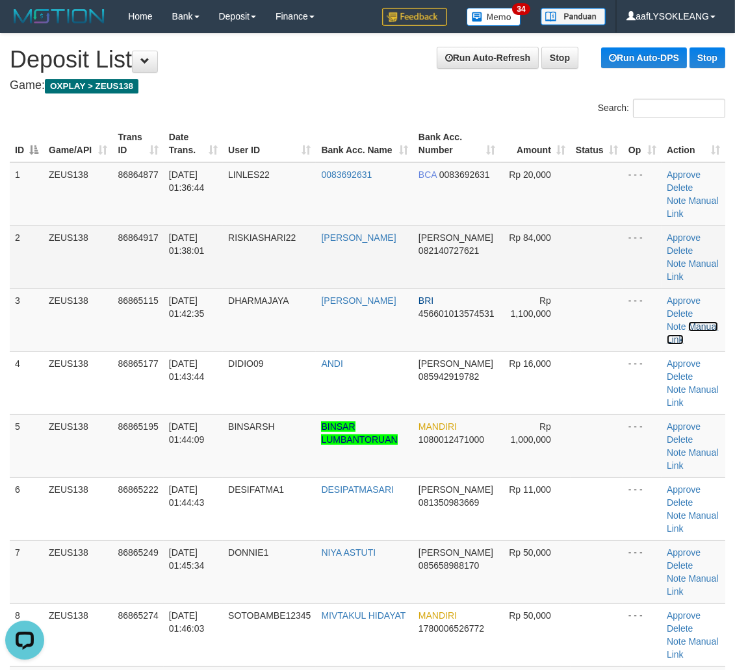
click at [666, 322] on link "Manual Link" at bounding box center [691, 333] width 51 height 23
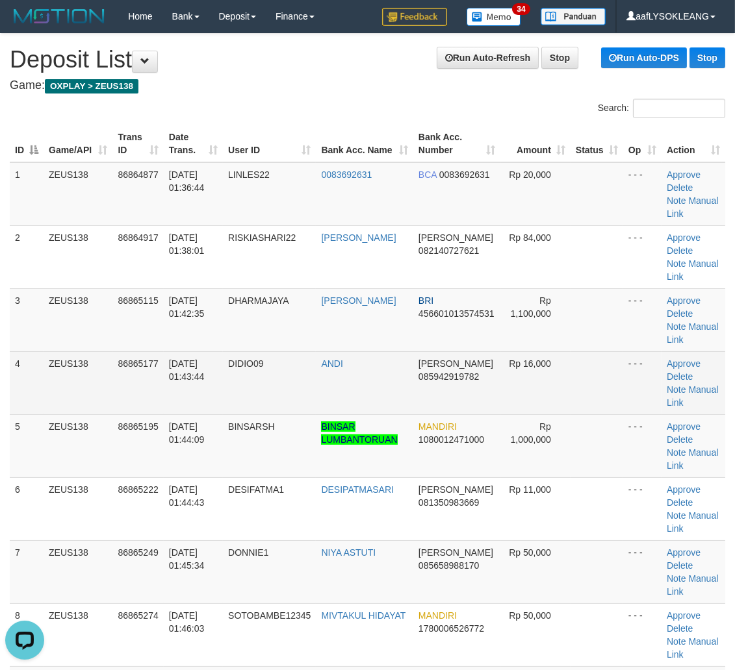
drag, startPoint x: 531, startPoint y: 398, endPoint x: 541, endPoint y: 403, distance: 11.4
click at [535, 400] on td "Rp 16,000" at bounding box center [535, 382] width 70 height 63
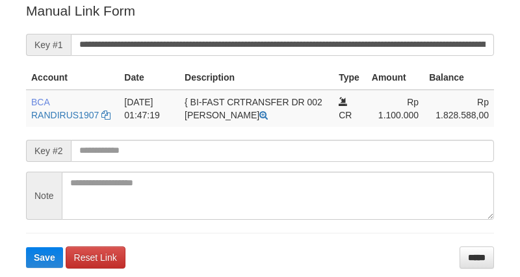
drag, startPoint x: 401, startPoint y: 23, endPoint x: 411, endPoint y: 42, distance: 22.1
click at [401, 23] on form "**********" at bounding box center [260, 134] width 468 height 266
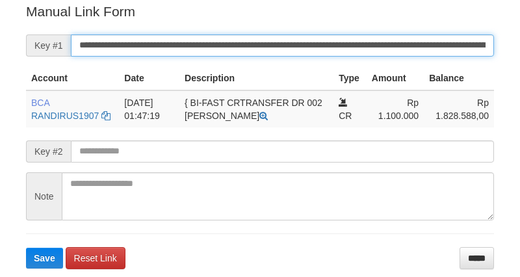
click at [26, 247] on button "Save" at bounding box center [44, 257] width 37 height 21
click at [411, 42] on input "**********" at bounding box center [282, 45] width 423 height 22
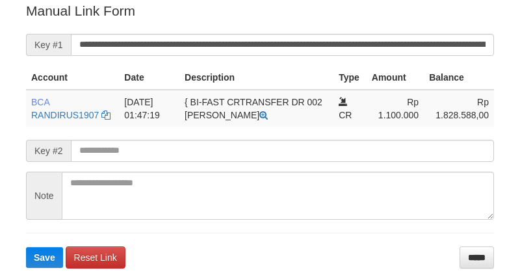
click at [26, 247] on button "Save" at bounding box center [44, 257] width 37 height 21
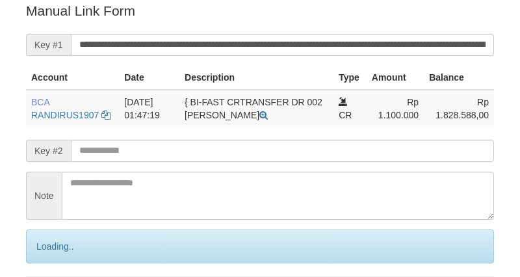
scroll to position [262, 0]
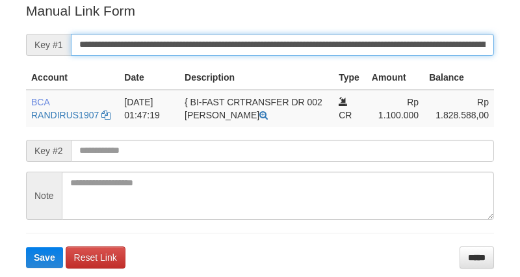
click at [26, 247] on button "Save" at bounding box center [44, 257] width 37 height 21
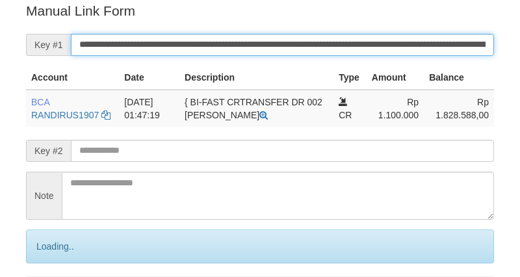
drag, startPoint x: 0, startPoint y: 0, endPoint x: 399, endPoint y: 45, distance: 401.4
click at [399, 45] on input "**********" at bounding box center [282, 45] width 423 height 22
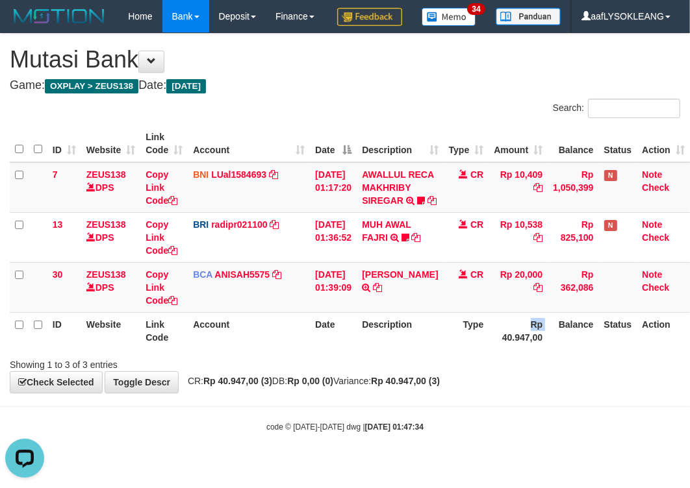
click at [481, 349] on tr "ID Website Link Code Account Date Description Type Rp 40.947,00 Balance Status …" at bounding box center [350, 330] width 680 height 37
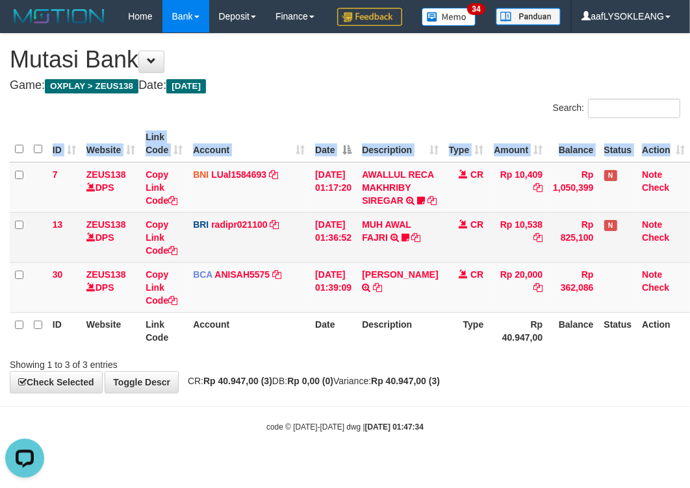
drag, startPoint x: 2, startPoint y: 224, endPoint x: 132, endPoint y: 247, distance: 132.0
click at [8, 228] on div "ID Website Link Code Account Date Description Type Amount Balance Status Action…" at bounding box center [345, 237] width 690 height 232
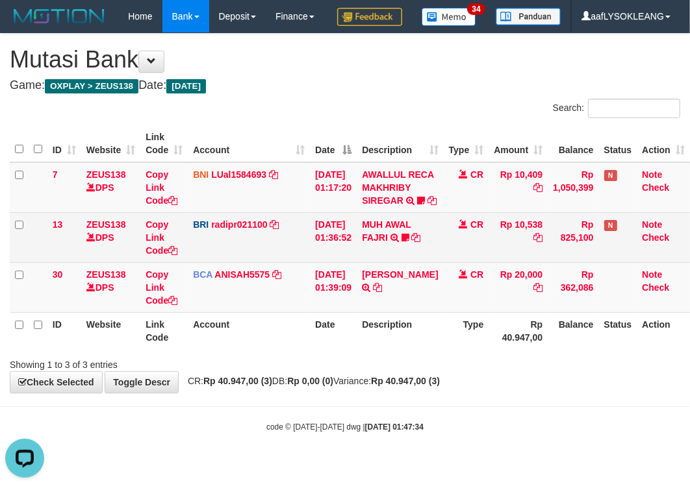
drag, startPoint x: 225, startPoint y: 264, endPoint x: 205, endPoint y: 254, distance: 21.8
click at [223, 262] on td "BRI radipr021100 DPS REYNALDI ADI PRATAMA mutasi_20250901_3774 | 13 mutasi_2025…" at bounding box center [249, 237] width 122 height 50
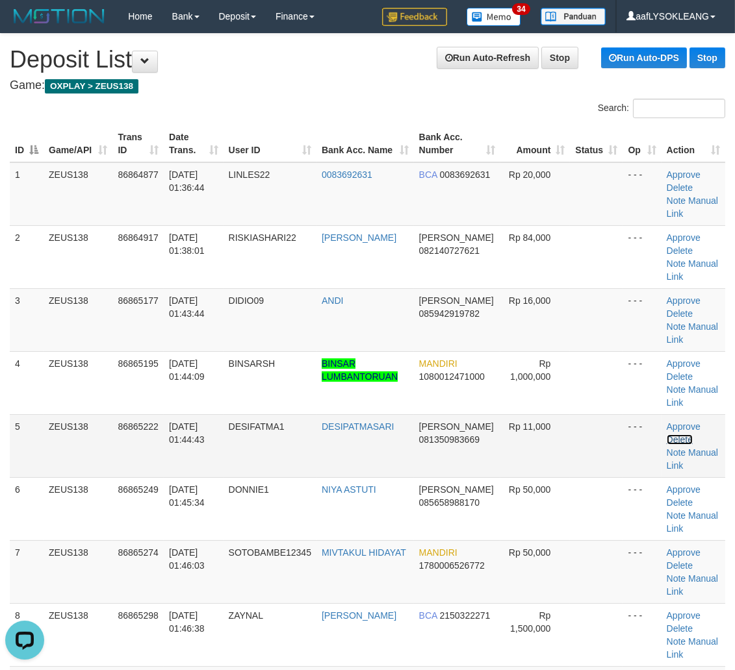
drag, startPoint x: 687, startPoint y: 433, endPoint x: 699, endPoint y: 430, distance: 12.0
click at [690, 432] on td "Approve Delete Note Manual Link" at bounding box center [693, 445] width 64 height 63
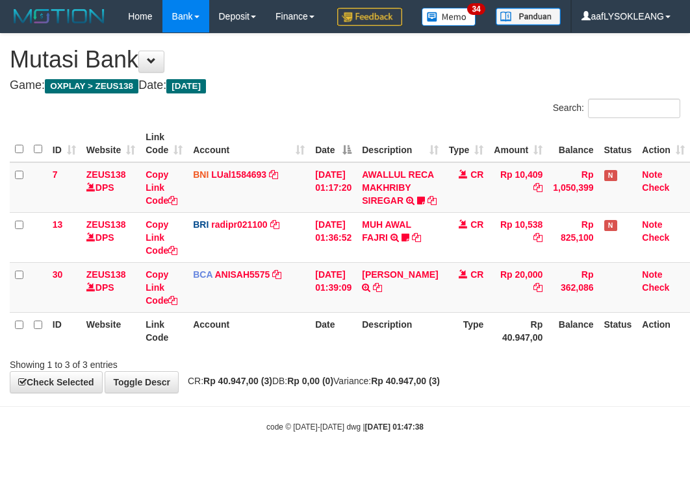
scroll to position [34, 0]
drag, startPoint x: 361, startPoint y: 273, endPoint x: 1, endPoint y: 235, distance: 362.5
click at [357, 262] on tr "13 ZEUS138 DPS Copy Link Code BRI radipr021100 DPS REYNALDI ADI PRATAMA mutasi_…" at bounding box center [350, 237] width 680 height 50
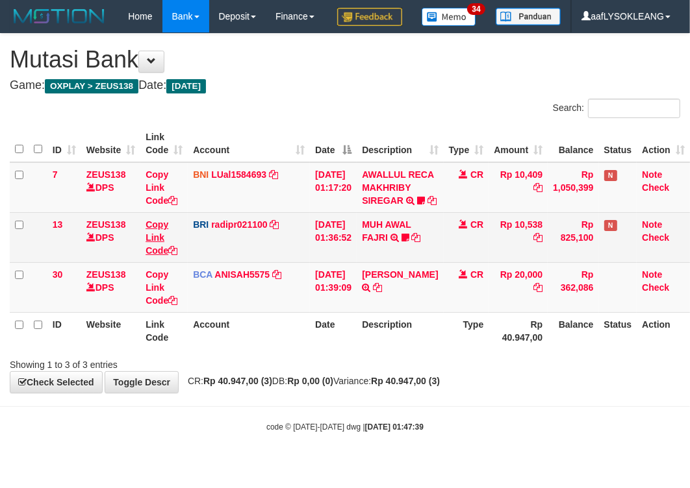
drag, startPoint x: 451, startPoint y: 346, endPoint x: 154, endPoint y: 257, distance: 310.3
click at [426, 333] on table "ID Website Link Code Account Date Description Type Amount Balance Status Action…" at bounding box center [350, 237] width 680 height 224
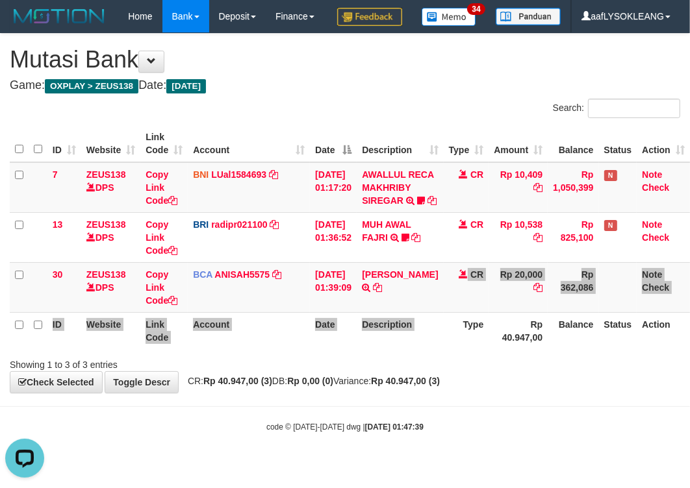
scroll to position [0, 0]
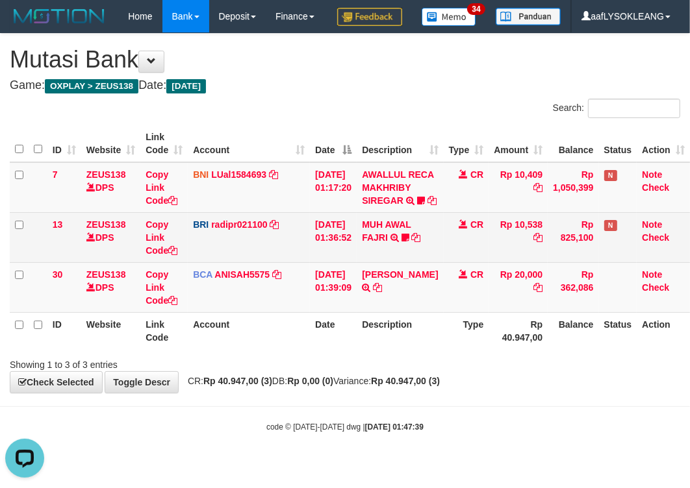
drag, startPoint x: 290, startPoint y: 271, endPoint x: 277, endPoint y: 257, distance: 18.8
click at [287, 262] on td "BRI radipr021100 DPS REYNALDI ADI PRATAMA mutasi_20250901_3774 | 13 mutasi_2025…" at bounding box center [249, 237] width 122 height 50
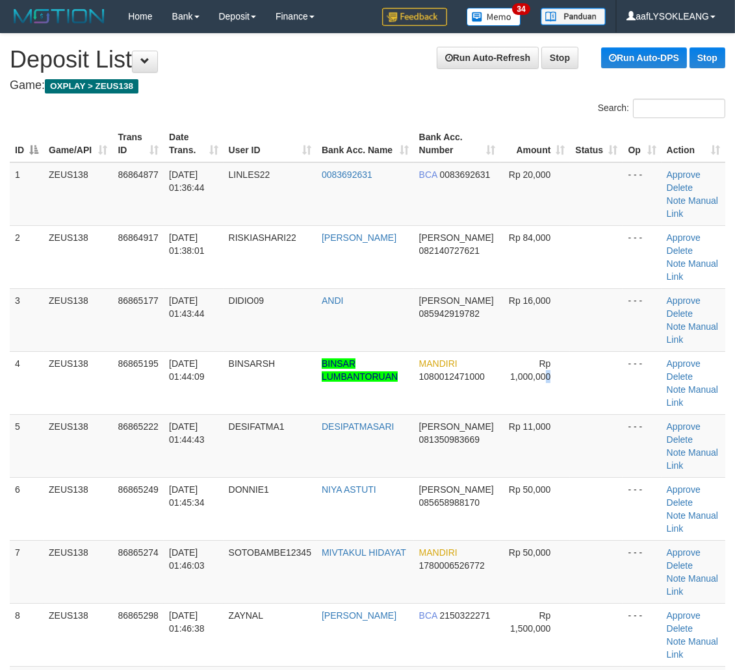
drag, startPoint x: 544, startPoint y: 411, endPoint x: 742, endPoint y: 444, distance: 200.2
click at [585, 420] on tbody "1 ZEUS138 86864877 01/09/2025 01:36:44 LINLES22 0083692631 BCA 0083692631 Rp 20…" at bounding box center [367, 477] width 715 height 631
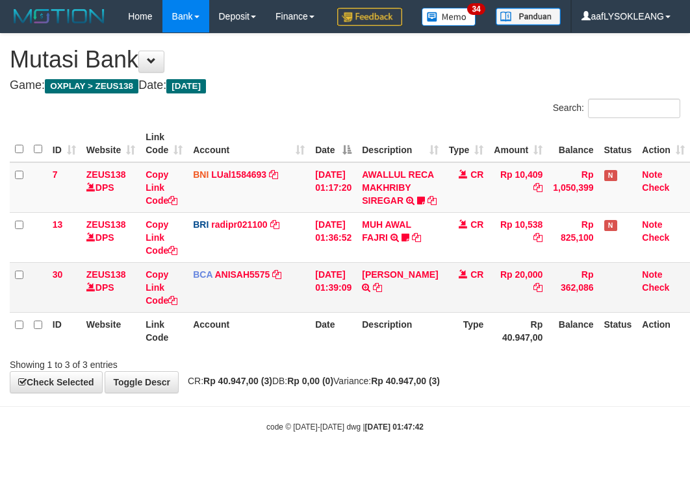
scroll to position [34, 0]
click at [399, 295] on td "LINDA LESTARI TRSF E-BANKING CR 0109/FTSCY/WS95031 20000.00LINDA LESTARI" at bounding box center [400, 287] width 86 height 50
copy link "LINDA"
click at [399, 295] on td "LINDA LESTARI TRSF E-BANKING CR 0109/FTSCY/WS95031 20000.00LINDA LESTARI" at bounding box center [400, 287] width 86 height 50
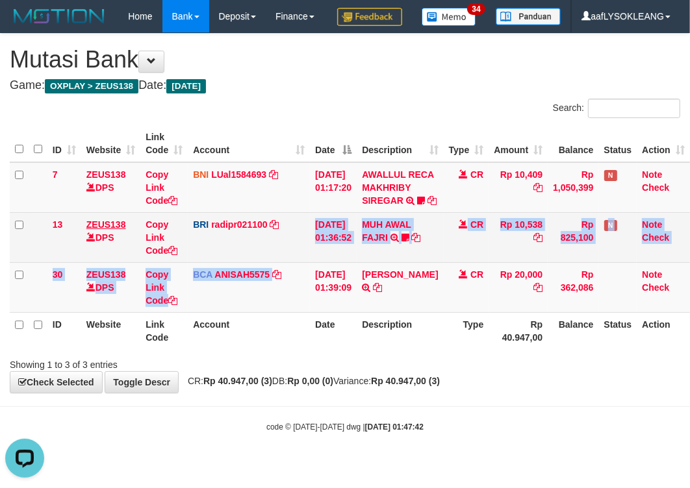
drag, startPoint x: 301, startPoint y: 288, endPoint x: 96, endPoint y: 248, distance: 209.2
click at [267, 281] on tbody "7 ZEUS138 DPS Copy Link Code BNI LUal1584693 DPS LUCKY ALAMSYAH mutasi_20250901…" at bounding box center [350, 237] width 680 height 151
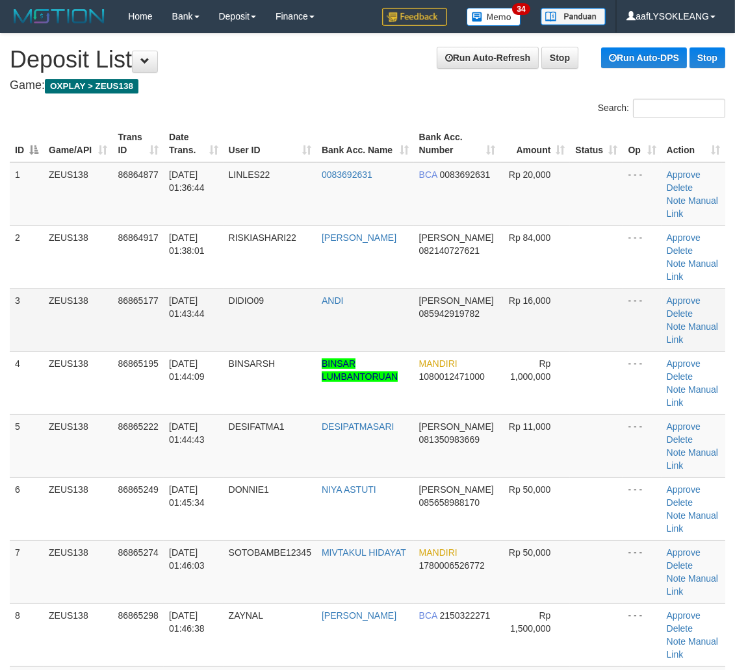
click at [373, 329] on td "ANDI" at bounding box center [364, 319] width 97 height 63
drag, startPoint x: 492, startPoint y: 407, endPoint x: 685, endPoint y: 455, distance: 198.8
click at [492, 407] on td "MANDIRI 1080012471000" at bounding box center [457, 382] width 86 height 63
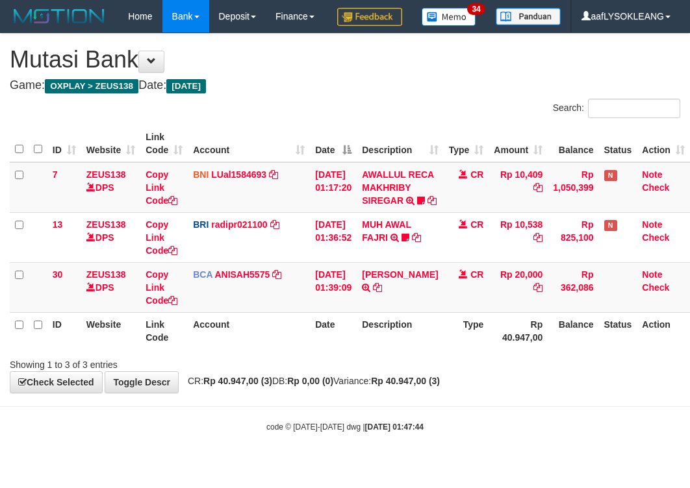
scroll to position [34, 0]
drag, startPoint x: 0, startPoint y: 0, endPoint x: 470, endPoint y: 353, distance: 587.8
click at [474, 349] on th "Type" at bounding box center [466, 330] width 45 height 37
drag, startPoint x: 476, startPoint y: 342, endPoint x: 156, endPoint y: 305, distance: 322.4
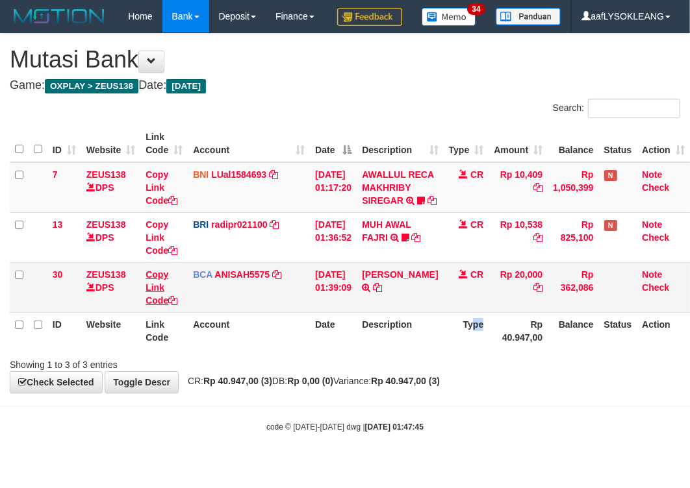
click at [457, 340] on th "Type" at bounding box center [466, 330] width 45 height 37
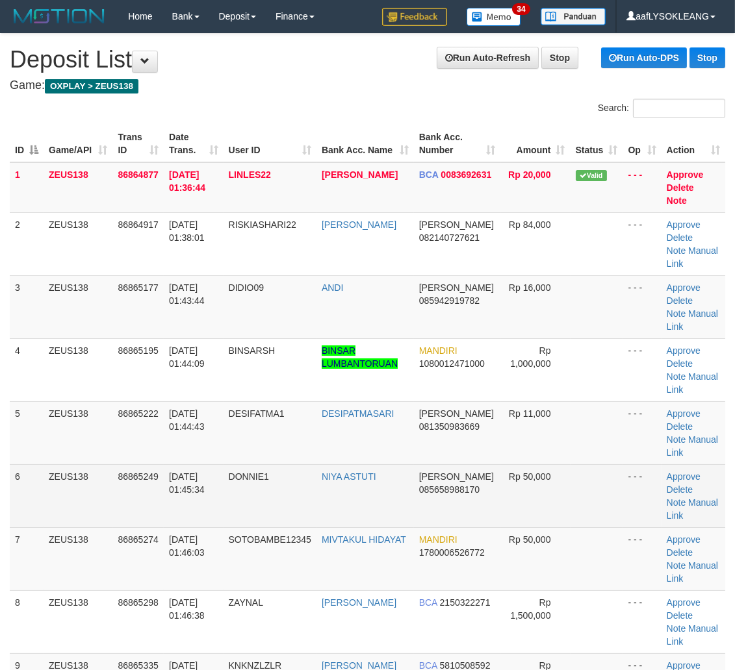
click at [469, 488] on span "085658988170" at bounding box center [449, 490] width 60 height 10
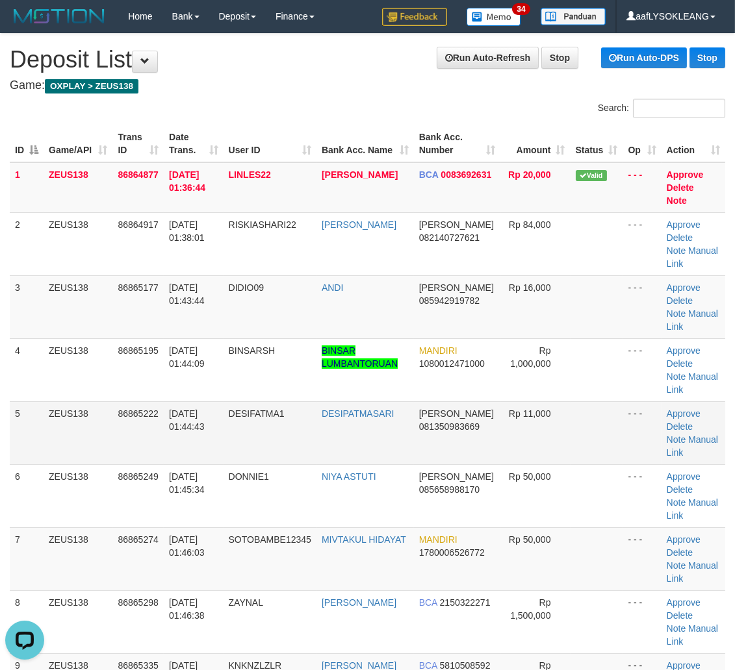
drag, startPoint x: 554, startPoint y: 446, endPoint x: 562, endPoint y: 449, distance: 8.4
click at [557, 451] on td "Rp 11,000" at bounding box center [535, 432] width 70 height 63
drag, startPoint x: 562, startPoint y: 449, endPoint x: 639, endPoint y: 468, distance: 79.6
click at [561, 459] on td "Rp 11,000" at bounding box center [535, 432] width 70 height 63
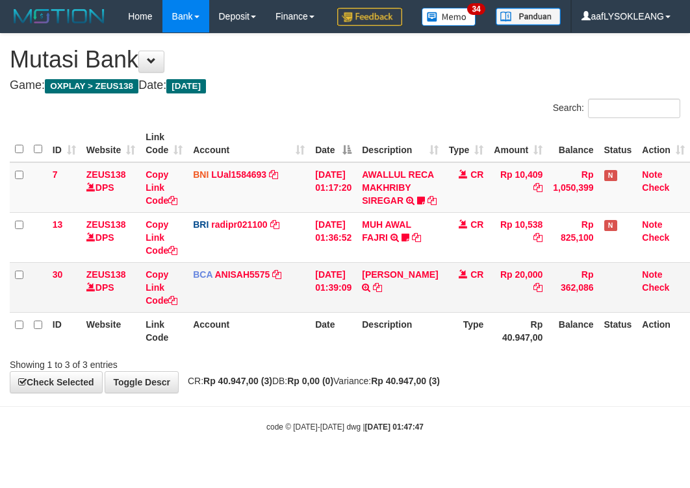
scroll to position [34, 0]
drag, startPoint x: 482, startPoint y: 340, endPoint x: 444, endPoint y: 335, distance: 37.9
click at [478, 339] on th "Type" at bounding box center [466, 330] width 45 height 37
drag, startPoint x: 52, startPoint y: 304, endPoint x: 0, endPoint y: 303, distance: 52.0
click at [46, 304] on tr "30 ZEUS138 DPS Copy Link Code BCA ANISAH5575 DPS ANISAH mutasi_20250901_3827 | …" at bounding box center [350, 287] width 680 height 50
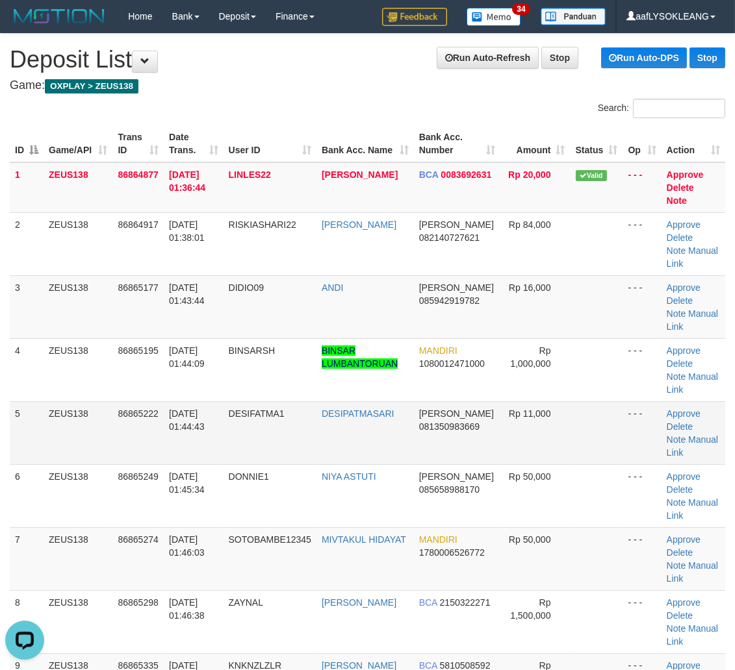
drag, startPoint x: 195, startPoint y: 449, endPoint x: 283, endPoint y: 461, distance: 88.6
click at [210, 449] on td "[DATE] 01:44:43" at bounding box center [193, 432] width 59 height 63
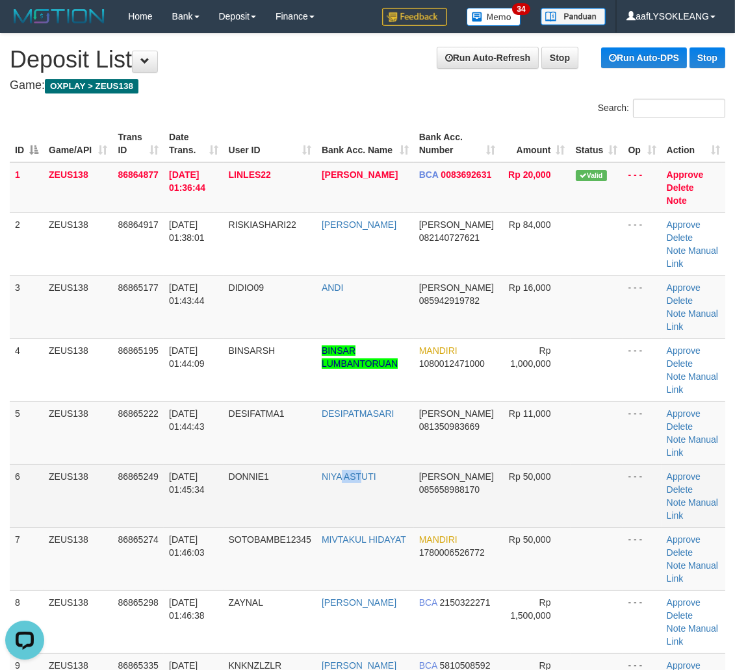
click at [390, 486] on td "NIYA ASTUTI" at bounding box center [364, 495] width 97 height 63
click at [722, 516] on td "Approve Delete Note Manual Link" at bounding box center [693, 495] width 64 height 63
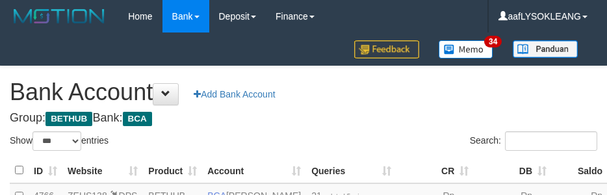
select select "***"
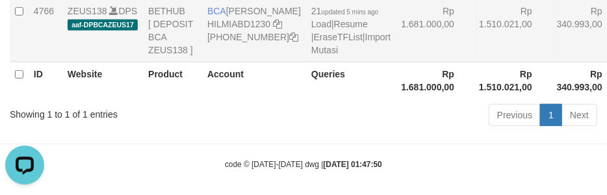
drag, startPoint x: 451, startPoint y: 85, endPoint x: 440, endPoint y: 86, distance: 11.7
click at [474, 62] on td "Rp 1.510.021,00" at bounding box center [513, 31] width 78 height 64
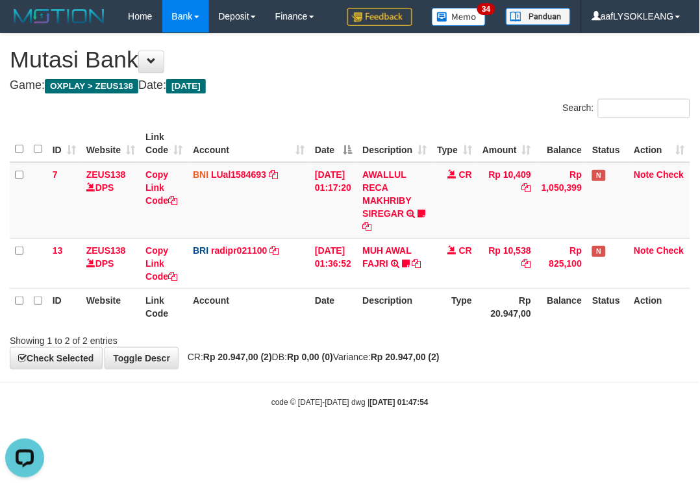
click at [419, 294] on th "Description" at bounding box center [395, 306] width 75 height 37
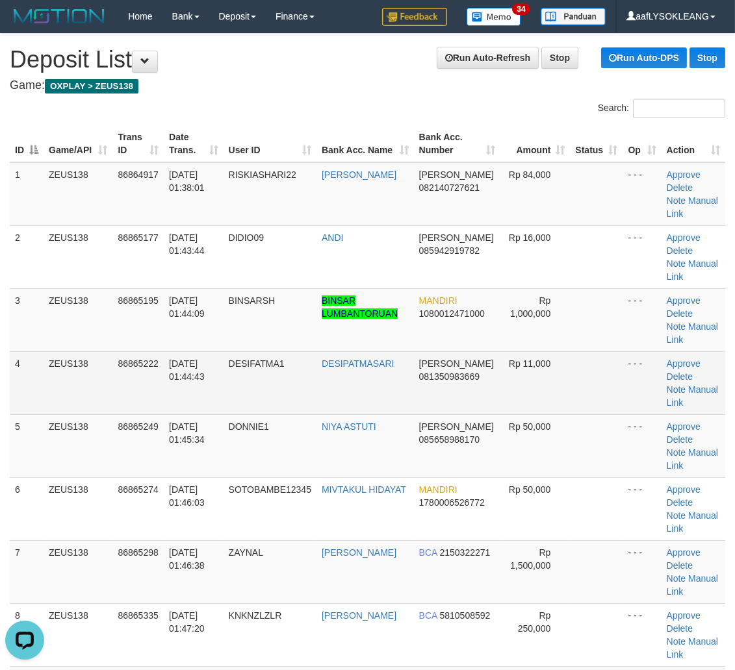
click at [541, 414] on td "Rp 50,000" at bounding box center [535, 445] width 70 height 63
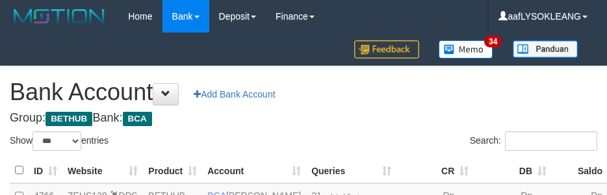
select select "***"
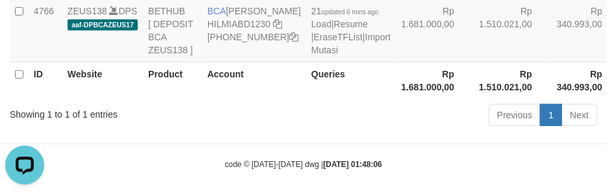
scroll to position [88, 0]
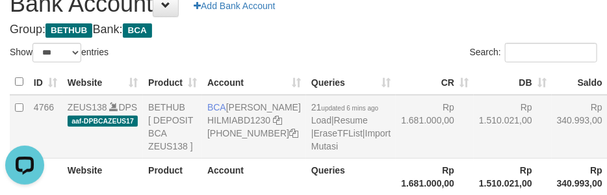
drag, startPoint x: 449, startPoint y: 147, endPoint x: 446, endPoint y: 163, distance: 16.6
click at [474, 153] on td "Rp 1.510.021,00" at bounding box center [513, 127] width 78 height 64
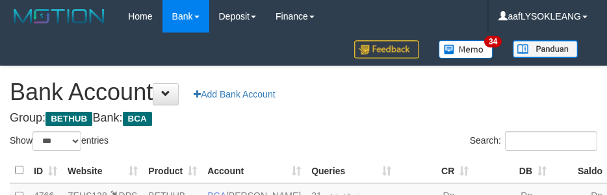
select select "***"
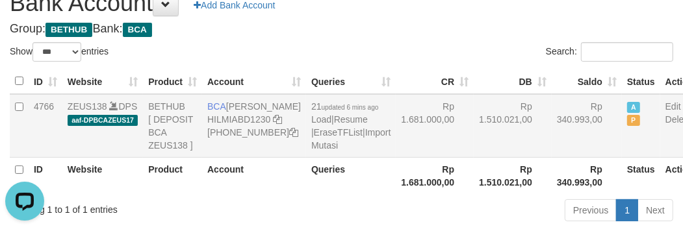
click at [551, 158] on td "Rp 340.993,00" at bounding box center [586, 126] width 70 height 64
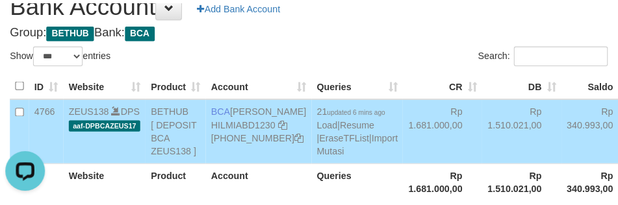
scroll to position [138, 0]
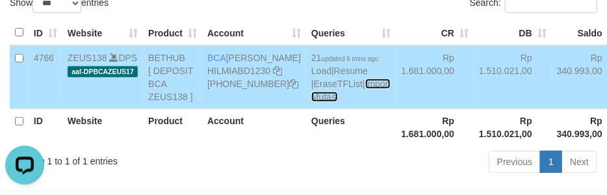
click at [311, 102] on link "Import Mutasi" at bounding box center [350, 90] width 79 height 23
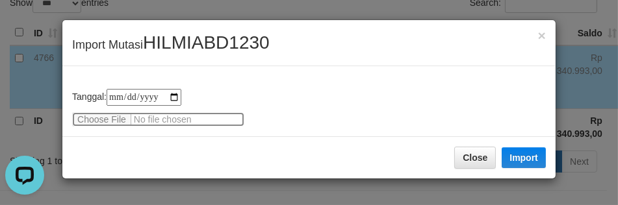
click at [106, 120] on input "file" at bounding box center [158, 119] width 172 height 14
type input "**********"
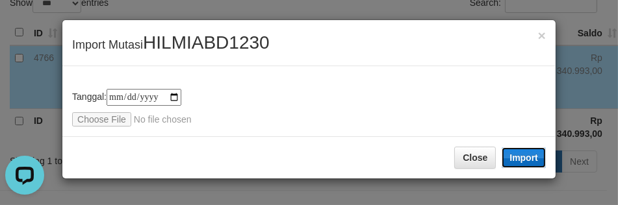
click at [529, 158] on button "Import" at bounding box center [523, 157] width 44 height 21
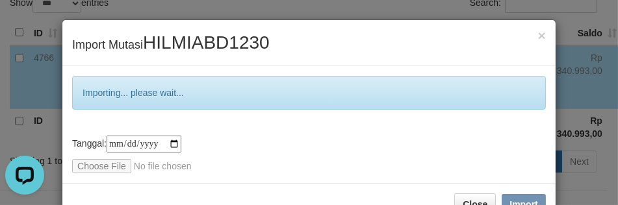
scroll to position [38, 0]
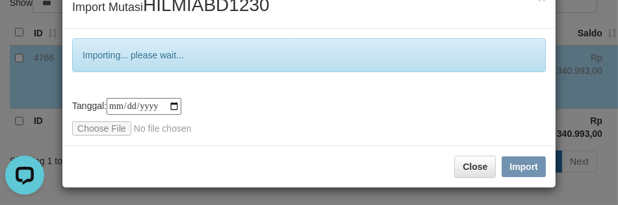
click at [368, 111] on div "**********" at bounding box center [309, 117] width 474 height 38
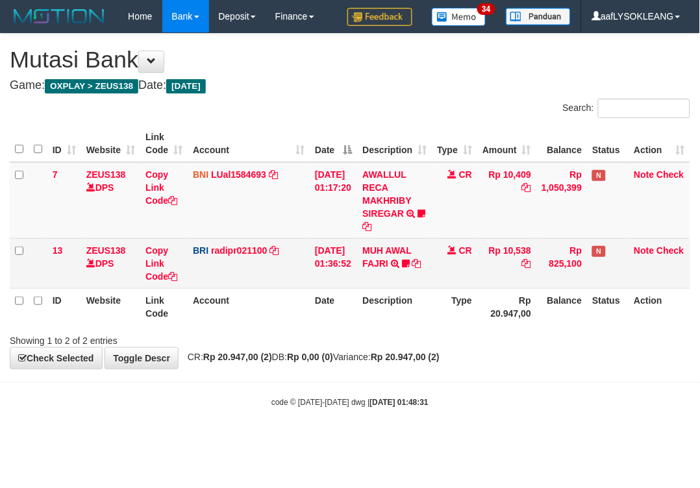
drag, startPoint x: 437, startPoint y: 314, endPoint x: 305, endPoint y: 271, distance: 138.7
click at [412, 307] on tr "ID Website Link Code Account Date Description Type Rp 20.947,00 Balance Status …" at bounding box center [350, 306] width 681 height 37
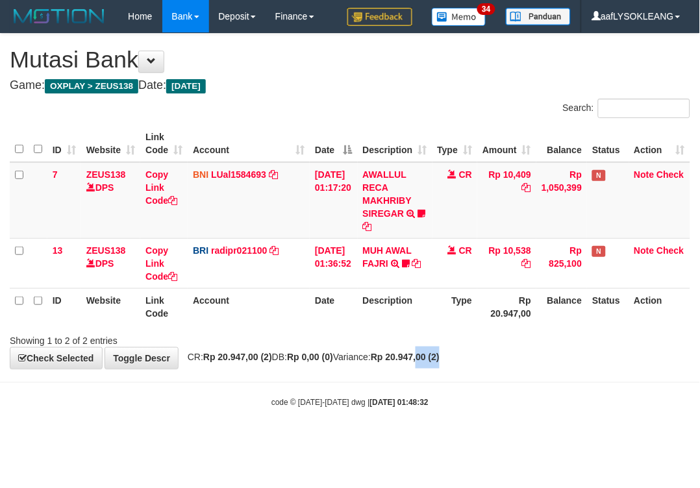
drag, startPoint x: 470, startPoint y: 355, endPoint x: 416, endPoint y: 331, distance: 59.6
click at [453, 354] on div "**********" at bounding box center [350, 201] width 700 height 335
drag, startPoint x: 468, startPoint y: 351, endPoint x: 455, endPoint y: 347, distance: 14.2
click at [463, 355] on div "**********" at bounding box center [350, 201] width 700 height 335
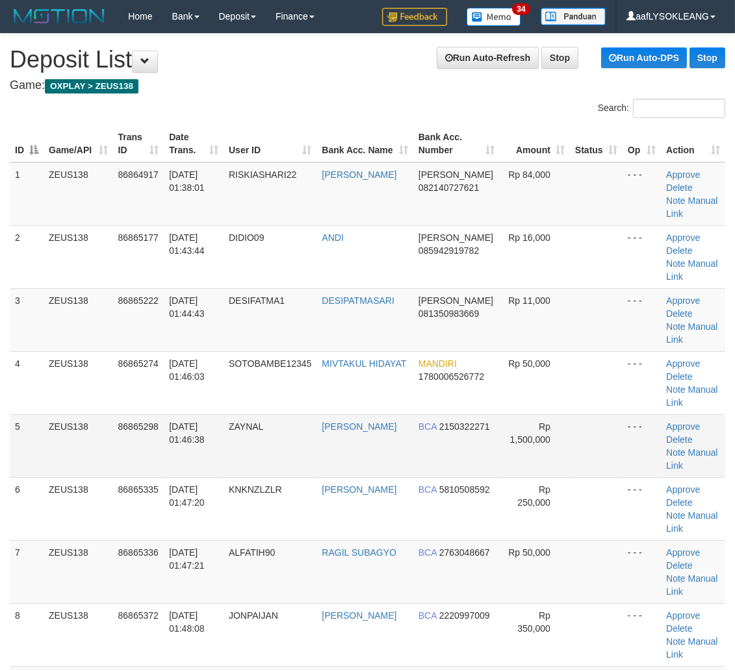
drag, startPoint x: 486, startPoint y: 412, endPoint x: 495, endPoint y: 416, distance: 9.7
click at [501, 420] on td "Rp 1,500,000" at bounding box center [535, 445] width 70 height 63
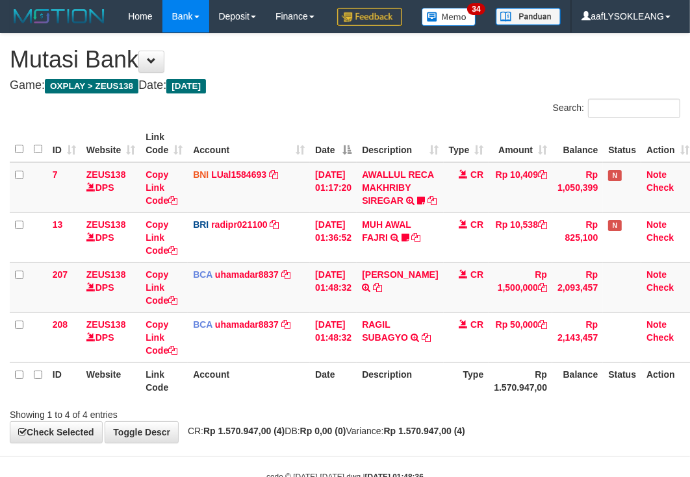
scroll to position [95, 0]
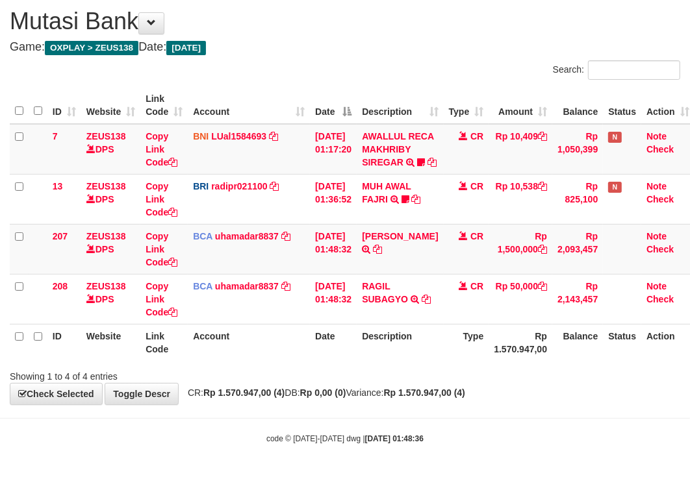
click at [581, 372] on div "Showing 1 to 4 of 4 entries" at bounding box center [345, 374] width 690 height 18
click at [414, 234] on td "ZAINAL ABIDIN TRSF E-BANKING CR 0109/FTSCY/WS95031 1500000.00ZAINAL ABIDIN" at bounding box center [400, 249] width 86 height 50
copy link "ZAINAL"
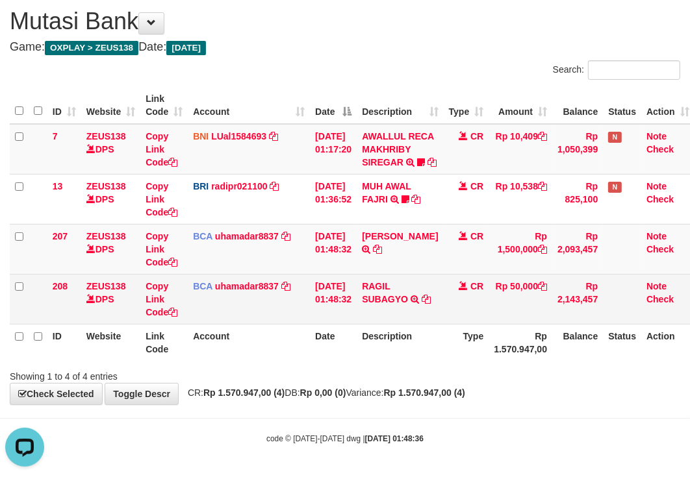
drag, startPoint x: 455, startPoint y: 314, endPoint x: 437, endPoint y: 297, distance: 24.3
click at [451, 307] on td "CR" at bounding box center [466, 299] width 45 height 50
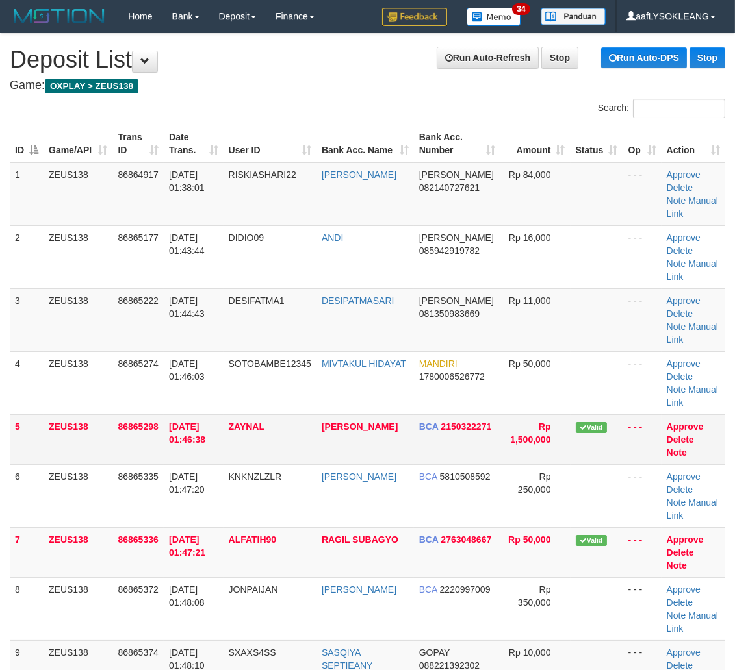
click at [518, 414] on td "Rp 1,500,000" at bounding box center [535, 439] width 70 height 50
click at [562, 308] on td "Rp 11,000" at bounding box center [535, 319] width 70 height 63
click at [566, 329] on td "Rp 11,000" at bounding box center [535, 319] width 70 height 63
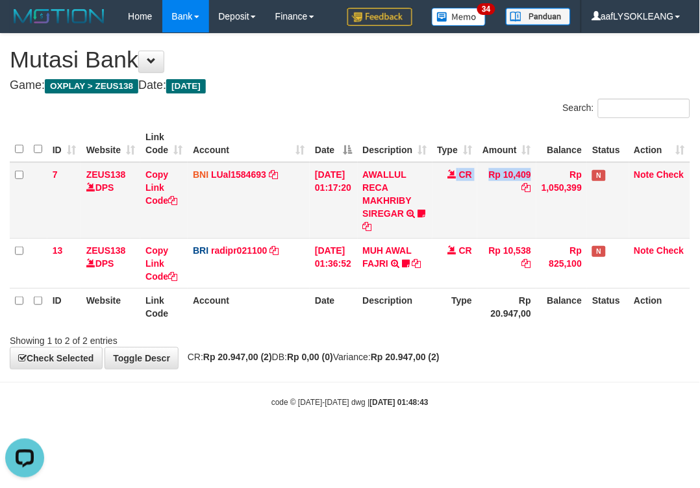
drag, startPoint x: 479, startPoint y: 203, endPoint x: 457, endPoint y: 219, distance: 27.9
click at [463, 222] on tr "7 ZEUS138 DPS Copy Link Code BNI LUal1584693 DPS LUCKY ALAMSYAH mutasi_20250901…" at bounding box center [350, 200] width 681 height 77
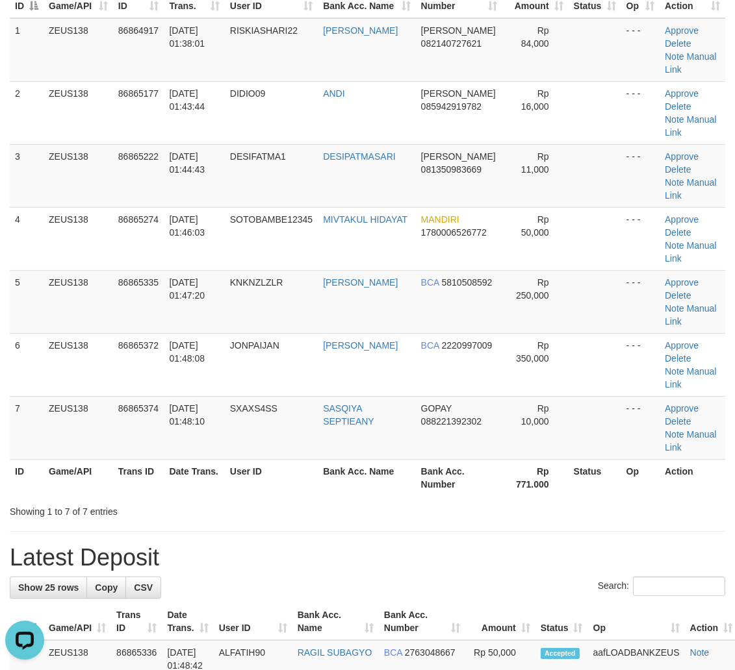
scroll to position [168, 0]
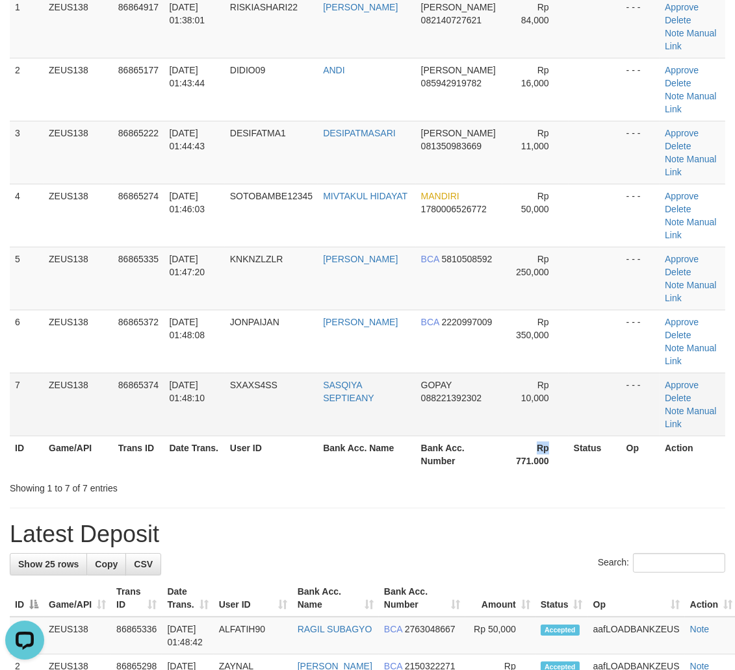
drag, startPoint x: 553, startPoint y: 438, endPoint x: 540, endPoint y: 432, distance: 13.9
click at [535, 436] on th "Rp 771.000" at bounding box center [535, 454] width 66 height 37
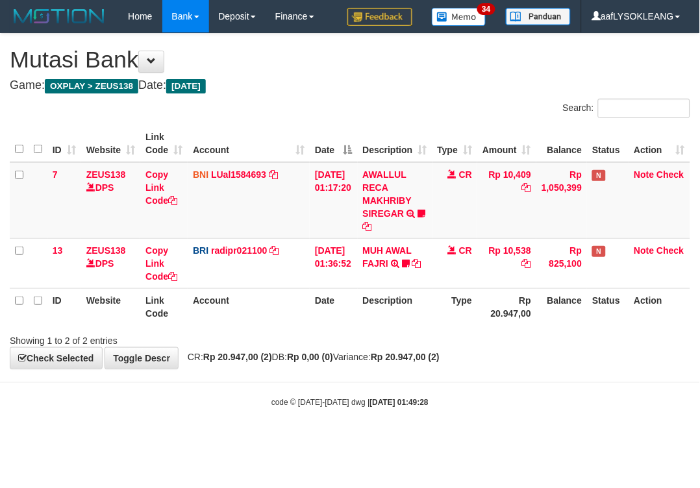
drag, startPoint x: 284, startPoint y: 316, endPoint x: 266, endPoint y: 301, distance: 23.0
click at [279, 309] on th "Account" at bounding box center [249, 306] width 122 height 37
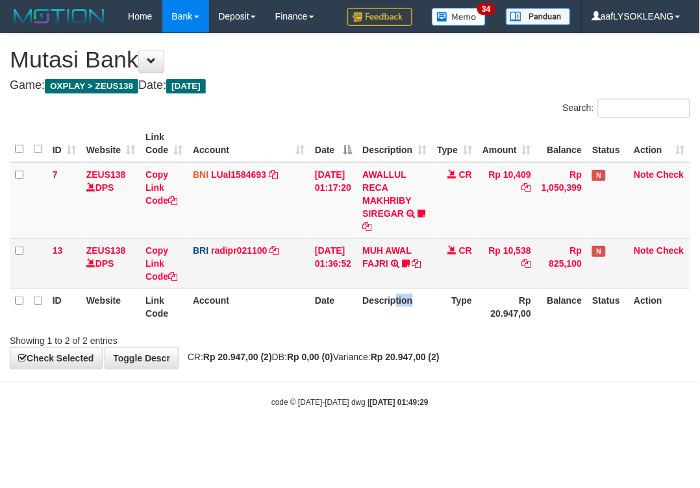
drag, startPoint x: 431, startPoint y: 307, endPoint x: 255, endPoint y: 270, distance: 179.2
click at [366, 301] on th "Description" at bounding box center [395, 306] width 75 height 37
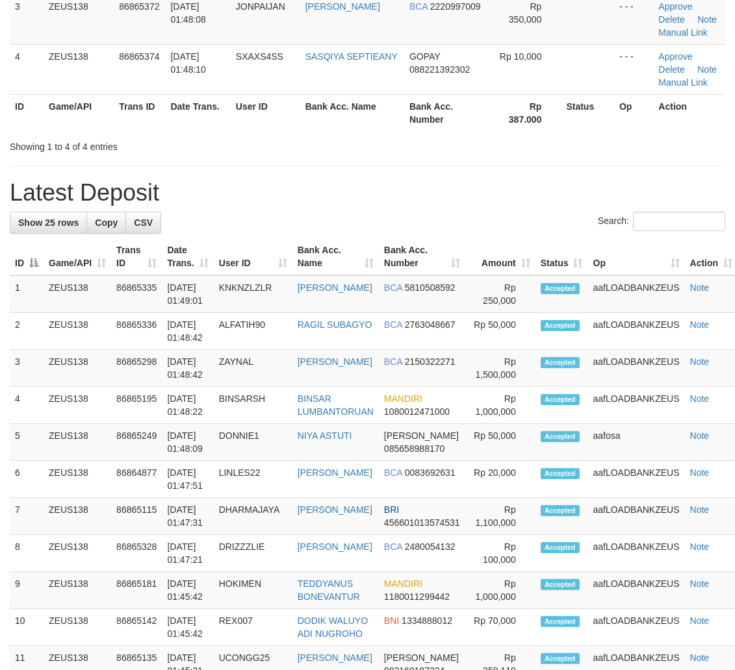
scroll to position [168, 0]
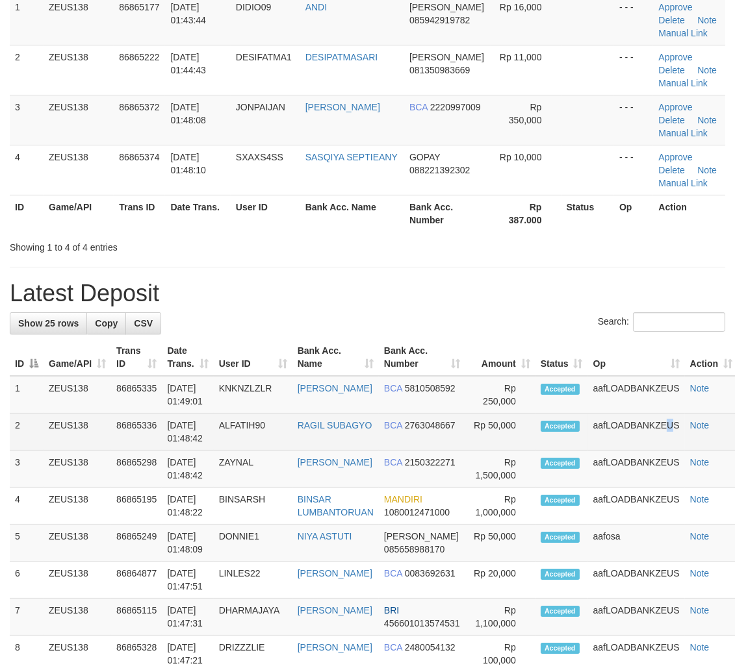
drag, startPoint x: 639, startPoint y: 414, endPoint x: 651, endPoint y: 414, distance: 12.3
click at [640, 414] on td "aafLOADBANKZEUS" at bounding box center [636, 432] width 97 height 37
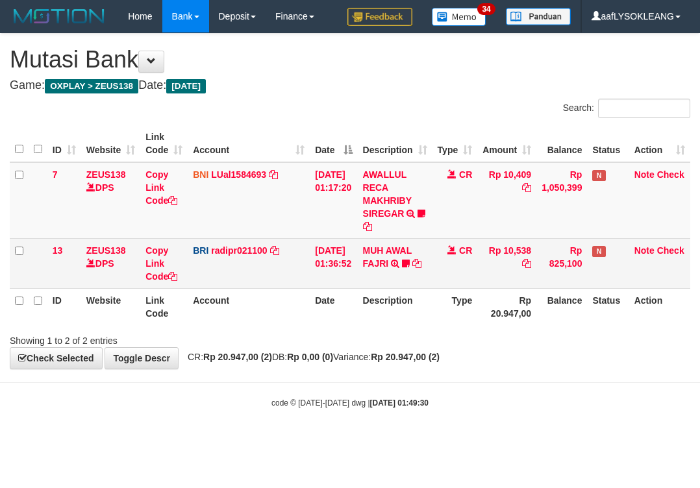
click at [212, 277] on td "BRI radipr021100 DPS REYNALDI ADI PRATAMA mutasi_20250901_3774 | 13 mutasi_2025…" at bounding box center [249, 263] width 122 height 50
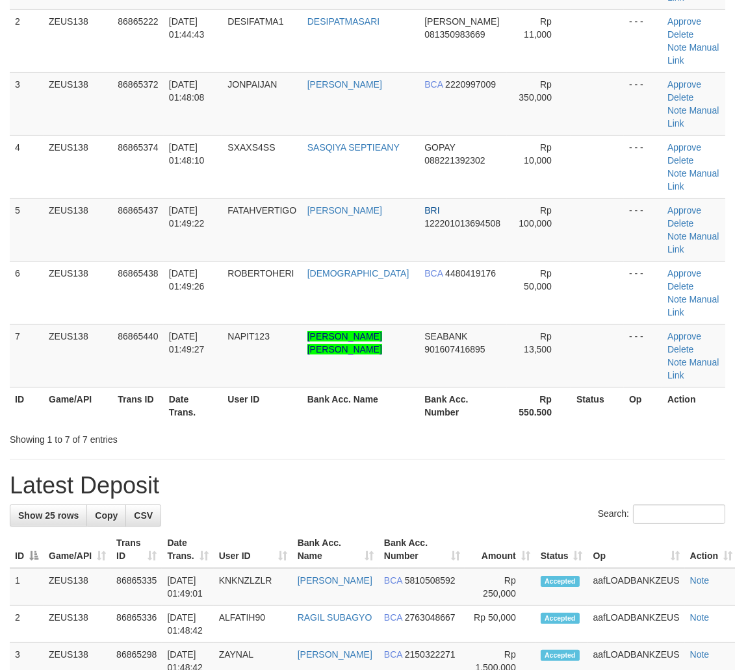
drag, startPoint x: 373, startPoint y: 370, endPoint x: 498, endPoint y: 386, distance: 125.0
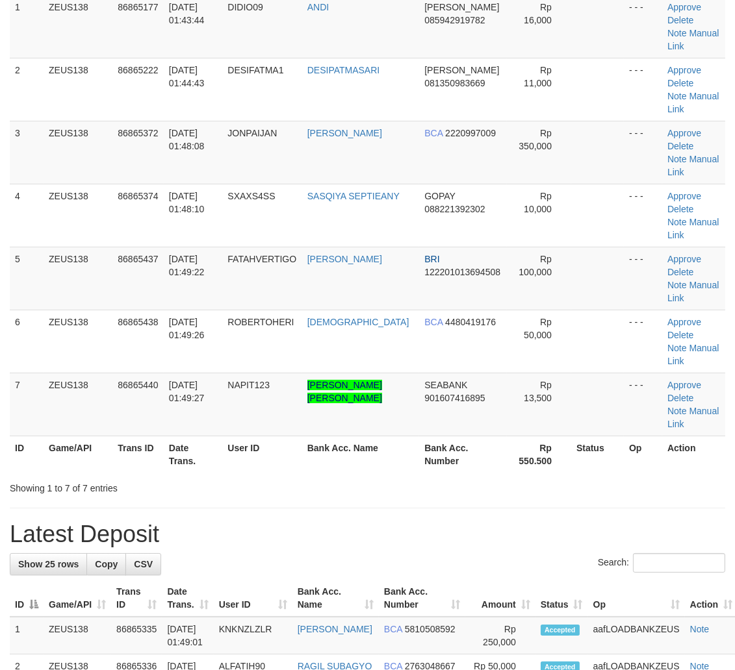
drag, startPoint x: 537, startPoint y: 380, endPoint x: 516, endPoint y: 380, distance: 20.8
click at [514, 436] on th "Rp 550.500" at bounding box center [539, 454] width 64 height 37
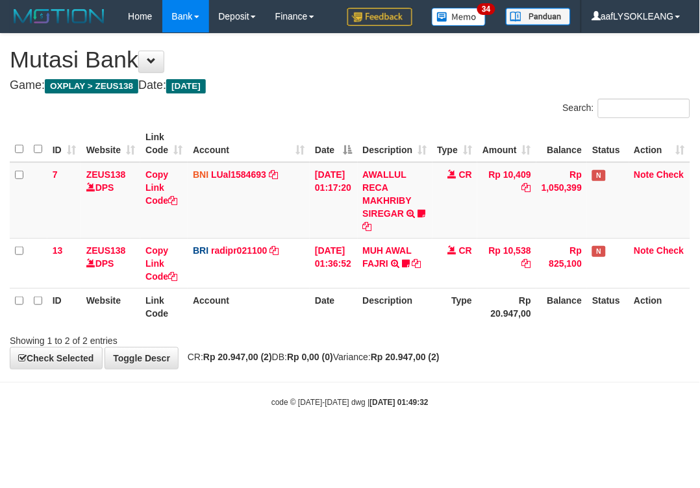
drag, startPoint x: 256, startPoint y: 300, endPoint x: 0, endPoint y: 214, distance: 269.9
click at [253, 299] on th "Account" at bounding box center [249, 306] width 122 height 37
click at [424, 325] on div "ID Website Link Code Account Date Description Type Amount Balance Status Action…" at bounding box center [350, 225] width 700 height 208
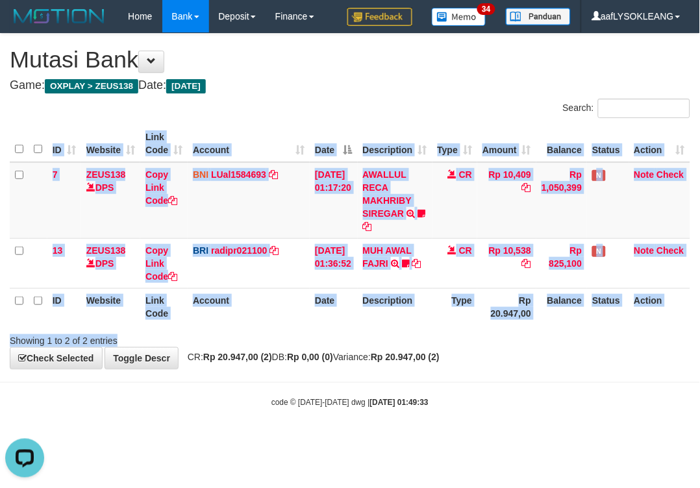
drag, startPoint x: 422, startPoint y: 325, endPoint x: 401, endPoint y: 331, distance: 22.4
click at [401, 331] on div "Search: ID Website Link Code Account Date Description Type Amount Balance Statu…" at bounding box center [350, 223] width 681 height 249
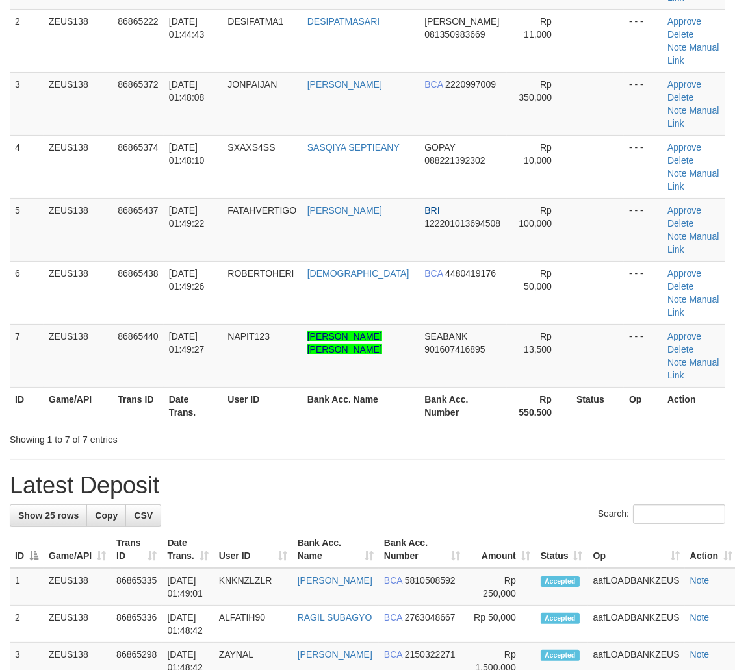
click at [503, 473] on h1 "Latest Deposit" at bounding box center [367, 486] width 715 height 26
drag, startPoint x: 498, startPoint y: 381, endPoint x: 496, endPoint y: 373, distance: 8.5
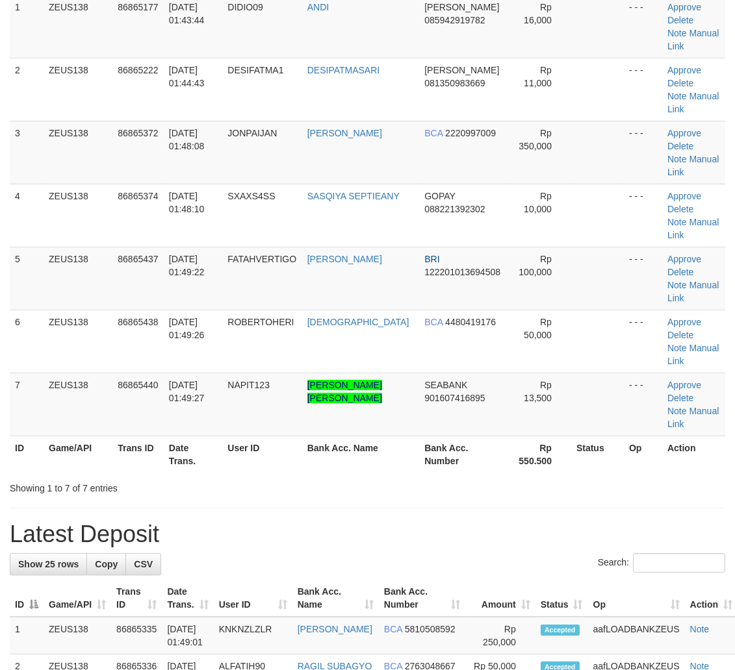
scroll to position [95, 0]
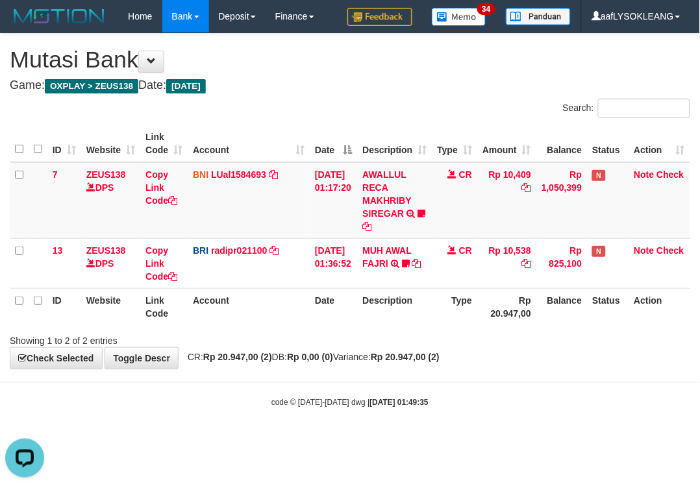
click at [368, 318] on th "Description" at bounding box center [395, 306] width 75 height 37
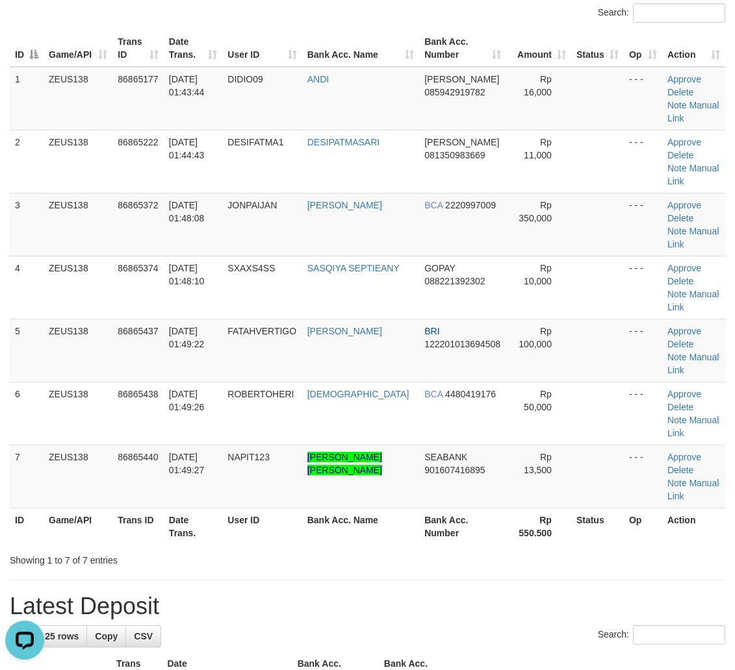
drag, startPoint x: 557, startPoint y: 466, endPoint x: 657, endPoint y: 485, distance: 102.4
drag, startPoint x: 544, startPoint y: 486, endPoint x: 739, endPoint y: 496, distance: 195.1
drag, startPoint x: 514, startPoint y: 498, endPoint x: 740, endPoint y: 501, distance: 226.1
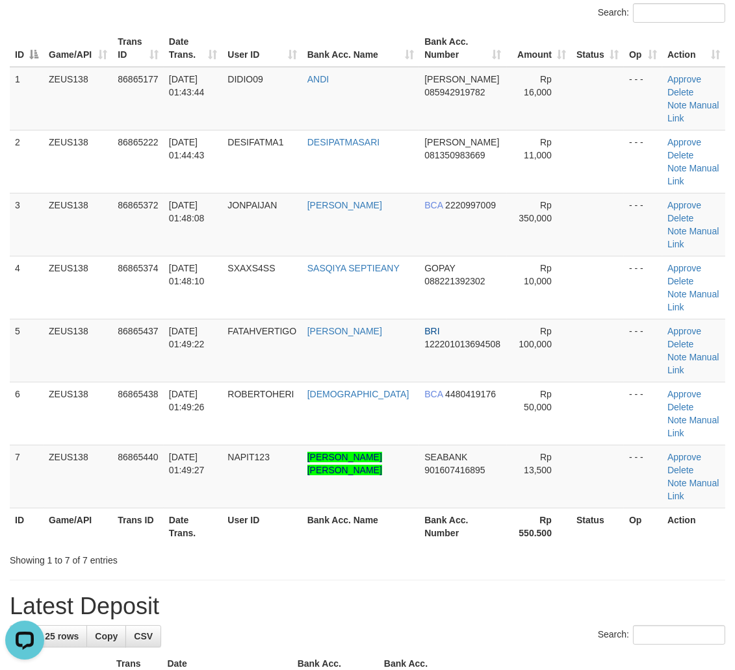
drag, startPoint x: 564, startPoint y: 465, endPoint x: 564, endPoint y: 457, distance: 7.8
click at [567, 549] on div "Showing 1 to 7 of 7 entries" at bounding box center [367, 558] width 735 height 18
drag, startPoint x: 564, startPoint y: 457, endPoint x: 588, endPoint y: 461, distance: 24.3
click at [579, 549] on div "Showing 1 to 7 of 7 entries" at bounding box center [367, 558] width 735 height 18
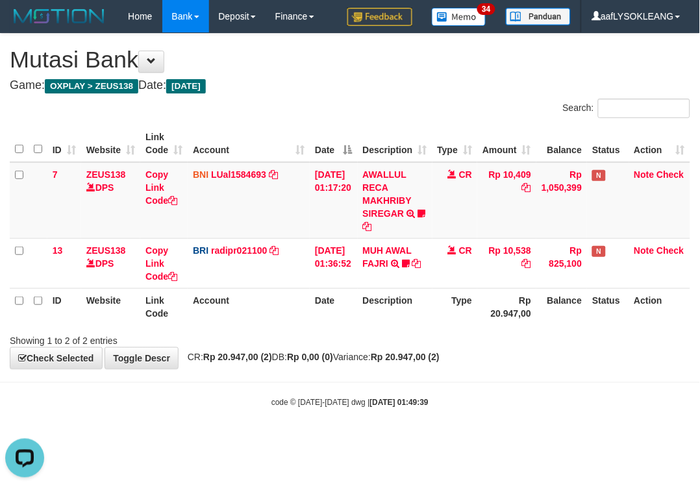
drag, startPoint x: 262, startPoint y: 303, endPoint x: 179, endPoint y: 307, distance: 83.2
click at [251, 305] on th "Account" at bounding box center [249, 306] width 122 height 37
click at [238, 330] on div "Showing 1 to 2 of 2 entries" at bounding box center [146, 338] width 272 height 18
drag, startPoint x: 322, startPoint y: 314, endPoint x: 3, endPoint y: 271, distance: 321.8
click at [322, 314] on th "Date" at bounding box center [333, 306] width 47 height 37
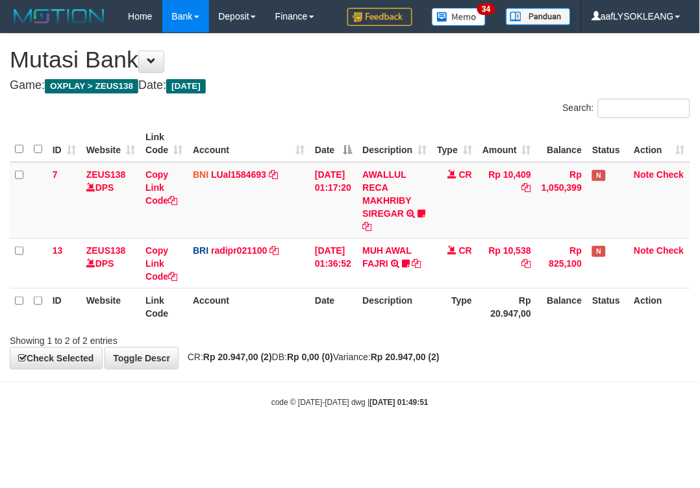
click at [290, 308] on th "Account" at bounding box center [249, 306] width 122 height 37
drag, startPoint x: 335, startPoint y: 320, endPoint x: 4, endPoint y: 290, distance: 332.6
click at [309, 318] on tr "ID Website Link Code Account Date Description Type Rp 20.947,00 Balance Status …" at bounding box center [350, 306] width 681 height 37
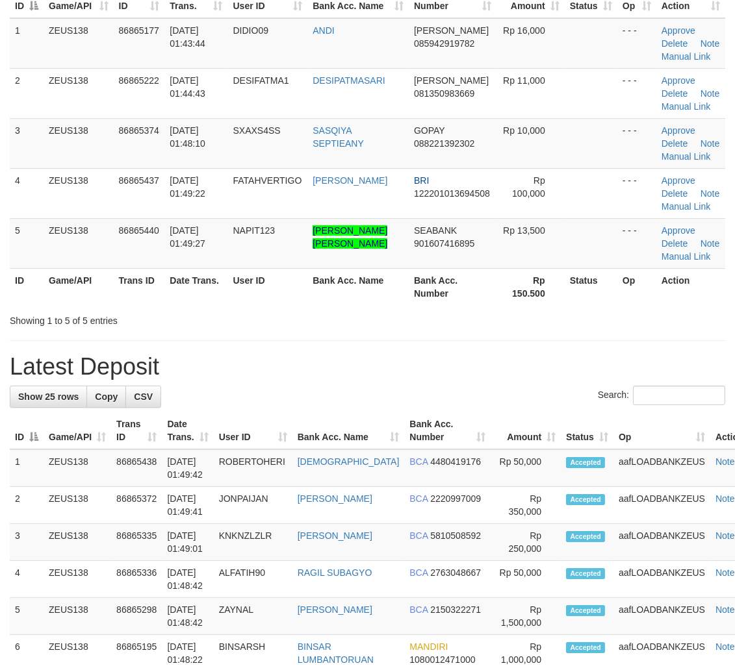
scroll to position [95, 0]
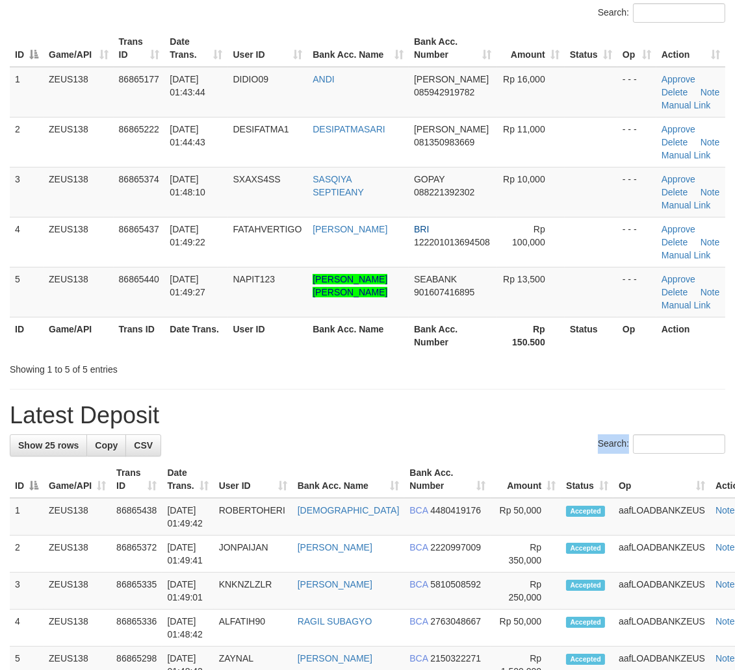
drag, startPoint x: 531, startPoint y: 446, endPoint x: 526, endPoint y: 432, distance: 14.4
click at [529, 444] on div "Search:" at bounding box center [367, 446] width 715 height 23
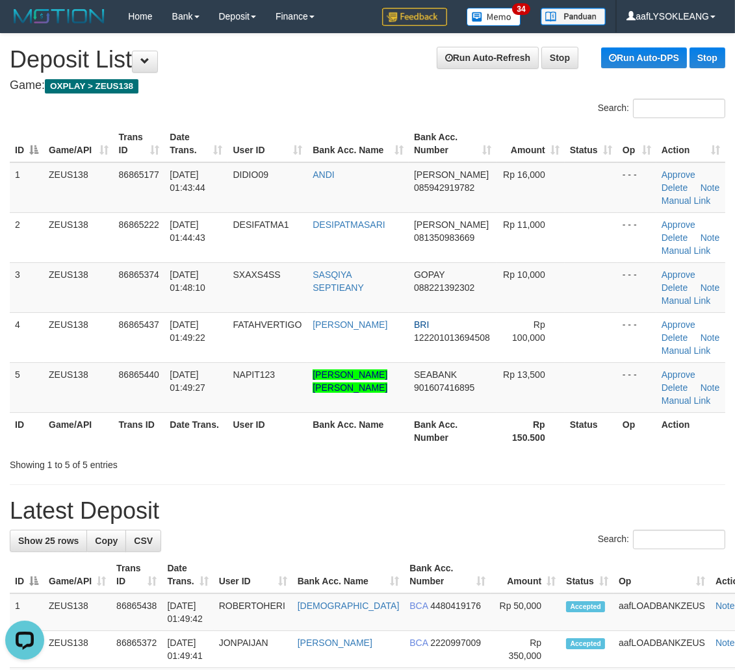
scroll to position [0, 0]
drag, startPoint x: 507, startPoint y: 451, endPoint x: 531, endPoint y: 453, distance: 24.1
click at [509, 451] on div "ID Game/API Trans ID Date Trans. User ID Bank Acc. Name Bank Acc. Number Amount…" at bounding box center [367, 287] width 735 height 332
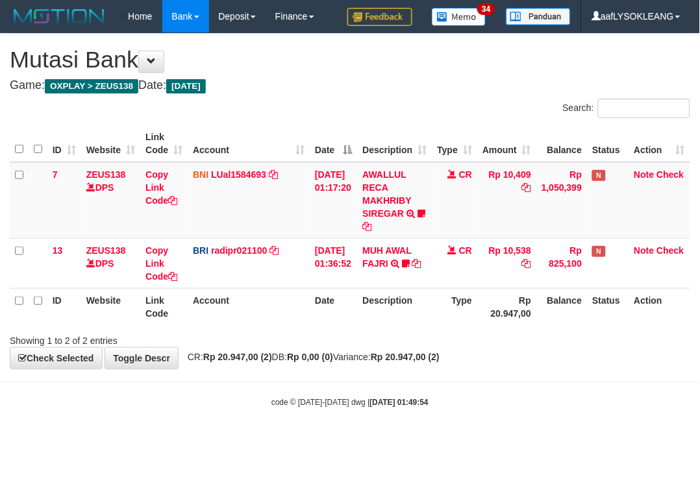
drag, startPoint x: 286, startPoint y: 309, endPoint x: 1, endPoint y: 267, distance: 288.2
click at [282, 308] on th "Account" at bounding box center [249, 306] width 122 height 37
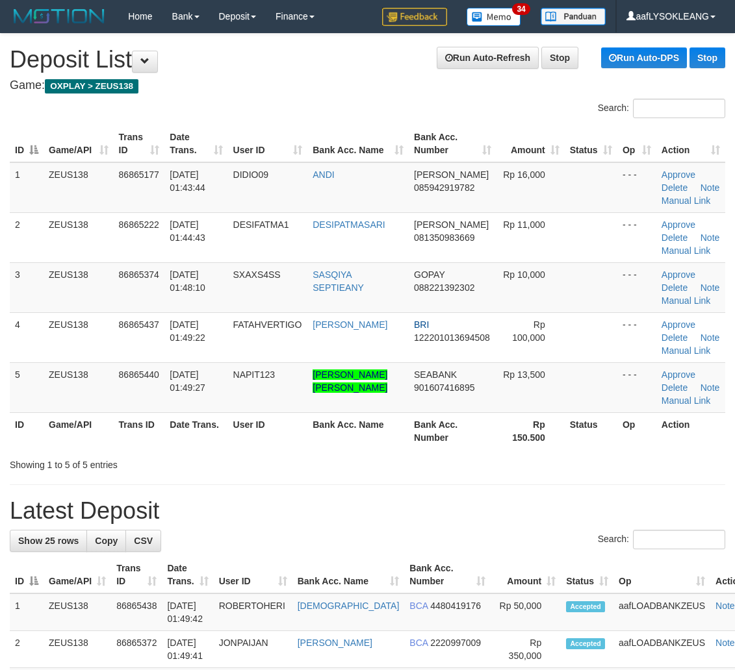
click at [479, 465] on div "Showing 1 to 5 of 5 entries" at bounding box center [367, 462] width 735 height 18
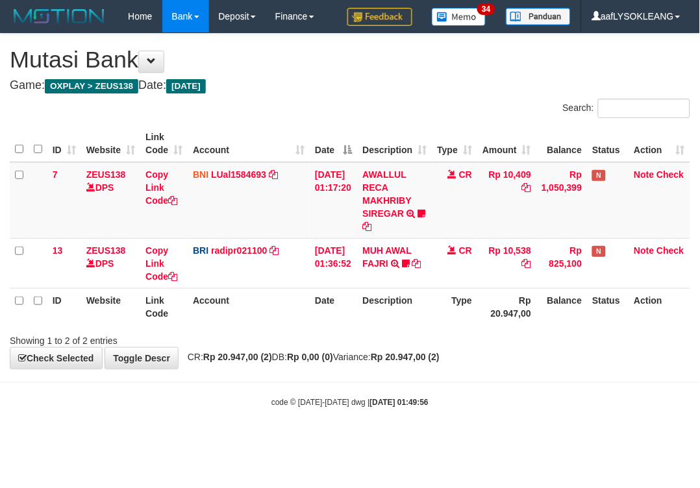
click at [266, 294] on th "Account" at bounding box center [249, 306] width 122 height 37
drag, startPoint x: 572, startPoint y: 336, endPoint x: 698, endPoint y: 320, distance: 127.1
click at [564, 329] on div "Showing 1 to 2 of 2 entries" at bounding box center [350, 338] width 700 height 18
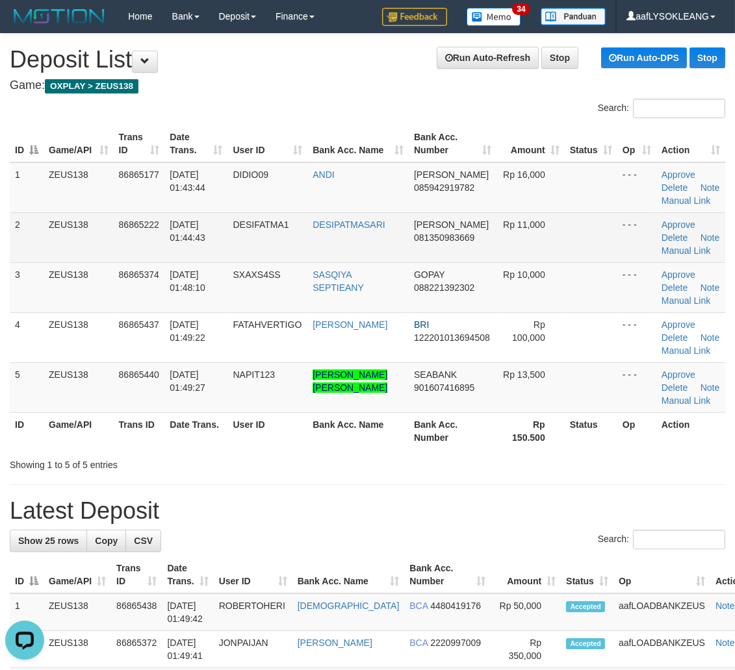
click at [516, 228] on span "Rp 11,000" at bounding box center [524, 225] width 42 height 10
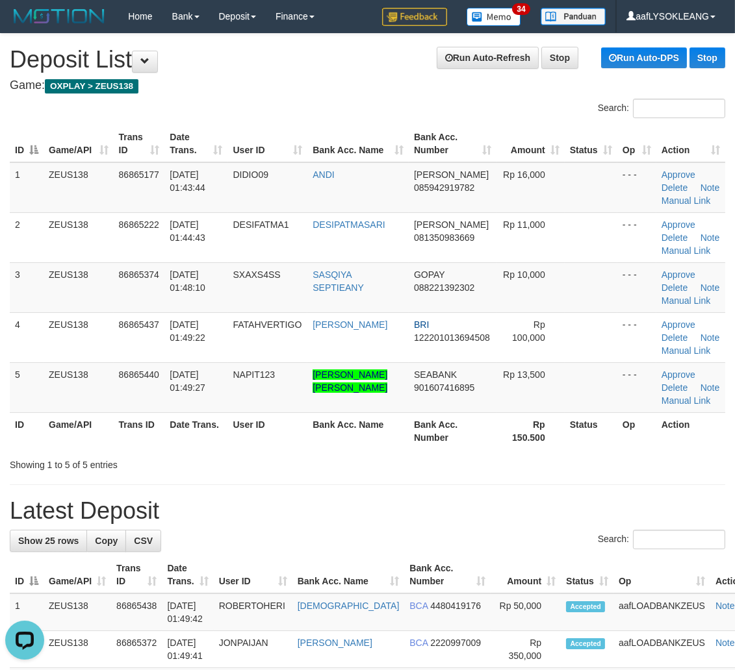
drag, startPoint x: 515, startPoint y: 472, endPoint x: 540, endPoint y: 475, distance: 25.5
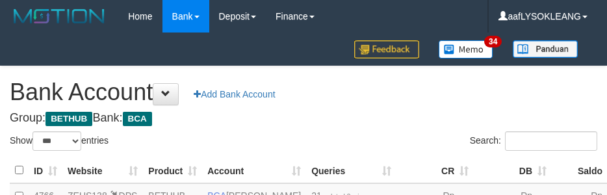
select select "***"
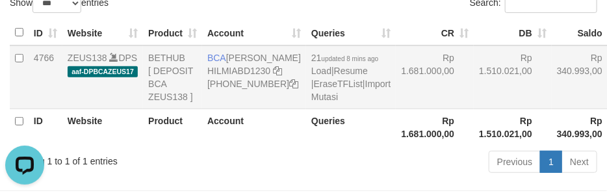
drag, startPoint x: 412, startPoint y: 107, endPoint x: 436, endPoint y: 140, distance: 40.9
click at [474, 107] on td "Rp 1.510.021,00" at bounding box center [513, 77] width 78 height 64
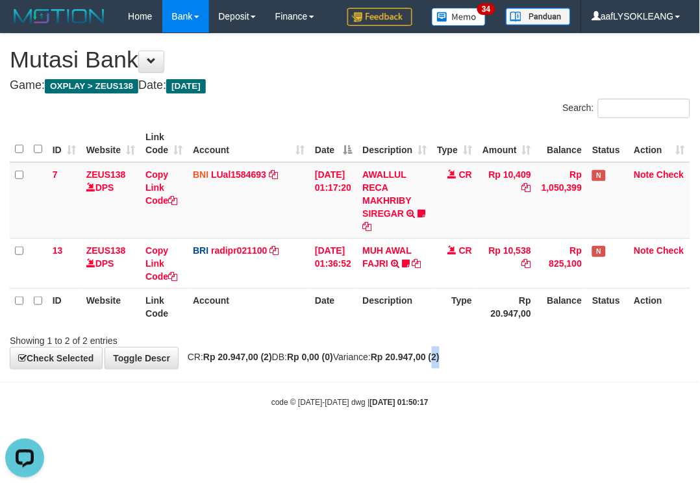
drag, startPoint x: 485, startPoint y: 355, endPoint x: 466, endPoint y: 353, distance: 18.9
click at [468, 353] on div "**********" at bounding box center [350, 201] width 700 height 335
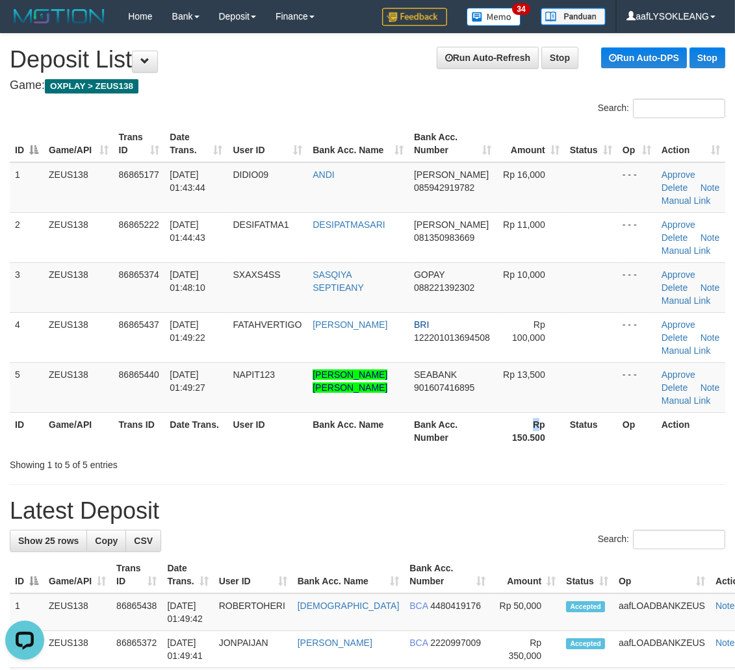
click at [535, 414] on th "Rp 150.500" at bounding box center [530, 430] width 68 height 37
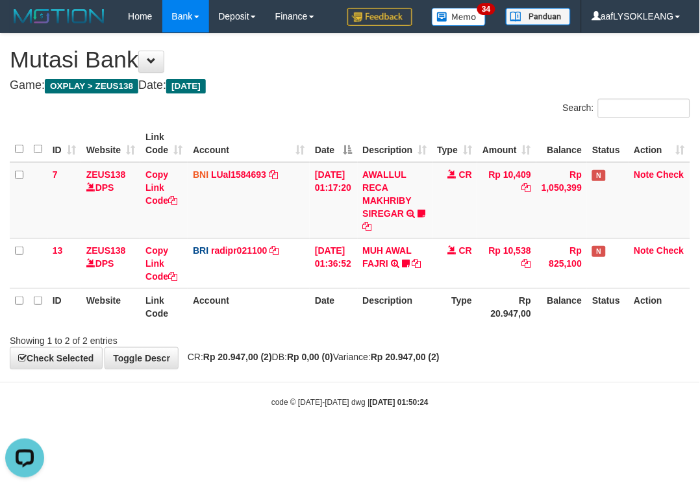
click at [310, 314] on th "Date" at bounding box center [333, 306] width 47 height 37
drag, startPoint x: 309, startPoint y: 314, endPoint x: 299, endPoint y: 315, distance: 9.8
click at [303, 315] on th "Account" at bounding box center [249, 306] width 122 height 37
click at [301, 316] on th "Account" at bounding box center [249, 306] width 122 height 37
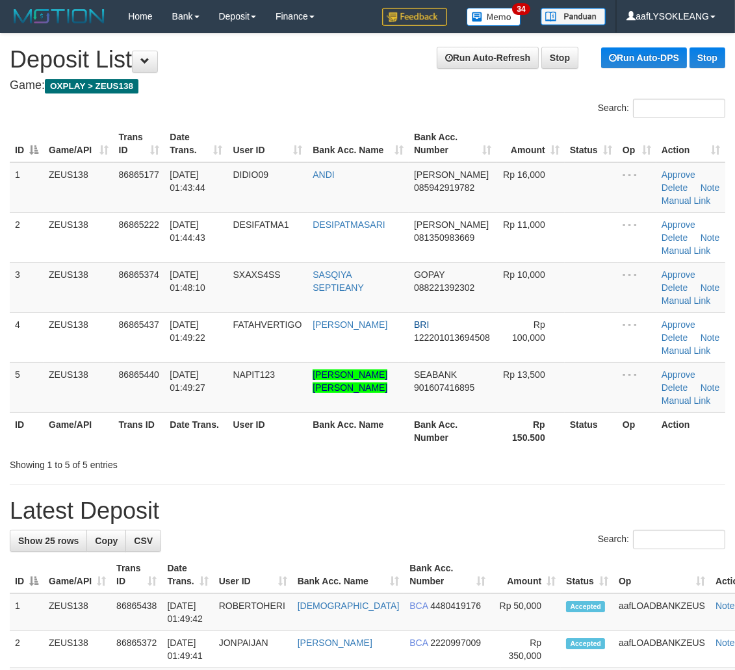
drag, startPoint x: 438, startPoint y: 487, endPoint x: 429, endPoint y: 485, distance: 9.5
drag, startPoint x: 528, startPoint y: 516, endPoint x: 523, endPoint y: 511, distance: 6.9
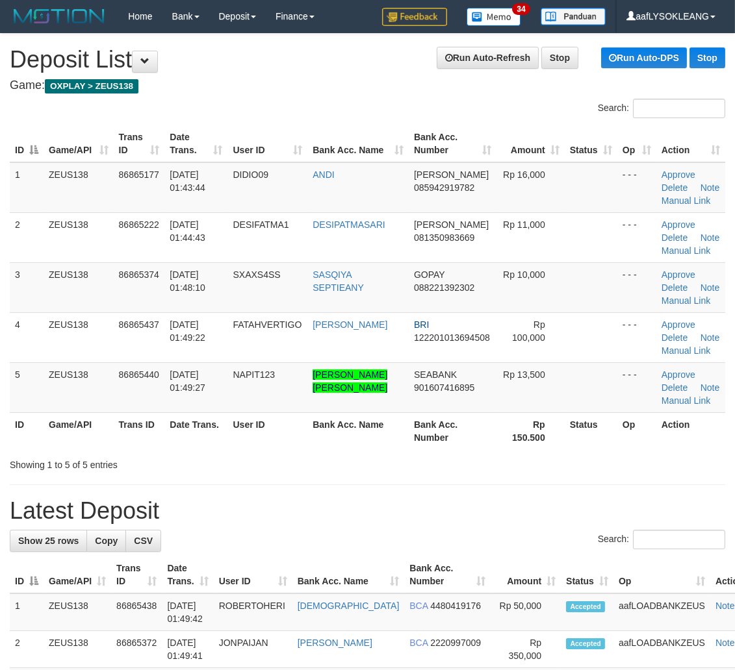
click at [523, 511] on h1 "Latest Deposit" at bounding box center [367, 511] width 715 height 26
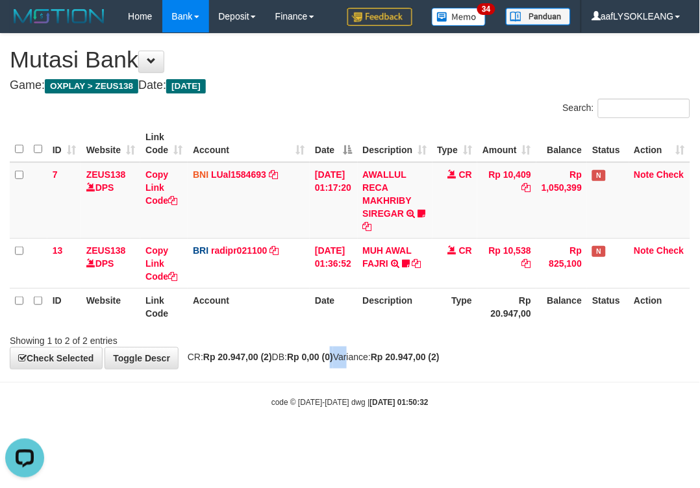
drag, startPoint x: 360, startPoint y: 359, endPoint x: 349, endPoint y: 353, distance: 12.3
click at [360, 358] on span "CR: Rp 20.947,00 (2) DB: Rp 0,00 (0) Variance: Rp 20.947,00 (2)" at bounding box center [310, 357] width 259 height 10
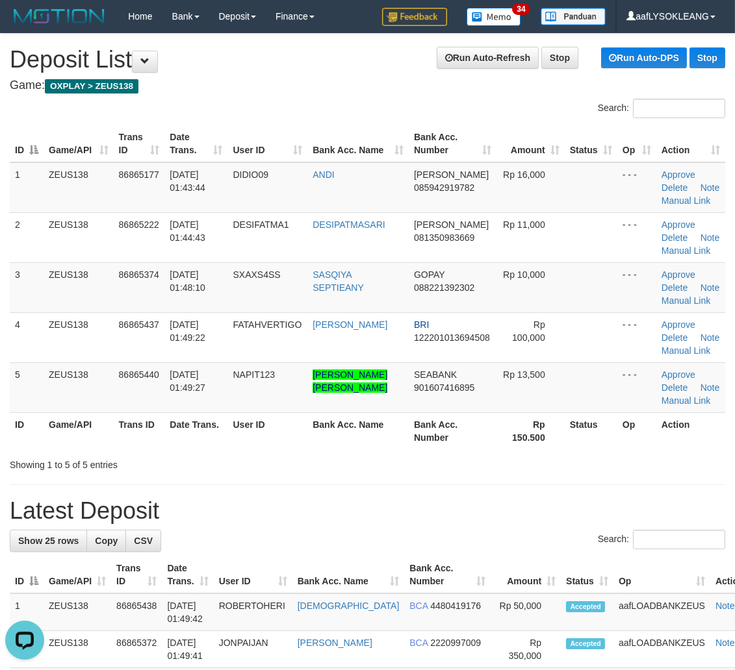
drag, startPoint x: 616, startPoint y: 481, endPoint x: 744, endPoint y: 498, distance: 129.8
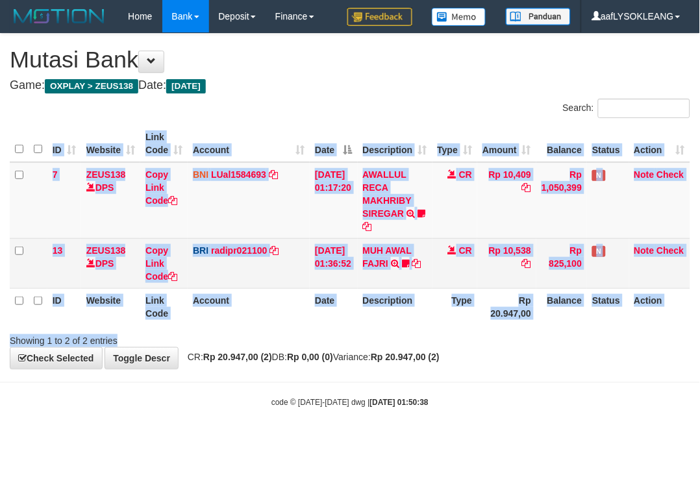
drag, startPoint x: 375, startPoint y: 329, endPoint x: 685, endPoint y: 273, distance: 314.9
click at [392, 327] on div "ID Website Link Code Account Date Description Type Amount Balance Status Action…" at bounding box center [350, 225] width 700 height 208
